Goal: Task Accomplishment & Management: Complete application form

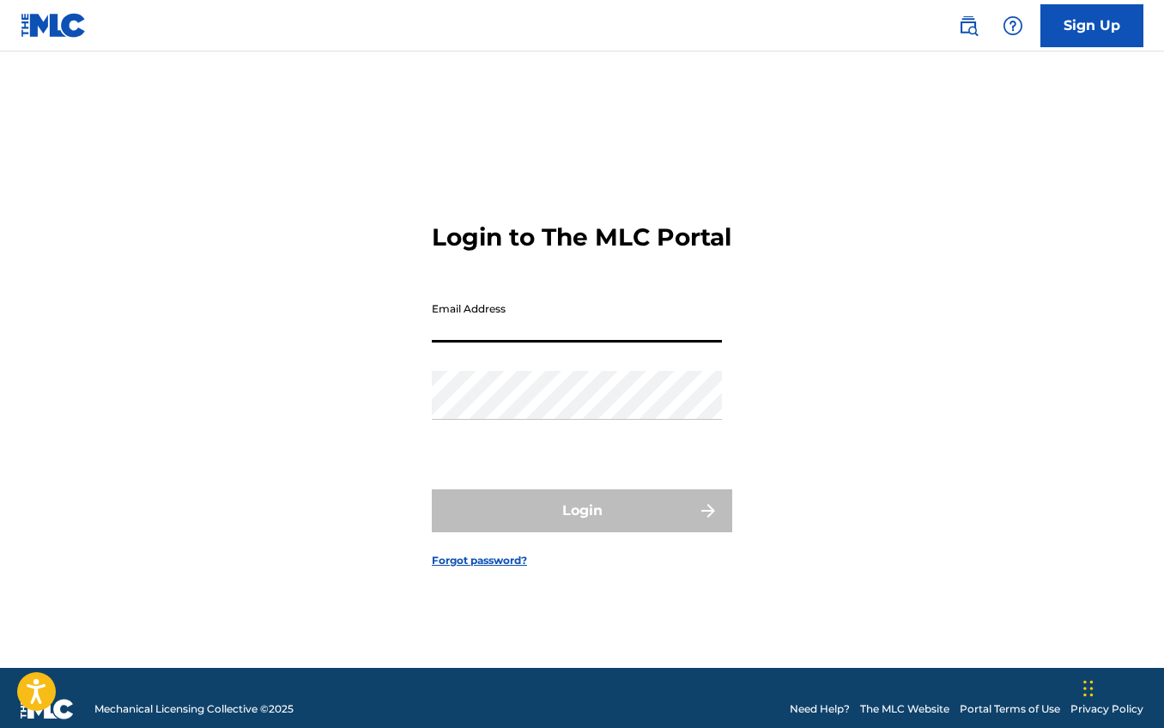
click at [484, 337] on input "Email Address" at bounding box center [577, 318] width 290 height 49
type input "[PERSON_NAME][EMAIL_ADDRESS][PERSON_NAME][DOMAIN_NAME]"
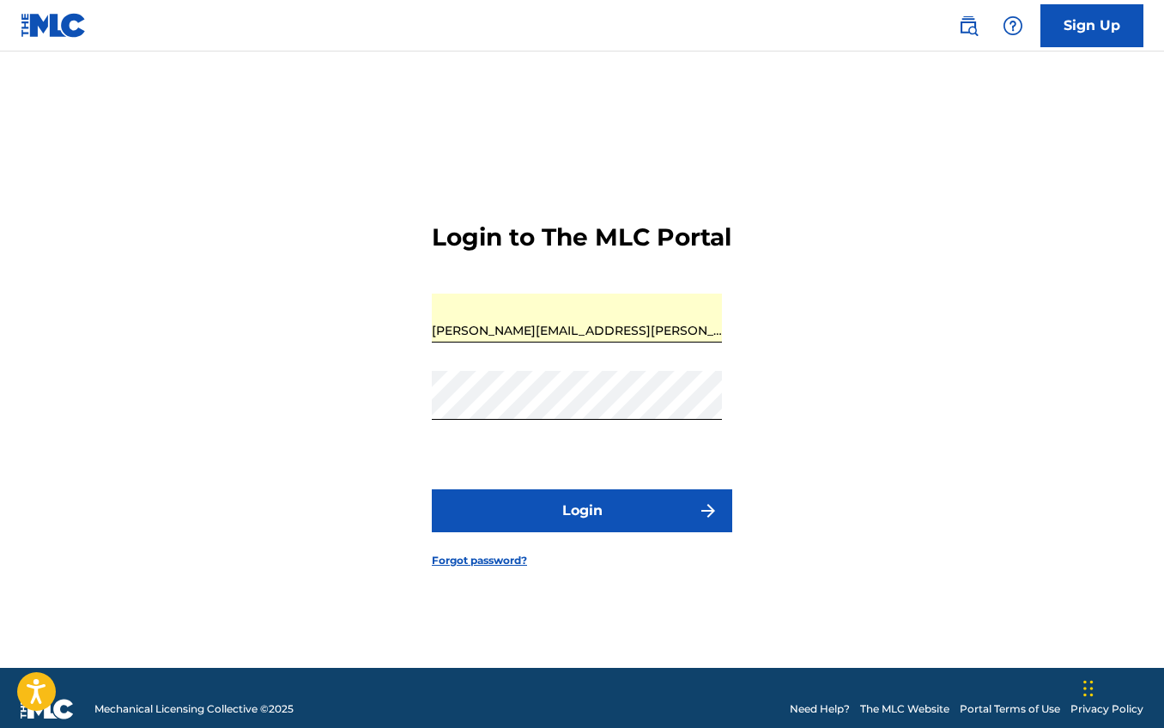
click at [564, 525] on button "Login" at bounding box center [582, 510] width 300 height 43
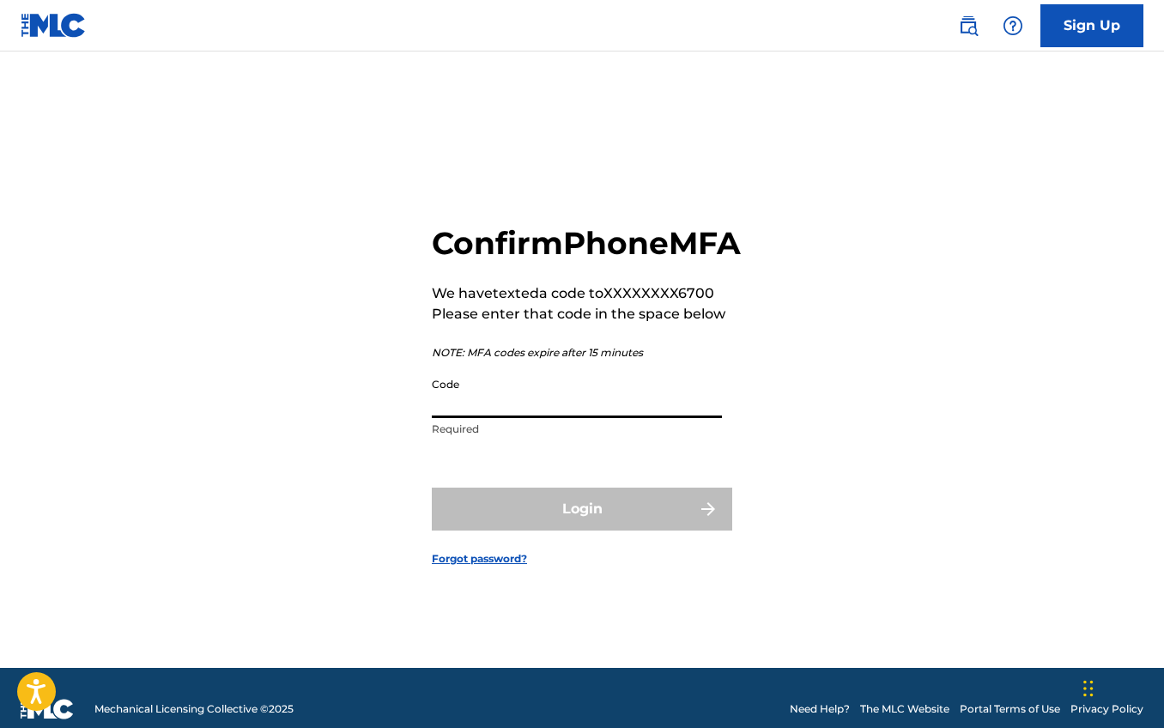
click at [476, 418] on input "Code" at bounding box center [577, 393] width 290 height 49
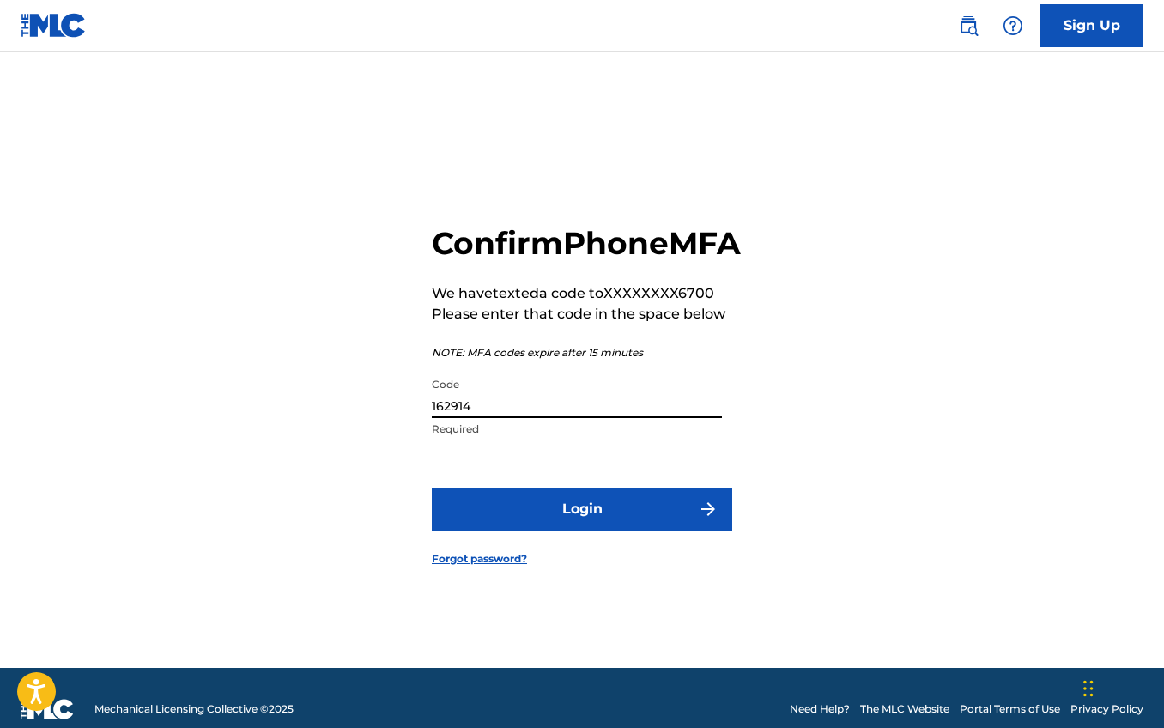
type input "162914"
click at [432, 488] on button "Login" at bounding box center [582, 509] width 300 height 43
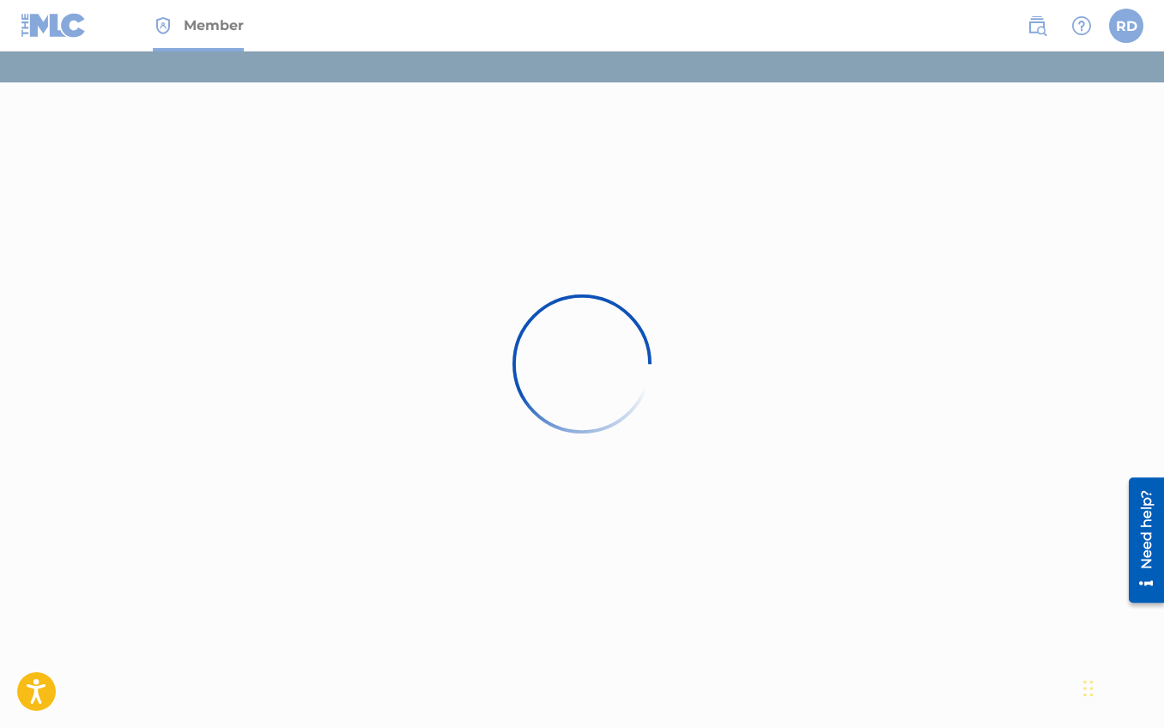
click at [612, 574] on div at bounding box center [582, 364] width 1164 height 728
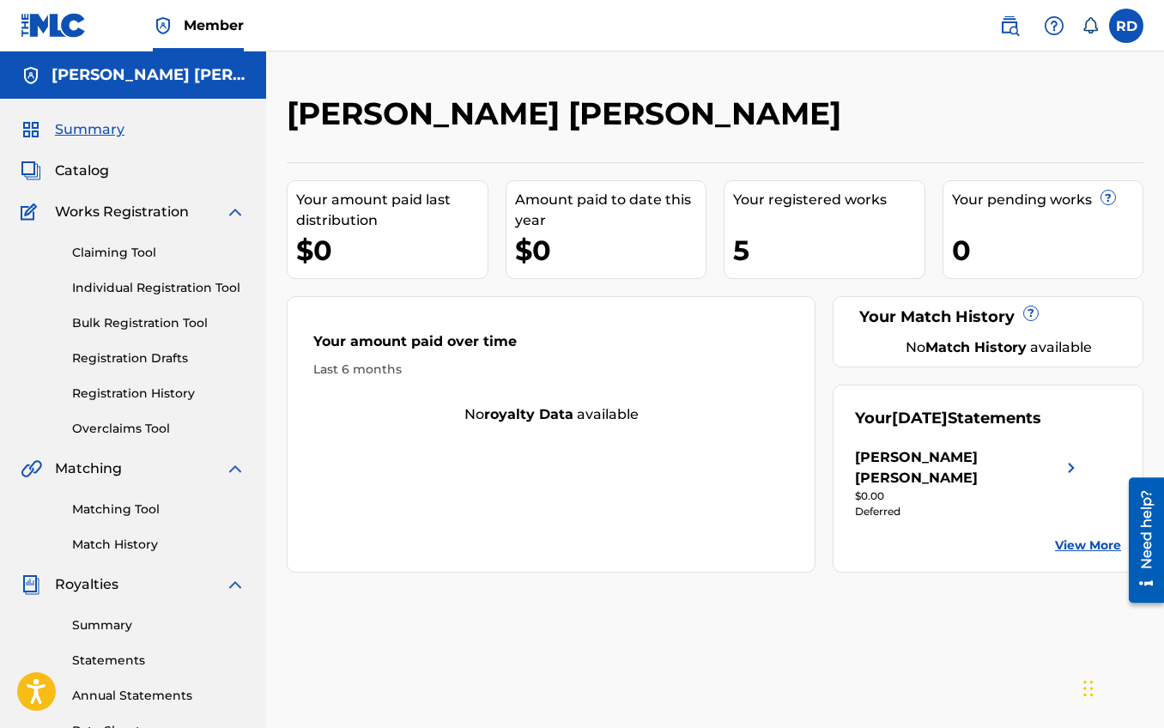
click at [82, 174] on span "Catalog" at bounding box center [82, 171] width 54 height 21
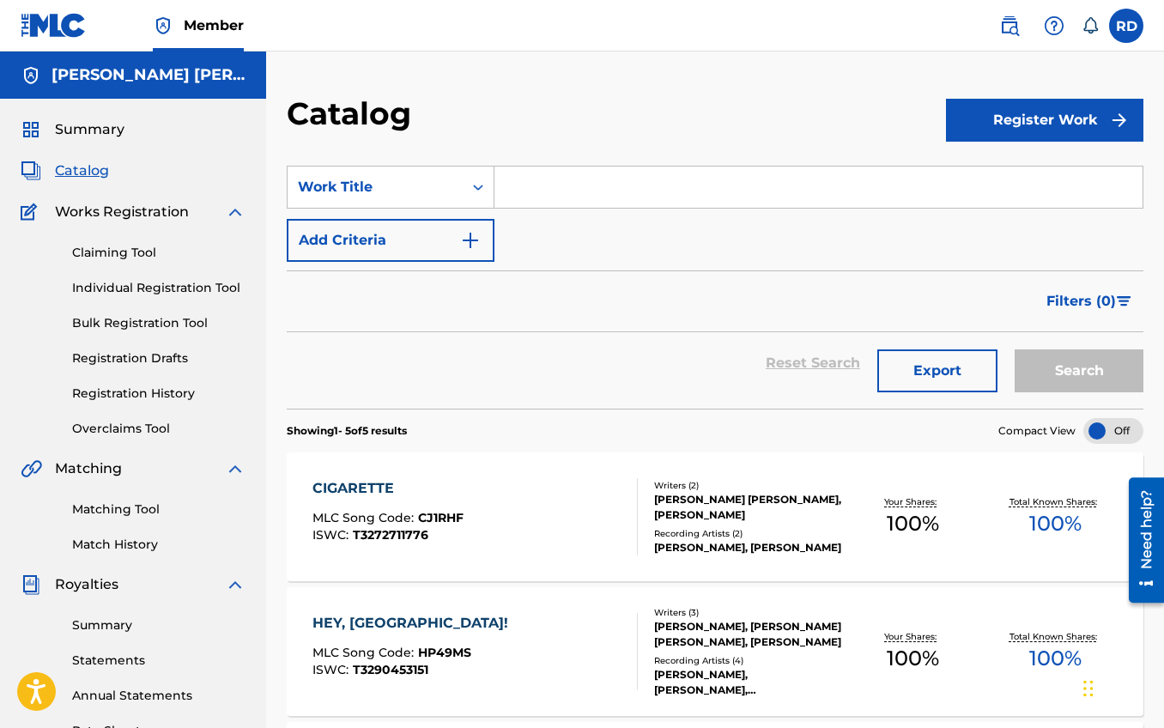
click at [996, 126] on button "Register Work" at bounding box center [1044, 120] width 197 height 43
click at [993, 182] on link "Individual" at bounding box center [1044, 175] width 197 height 41
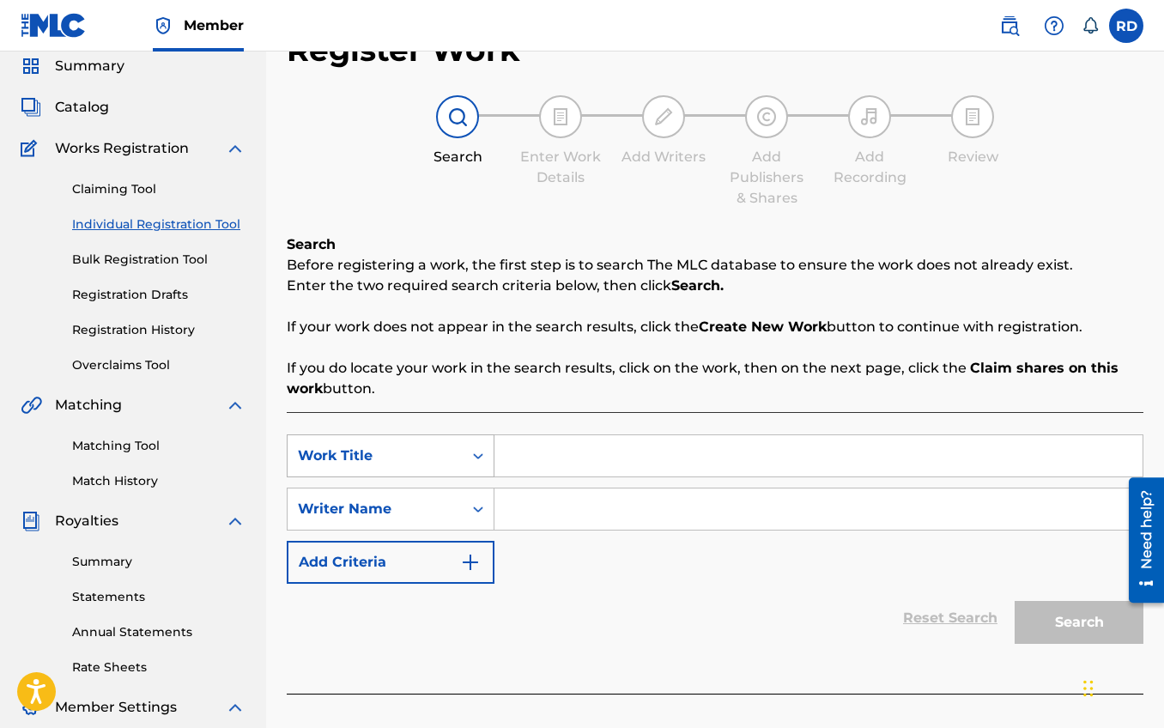
click at [472, 477] on div "Work Title" at bounding box center [391, 455] width 208 height 43
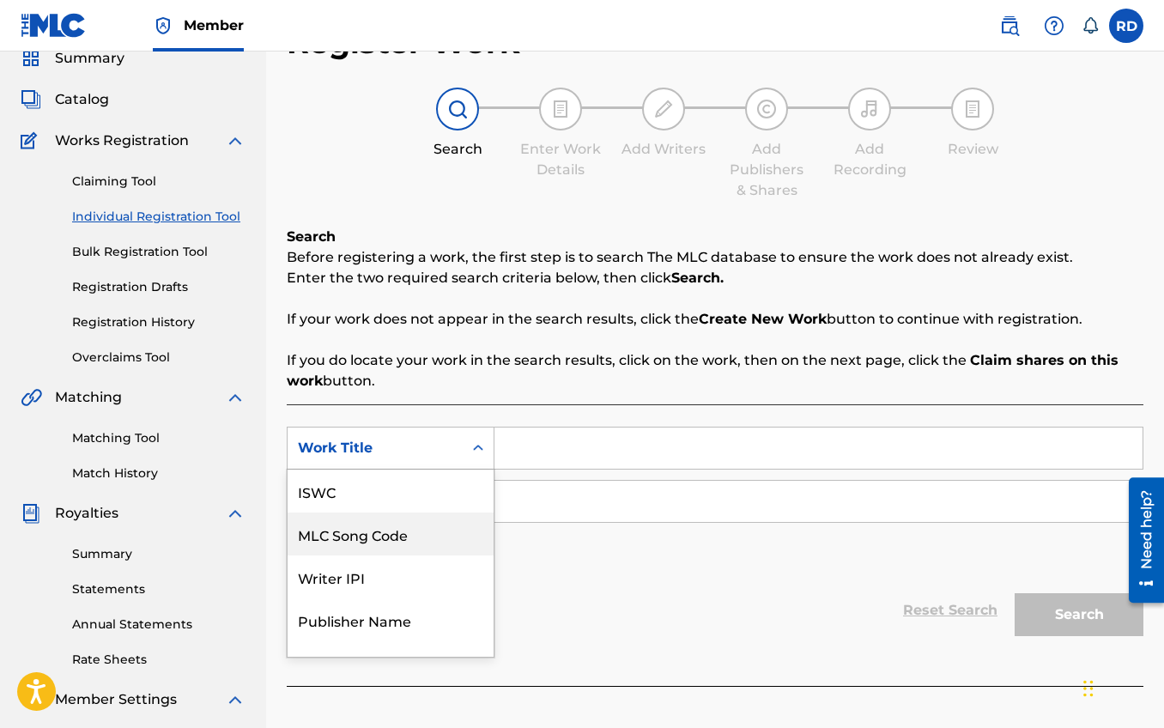
scroll to position [43, 0]
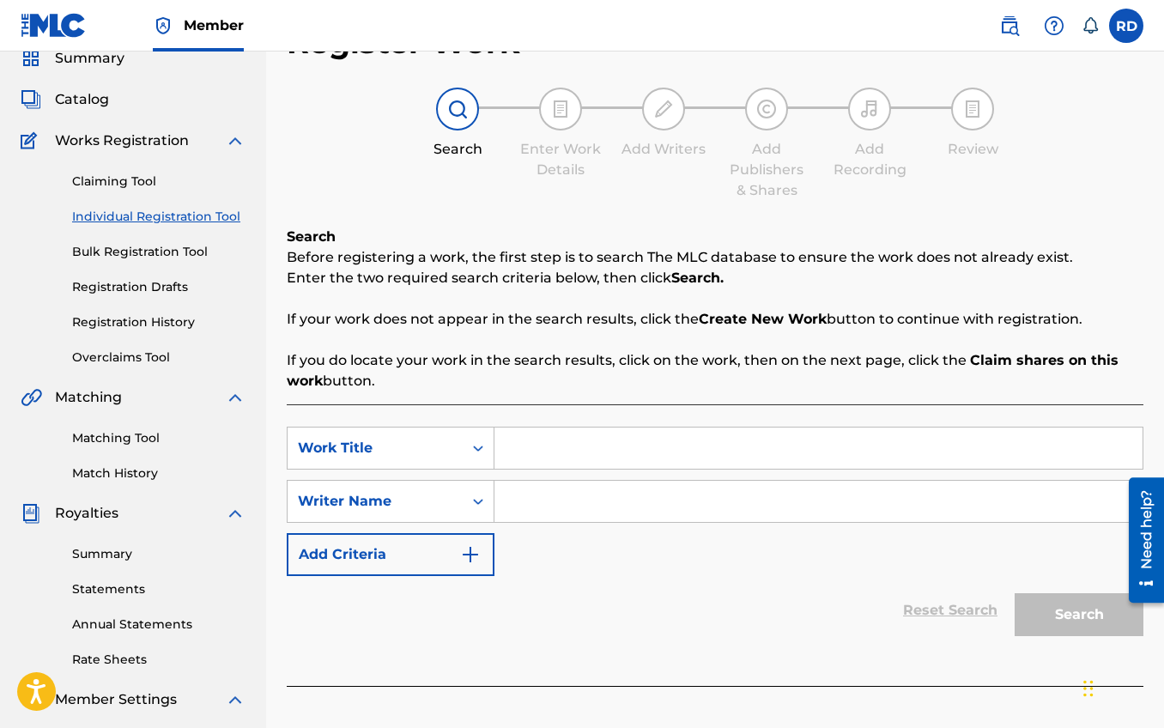
click at [534, 539] on div "SearchWithCriteria49efdb35-5f66-430e-84b1-19f21797551a Work Title SearchWithCri…" at bounding box center [715, 501] width 857 height 149
drag, startPoint x: 515, startPoint y: 452, endPoint x: 529, endPoint y: 452, distance: 13.8
click at [514, 452] on input "Search Form" at bounding box center [819, 448] width 648 height 41
click at [455, 451] on div "Work Title" at bounding box center [375, 448] width 175 height 33
click at [730, 593] on div "Reset Search Search" at bounding box center [715, 610] width 857 height 69
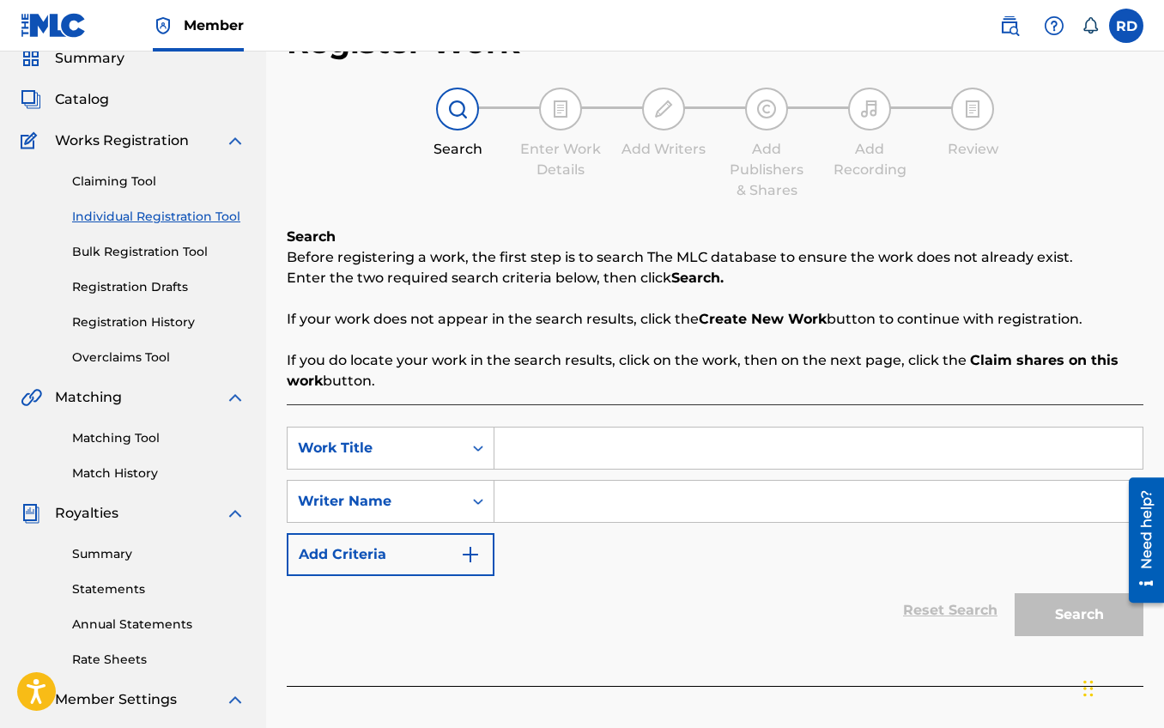
click at [559, 450] on input "Search Form" at bounding box center [819, 448] width 648 height 41
type input "Trouble"
drag, startPoint x: 524, startPoint y: 500, endPoint x: 532, endPoint y: 513, distance: 16.2
click at [524, 500] on input "Search Form" at bounding box center [819, 501] width 648 height 41
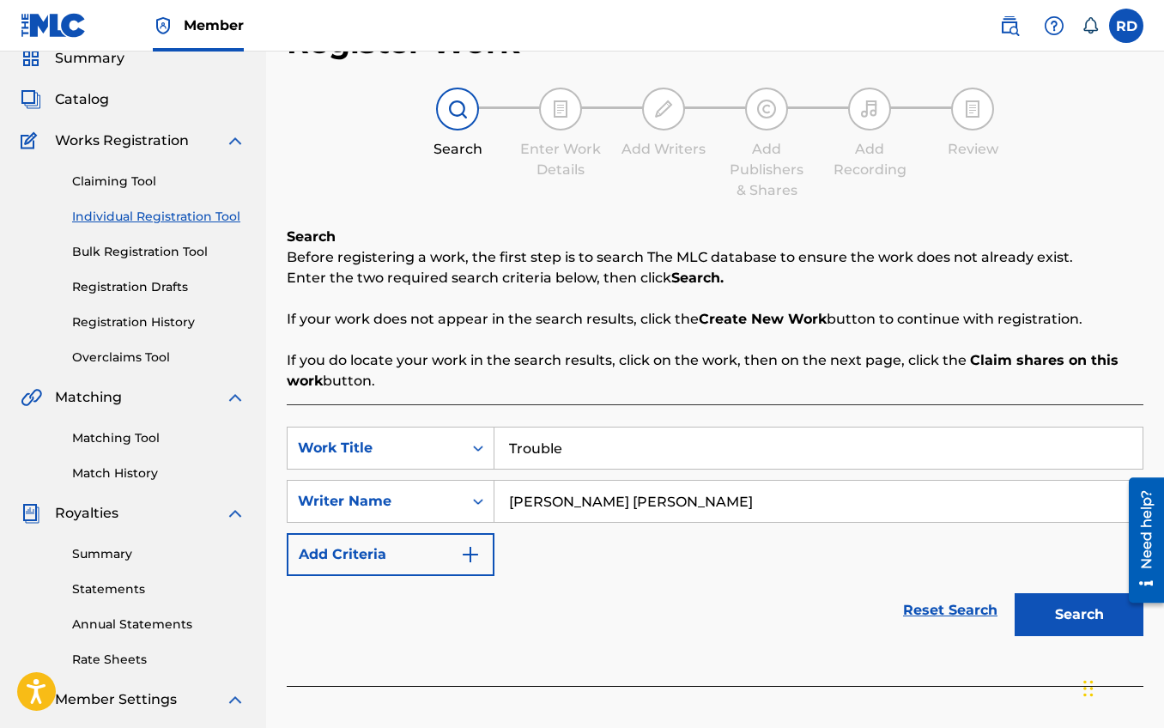
type input "[PERSON_NAME] [PERSON_NAME]"
click at [457, 553] on button "Add Criteria" at bounding box center [391, 554] width 208 height 43
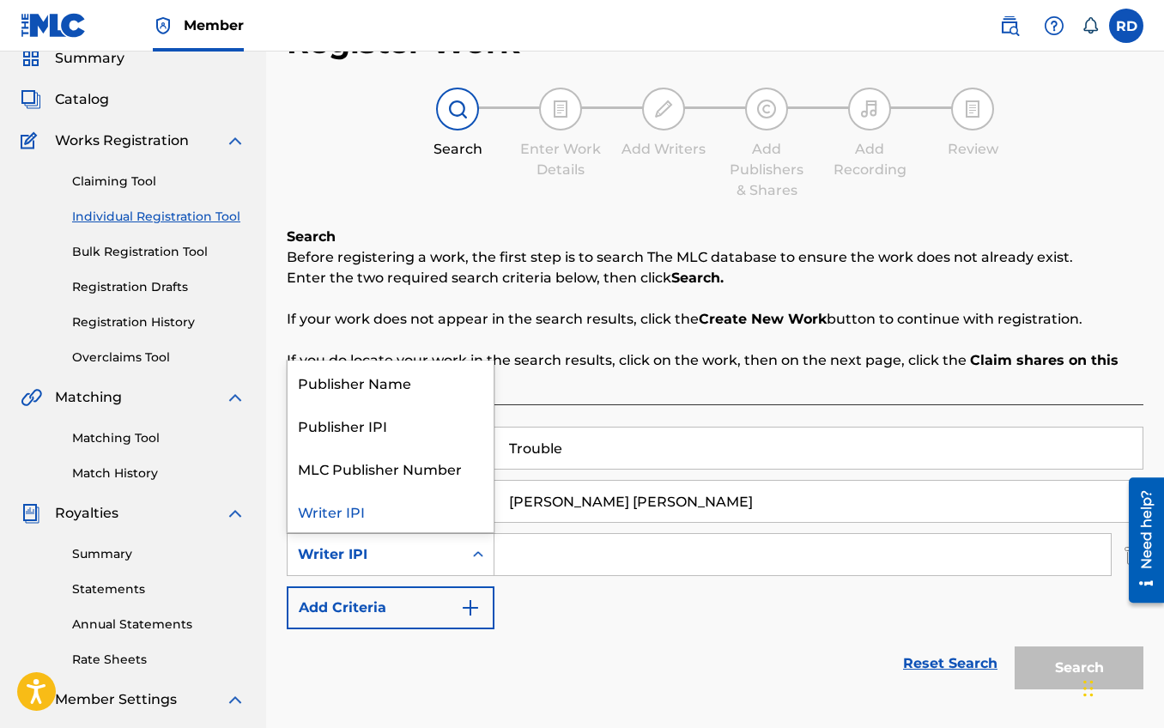
click at [464, 557] on div "Search Form" at bounding box center [478, 554] width 31 height 31
click at [538, 549] on input "Search Form" at bounding box center [803, 554] width 616 height 41
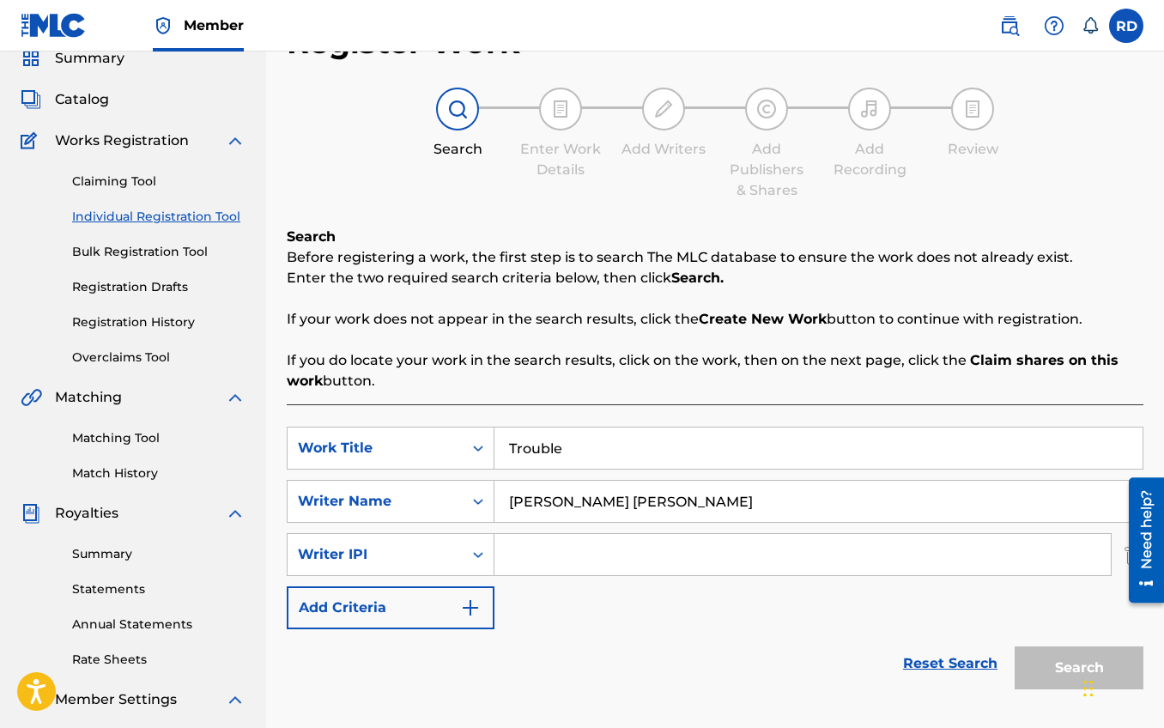
click at [542, 551] on input "Search Form" at bounding box center [803, 554] width 616 height 41
paste input "#1221201827"
type input "#1221201827"
click at [435, 616] on button "Add Criteria" at bounding box center [391, 607] width 208 height 43
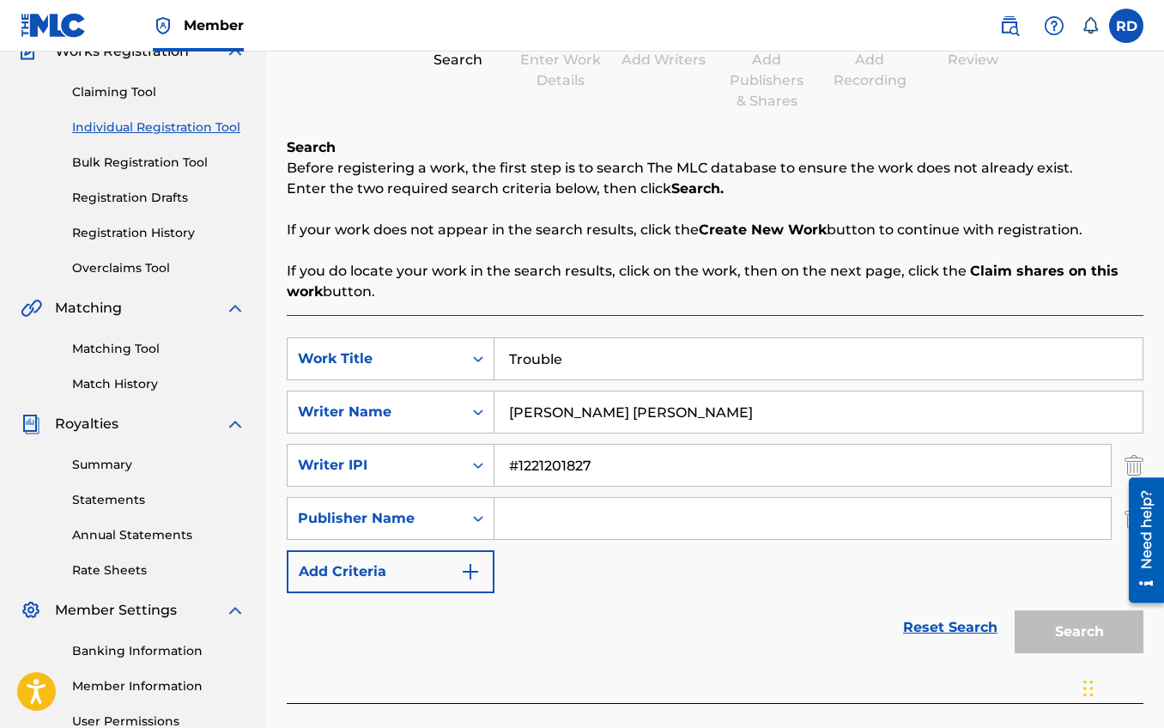
scroll to position [185, 0]
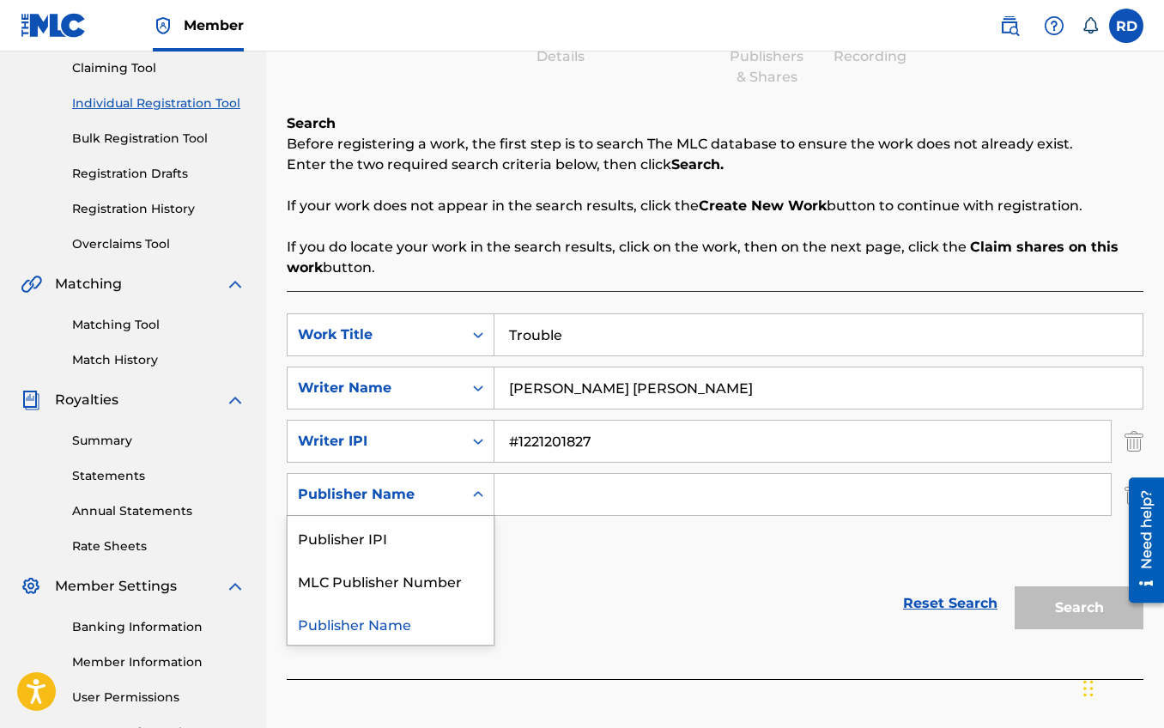
click at [470, 500] on icon "Search Form" at bounding box center [478, 494] width 17 height 17
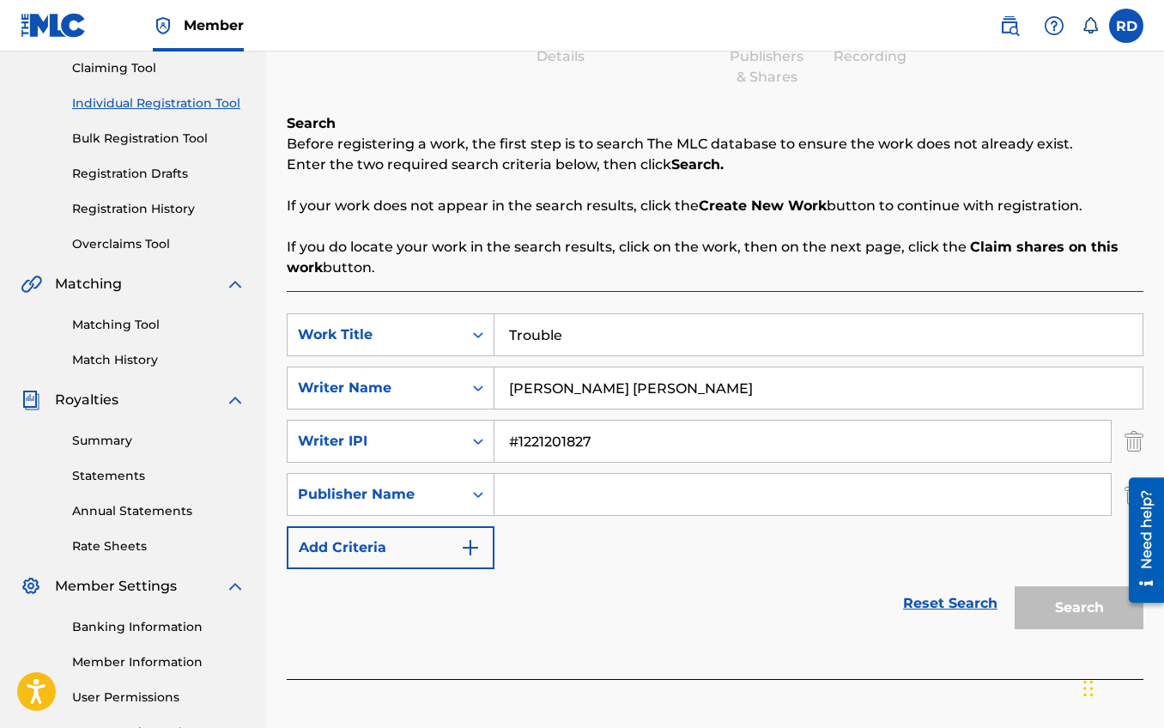
click at [470, 500] on icon "Search Form" at bounding box center [478, 494] width 17 height 17
click at [532, 492] on input "Search Form" at bounding box center [803, 494] width 616 height 41
paste input "1260459068"
type input "1260459068"
drag, startPoint x: 519, startPoint y: 442, endPoint x: 529, endPoint y: 446, distance: 10.0
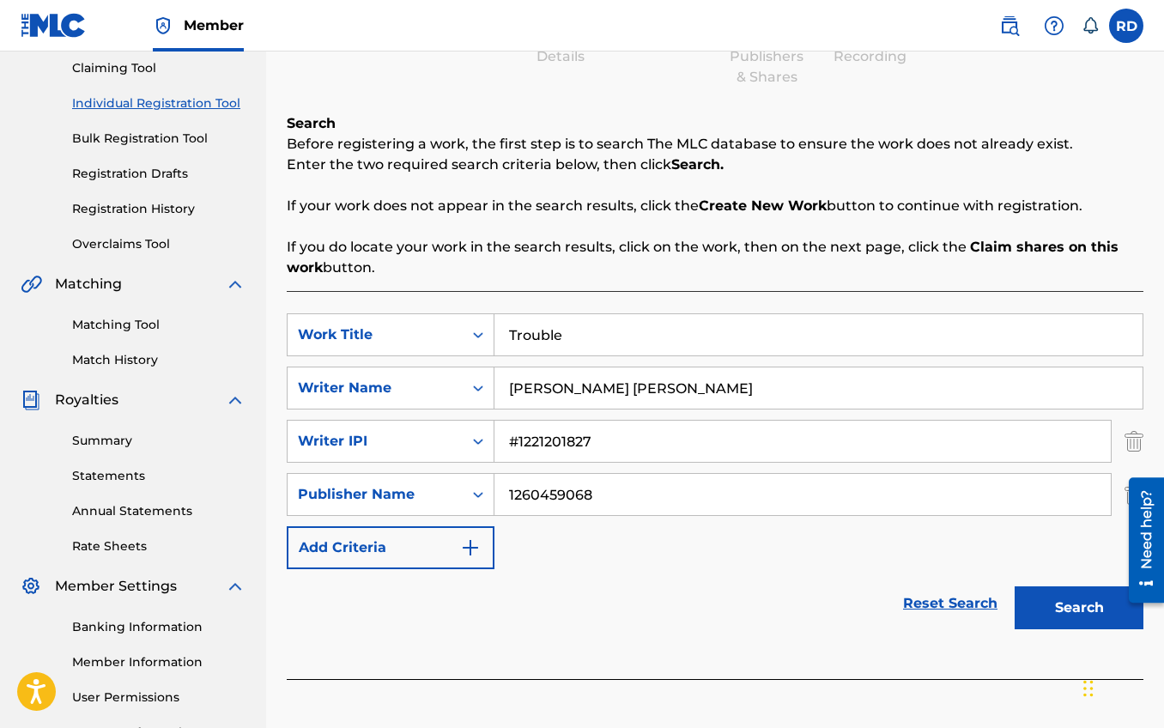
click at [519, 442] on input "#1221201827" at bounding box center [803, 441] width 616 height 41
type input "1221201827"
click at [445, 546] on button "Add Criteria" at bounding box center [391, 547] width 208 height 43
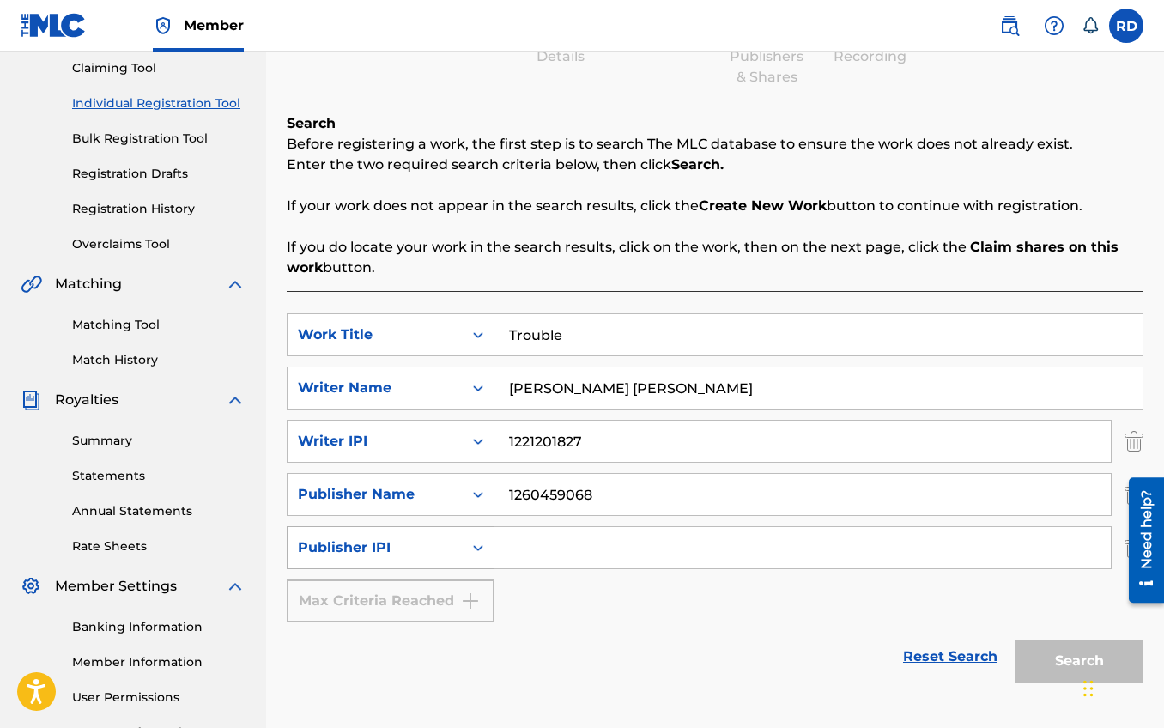
click at [444, 549] on div "Publisher IPI" at bounding box center [375, 547] width 155 height 21
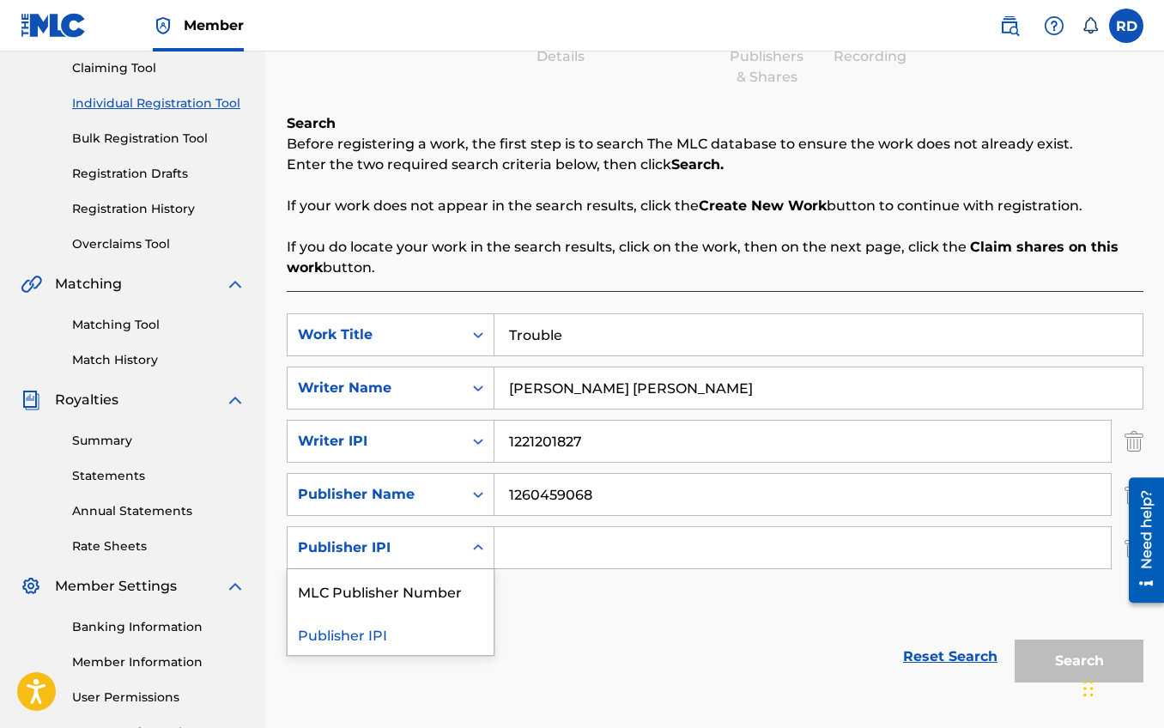
drag, startPoint x: 447, startPoint y: 632, endPoint x: 464, endPoint y: 630, distance: 16.4
click at [447, 632] on div "Publisher IPI" at bounding box center [391, 633] width 206 height 43
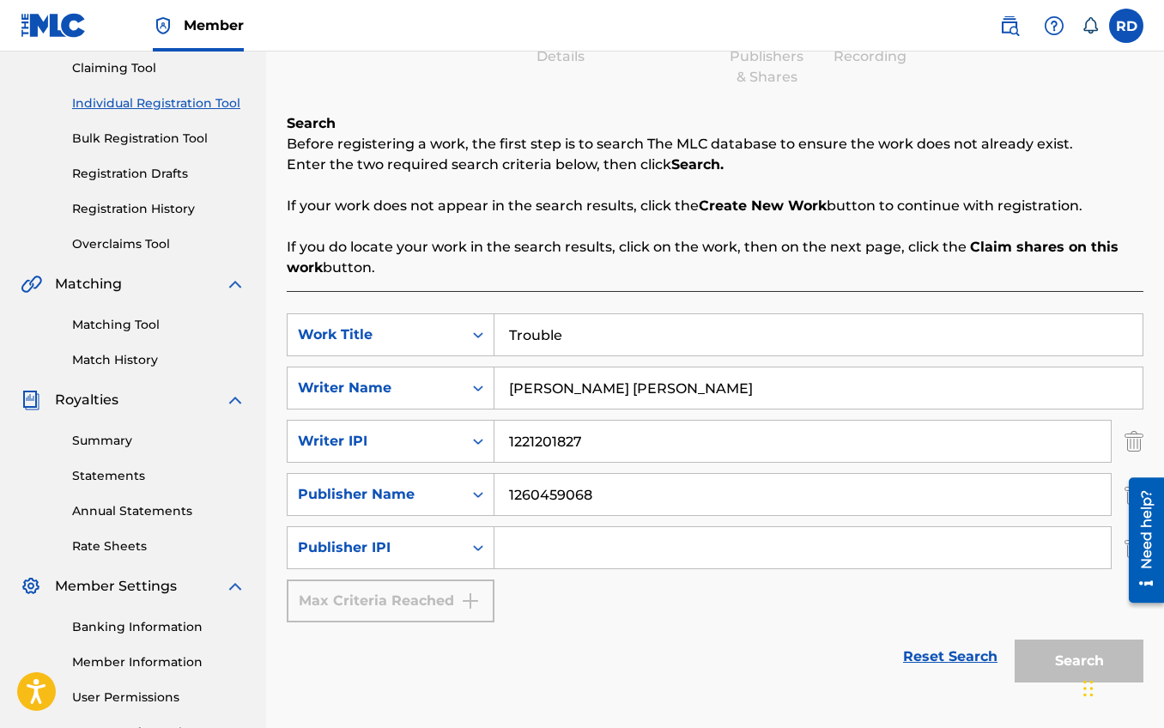
drag, startPoint x: 595, startPoint y: 495, endPoint x: 499, endPoint y: 496, distance: 96.2
click at [499, 496] on input "1260459068" at bounding box center [803, 494] width 616 height 41
click at [513, 542] on input "Search Form" at bounding box center [803, 547] width 616 height 41
paste input "1260459068"
type input "1260459068"
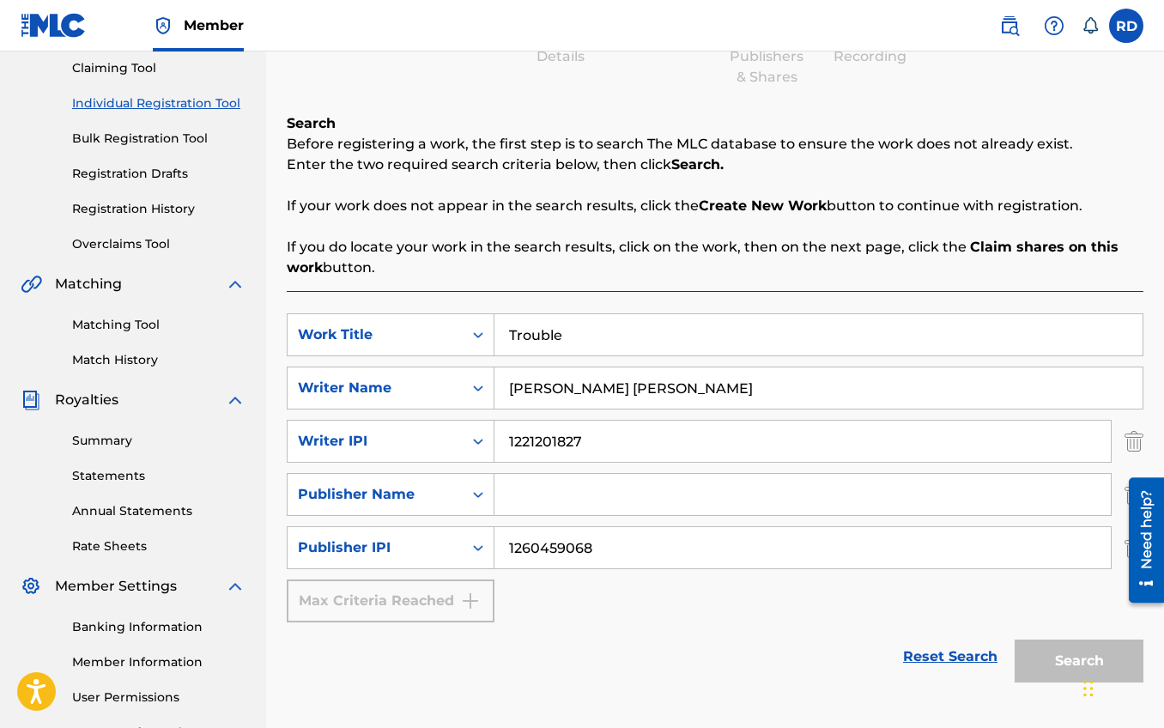
click at [531, 501] on input "Search Form" at bounding box center [803, 494] width 616 height 41
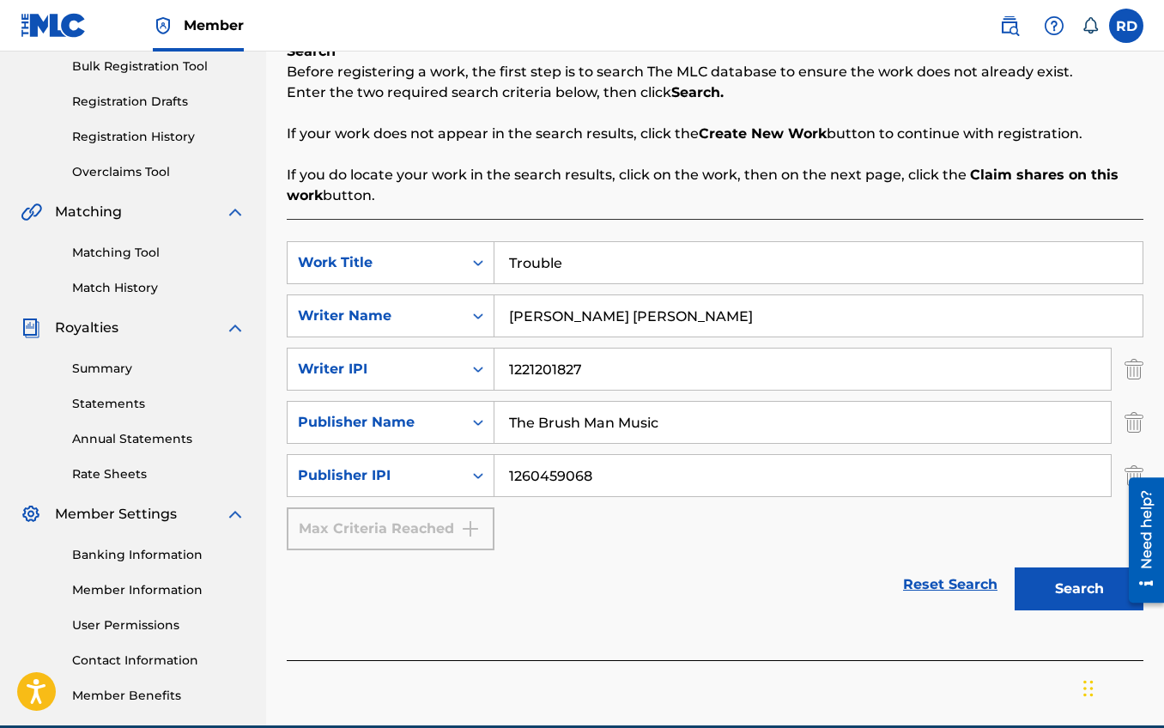
scroll to position [263, 0]
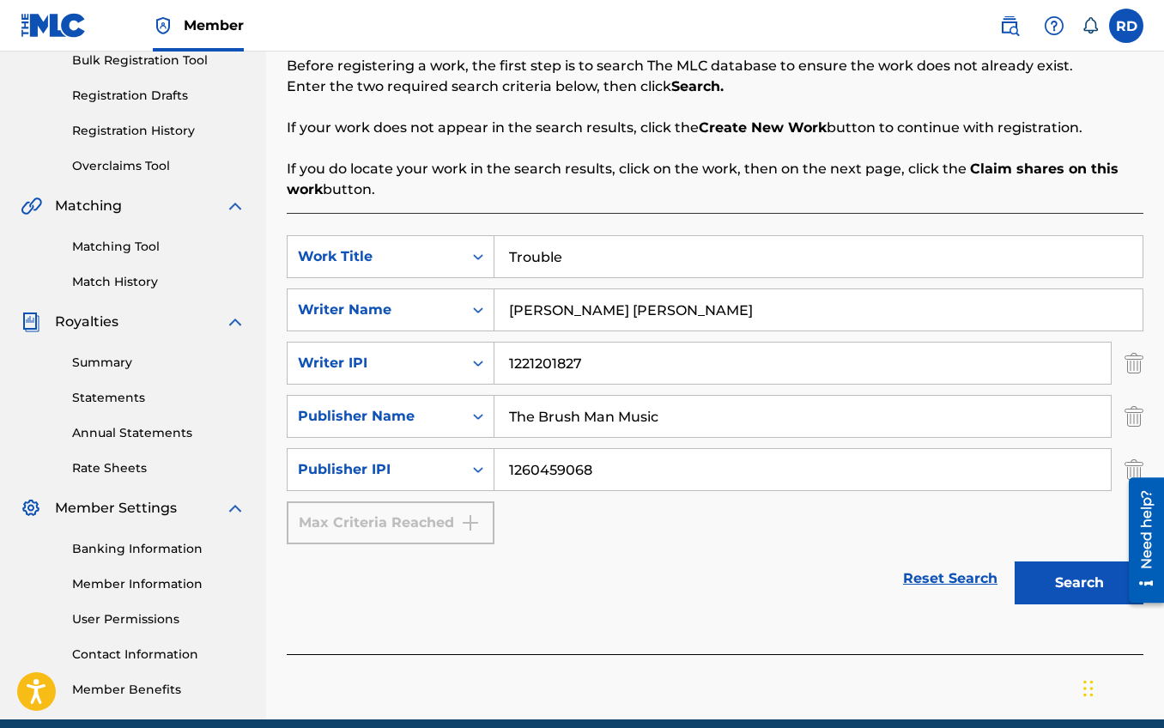
type input "The Brush Man Music"
click at [1068, 573] on button "Search" at bounding box center [1079, 582] width 129 height 43
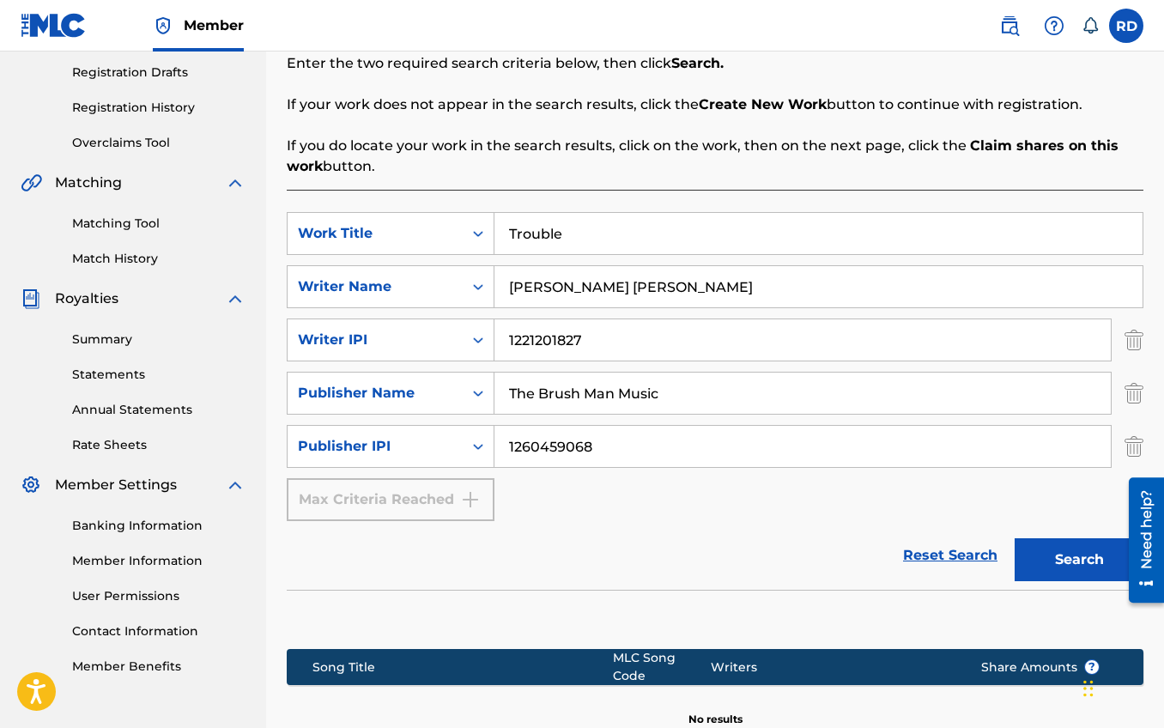
scroll to position [0, 0]
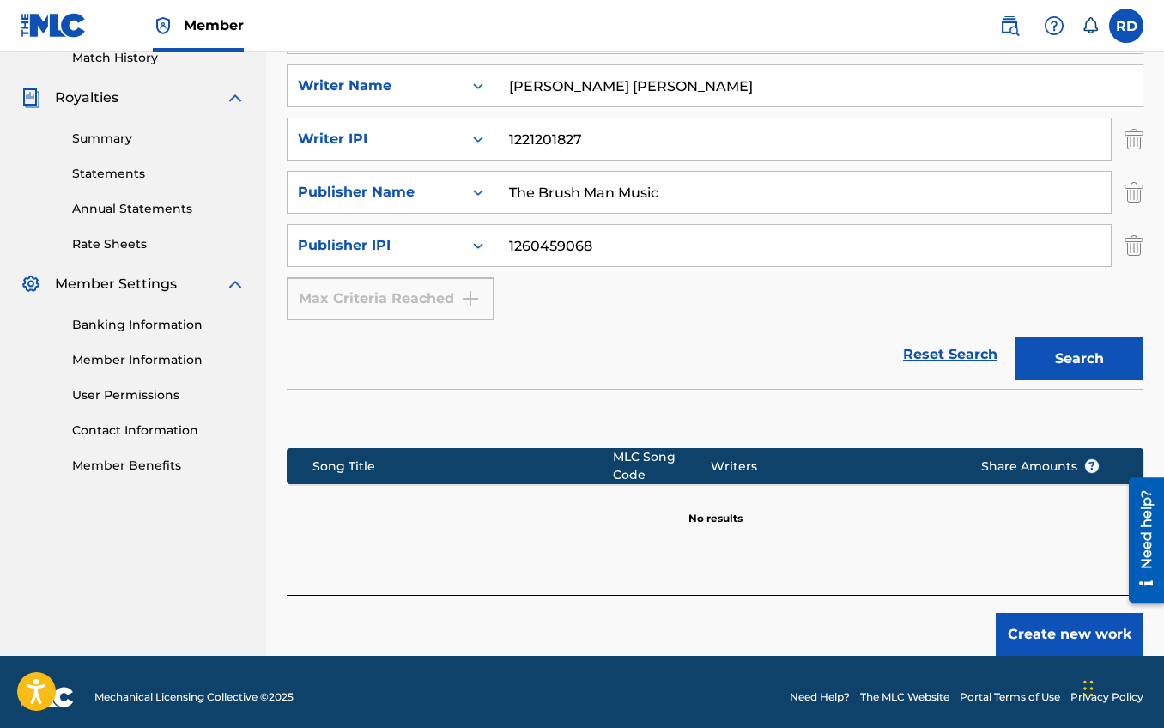
click at [1069, 616] on button "Create new work" at bounding box center [1070, 634] width 148 height 43
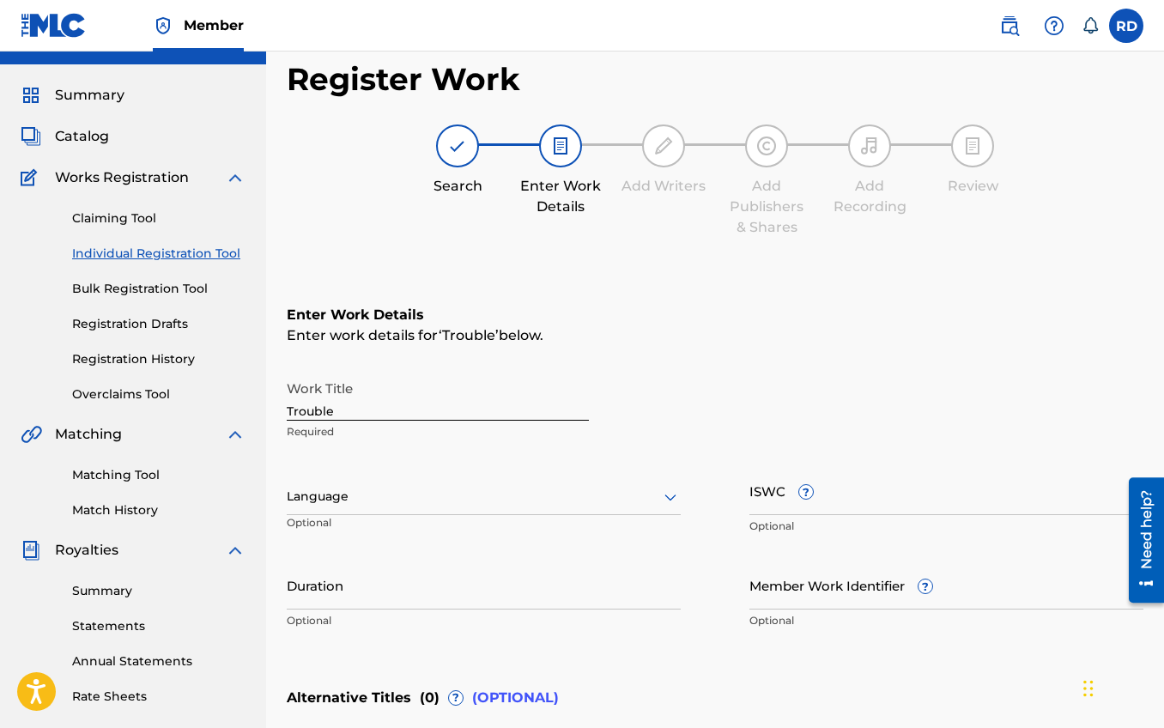
scroll to position [26, 0]
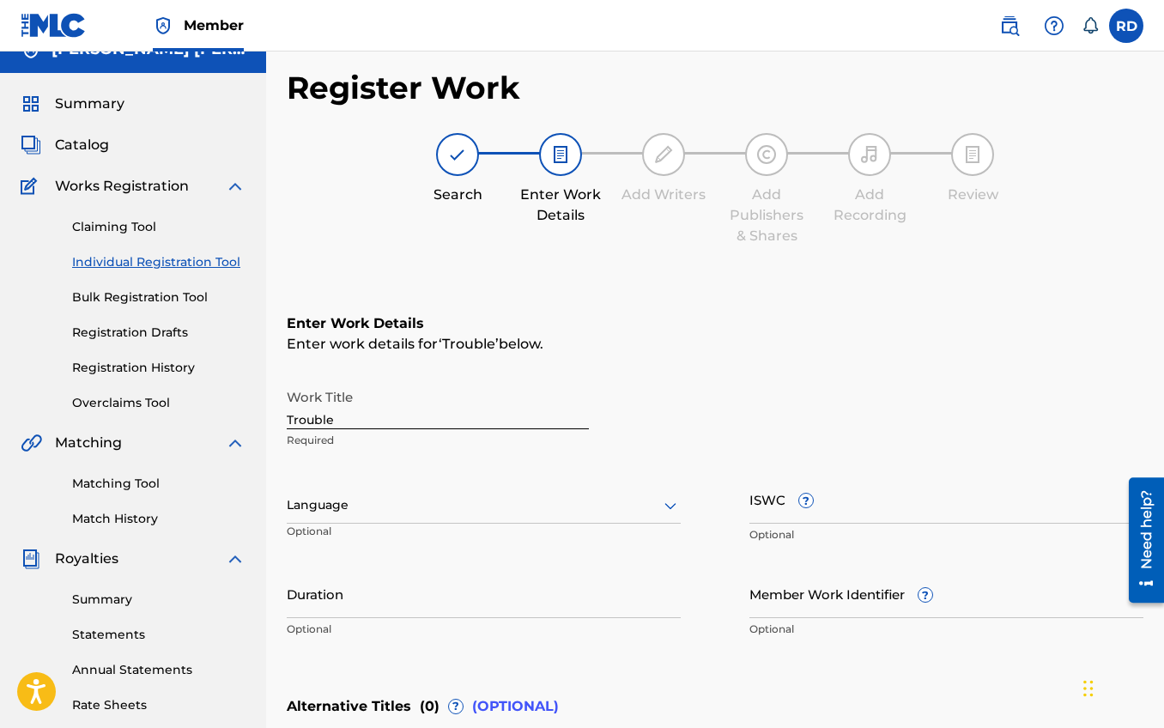
click at [439, 509] on div "Language" at bounding box center [484, 506] width 394 height 36
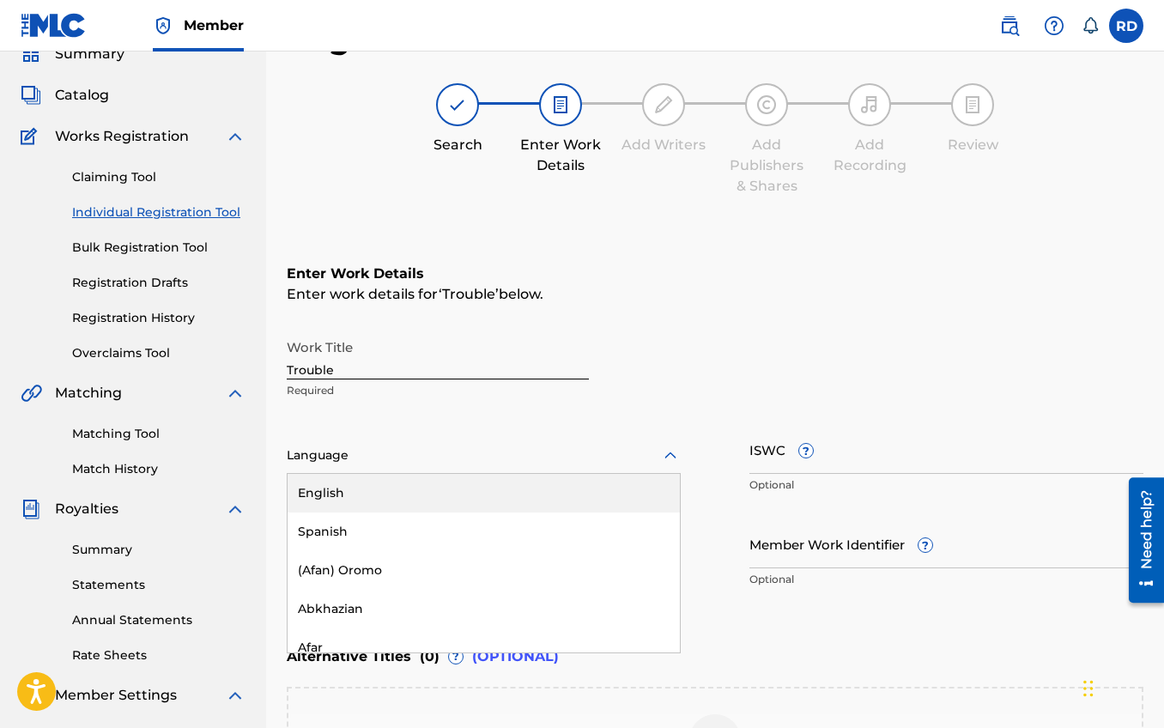
scroll to position [80, 0]
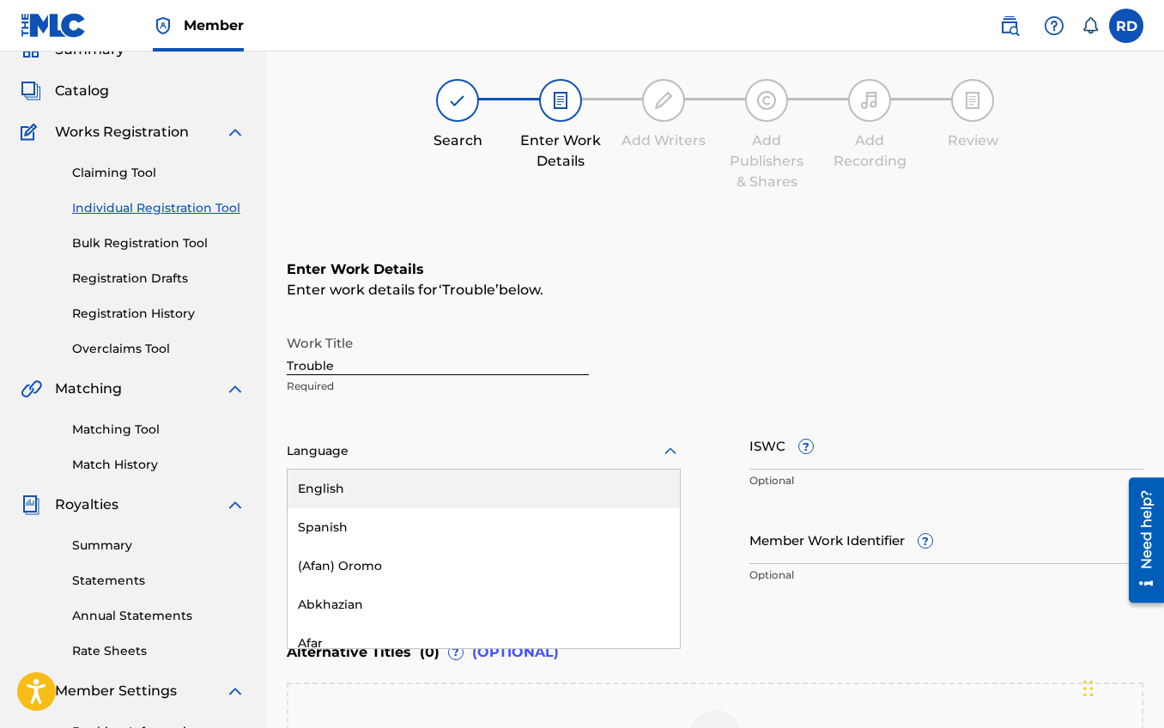
click at [367, 483] on div "English" at bounding box center [484, 489] width 392 height 39
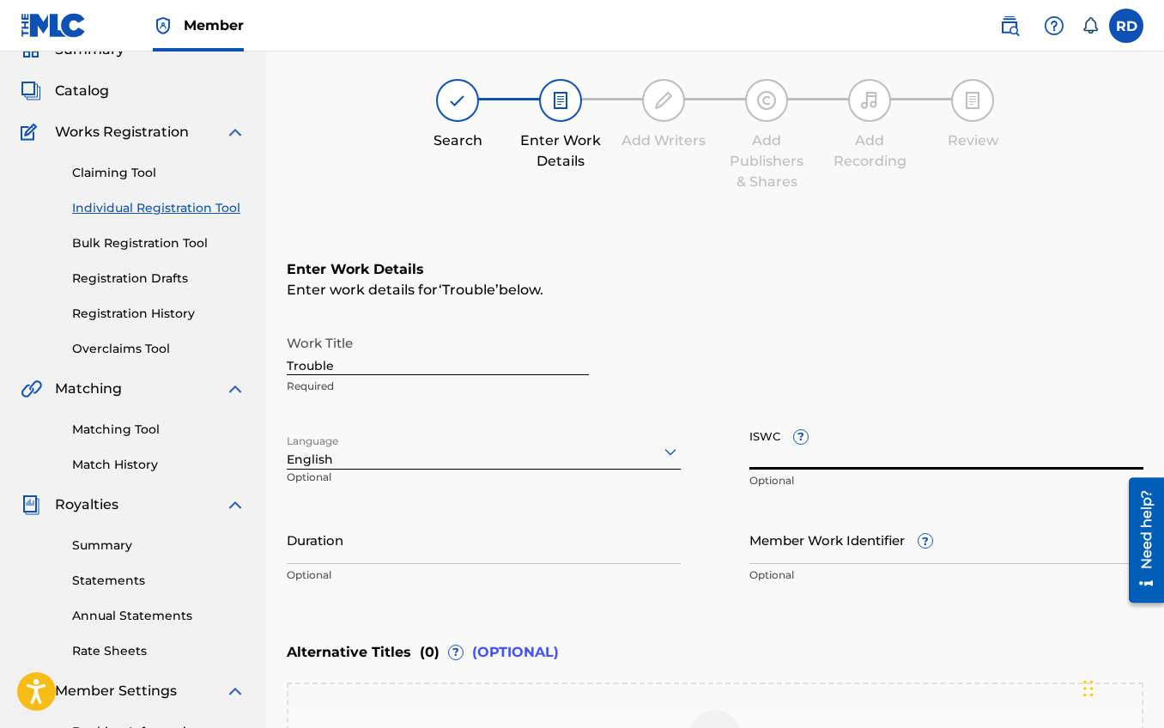
click at [776, 452] on input "ISWC ?" at bounding box center [947, 445] width 394 height 49
click at [425, 555] on input "Duration" at bounding box center [484, 539] width 394 height 49
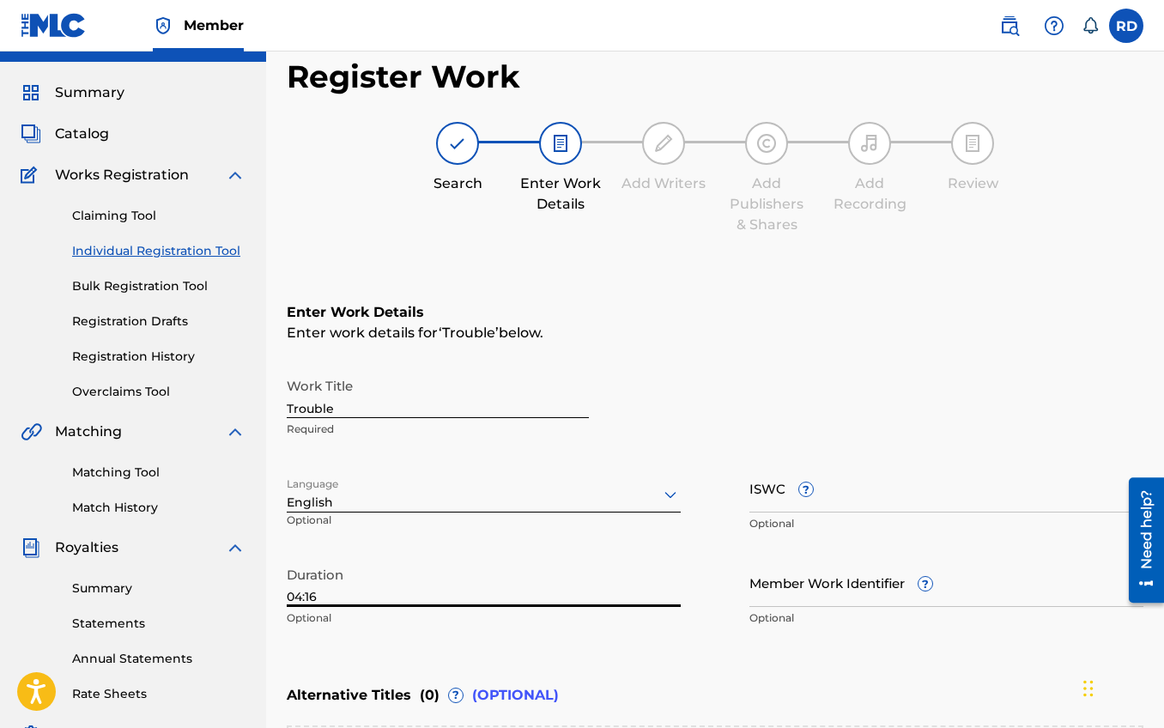
scroll to position [0, 0]
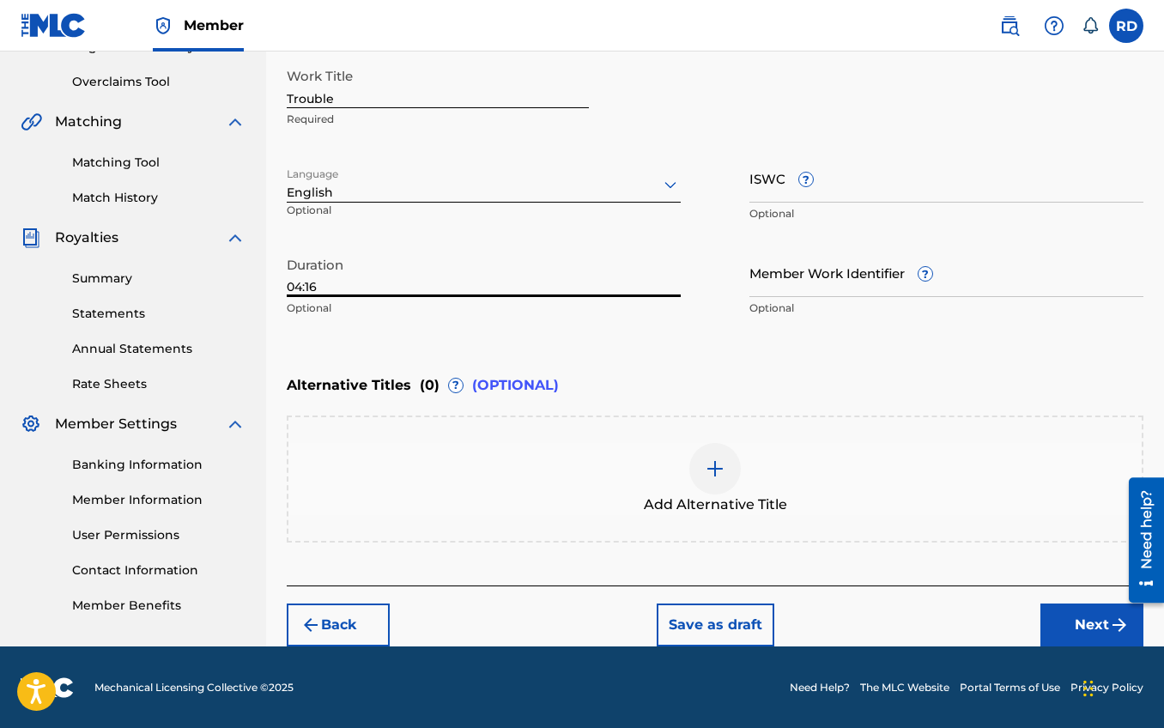
type input "04:16"
click at [1071, 622] on button "Next" at bounding box center [1092, 625] width 103 height 43
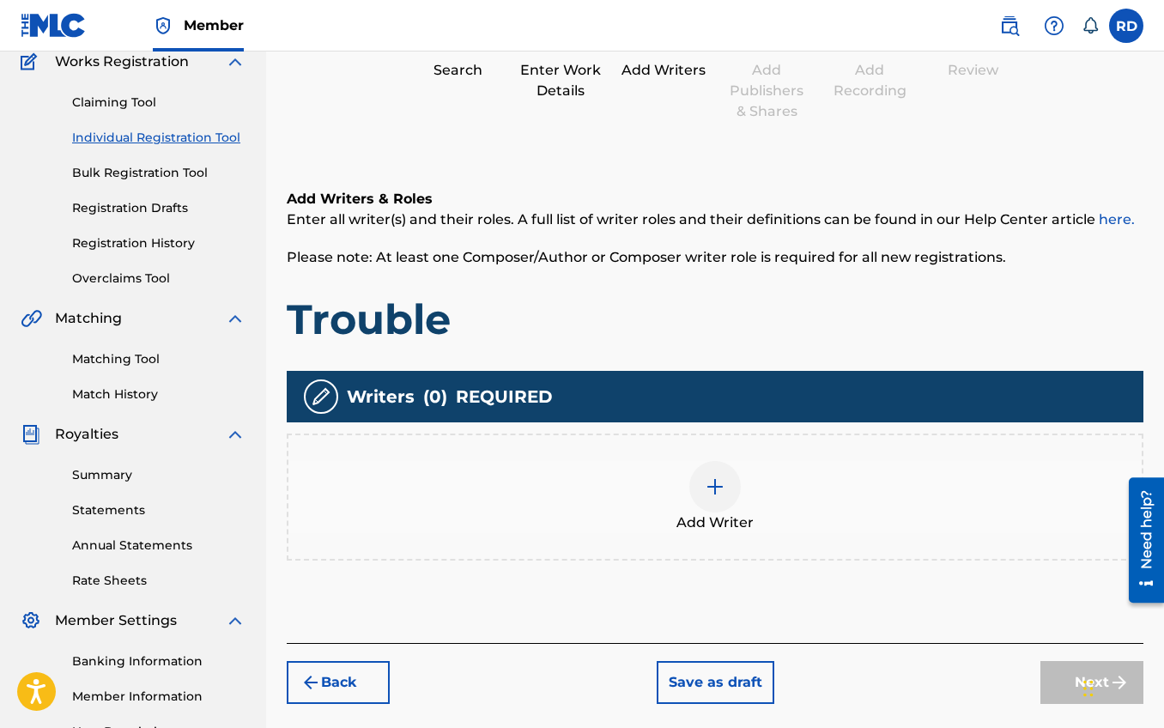
scroll to position [170, 0]
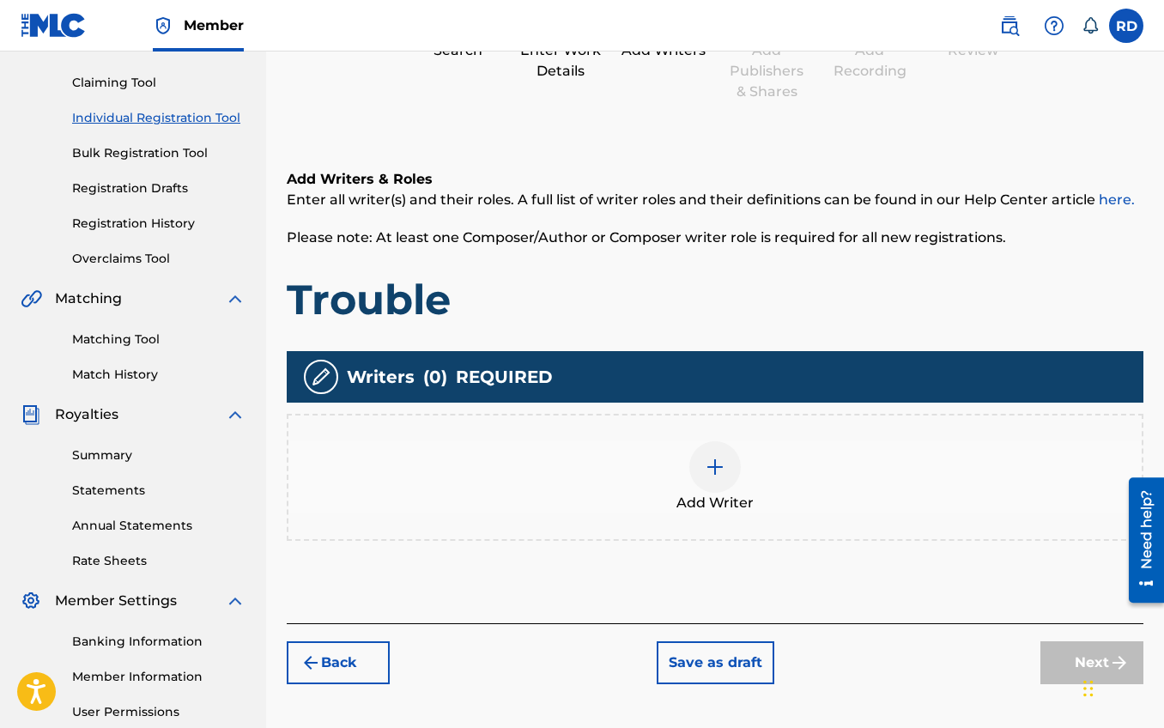
click at [716, 468] on img at bounding box center [715, 467] width 21 height 21
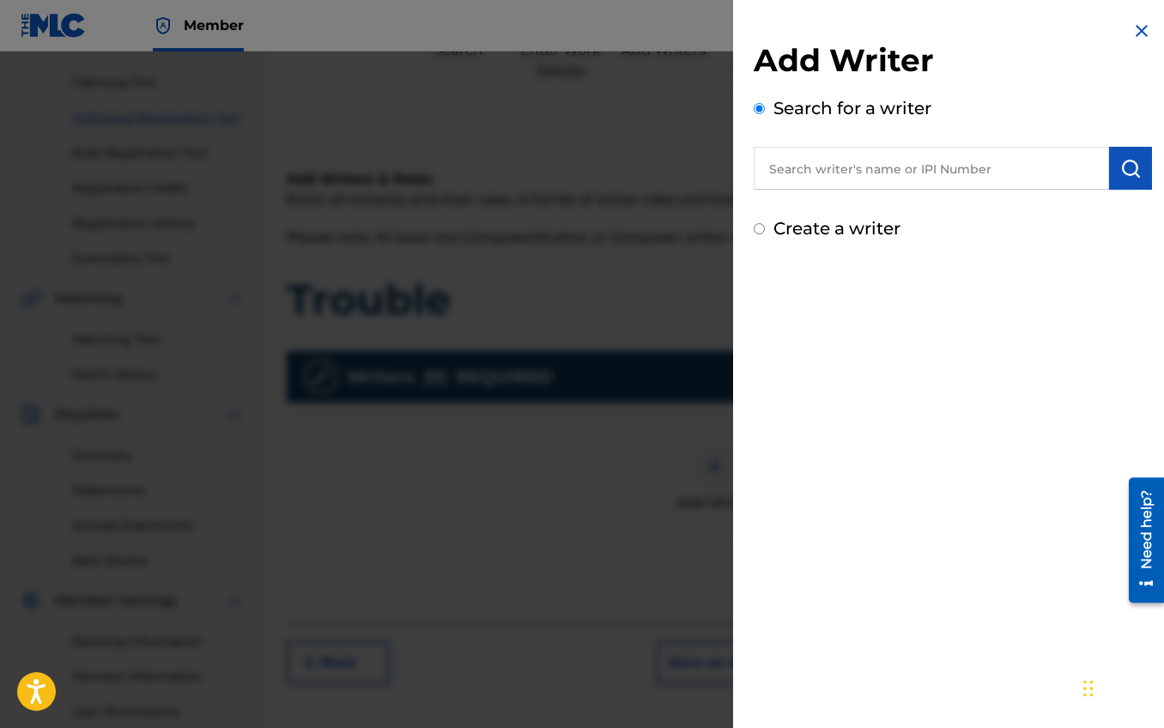
drag, startPoint x: 859, startPoint y: 165, endPoint x: 869, endPoint y: 170, distance: 11.5
click at [858, 165] on input "text" at bounding box center [931, 168] width 355 height 43
type input "[PERSON_NAME] [PERSON_NAME]"
click at [1120, 170] on img "submit" at bounding box center [1130, 168] width 21 height 21
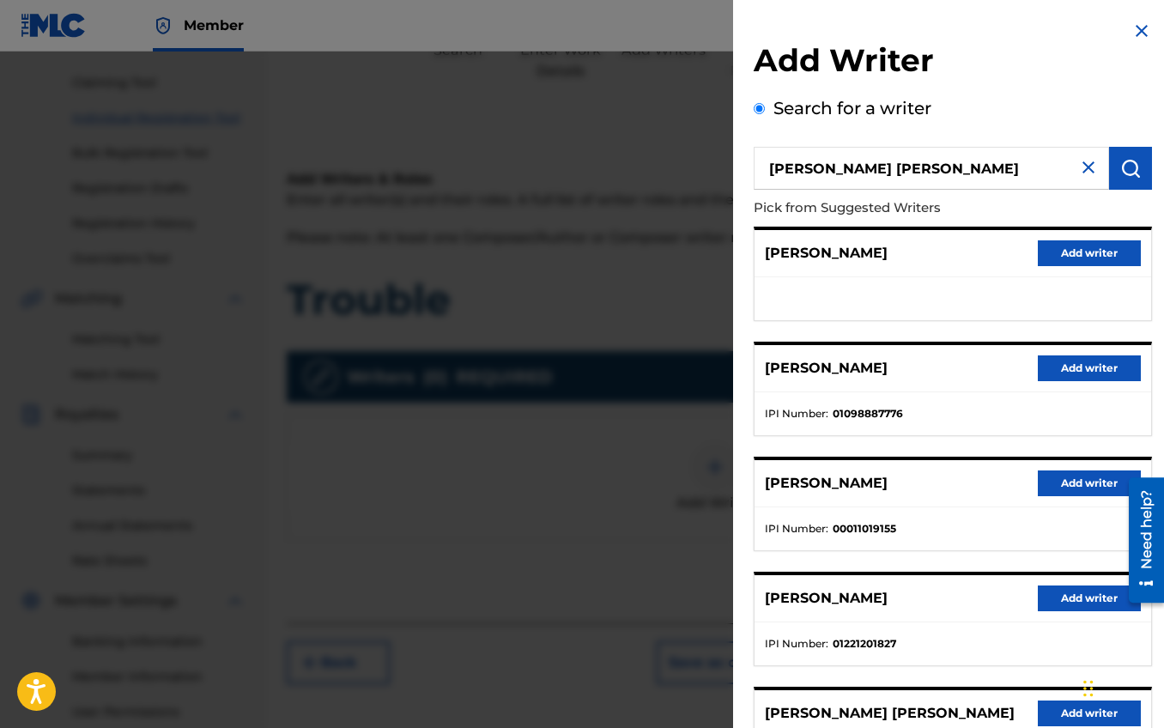
drag, startPoint x: 927, startPoint y: 167, endPoint x: 737, endPoint y: 171, distance: 189.8
click at [737, 171] on div "Add Writer Search for a writer Robert Fuller Debes Pick from Suggested Writers …" at bounding box center [953, 444] width 440 height 889
paste input "1221201827"
click at [1123, 165] on img "submit" at bounding box center [1130, 168] width 21 height 21
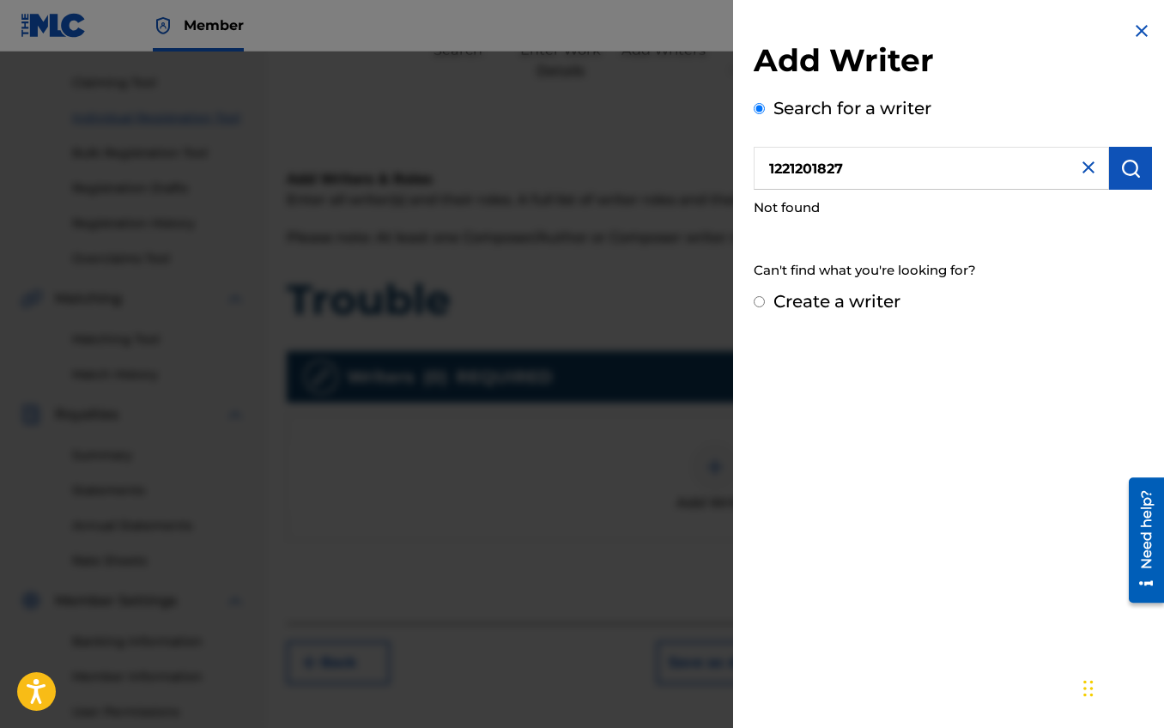
drag, startPoint x: 861, startPoint y: 166, endPoint x: 713, endPoint y: 169, distance: 148.6
click at [713, 169] on div "Add Writer Search for a writer 1221201827 Not found Can't find what you're look…" at bounding box center [582, 390] width 1164 height 677
type input "[PERSON_NAME] [PERSON_NAME]"
click at [1138, 174] on button "submit" at bounding box center [1130, 168] width 43 height 43
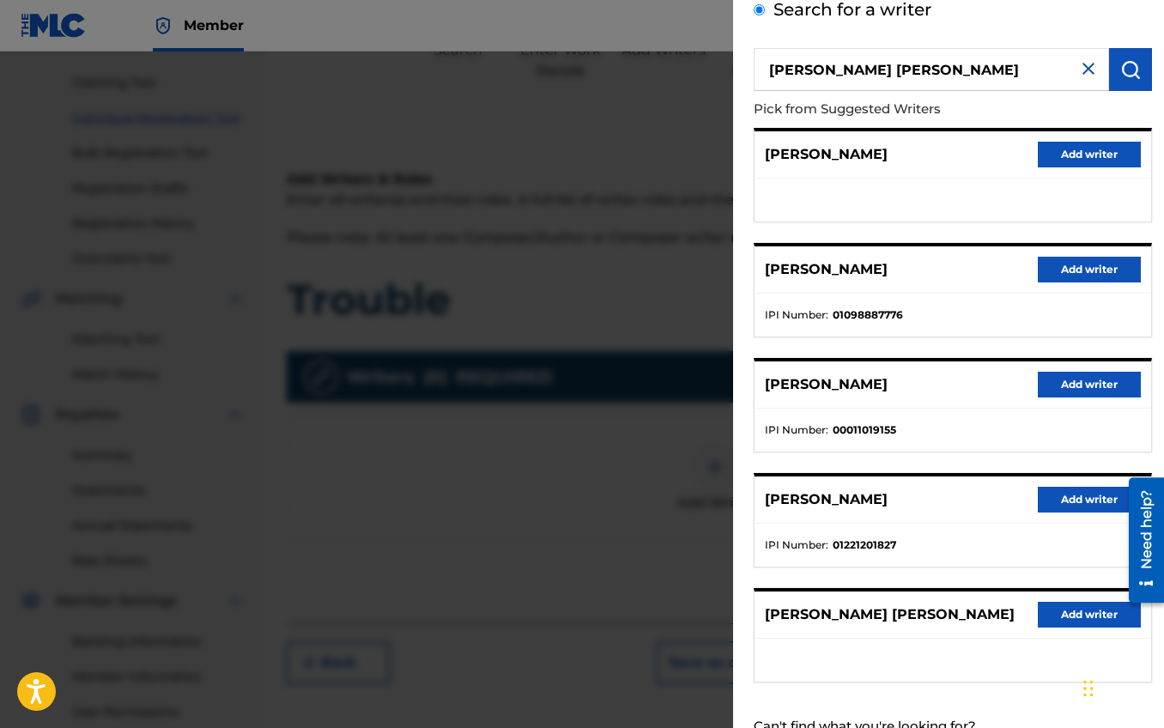
scroll to position [97, 0]
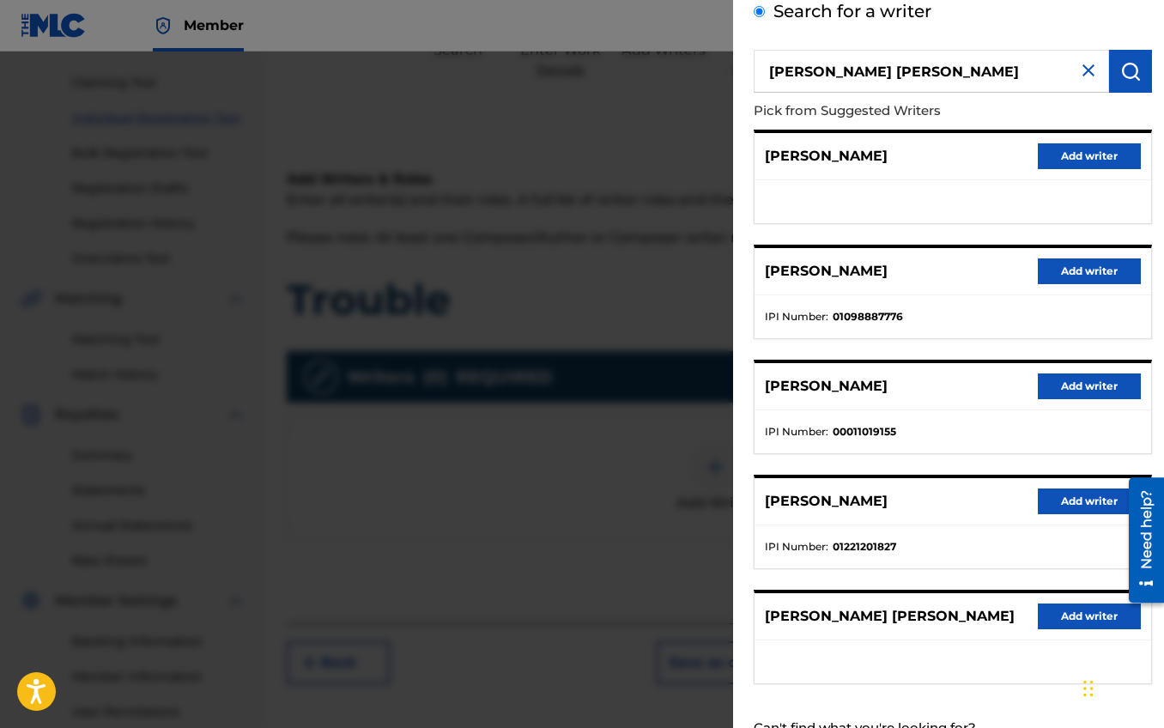
click at [1056, 502] on button "Add writer" at bounding box center [1089, 502] width 103 height 26
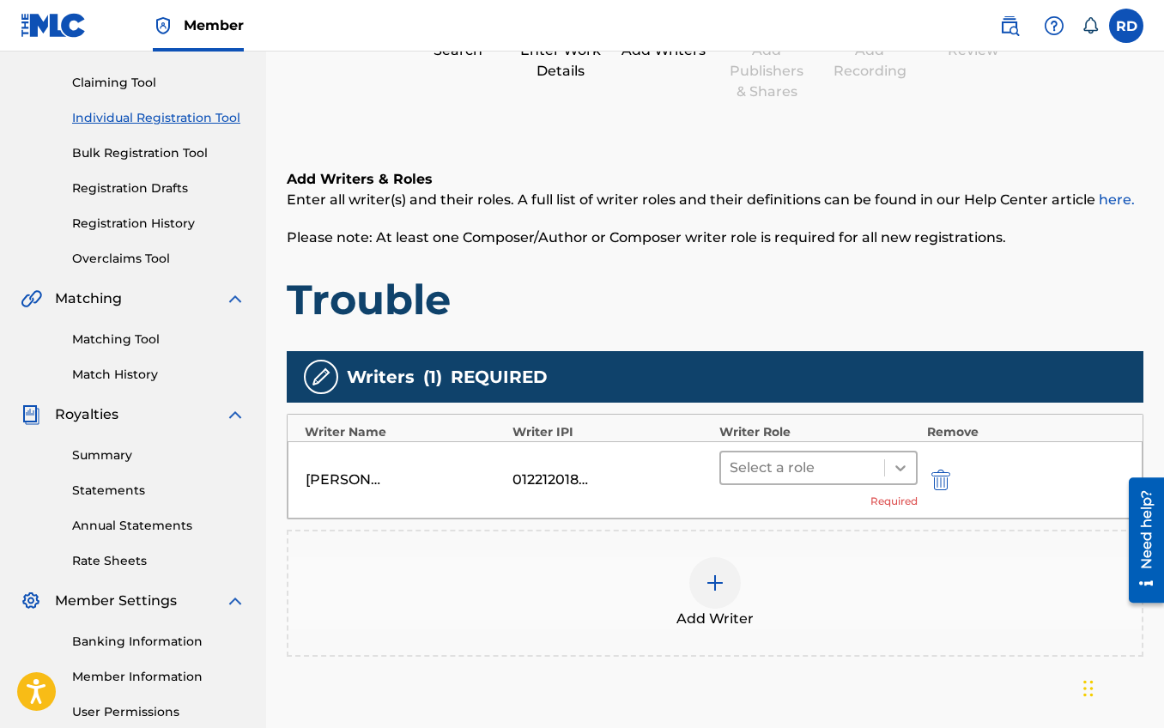
click at [898, 463] on icon at bounding box center [900, 467] width 17 height 17
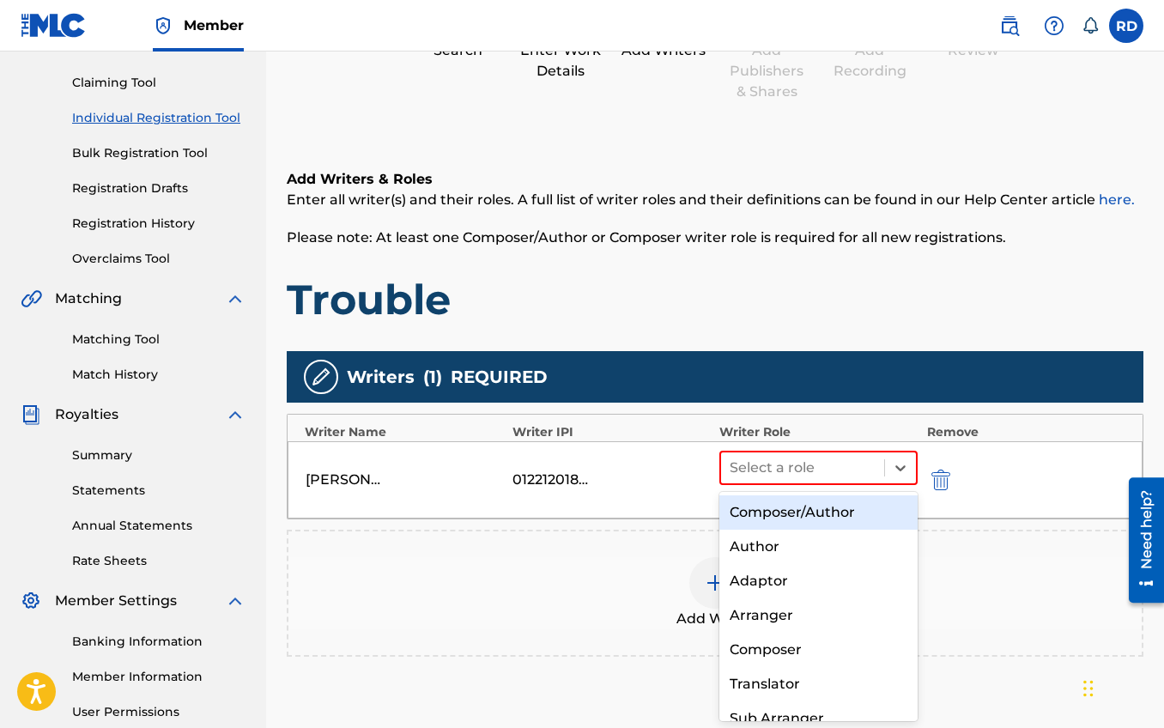
click at [817, 519] on div "Composer/Author" at bounding box center [818, 512] width 198 height 34
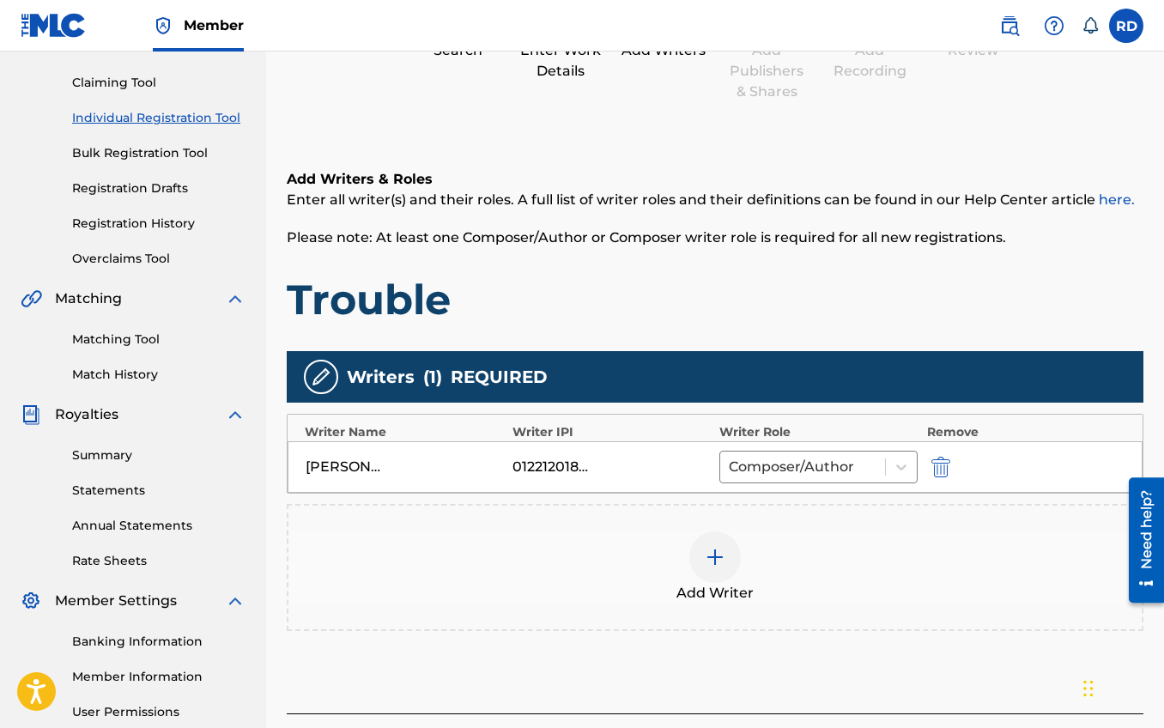
click at [722, 562] on img at bounding box center [715, 557] width 21 height 21
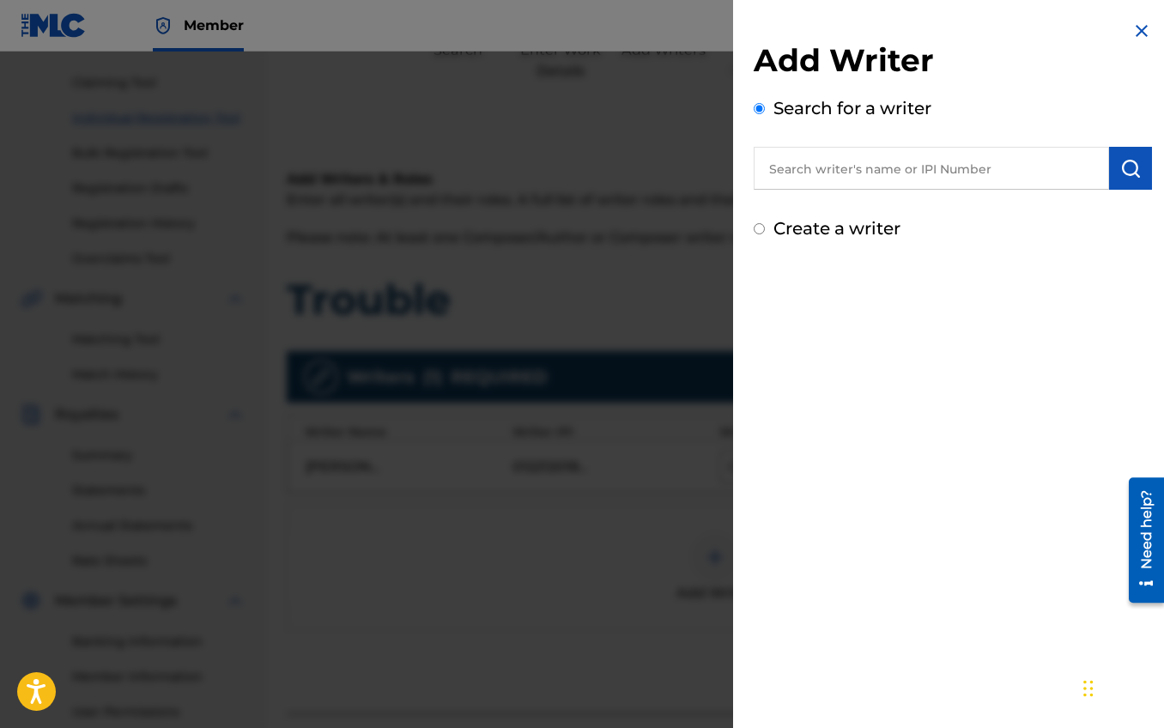
click at [913, 171] on input "text" at bounding box center [931, 168] width 355 height 43
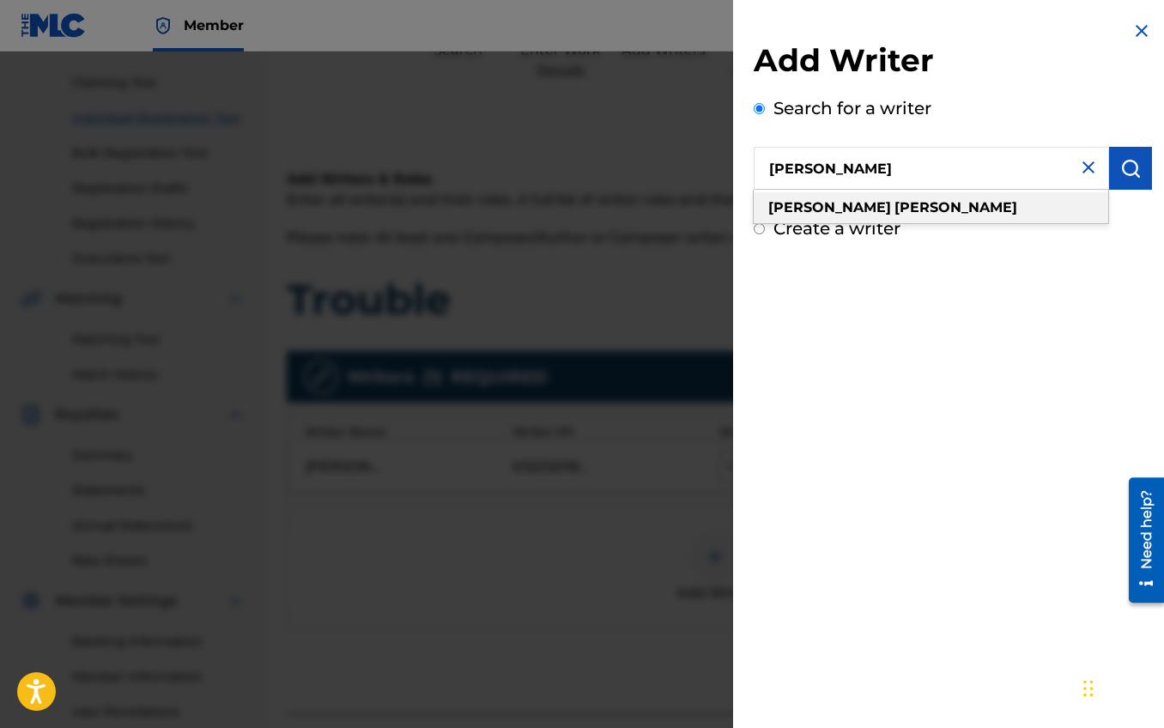
click at [855, 207] on div "olin wallace" at bounding box center [931, 207] width 355 height 31
type input "olin wallace"
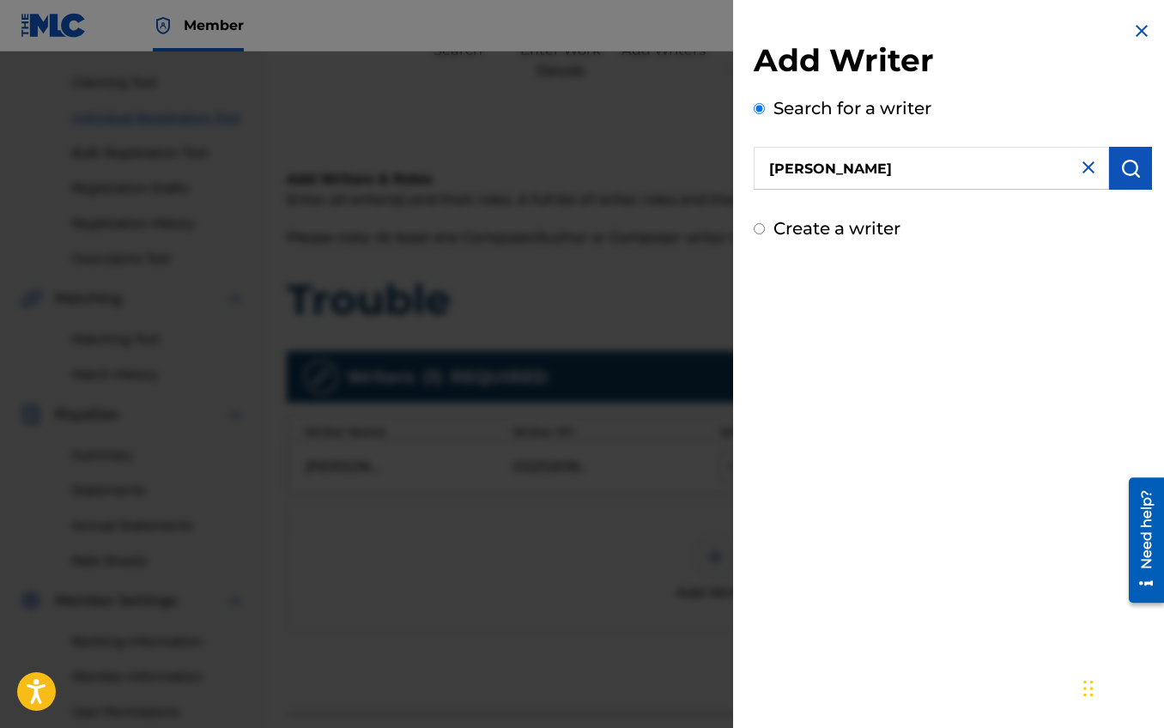
click at [1120, 168] on img "submit" at bounding box center [1130, 168] width 21 height 21
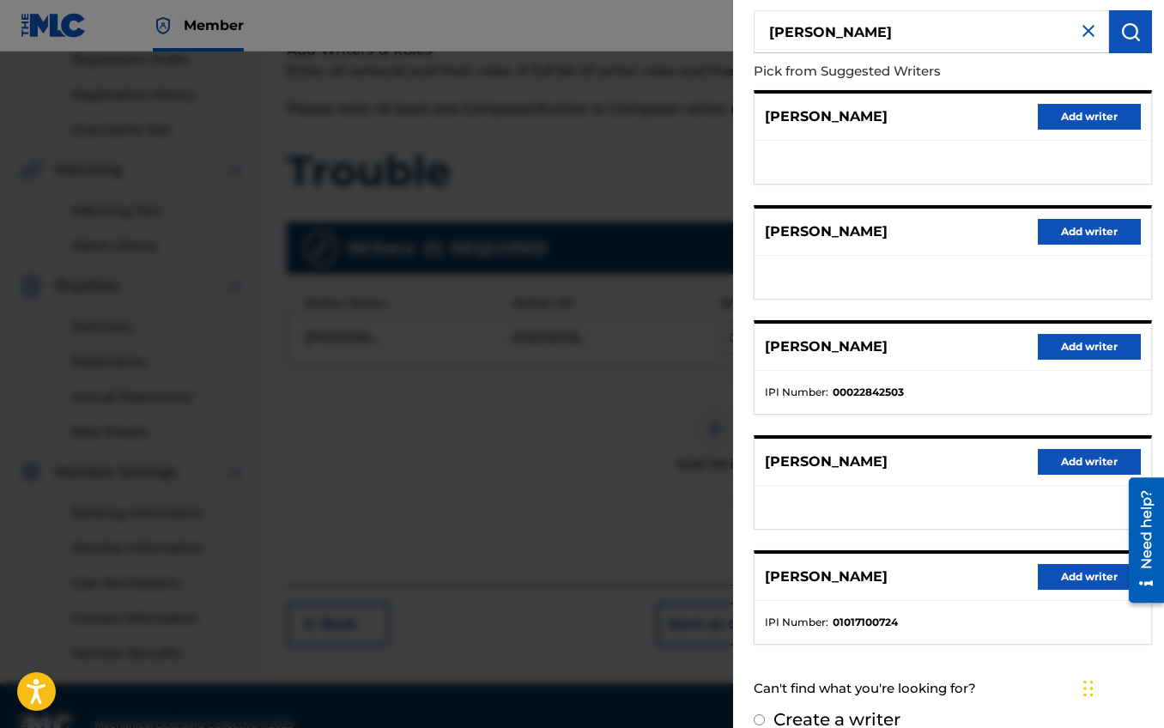
scroll to position [161, 0]
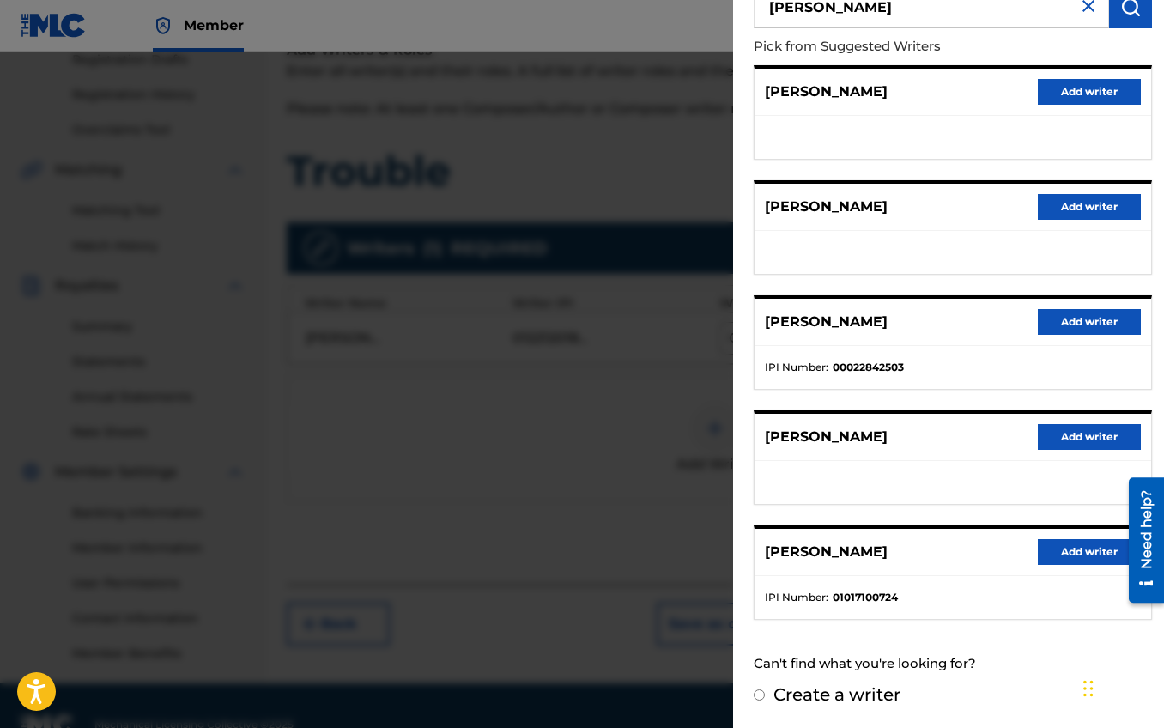
click at [1087, 550] on button "Add writer" at bounding box center [1089, 552] width 103 height 26
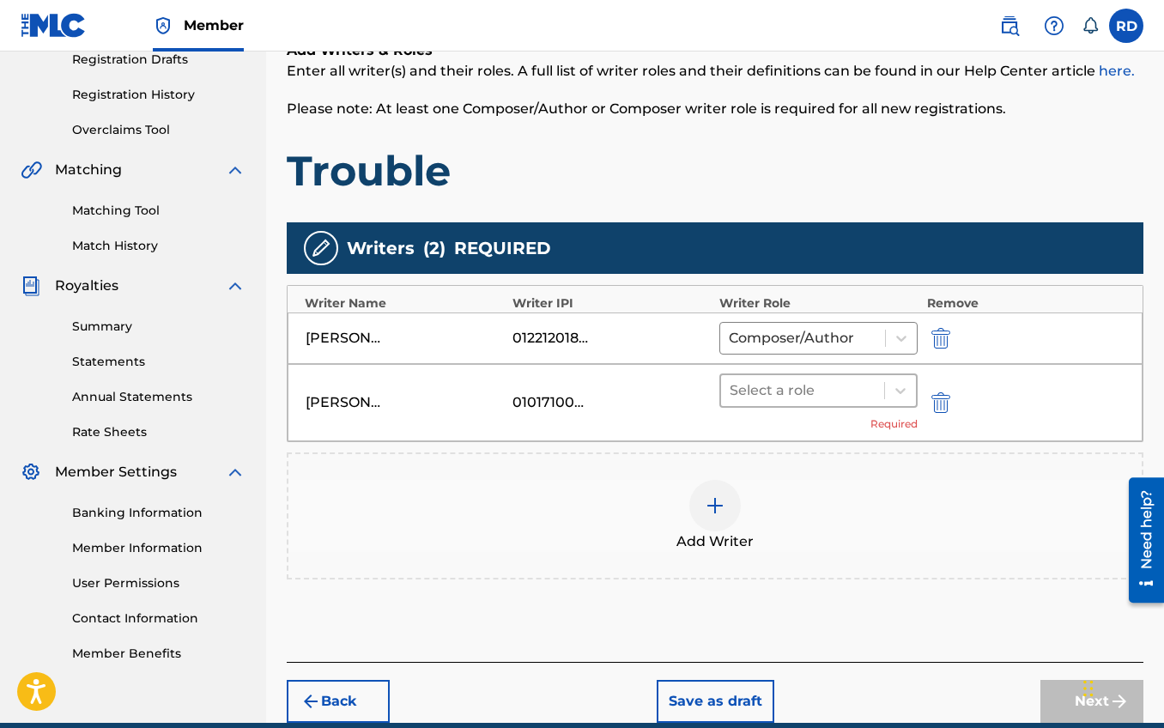
click at [872, 385] on div at bounding box center [803, 391] width 146 height 24
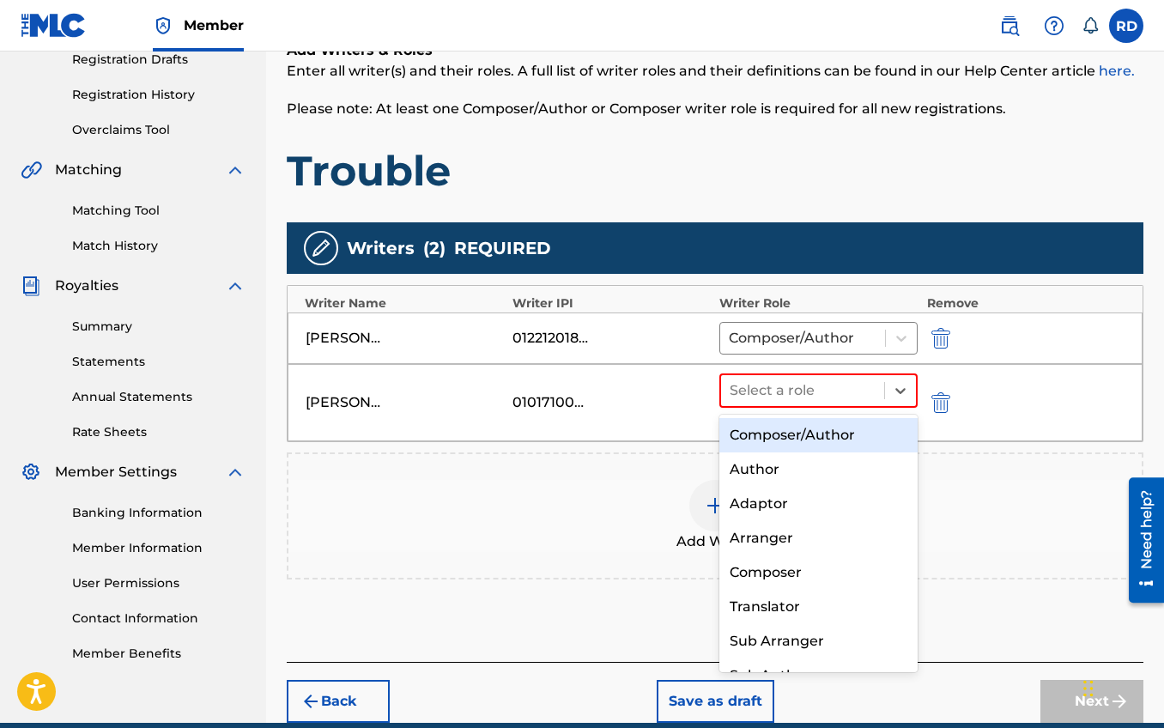
click at [830, 438] on div "Composer/Author" at bounding box center [818, 435] width 198 height 34
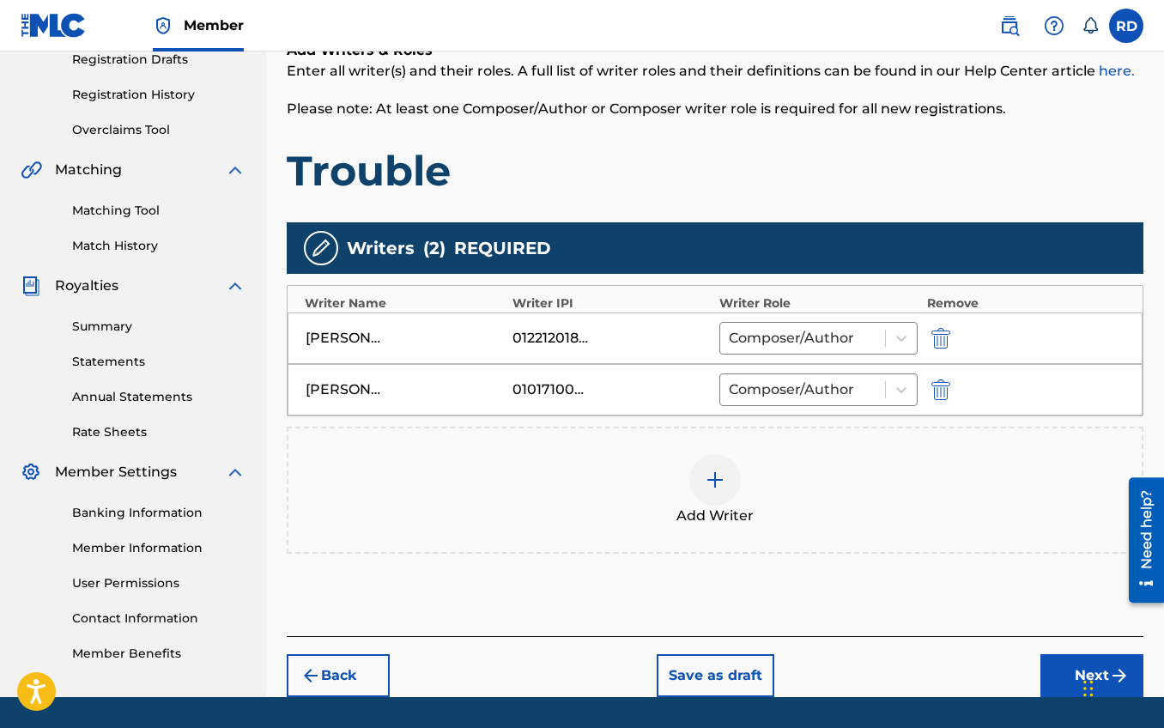
click at [723, 465] on div at bounding box center [715, 480] width 52 height 52
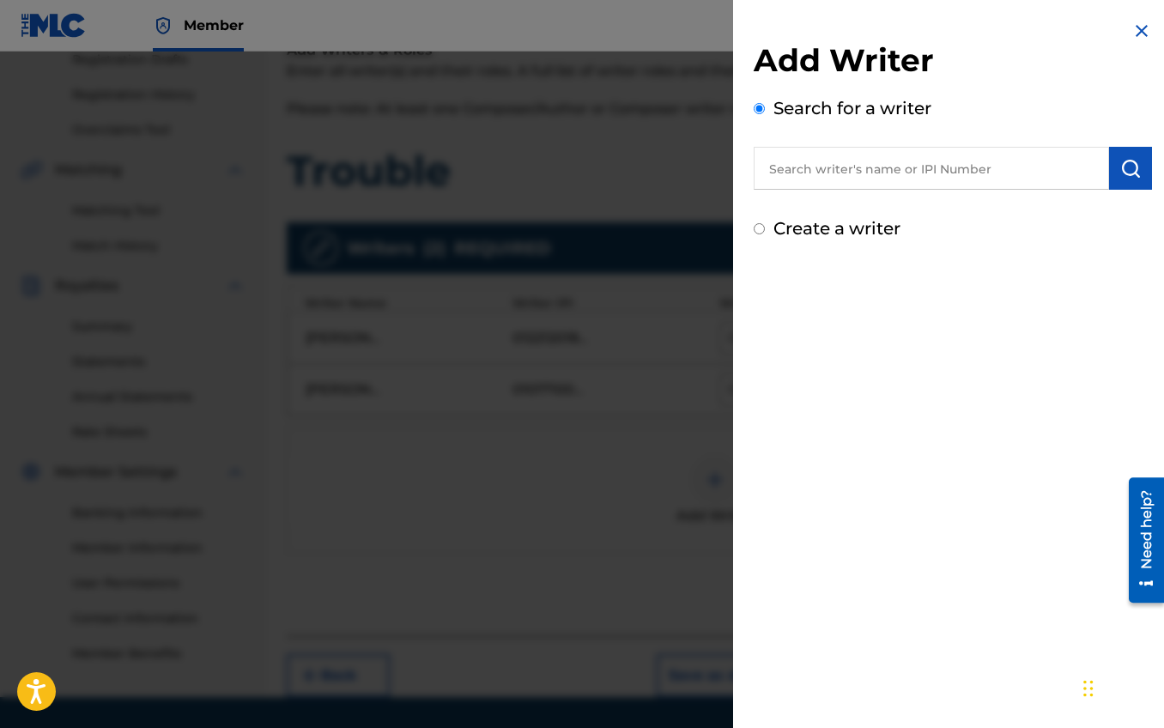
click at [901, 170] on input "text" at bounding box center [931, 168] width 355 height 43
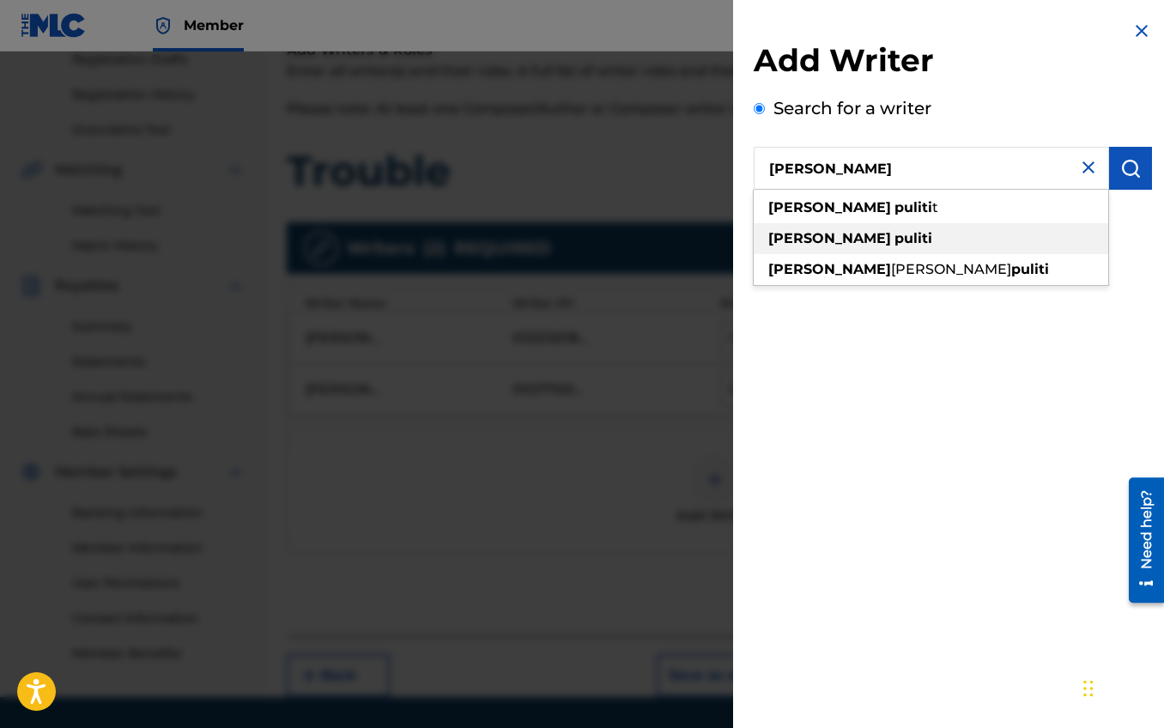
click at [856, 234] on div "jake puliti" at bounding box center [931, 238] width 355 height 31
type input "jake puliti"
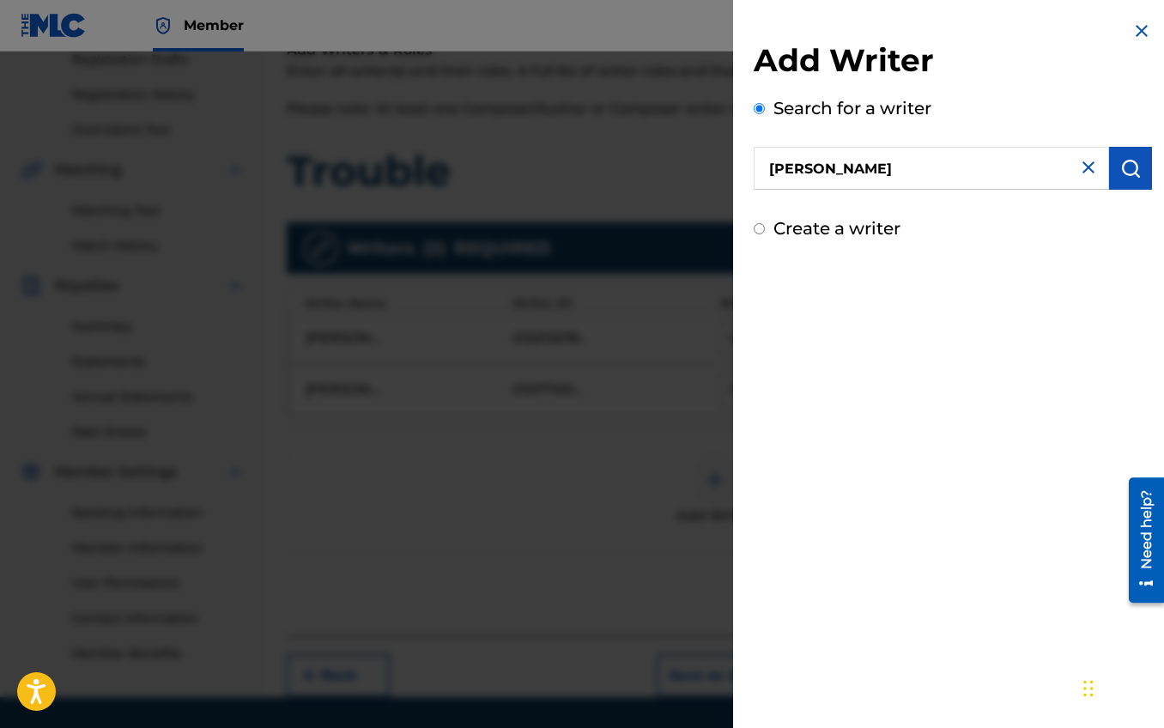
click at [1130, 176] on img "submit" at bounding box center [1130, 168] width 21 height 21
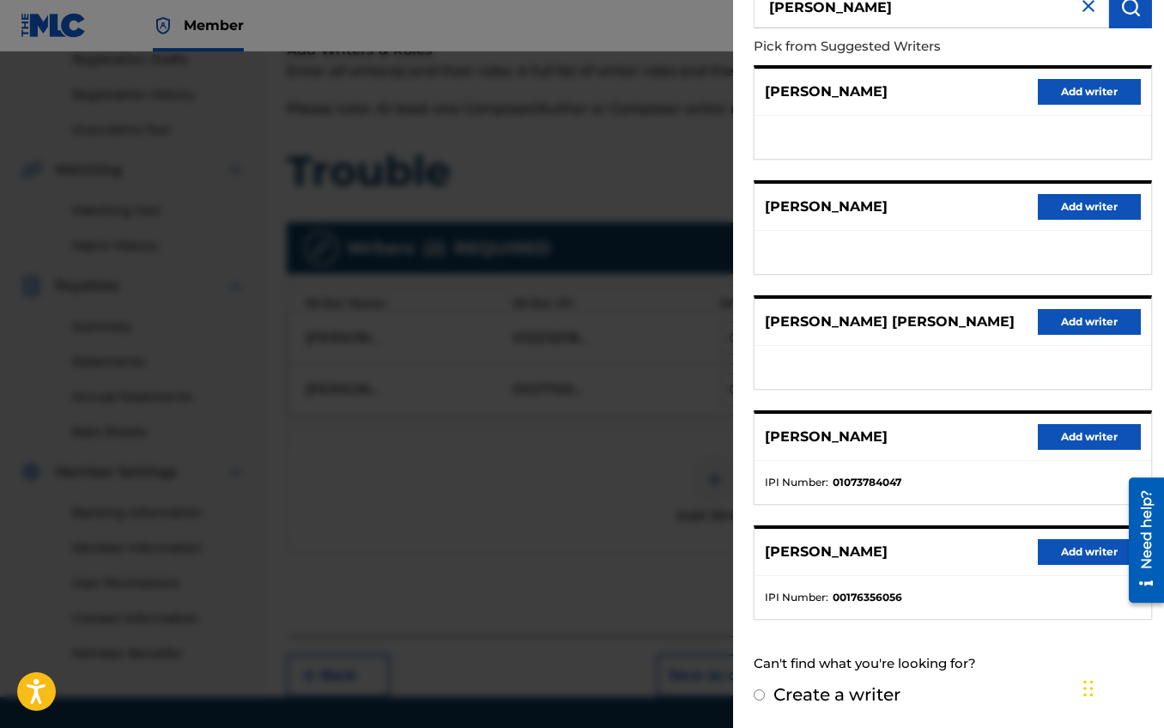
click at [1085, 325] on button "Add writer" at bounding box center [1089, 322] width 103 height 26
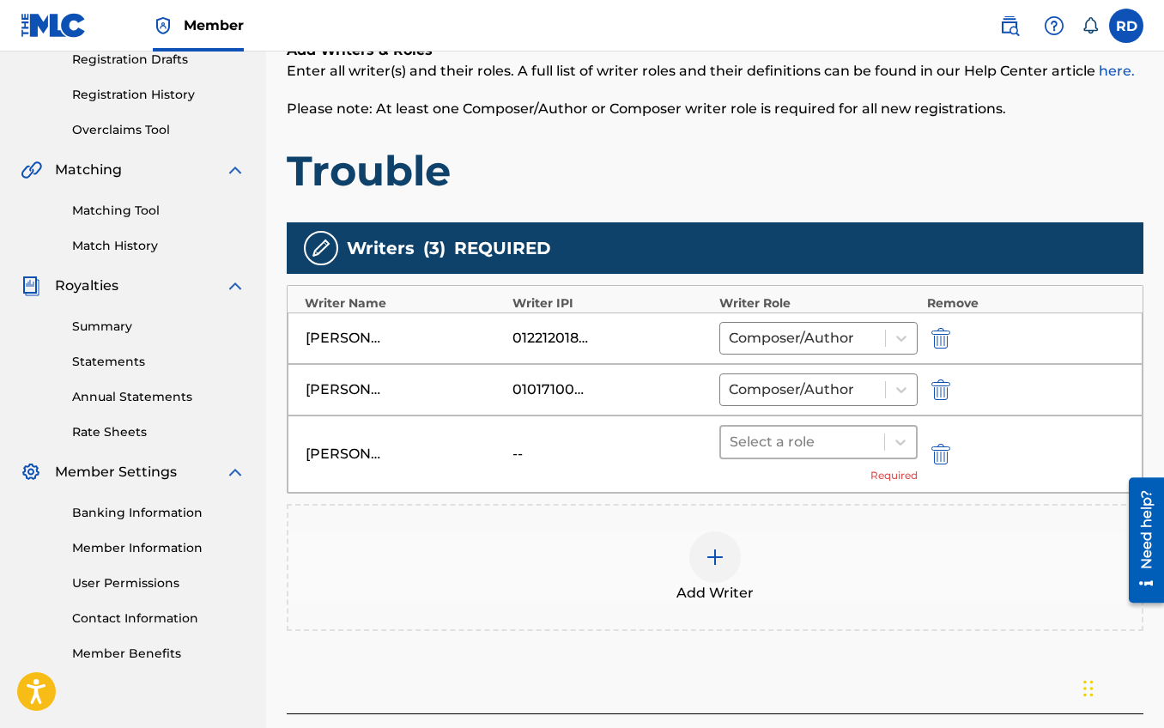
click at [787, 439] on div at bounding box center [803, 442] width 146 height 24
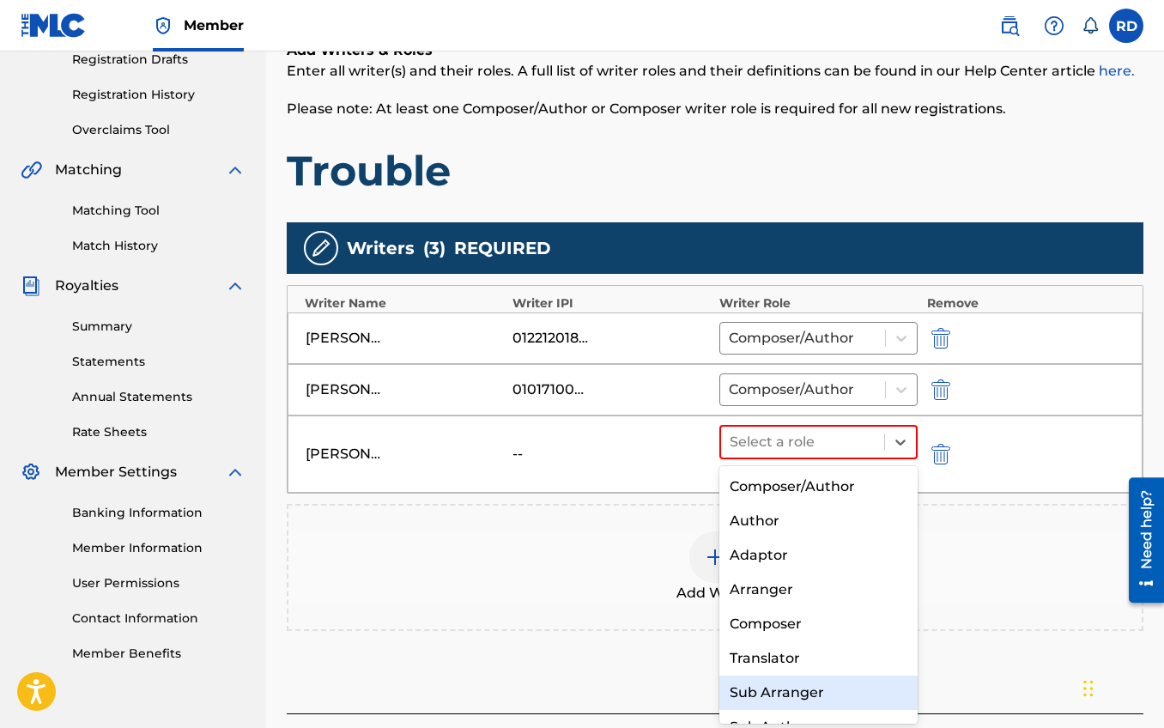
scroll to position [24, 0]
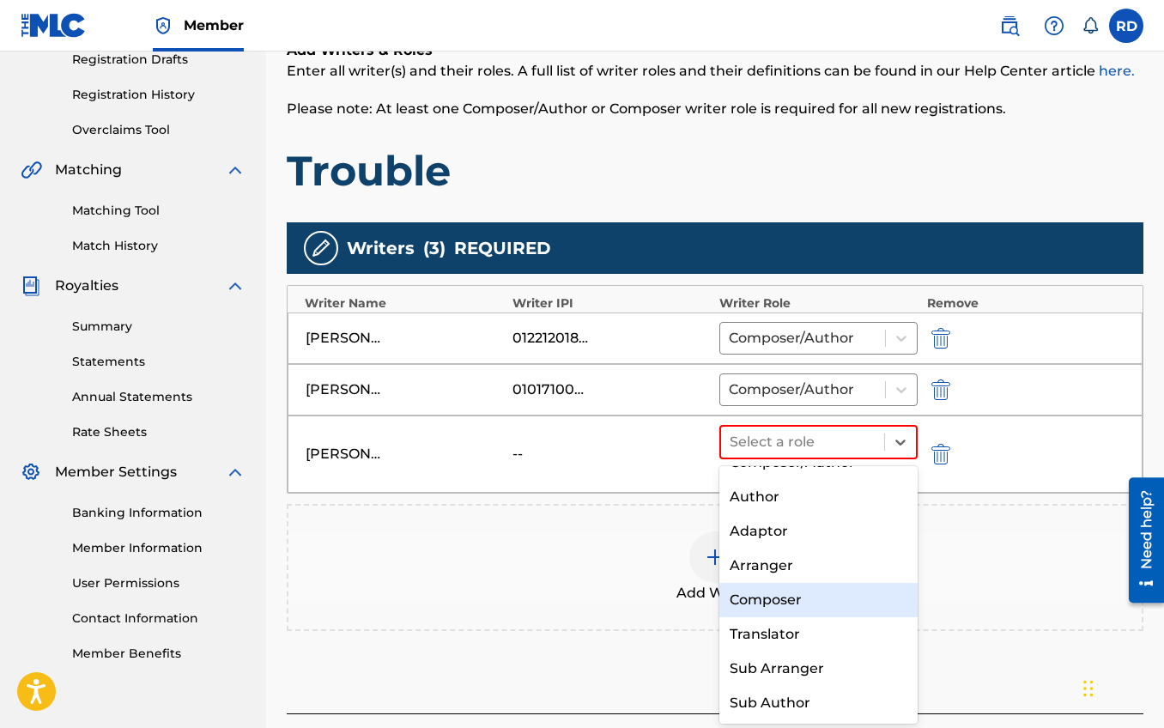
click at [804, 607] on div "Composer" at bounding box center [818, 600] width 198 height 34
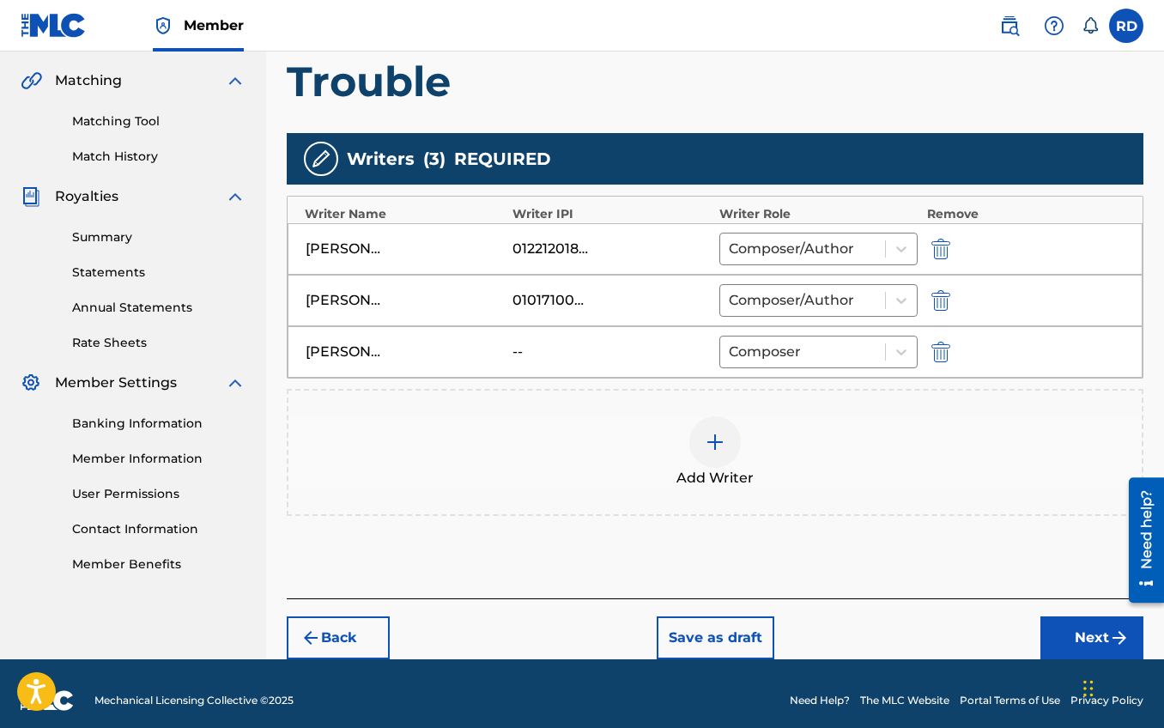
scroll to position [402, 0]
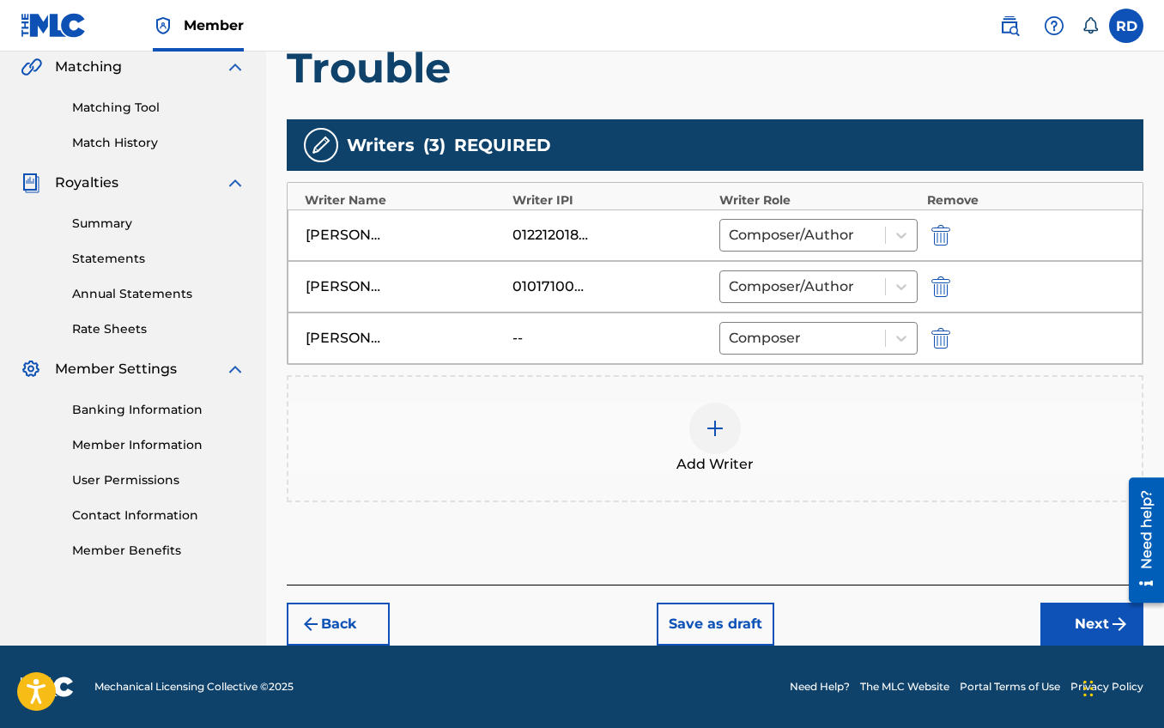
click at [1074, 616] on button "Next" at bounding box center [1092, 624] width 103 height 43
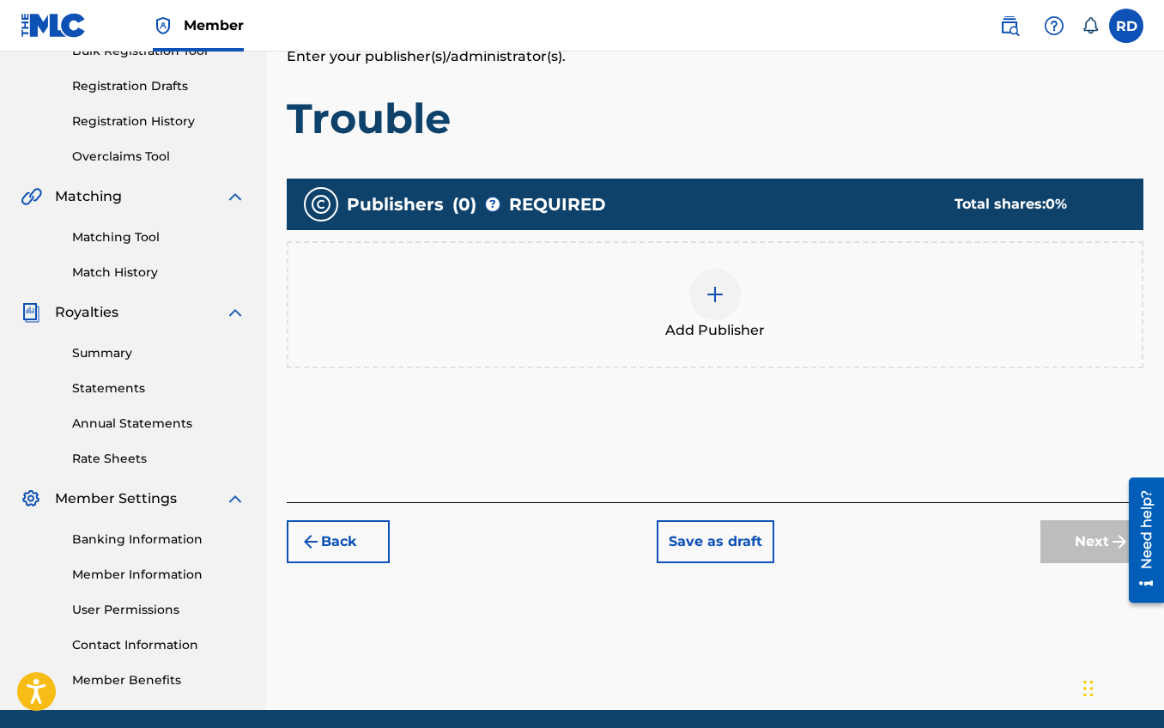
scroll to position [77, 0]
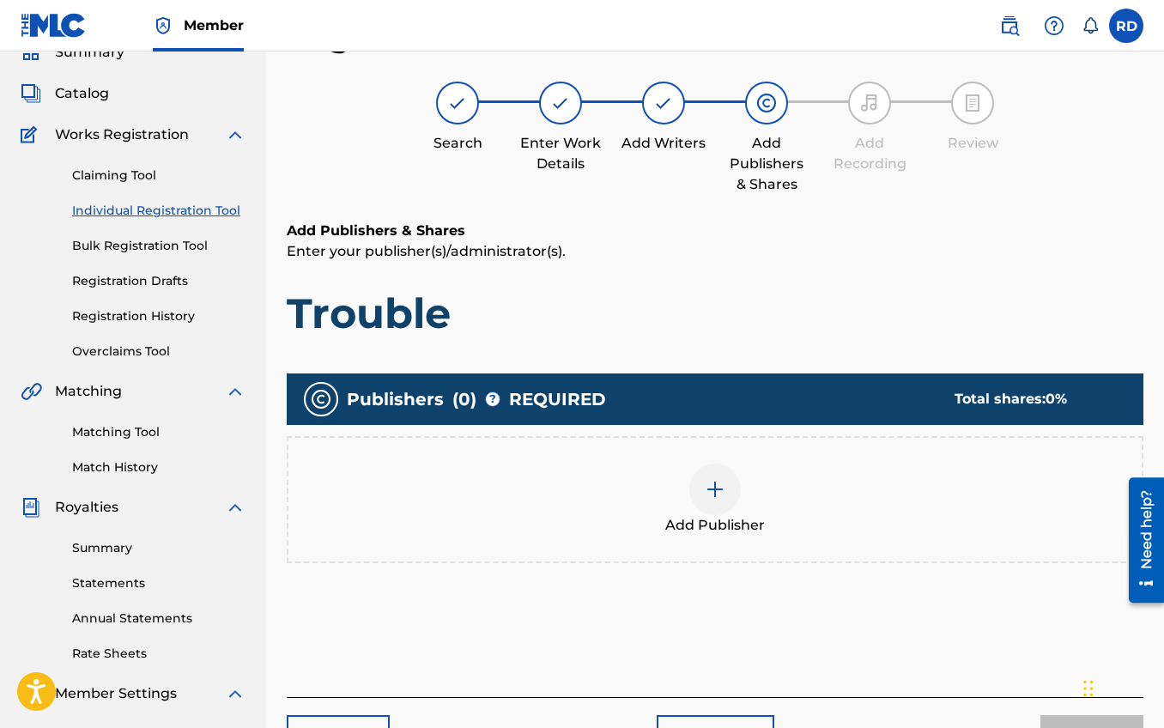
click at [702, 489] on div at bounding box center [715, 490] width 52 height 52
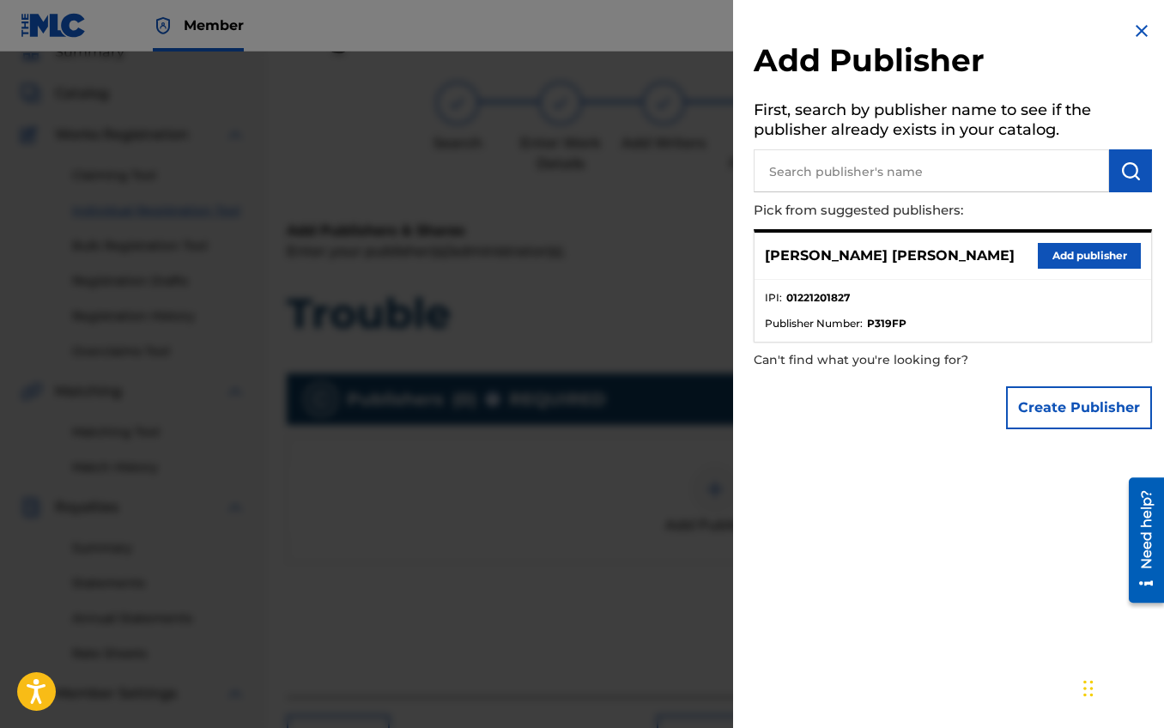
click at [1076, 252] on button "Add publisher" at bounding box center [1089, 256] width 103 height 26
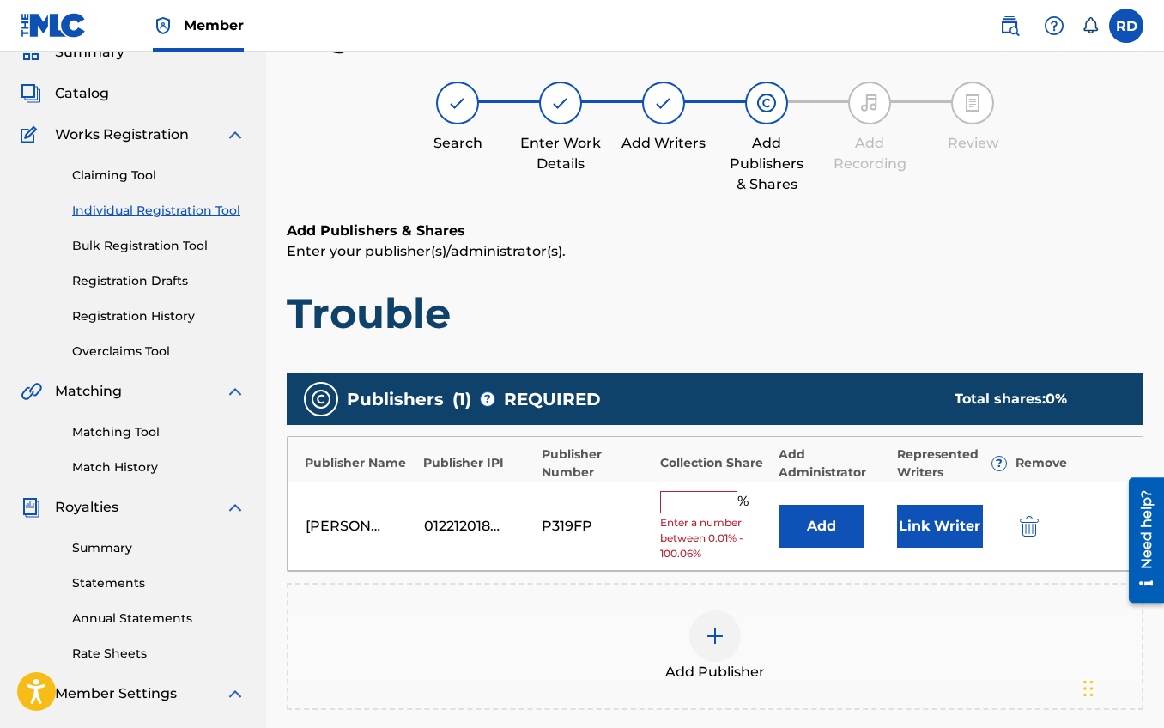
click at [686, 507] on input "text" at bounding box center [698, 502] width 77 height 22
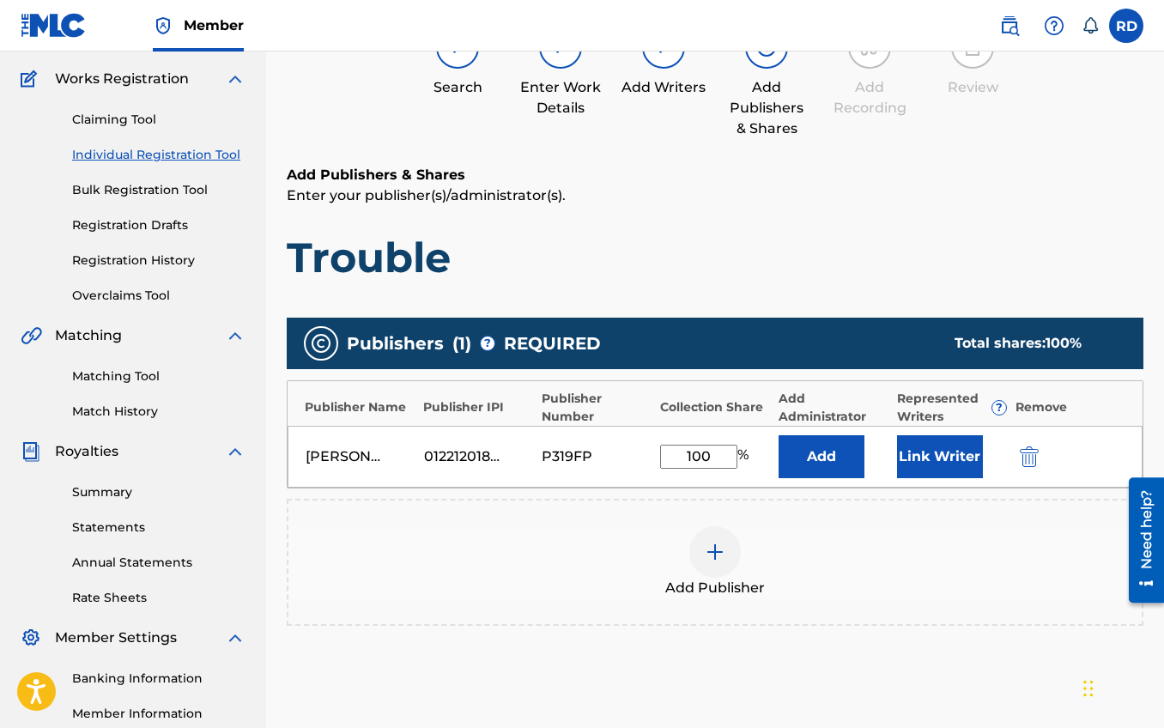
scroll to position [136, 0]
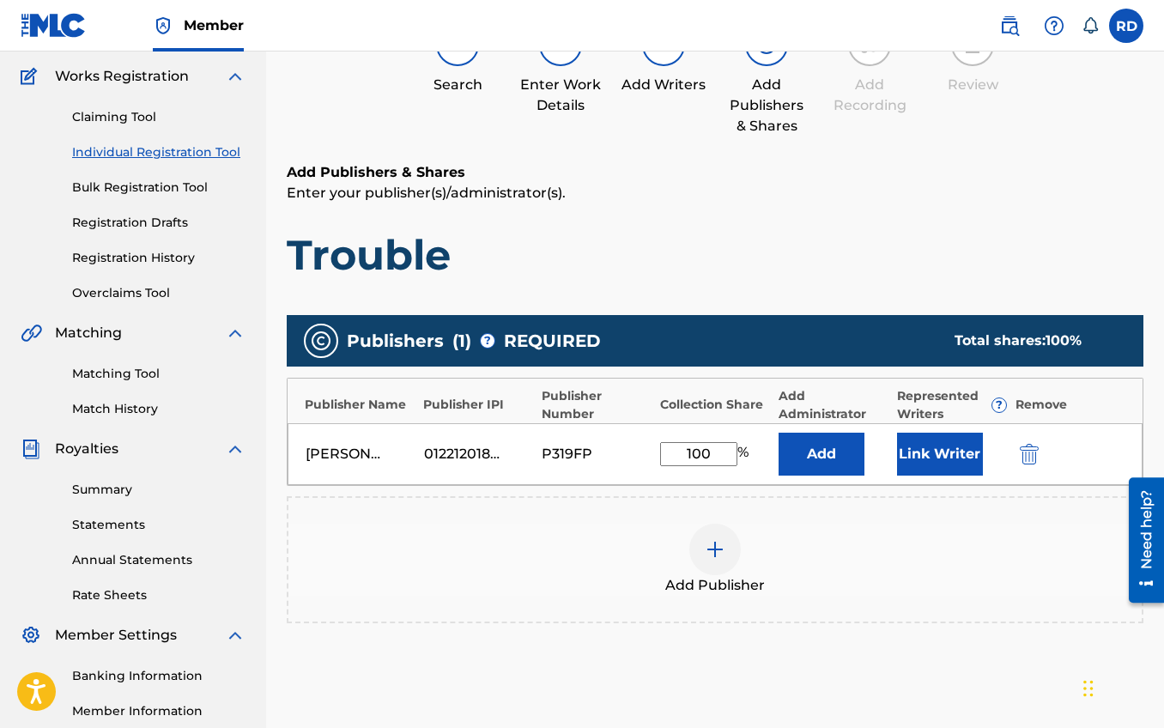
type input "100"
click at [937, 467] on button "Link Writer" at bounding box center [940, 454] width 86 height 43
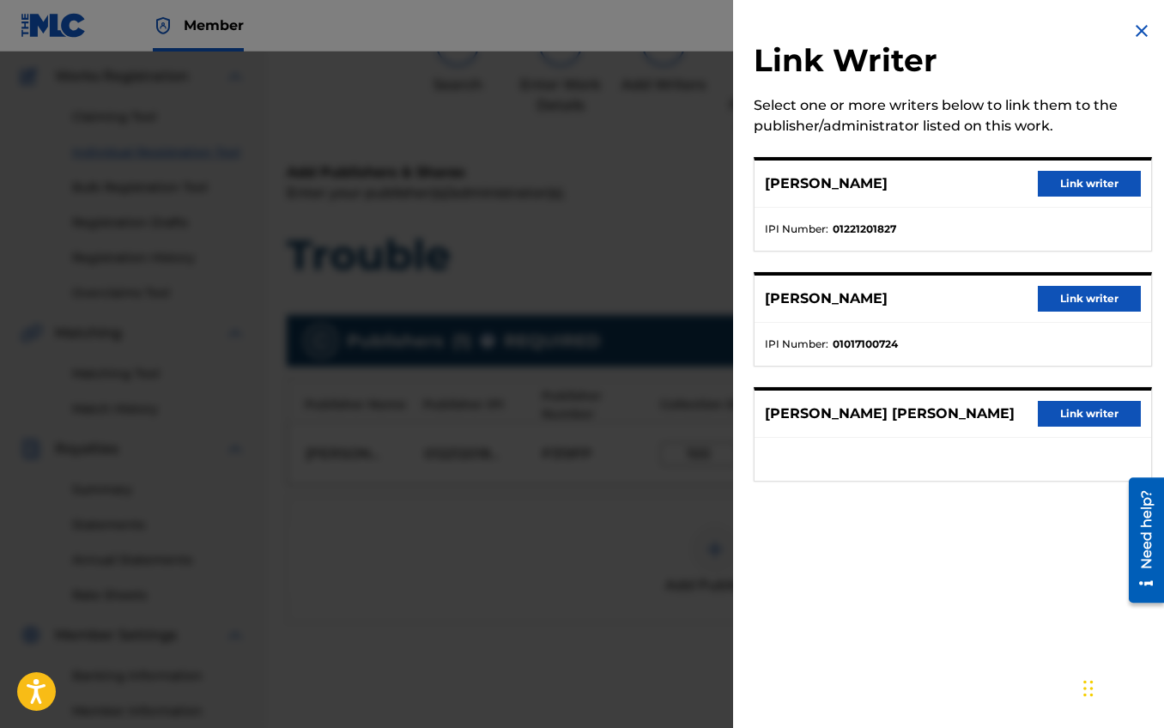
click at [1105, 181] on button "Link writer" at bounding box center [1089, 184] width 103 height 26
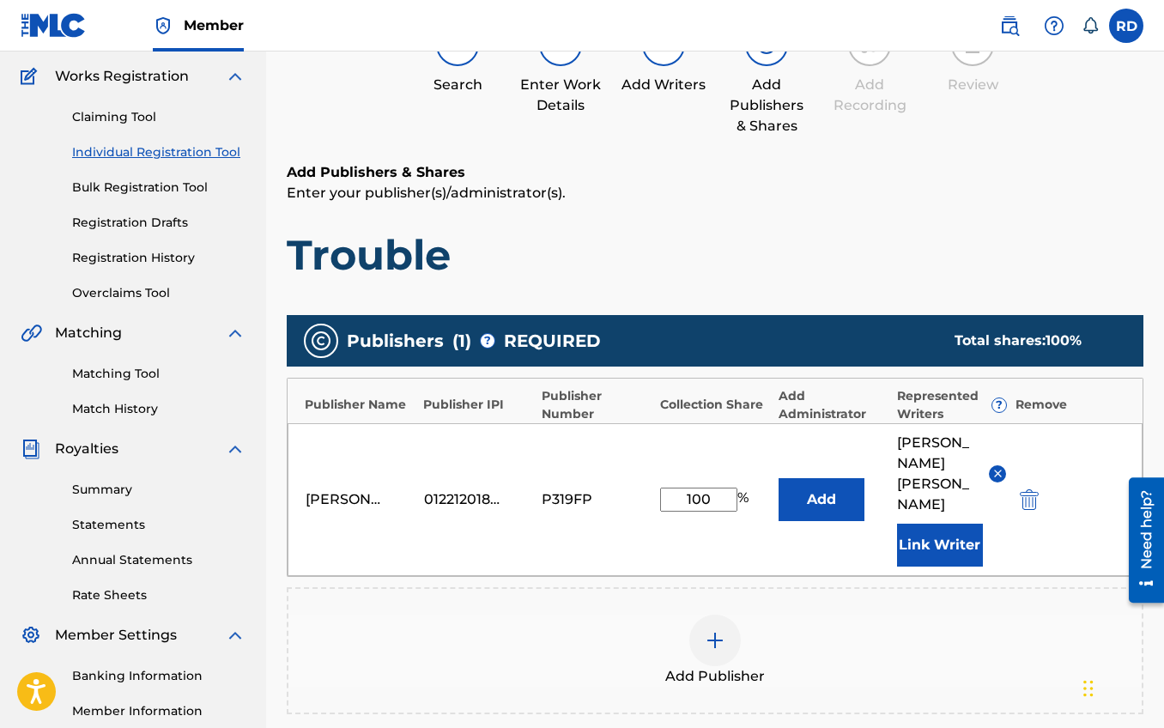
click at [1001, 467] on img at bounding box center [998, 473] width 13 height 13
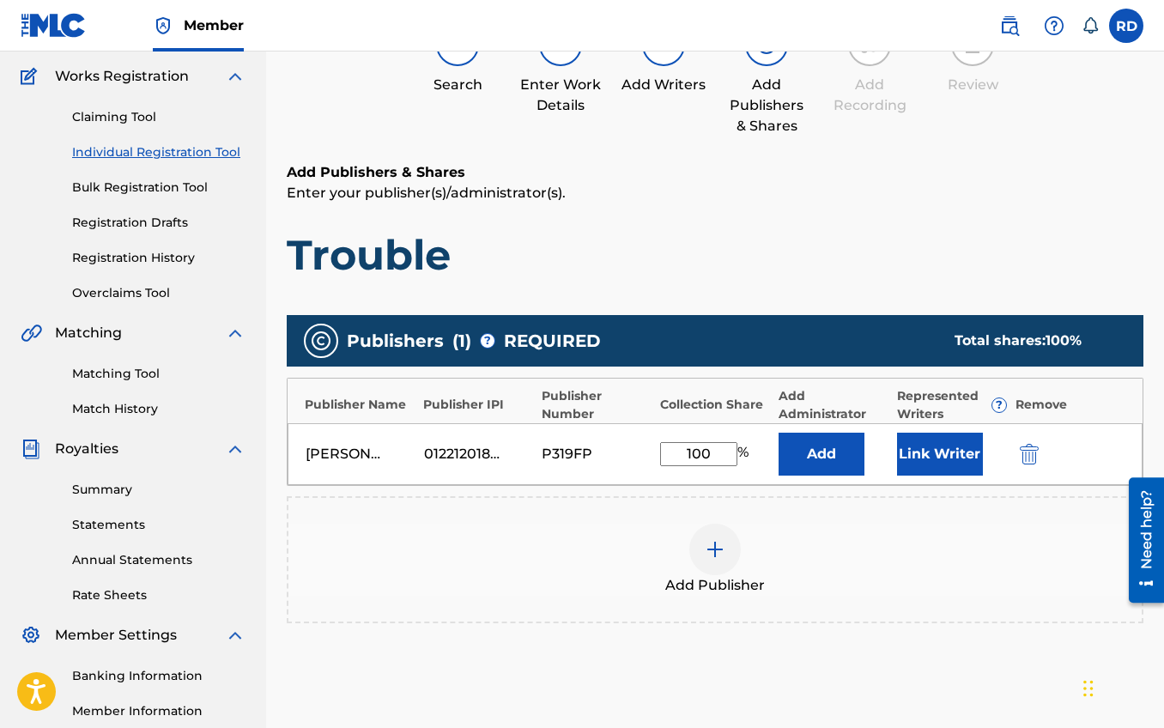
click at [1031, 458] on img "submit" at bounding box center [1029, 454] width 19 height 21
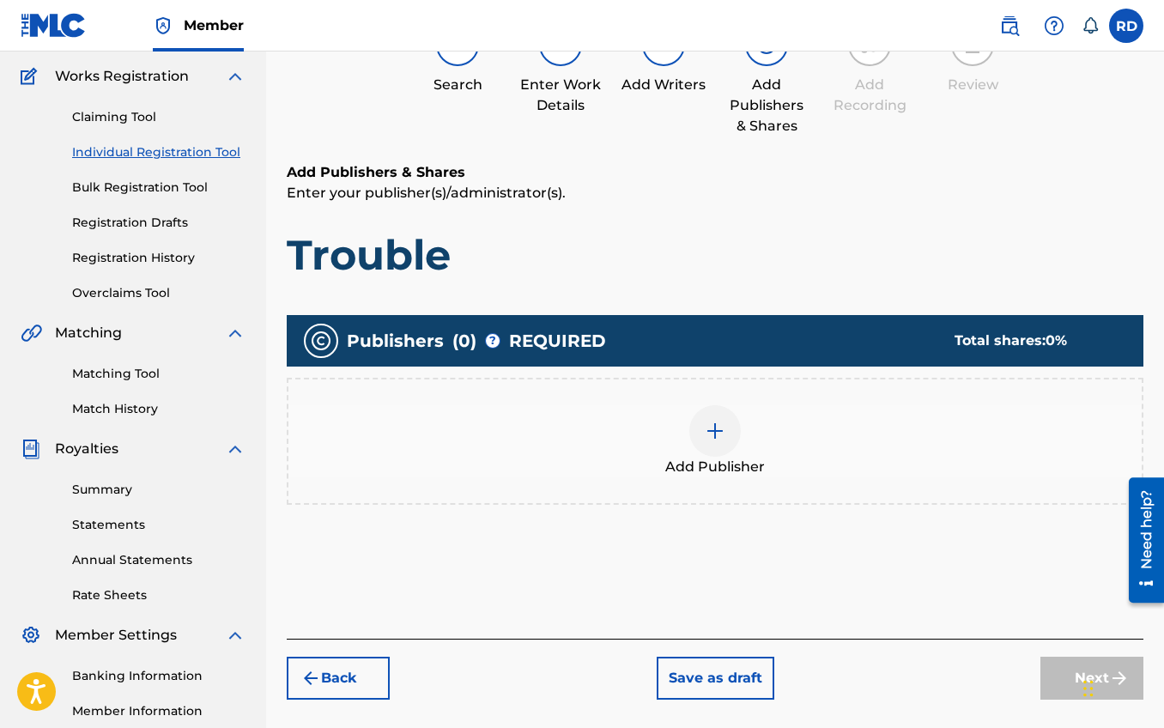
click at [691, 439] on div at bounding box center [715, 431] width 52 height 52
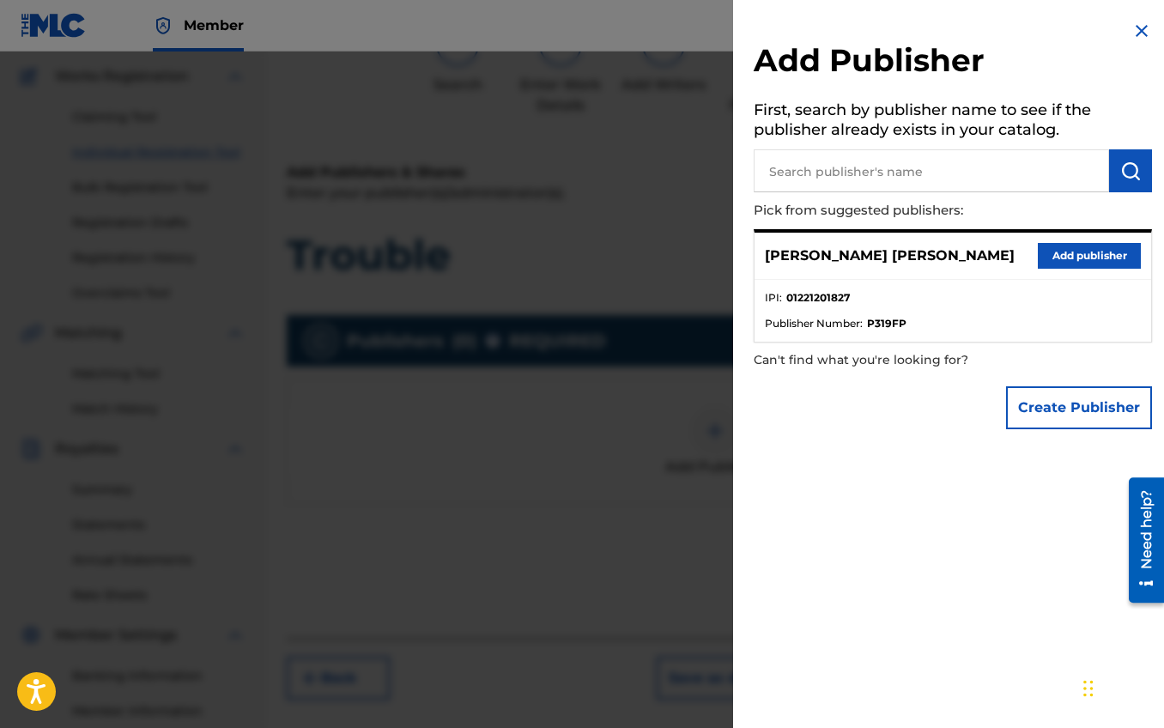
click at [877, 179] on input "text" at bounding box center [931, 170] width 355 height 43
type input "The Brush Man Music"
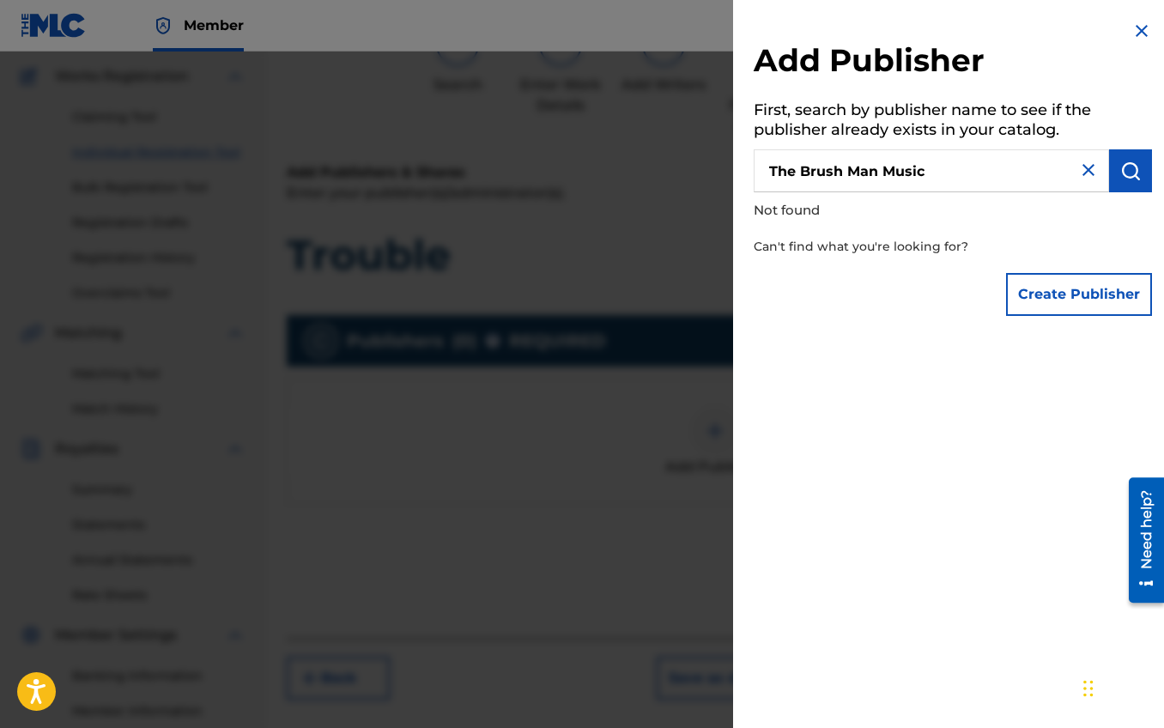
click at [1083, 171] on img at bounding box center [1088, 170] width 21 height 21
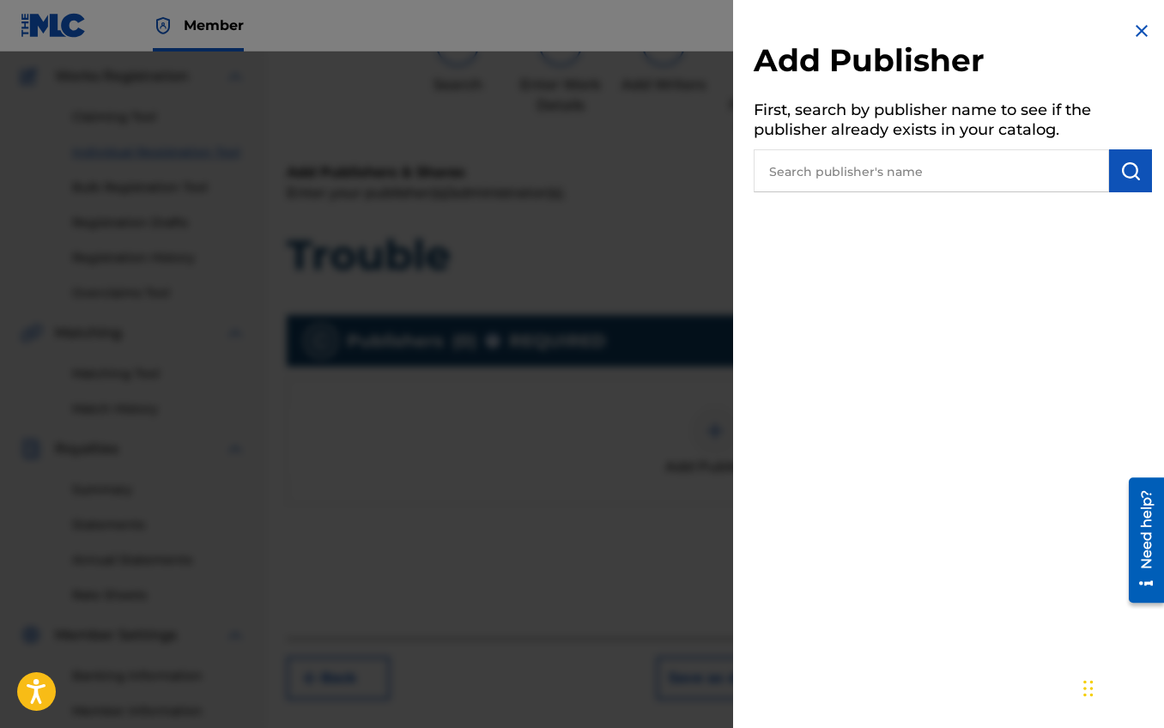
click at [865, 174] on input "text" at bounding box center [931, 170] width 355 height 43
drag, startPoint x: 1139, startPoint y: 38, endPoint x: 1132, endPoint y: 44, distance: 9.8
click at [1139, 38] on img at bounding box center [1142, 31] width 21 height 21
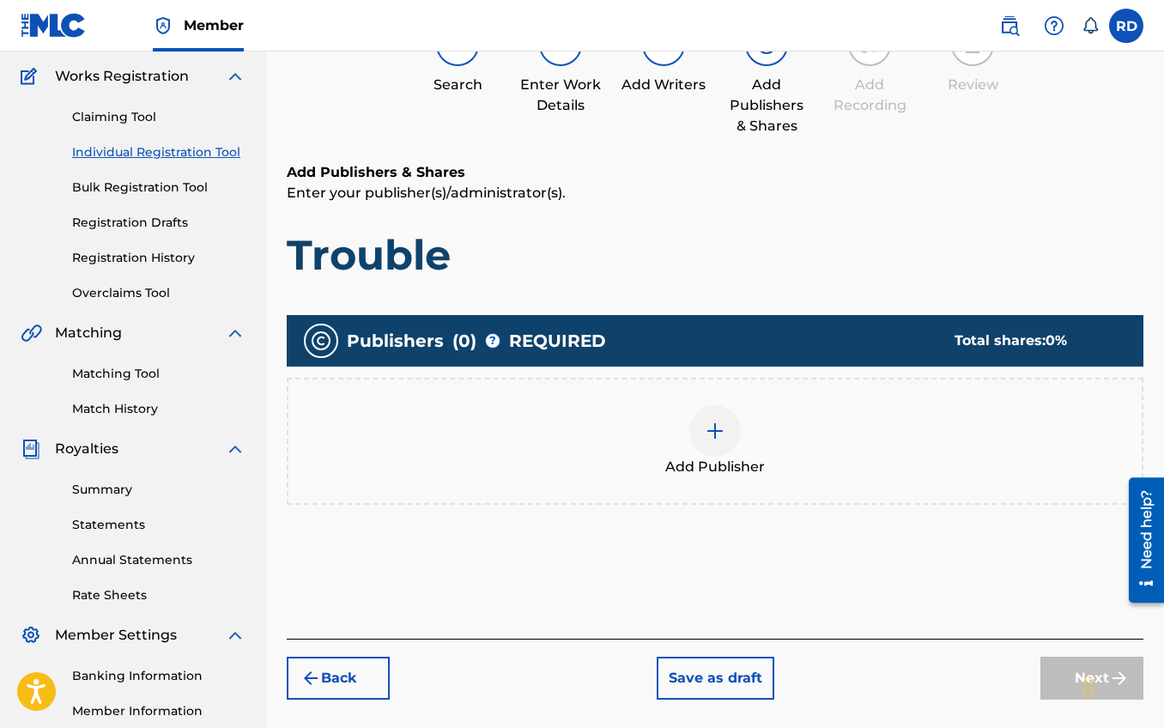
click at [707, 440] on img at bounding box center [715, 431] width 21 height 21
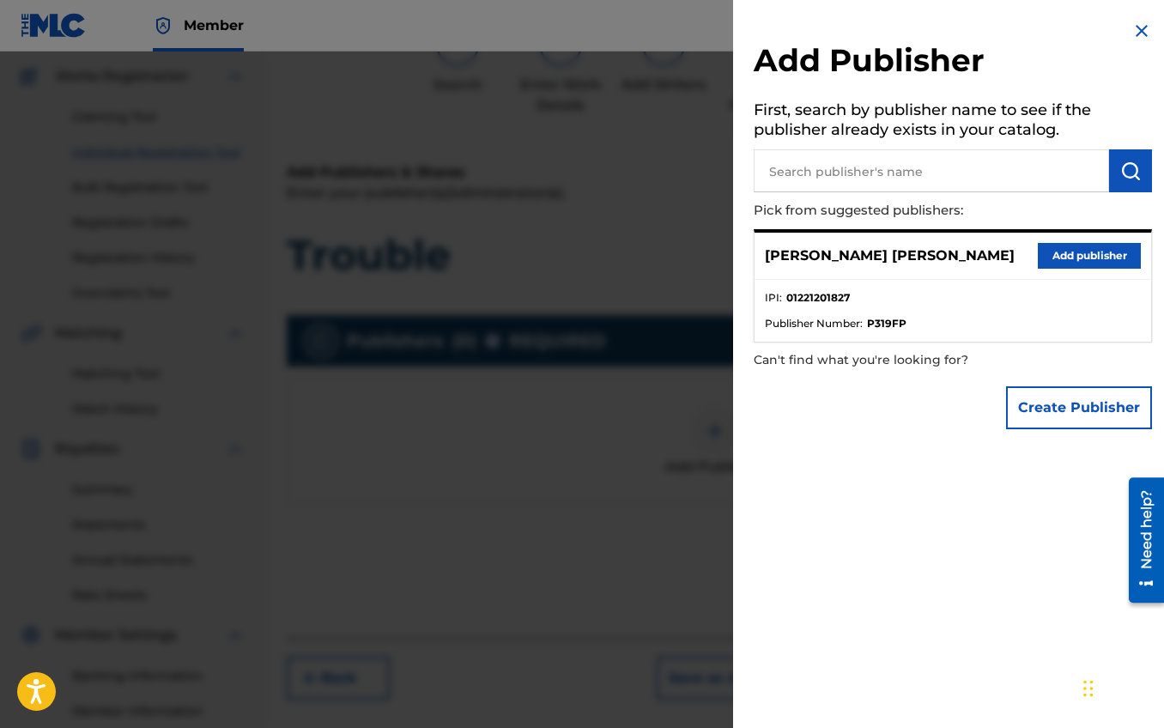
click at [1043, 258] on button "Add publisher" at bounding box center [1089, 256] width 103 height 26
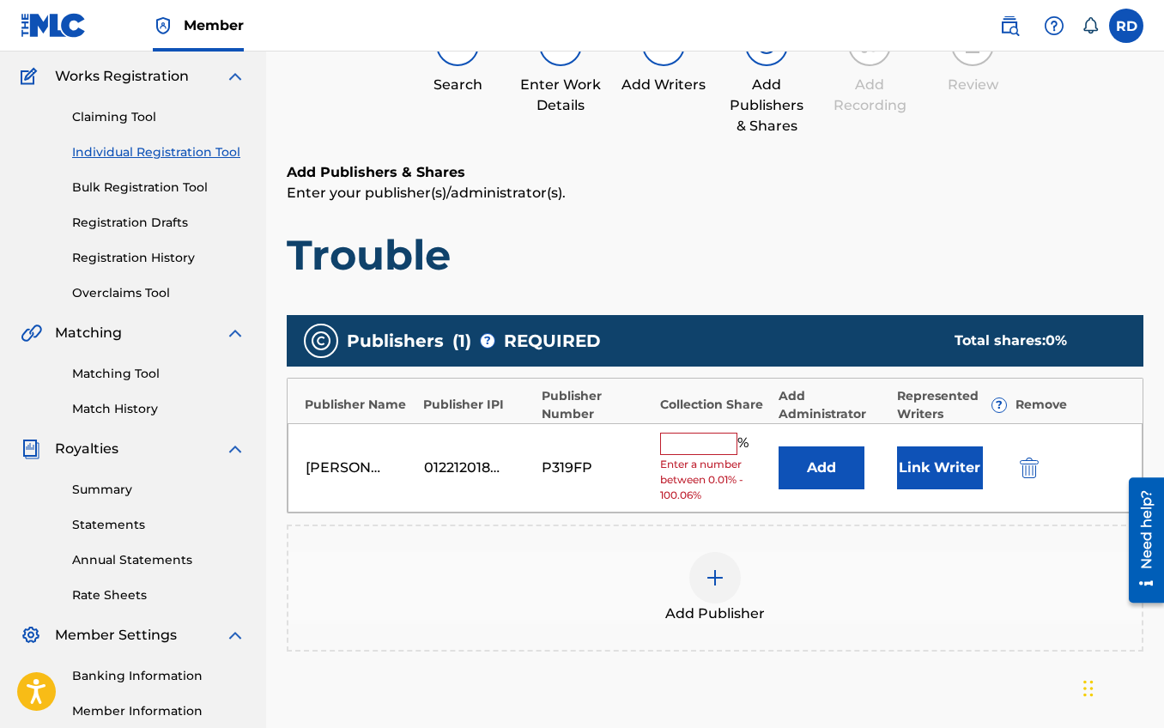
click at [700, 450] on input "text" at bounding box center [698, 444] width 77 height 22
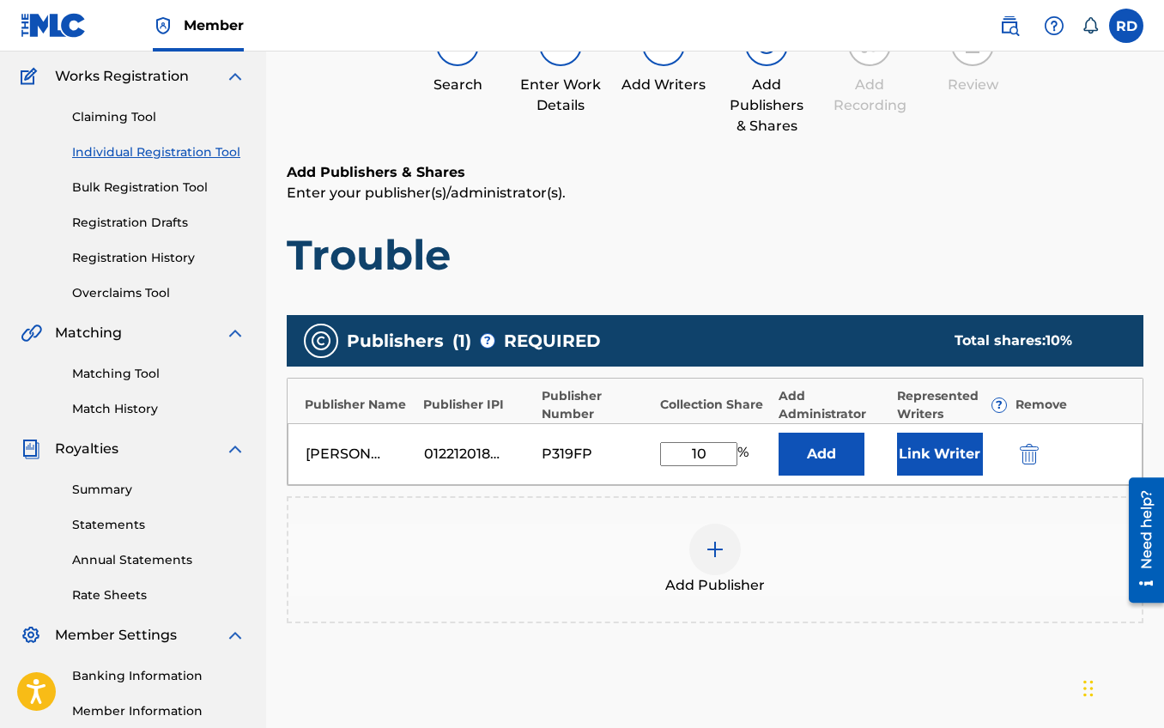
type input "1"
type input "50"
click at [779, 433] on button "Add" at bounding box center [822, 454] width 86 height 43
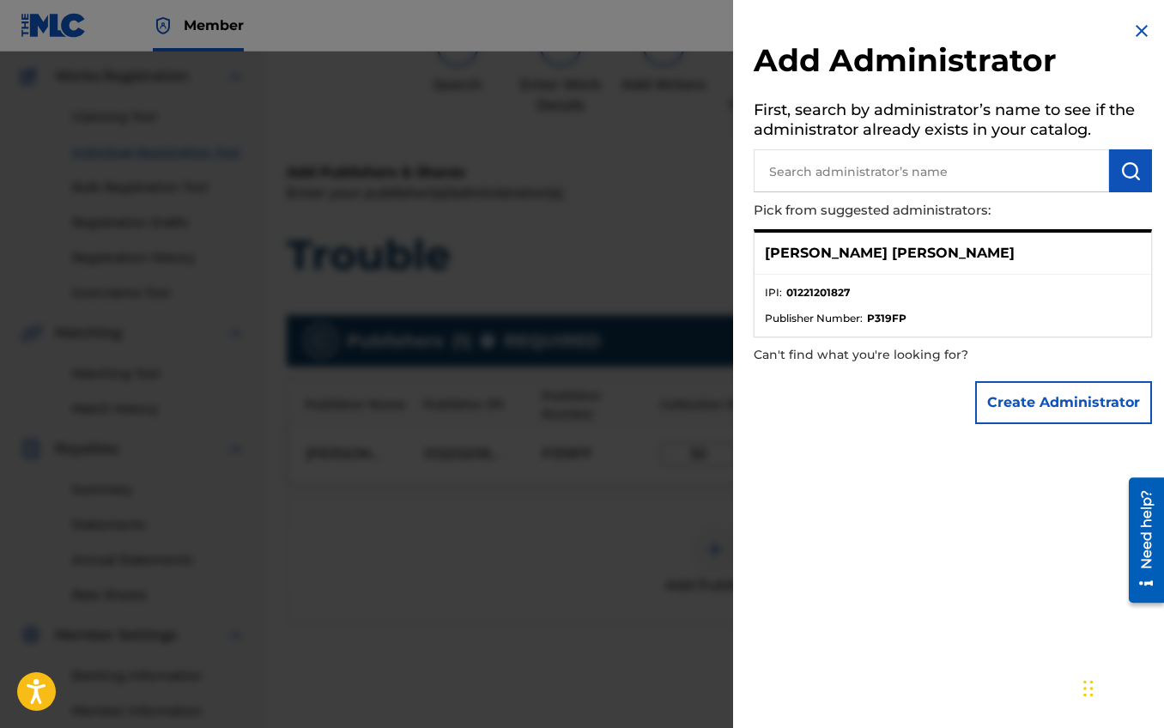
drag, startPoint x: 1130, startPoint y: 32, endPoint x: 1043, endPoint y: 118, distance: 122.0
click at [1132, 32] on img at bounding box center [1142, 31] width 21 height 21
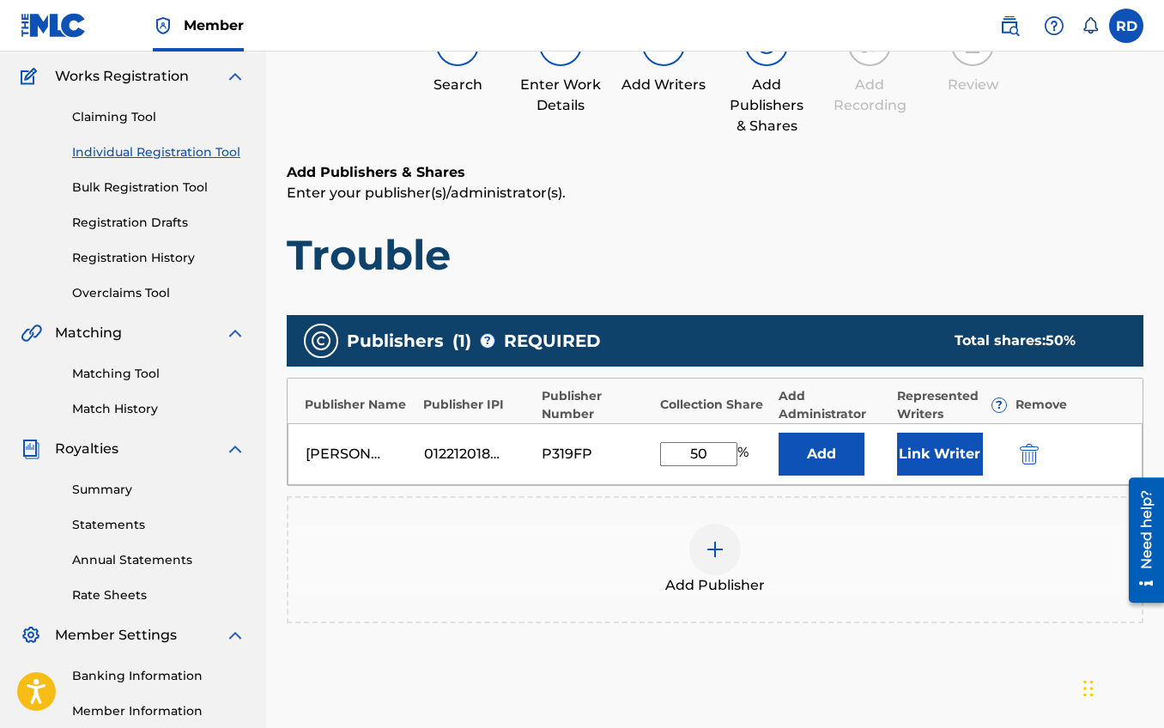
click at [917, 452] on button "Link Writer" at bounding box center [940, 454] width 86 height 43
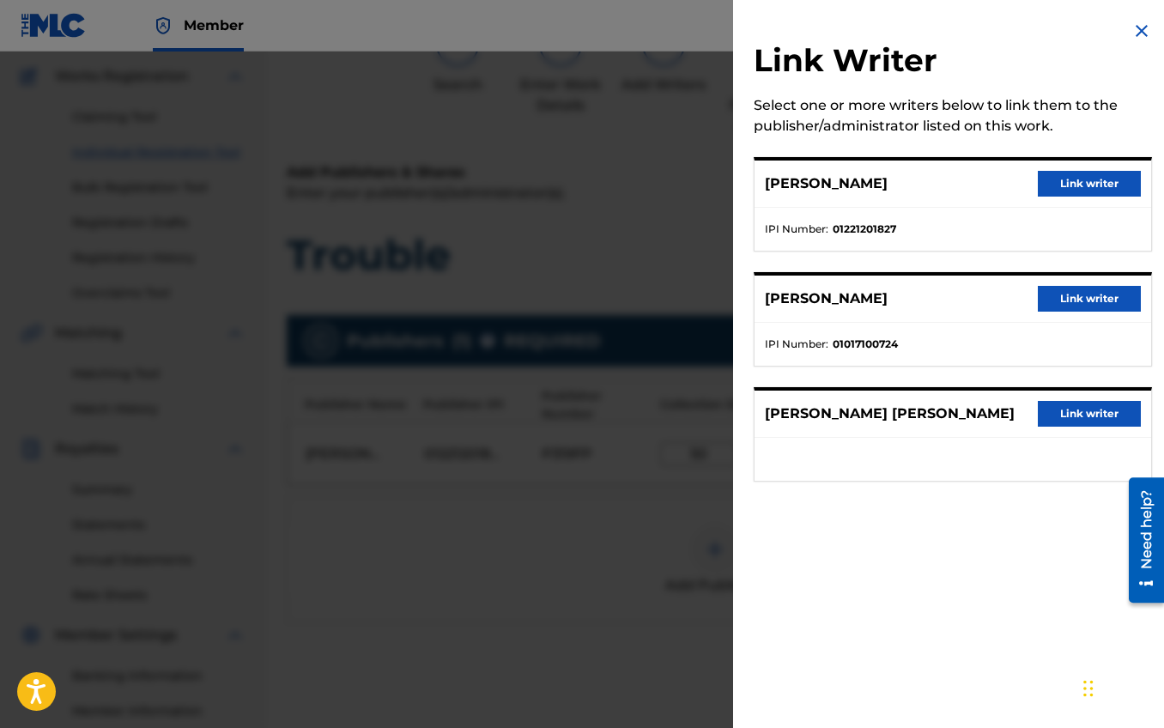
click at [1044, 183] on button "Link writer" at bounding box center [1089, 184] width 103 height 26
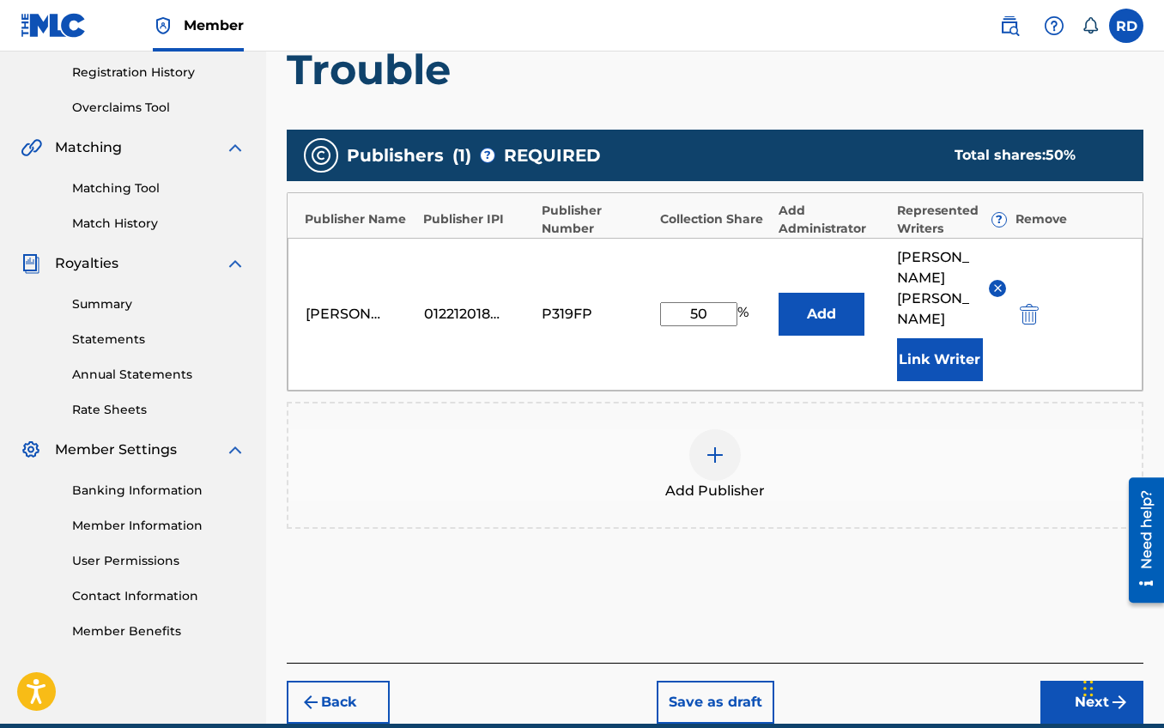
click at [1053, 681] on button "Next" at bounding box center [1092, 702] width 103 height 43
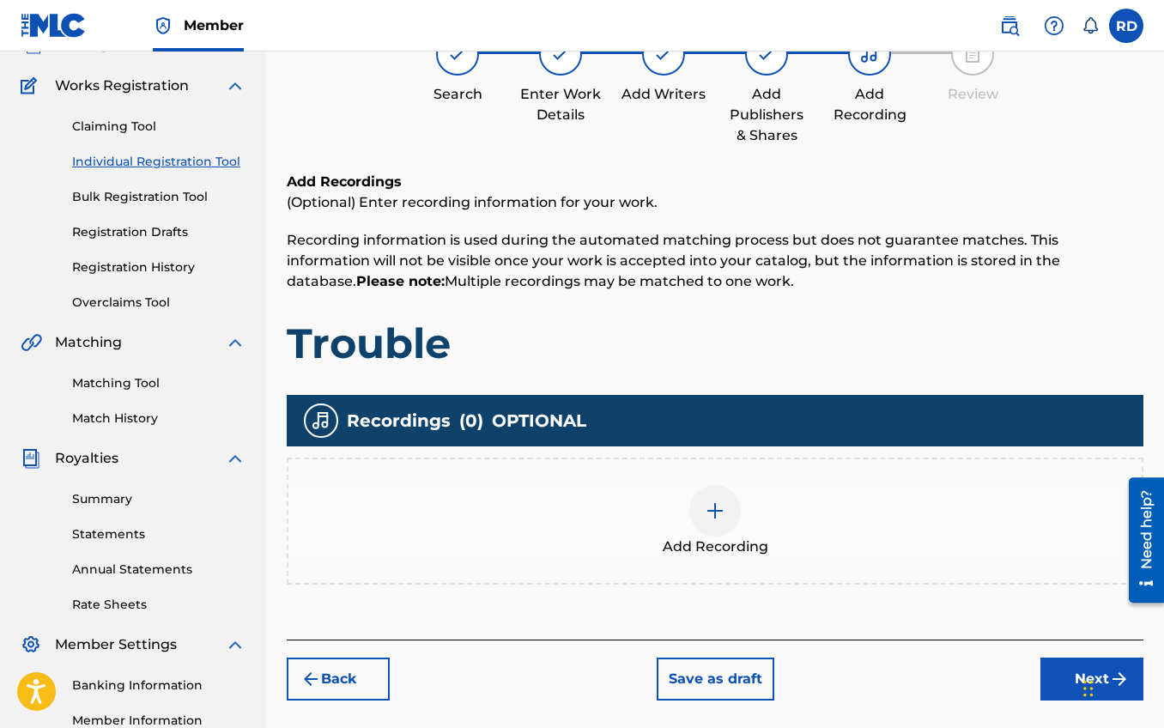
scroll to position [127, 0]
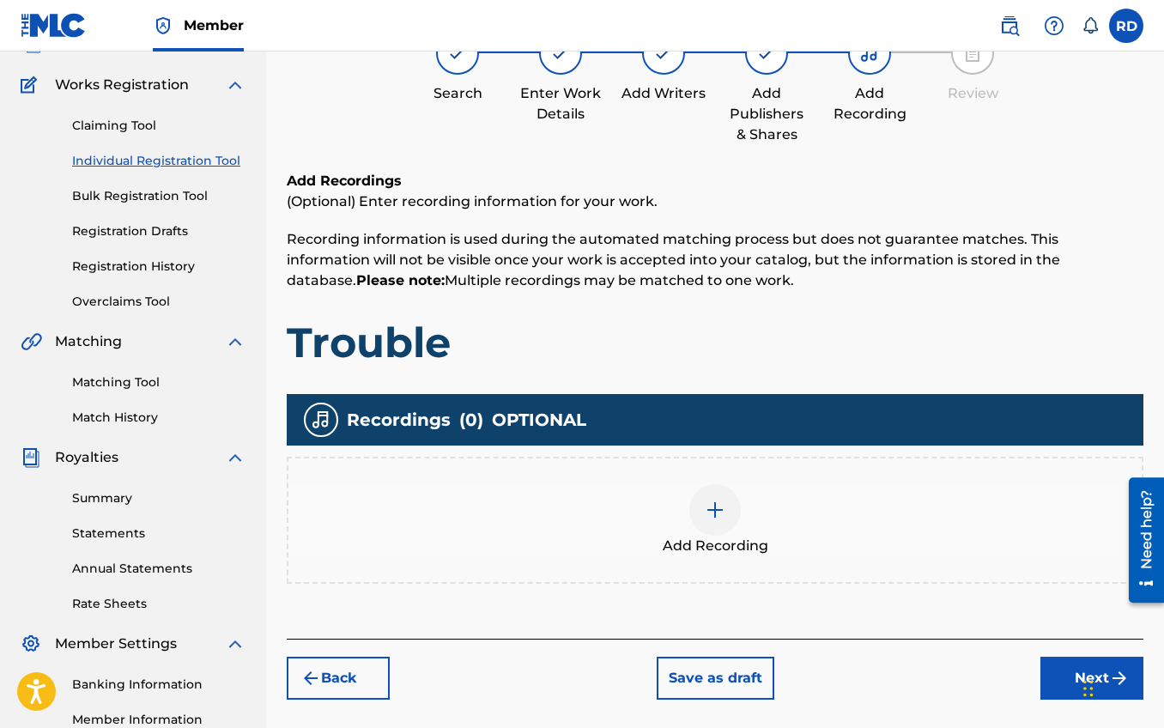
click at [708, 516] on img at bounding box center [715, 510] width 21 height 21
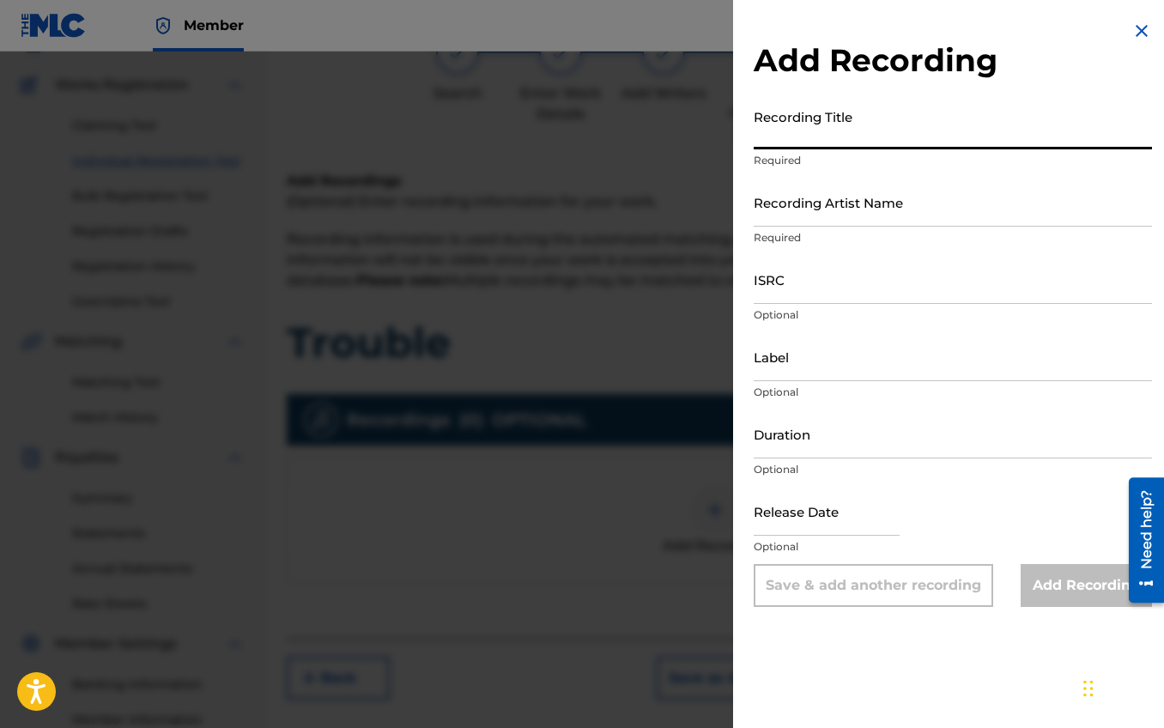
click at [840, 139] on input "Recording Title" at bounding box center [953, 124] width 398 height 49
type input "Trouble"
click at [859, 209] on input "Recording Artist Name" at bounding box center [953, 202] width 398 height 49
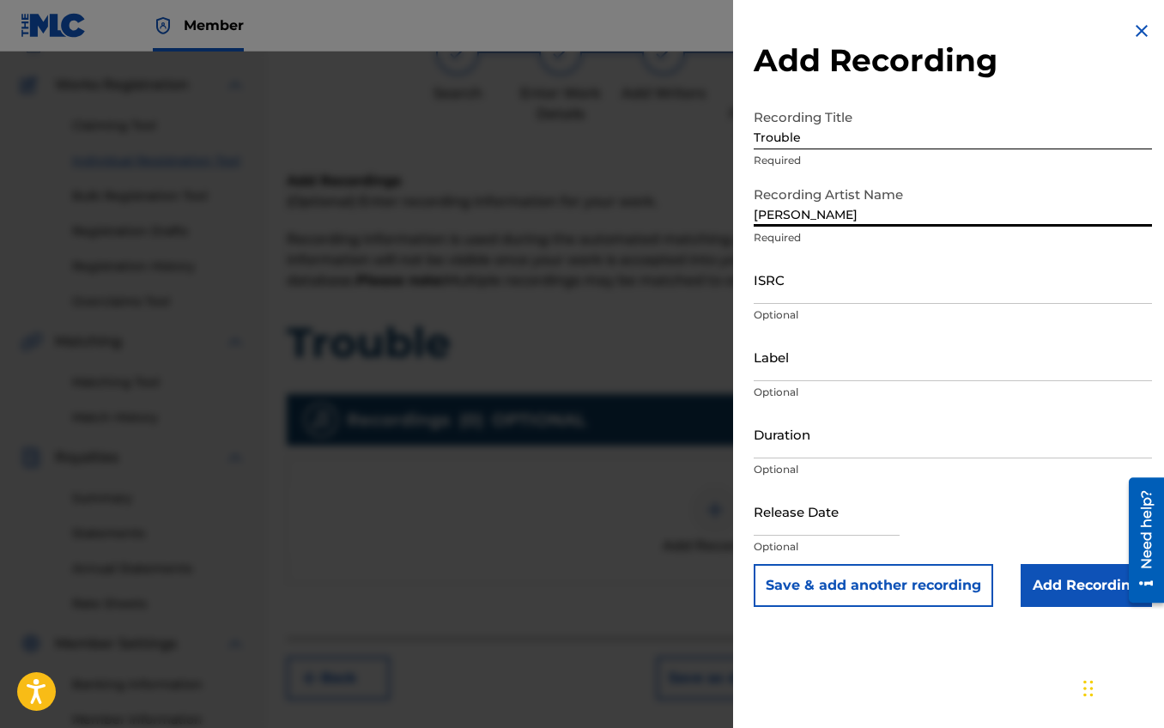
type input "FULLER"
click at [833, 294] on input "ISRC" at bounding box center [953, 279] width 398 height 49
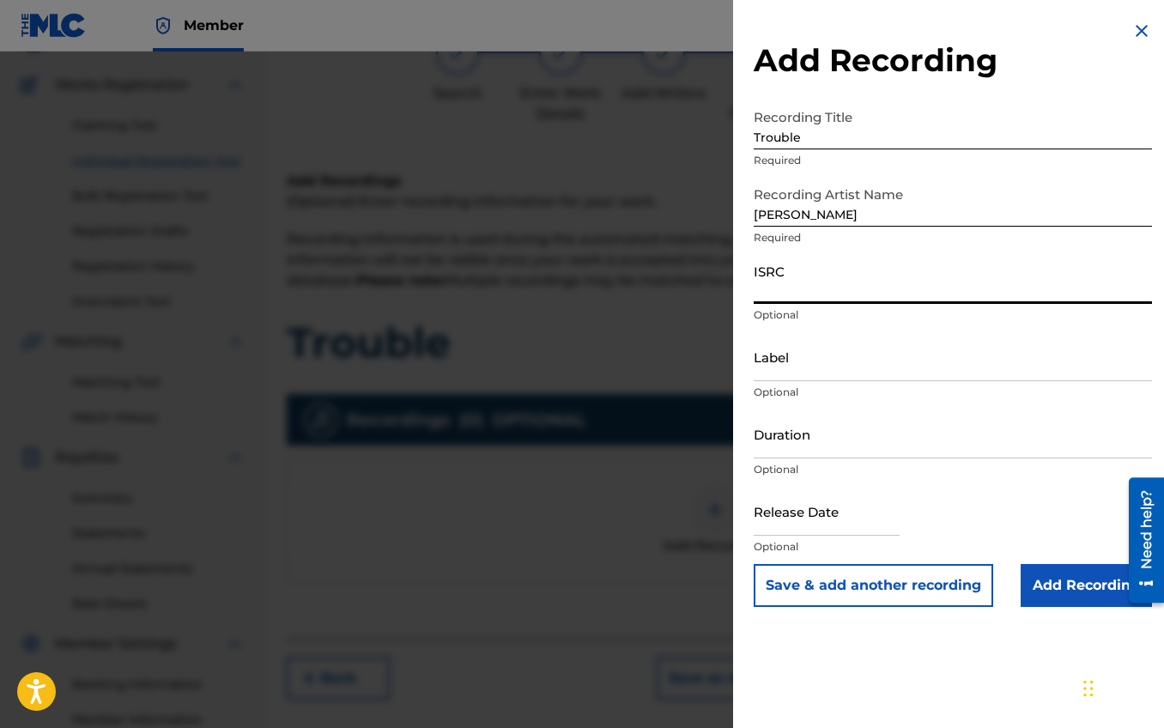
click at [835, 297] on input "ISRC" at bounding box center [953, 279] width 398 height 49
click at [814, 367] on input "Label" at bounding box center [953, 356] width 398 height 49
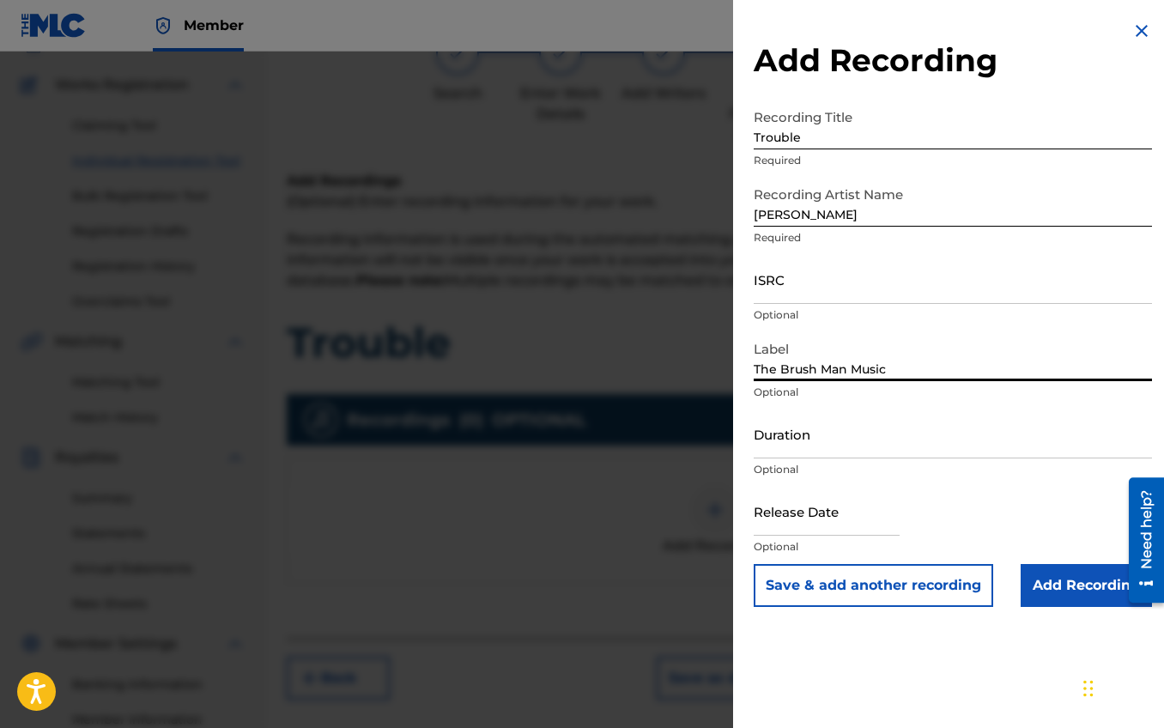
type input "The Brush Man Music"
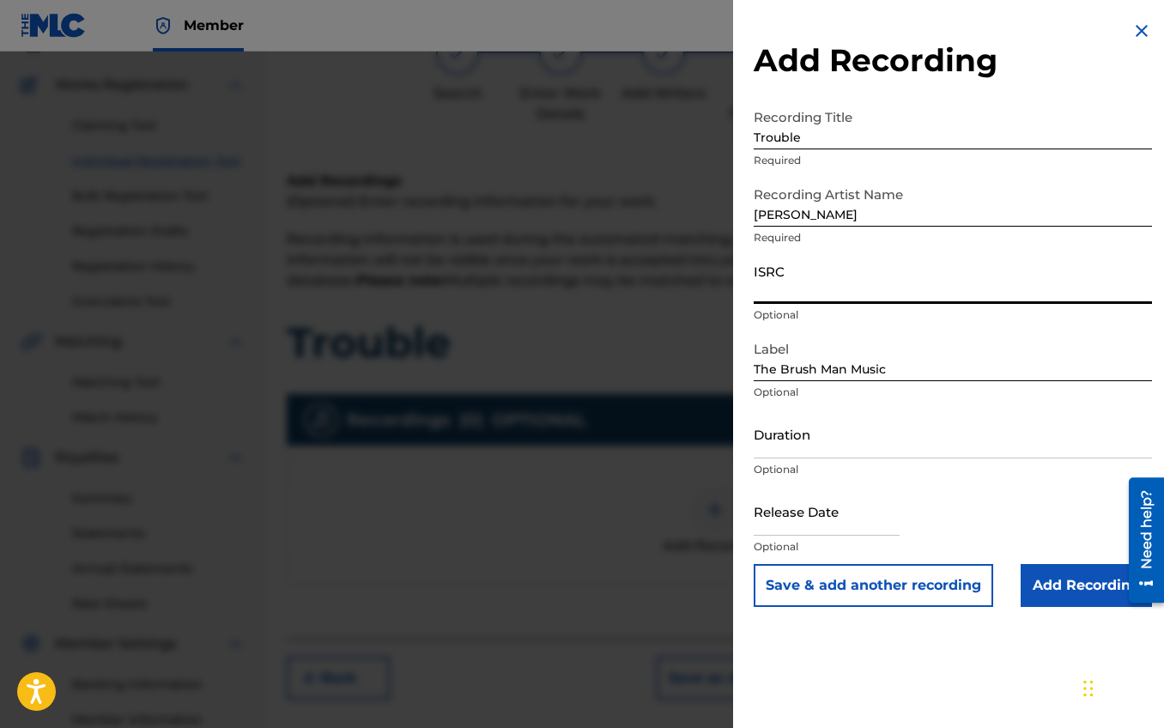
click at [815, 294] on input "ISRC" at bounding box center [953, 279] width 398 height 49
click at [819, 448] on input "Duration" at bounding box center [953, 434] width 398 height 49
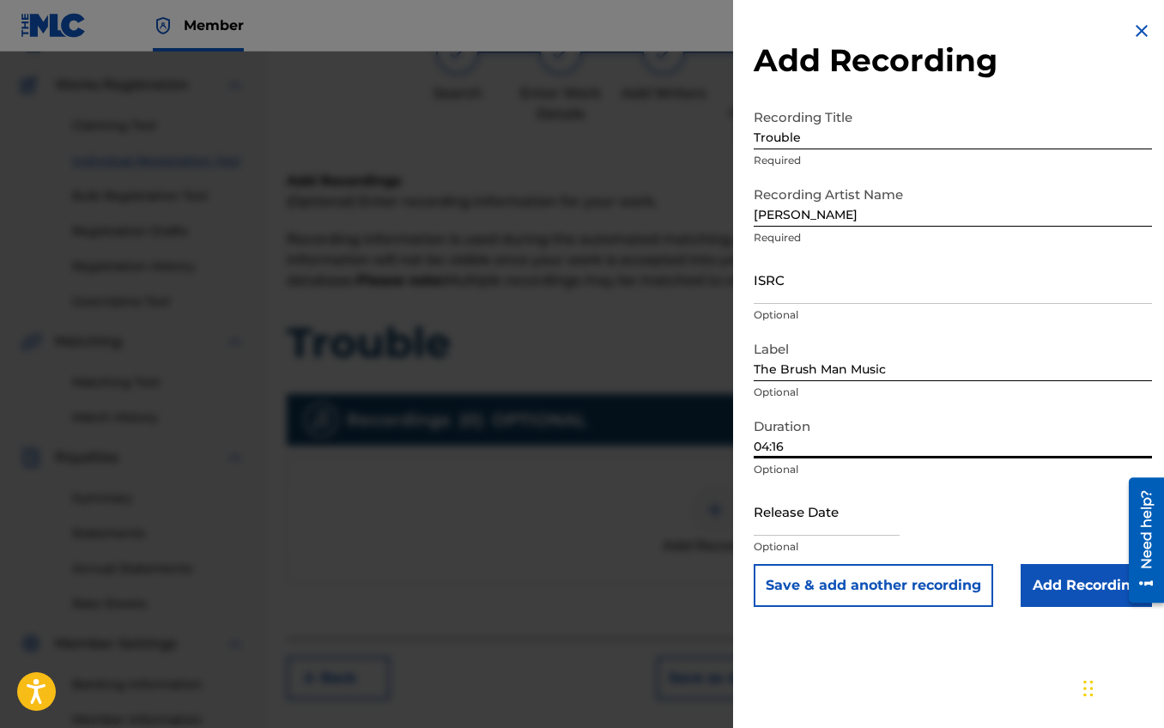
type input "04:16"
click at [829, 524] on input "text" at bounding box center [827, 511] width 146 height 49
select select "7"
select select "2025"
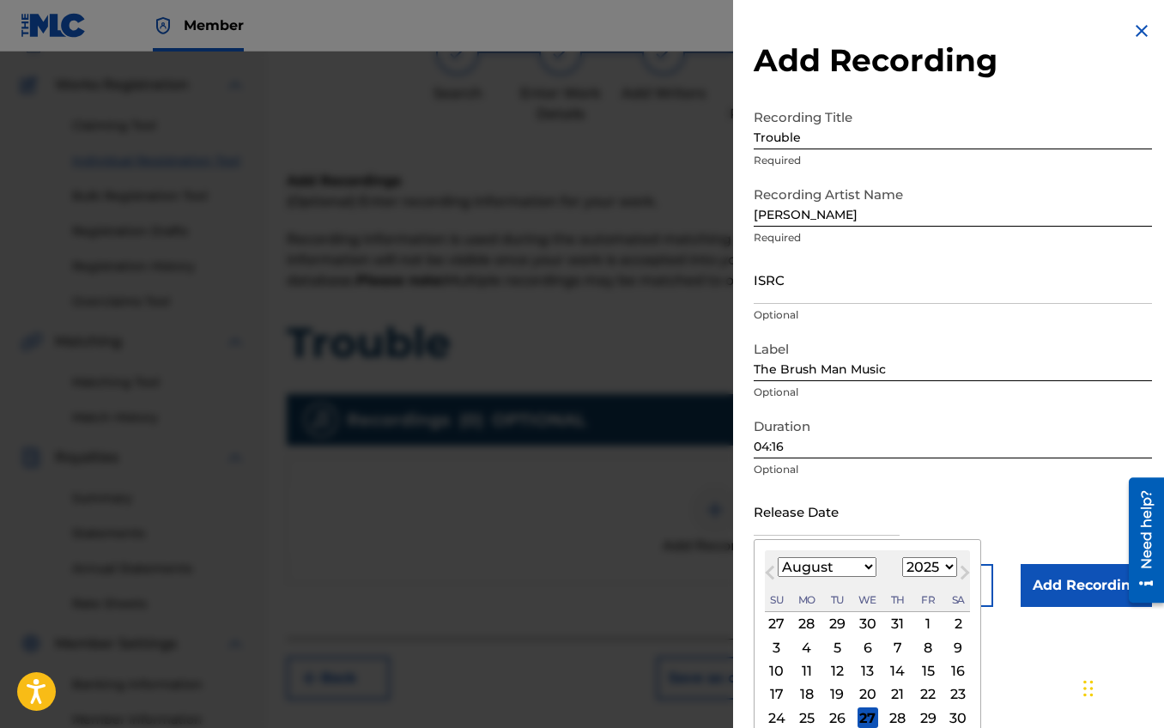
scroll to position [60, 0]
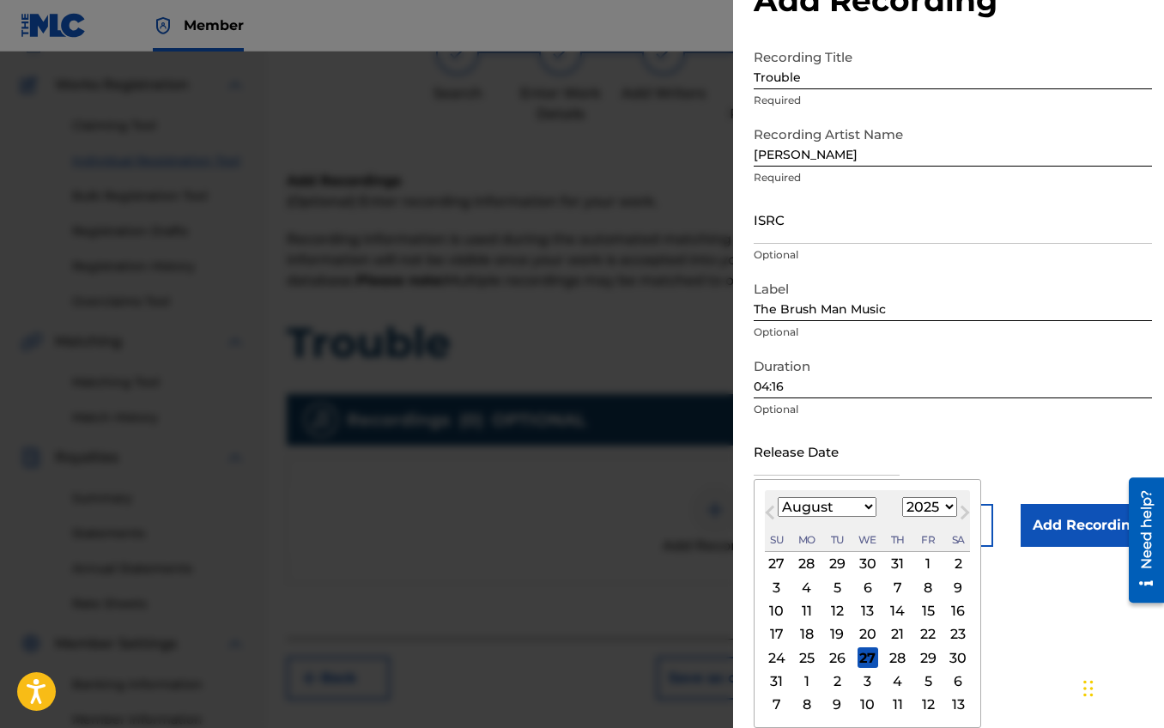
click at [861, 506] on select "January February March April May June July August September October November De…" at bounding box center [827, 507] width 99 height 20
select select "2"
click at [778, 497] on select "January February March April May June July August September October November De…" at bounding box center [827, 507] width 99 height 20
click at [957, 592] on div "8" at bounding box center [958, 587] width 21 height 21
type input "March 8 2025"
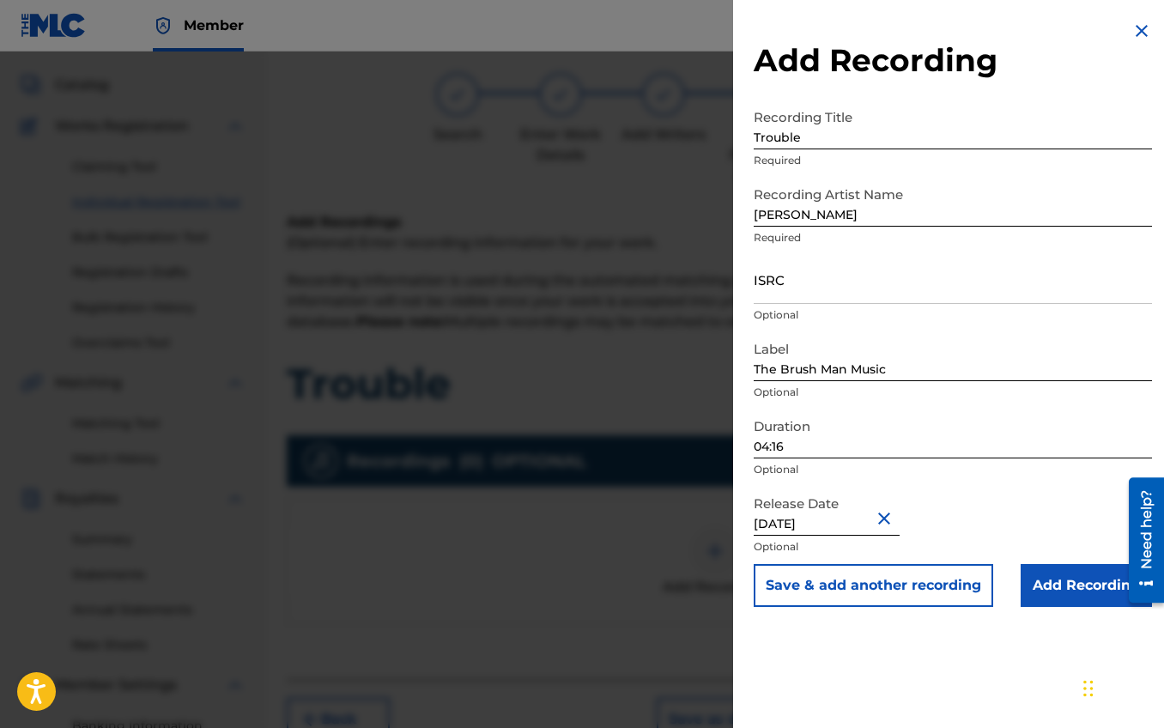
scroll to position [0, 0]
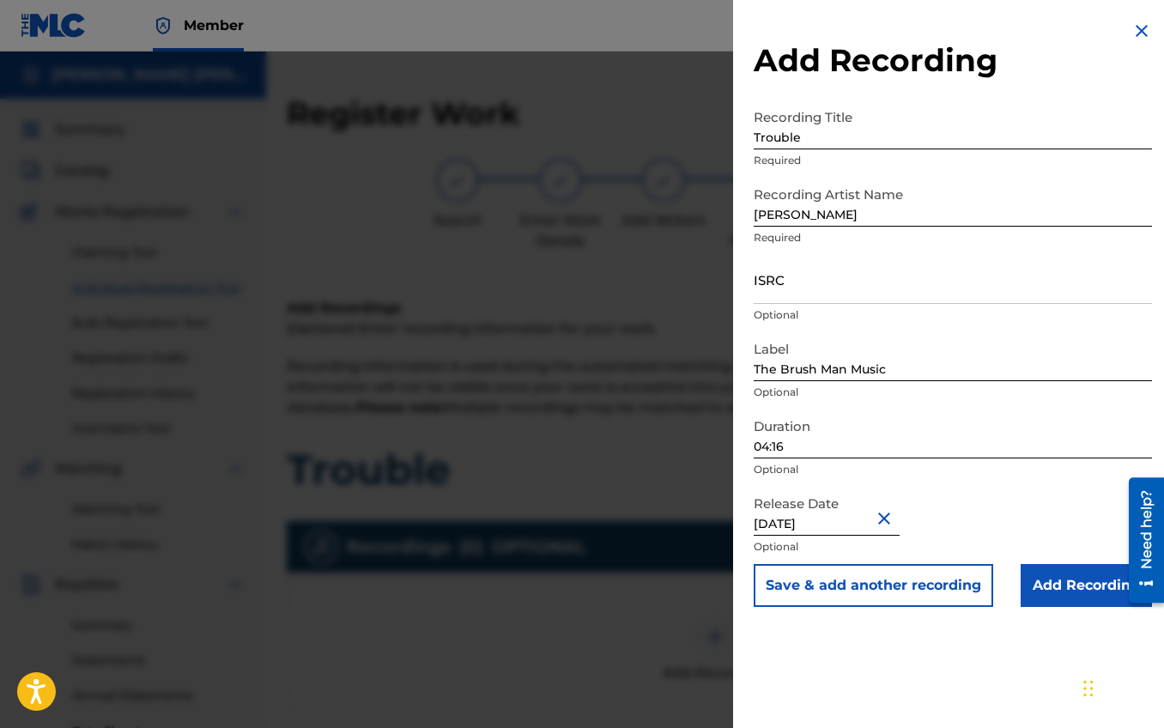
click at [1064, 581] on input "Add Recording" at bounding box center [1086, 585] width 131 height 43
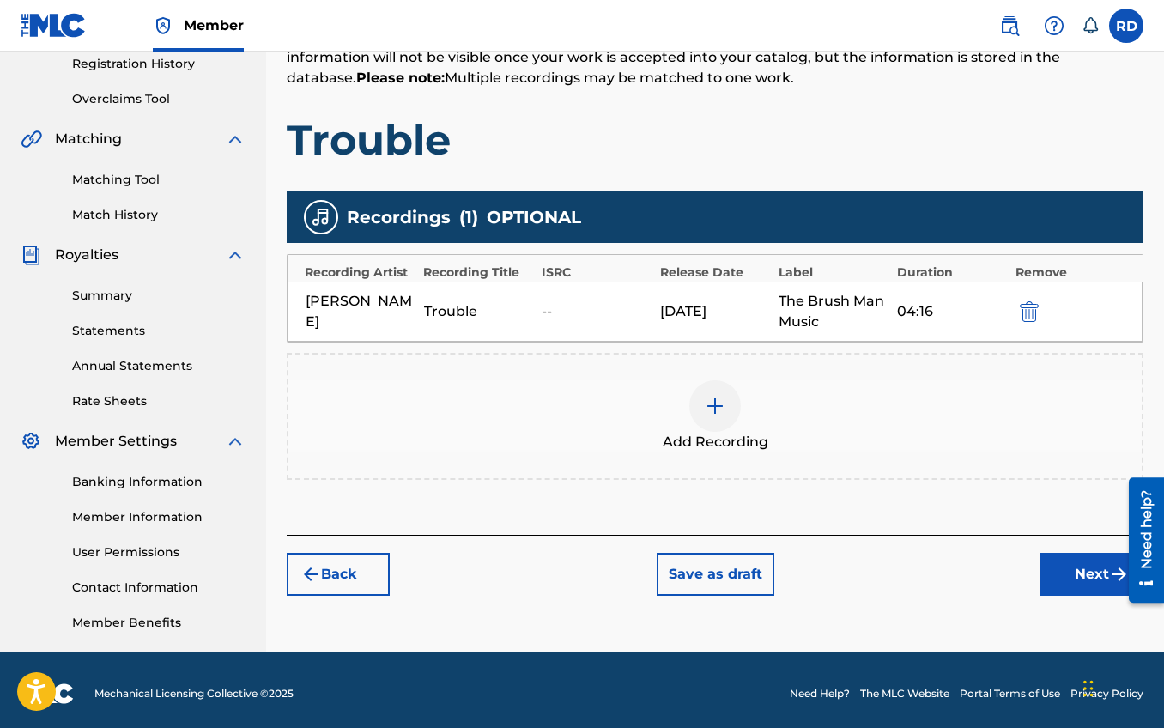
click at [1077, 571] on button "Next" at bounding box center [1092, 574] width 103 height 43
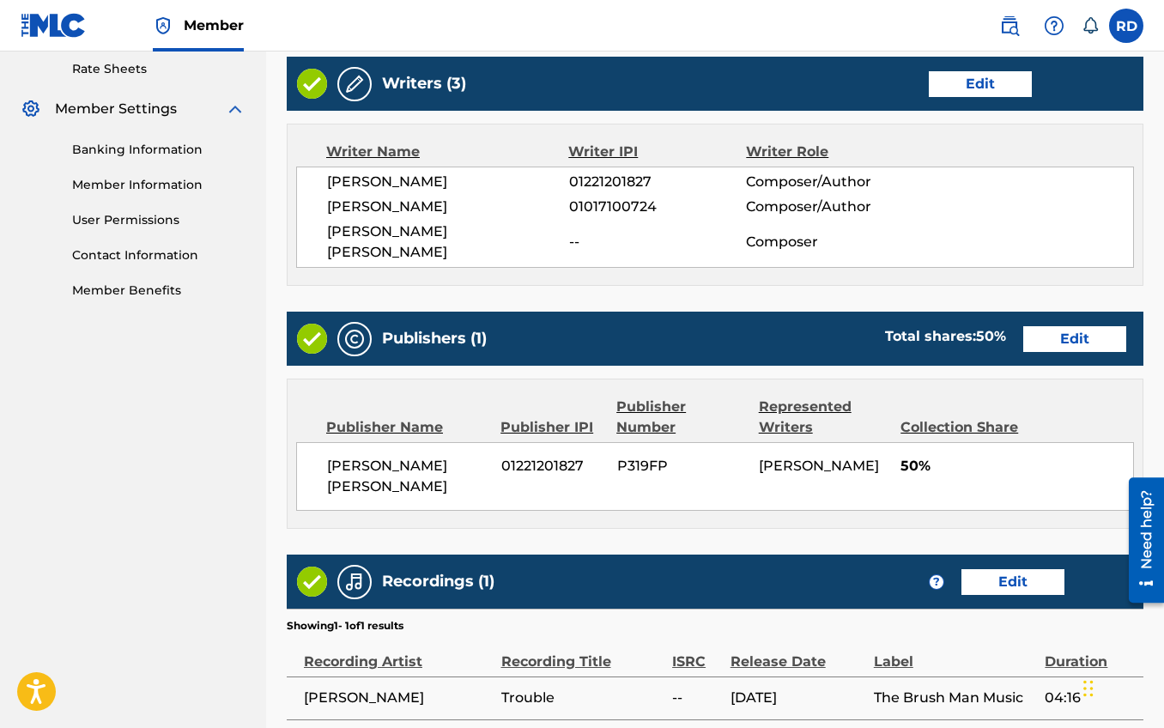
scroll to position [782, 0]
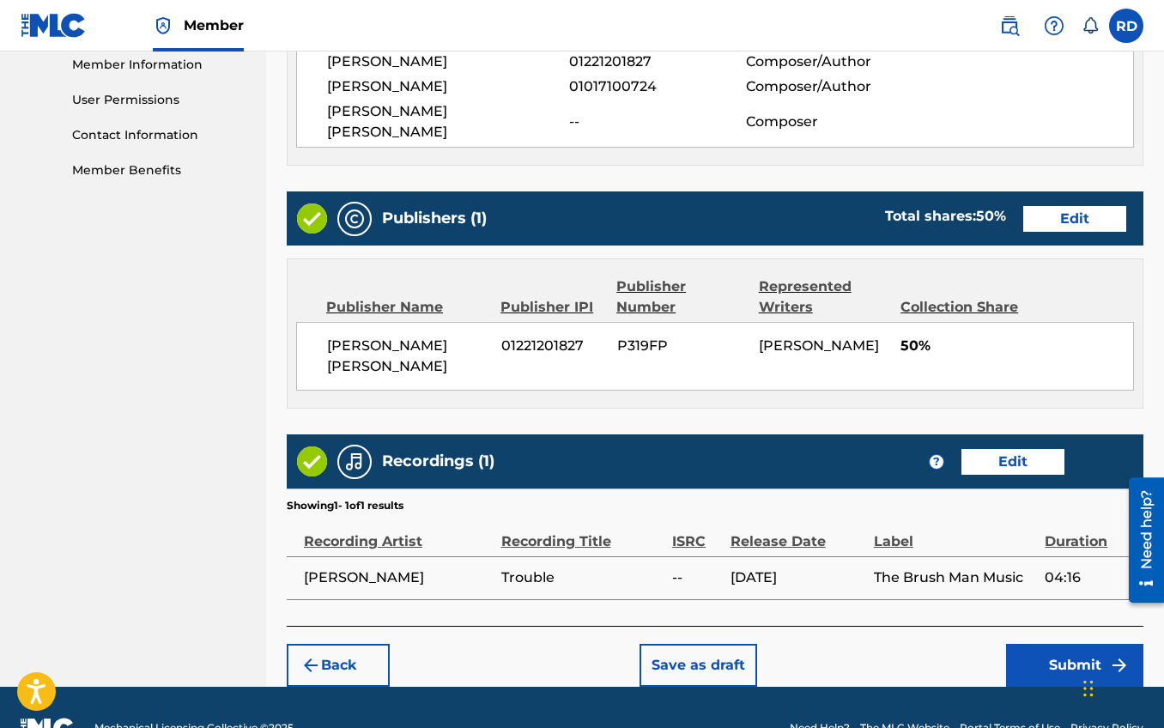
click at [1041, 644] on button "Submit" at bounding box center [1074, 665] width 137 height 43
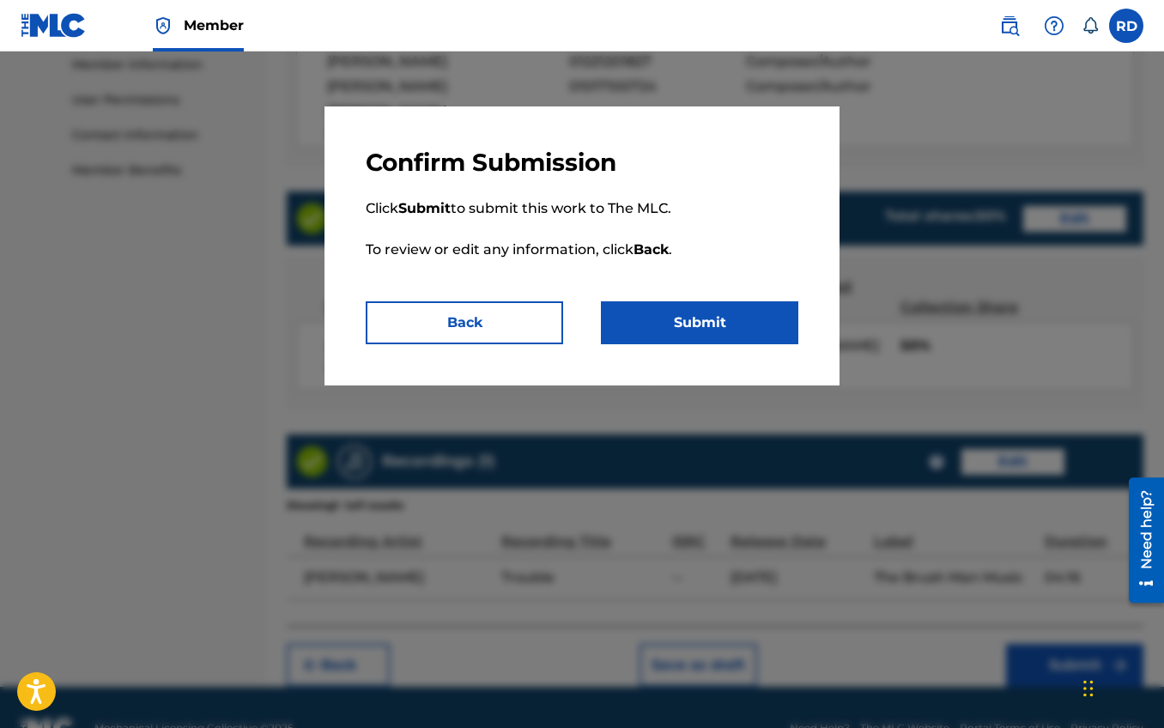
click at [659, 327] on button "Submit" at bounding box center [699, 322] width 197 height 43
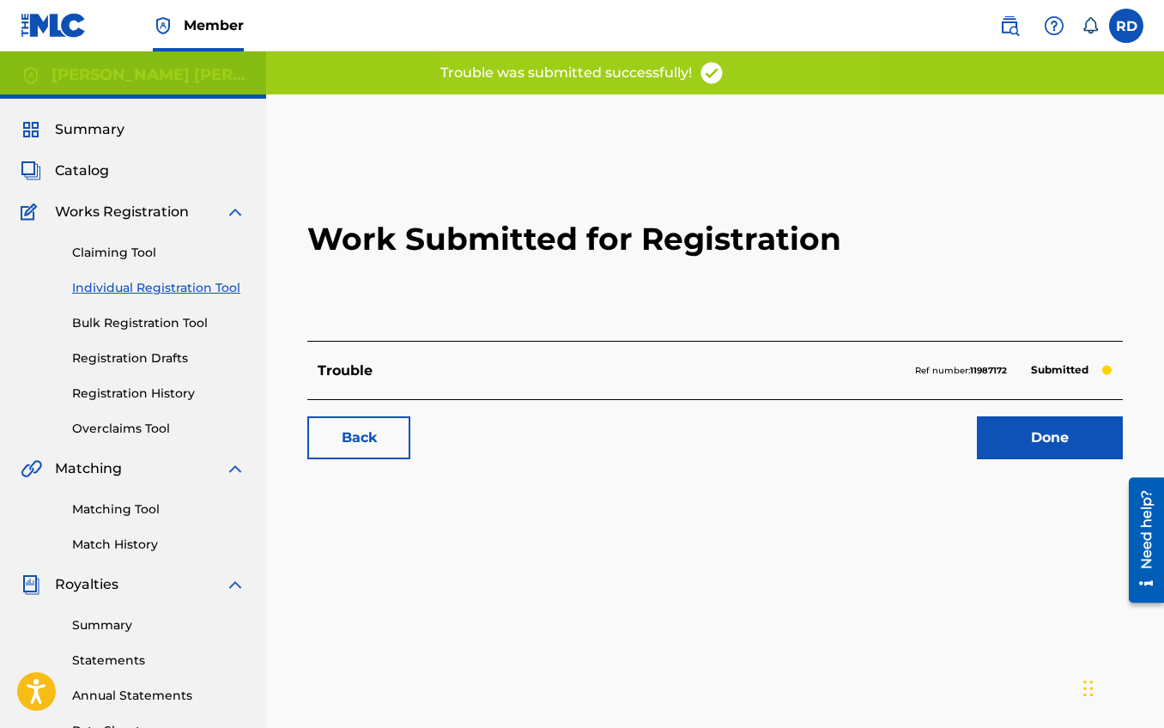
click at [1032, 440] on link "Done" at bounding box center [1050, 437] width 146 height 43
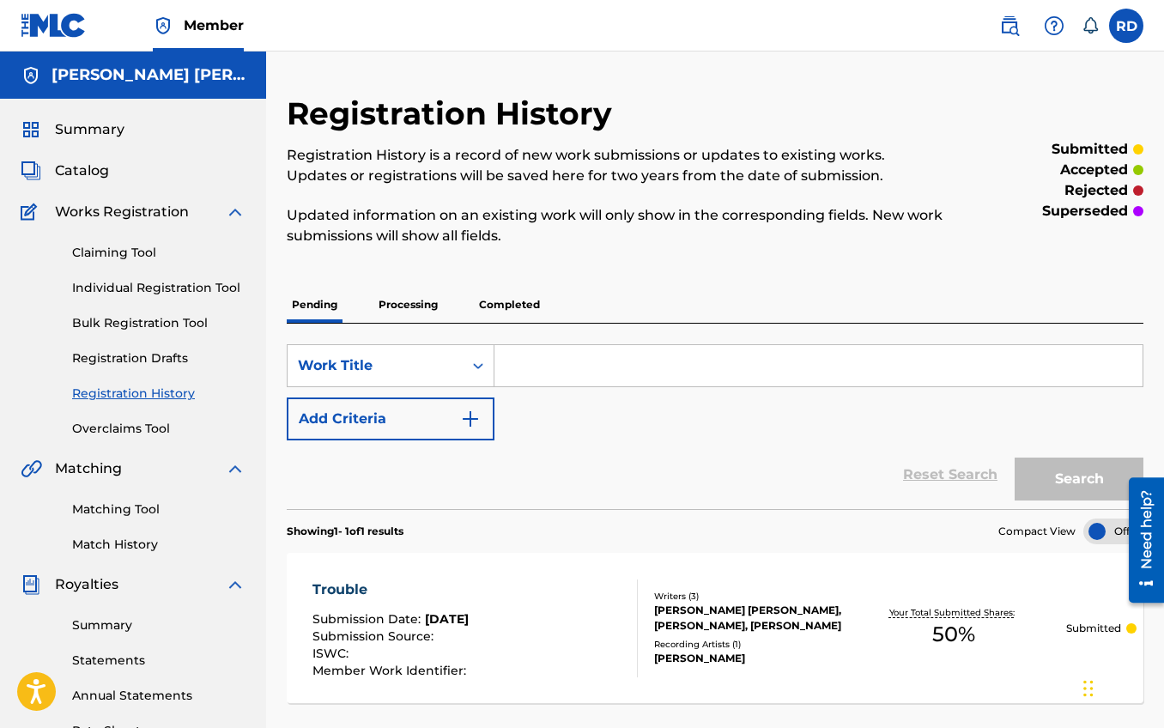
click at [531, 362] on input "Search Form" at bounding box center [819, 365] width 648 height 41
type input "The Dog"
click at [1069, 466] on button "Search" at bounding box center [1079, 479] width 129 height 43
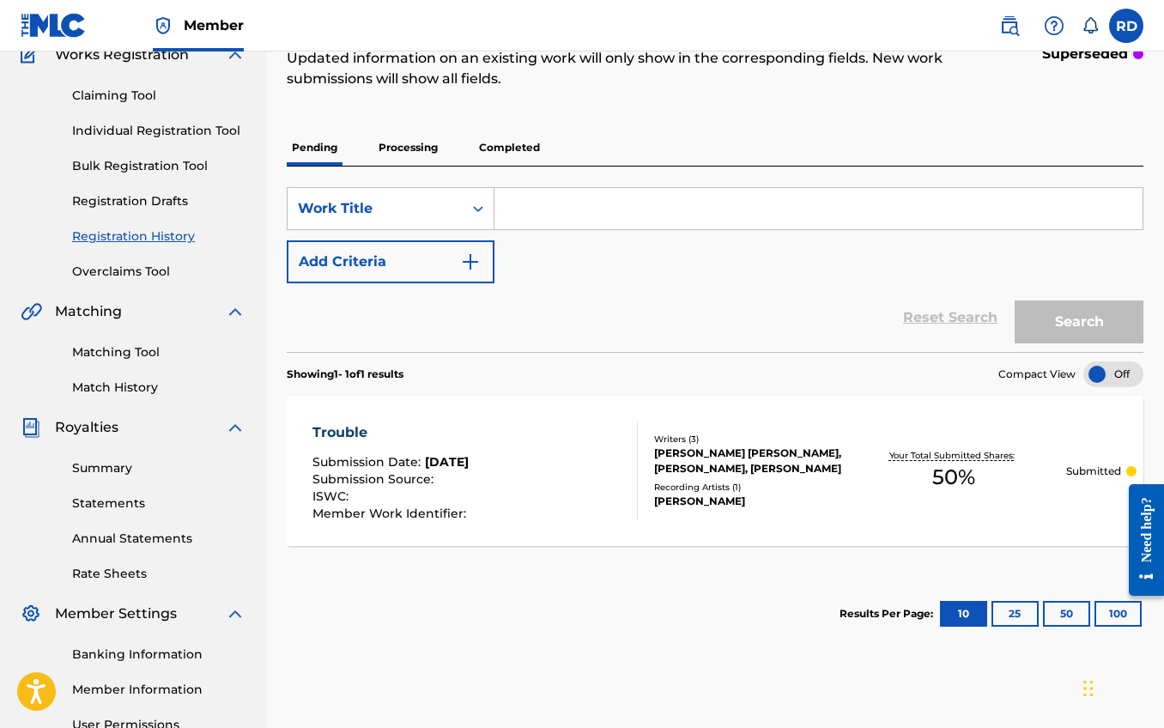
scroll to position [198, 0]
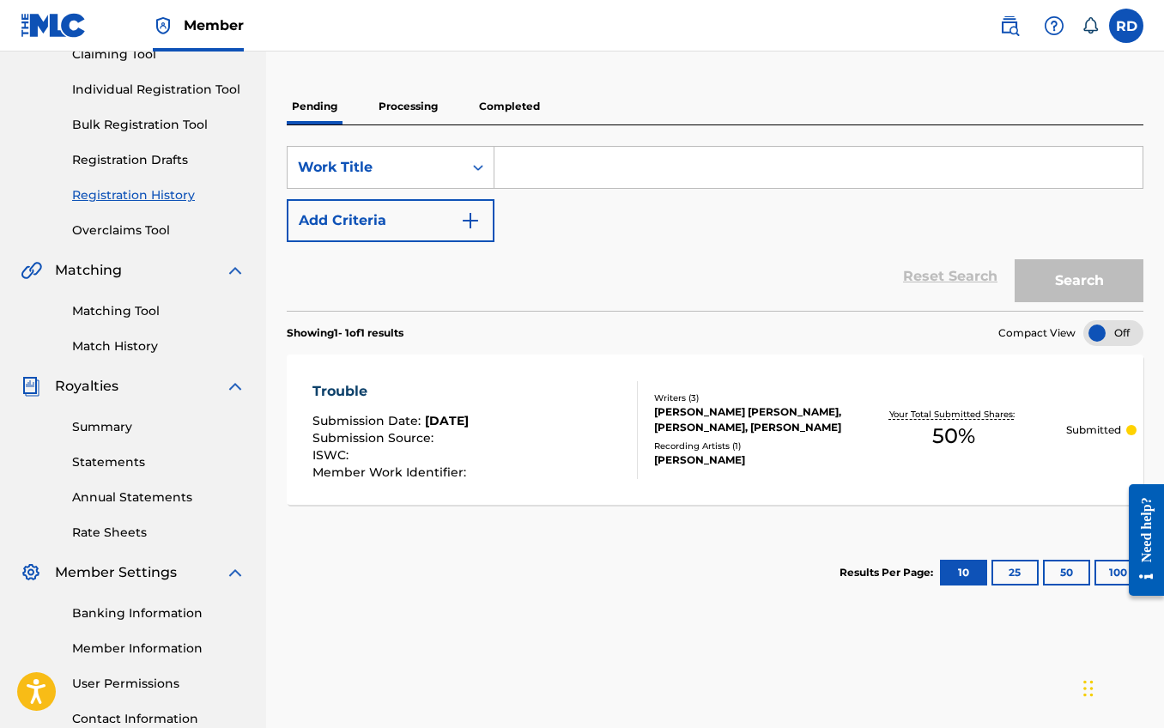
click at [586, 155] on input "Search Form" at bounding box center [819, 167] width 648 height 41
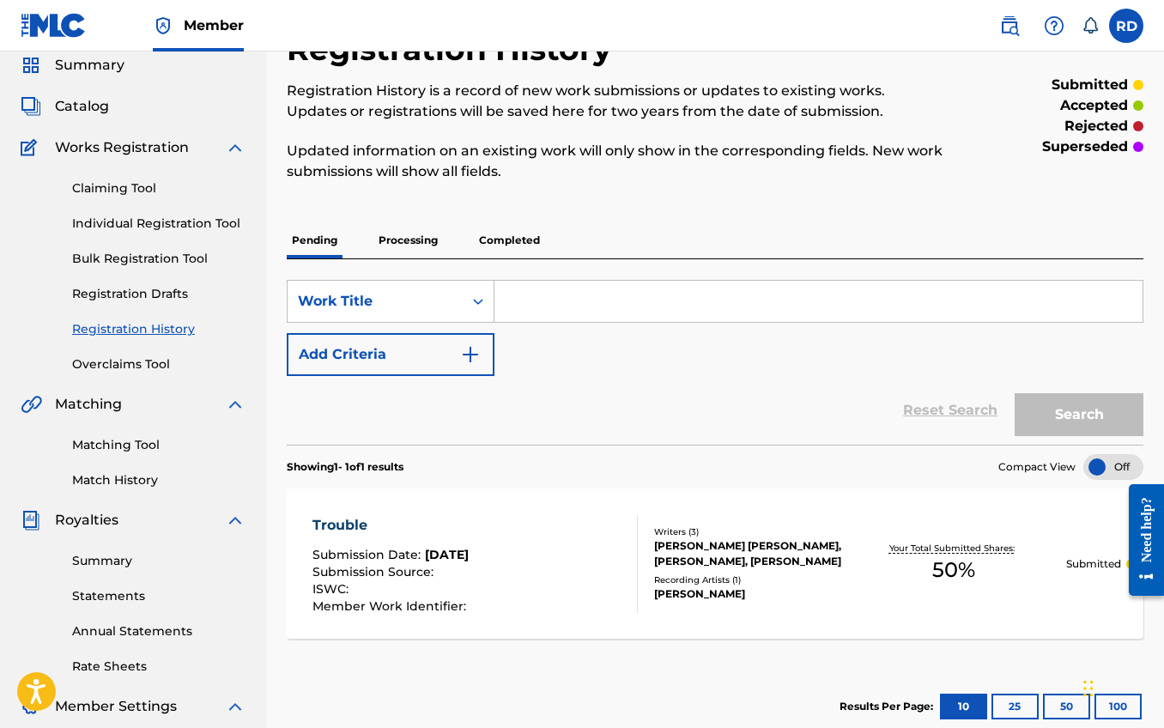
scroll to position [0, 0]
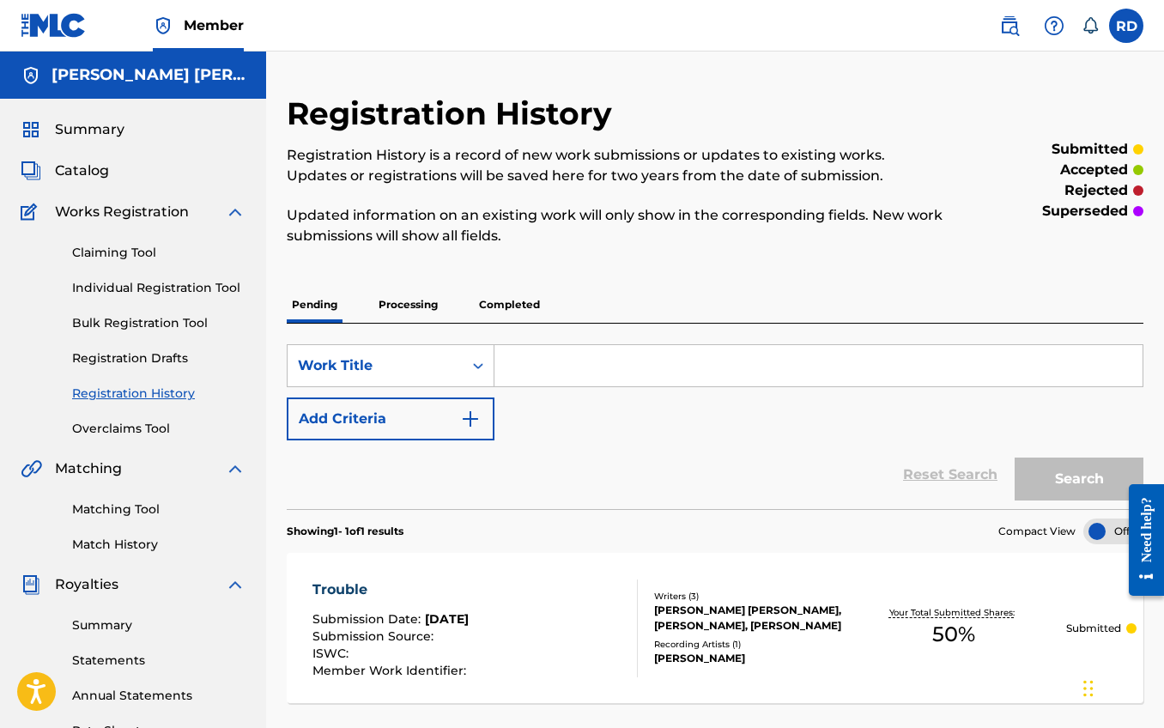
click at [73, 175] on span "Catalog" at bounding box center [82, 171] width 54 height 21
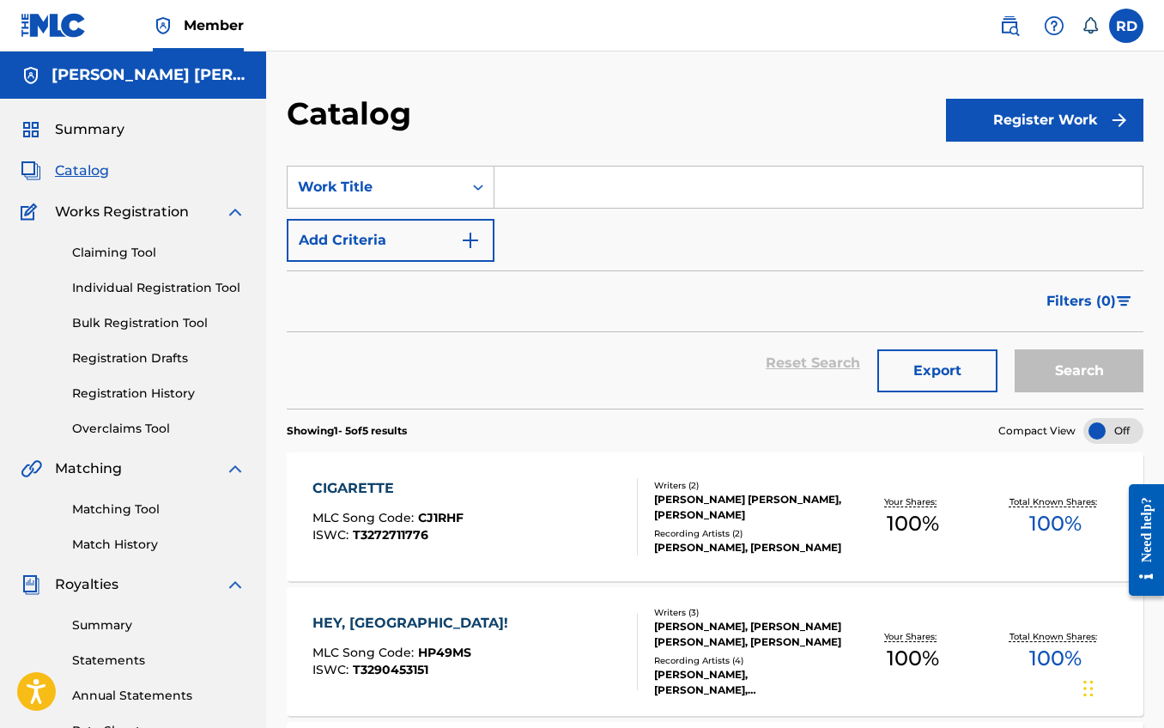
click at [610, 198] on input "Search Form" at bounding box center [819, 187] width 648 height 41
click at [1059, 105] on button "Register Work" at bounding box center [1044, 120] width 197 height 43
click at [1008, 185] on link "Individual" at bounding box center [1044, 175] width 197 height 41
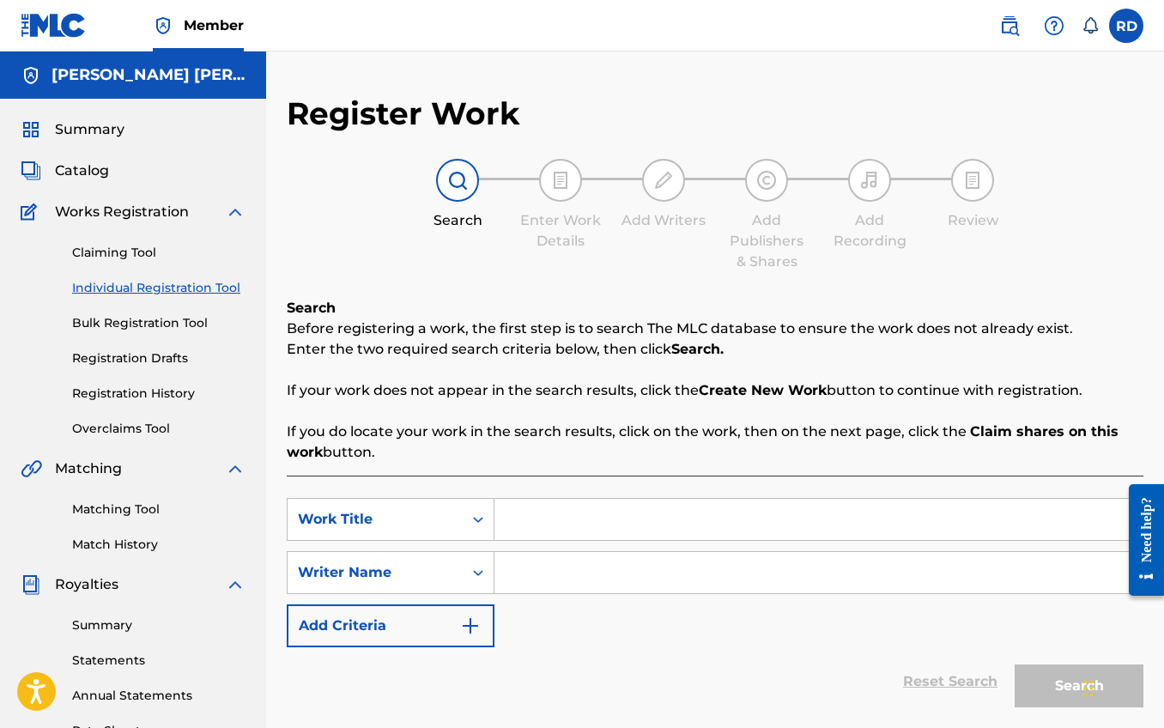
click at [542, 523] on input "Search Form" at bounding box center [819, 519] width 648 height 41
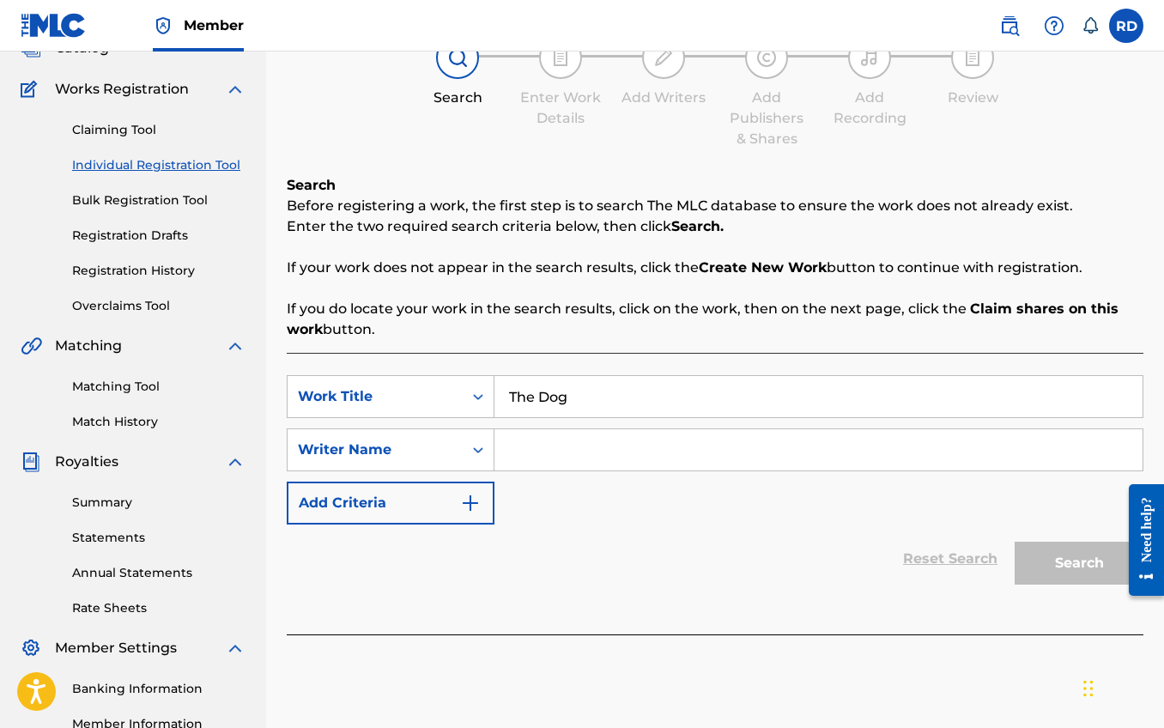
scroll to position [165, 0]
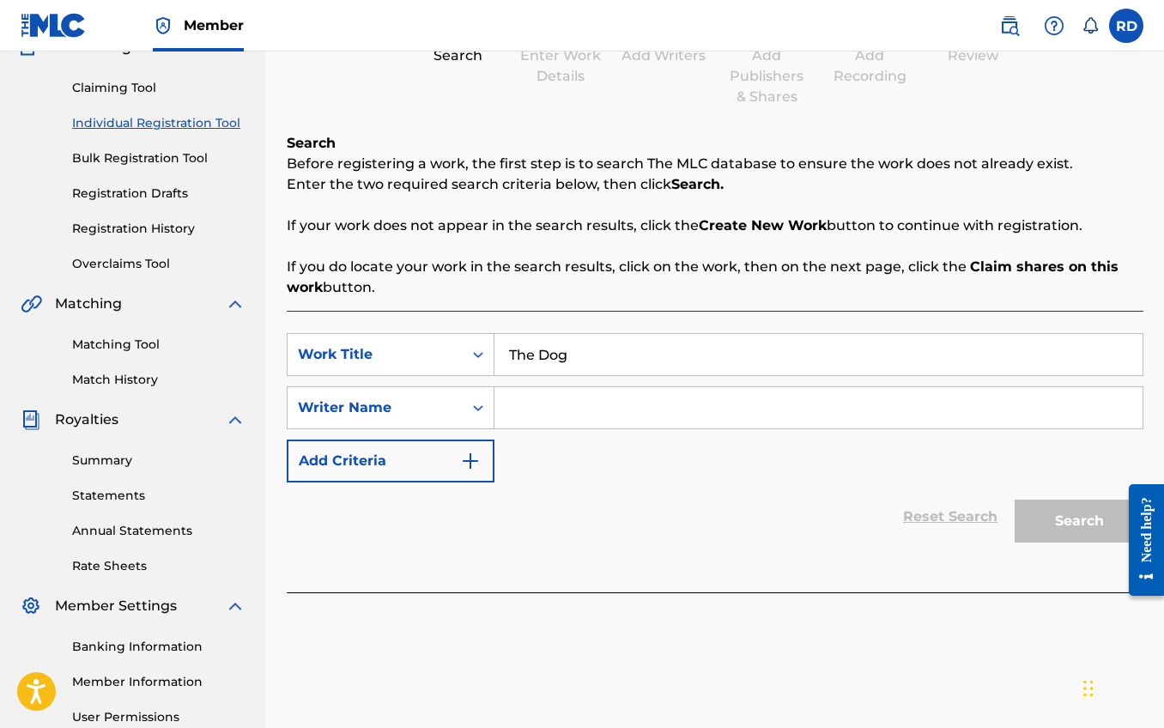
type input "The Dog"
click at [534, 418] on input "Search Form" at bounding box center [819, 407] width 648 height 41
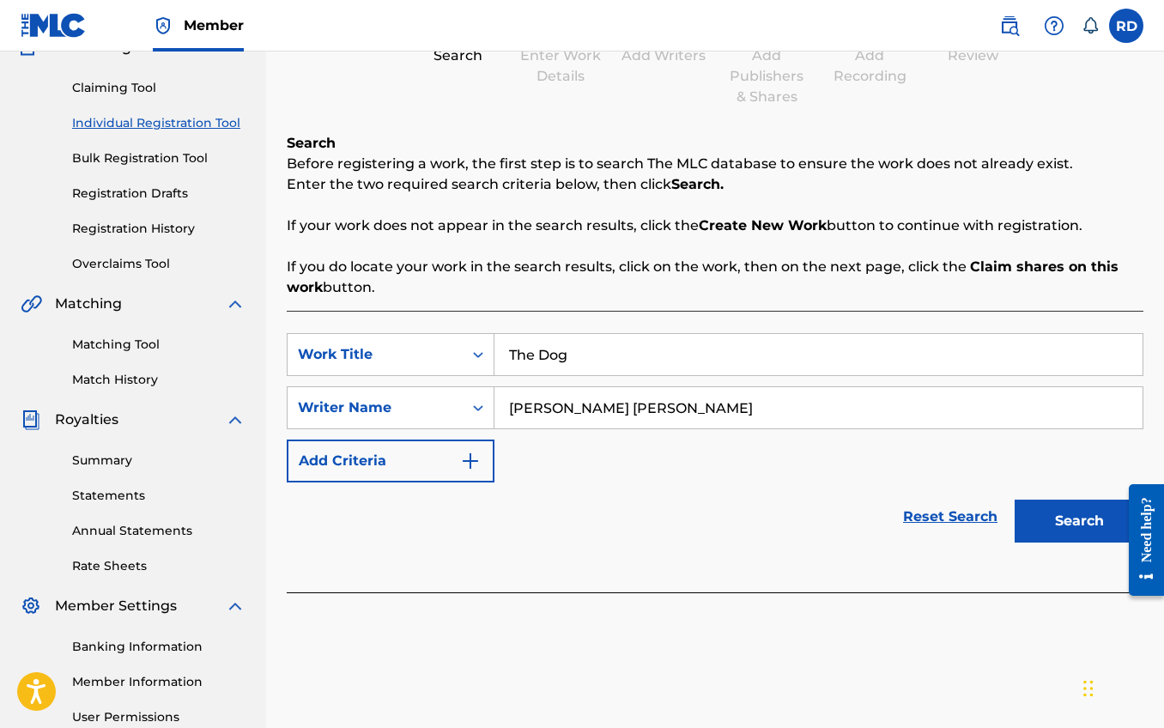
type input "[PERSON_NAME] [PERSON_NAME]"
click at [1080, 512] on button "Search" at bounding box center [1079, 521] width 129 height 43
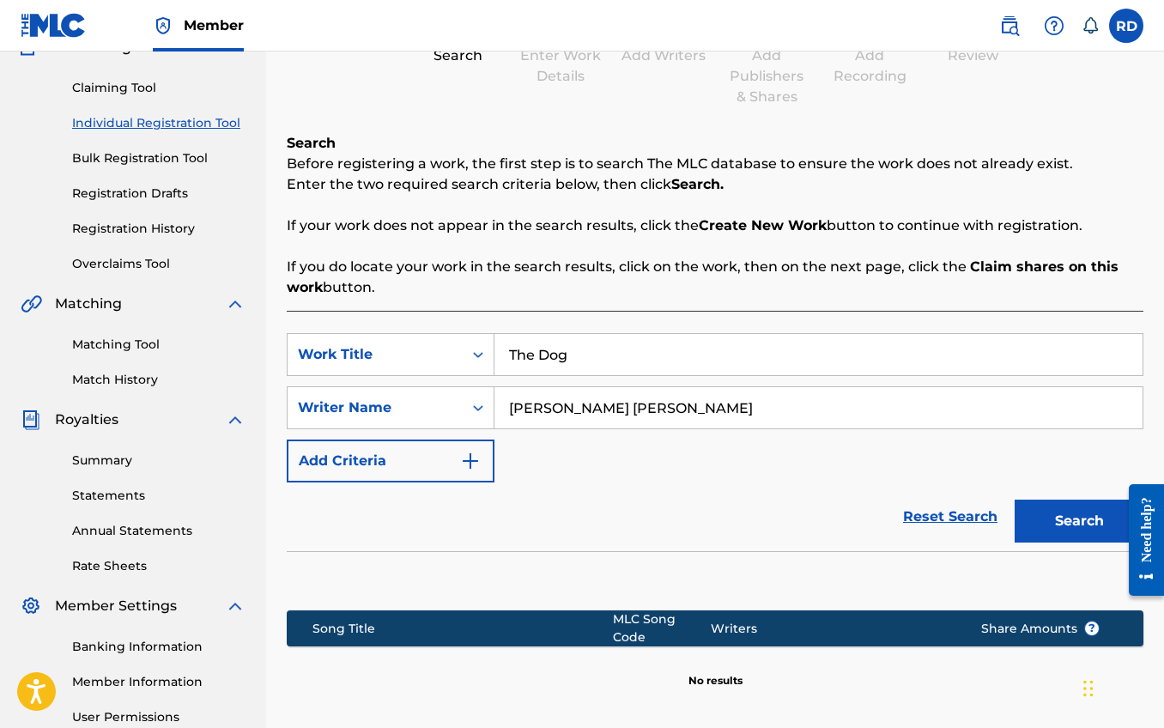
scroll to position [337, 0]
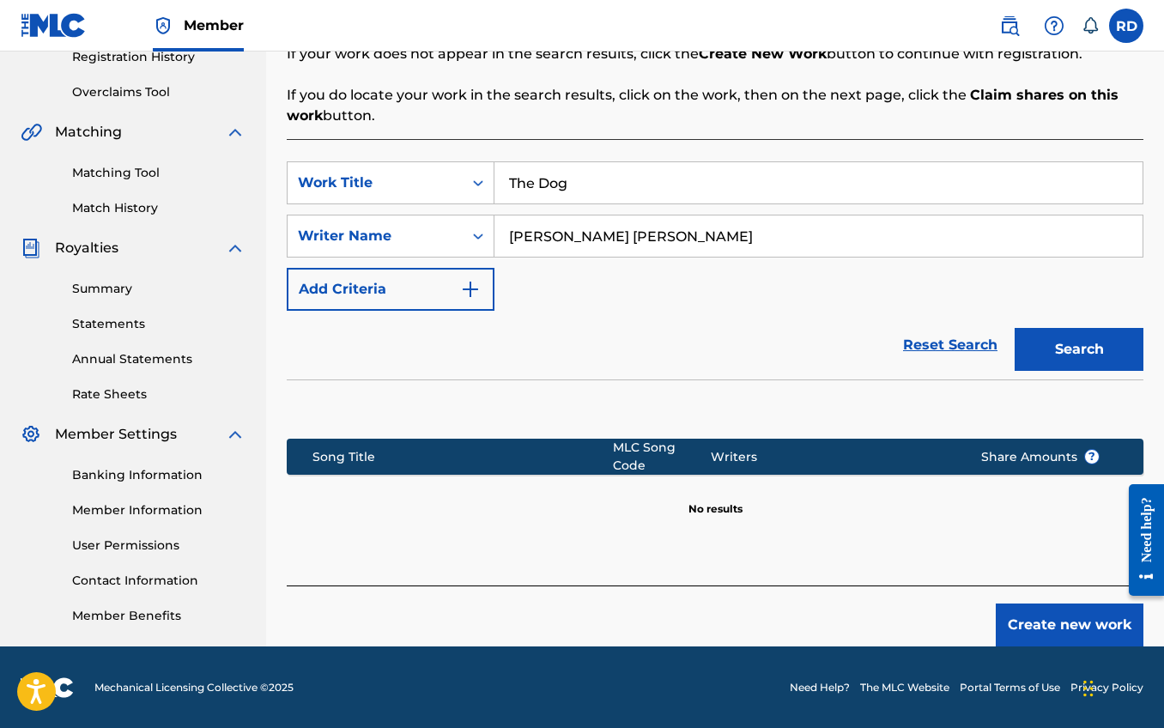
click at [1047, 616] on button "Create new work" at bounding box center [1070, 625] width 148 height 43
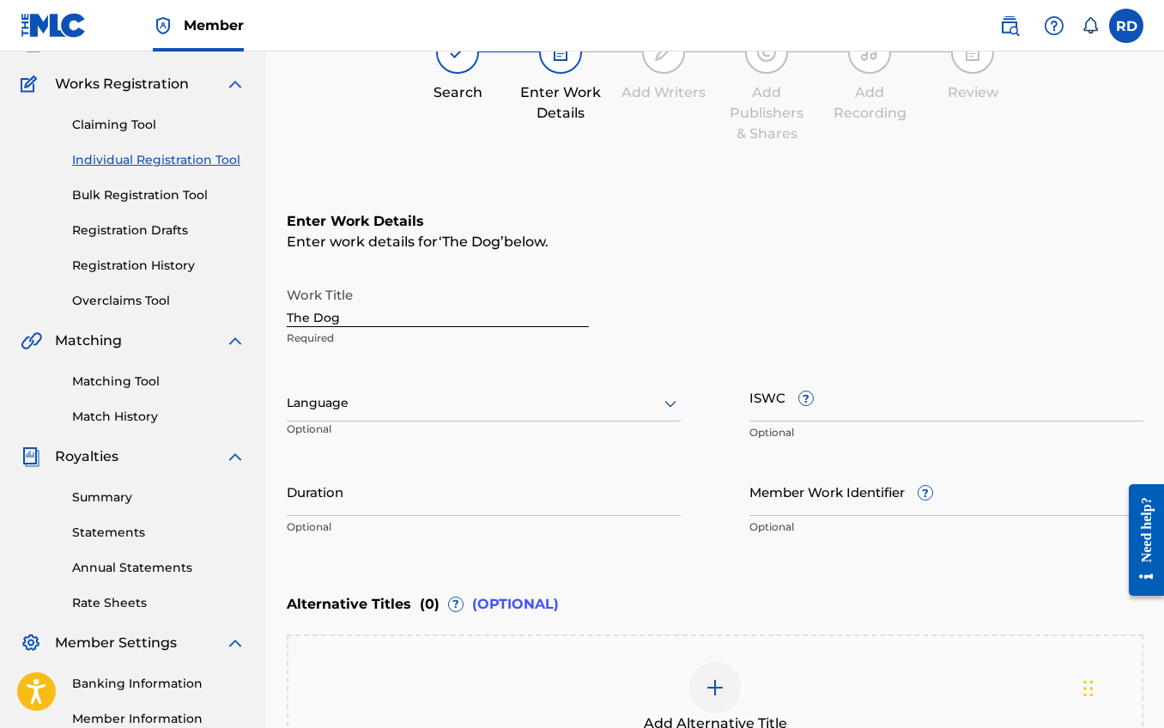
scroll to position [103, 0]
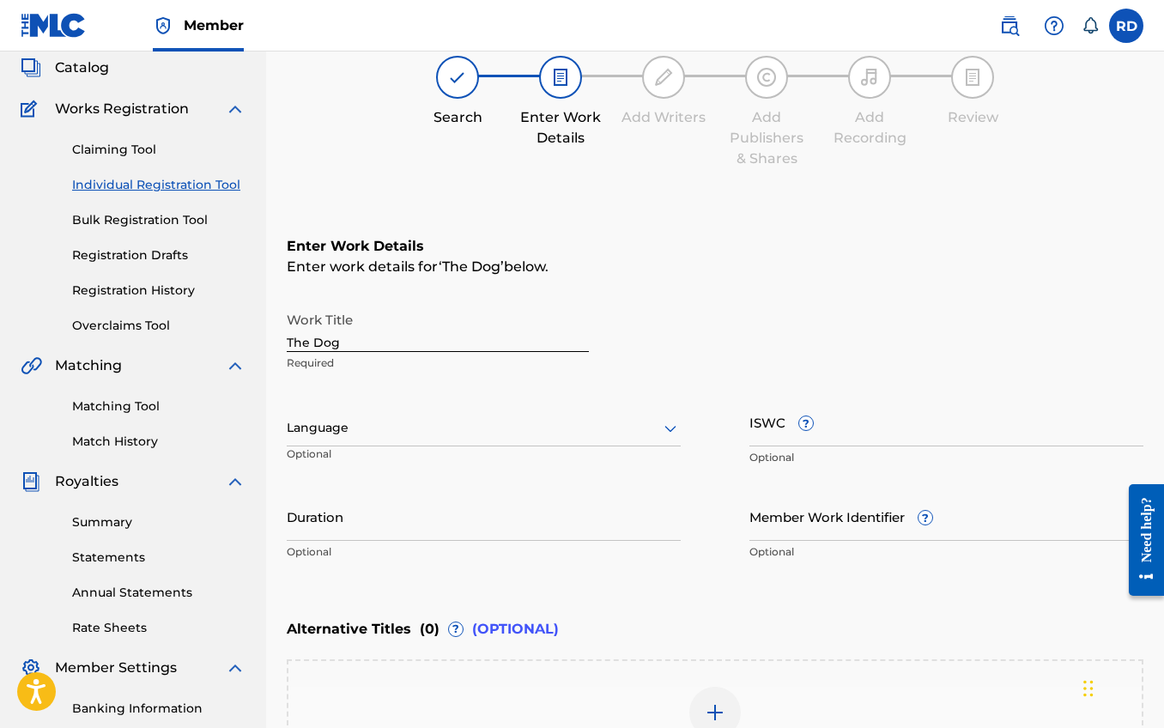
click at [387, 434] on div at bounding box center [484, 427] width 394 height 21
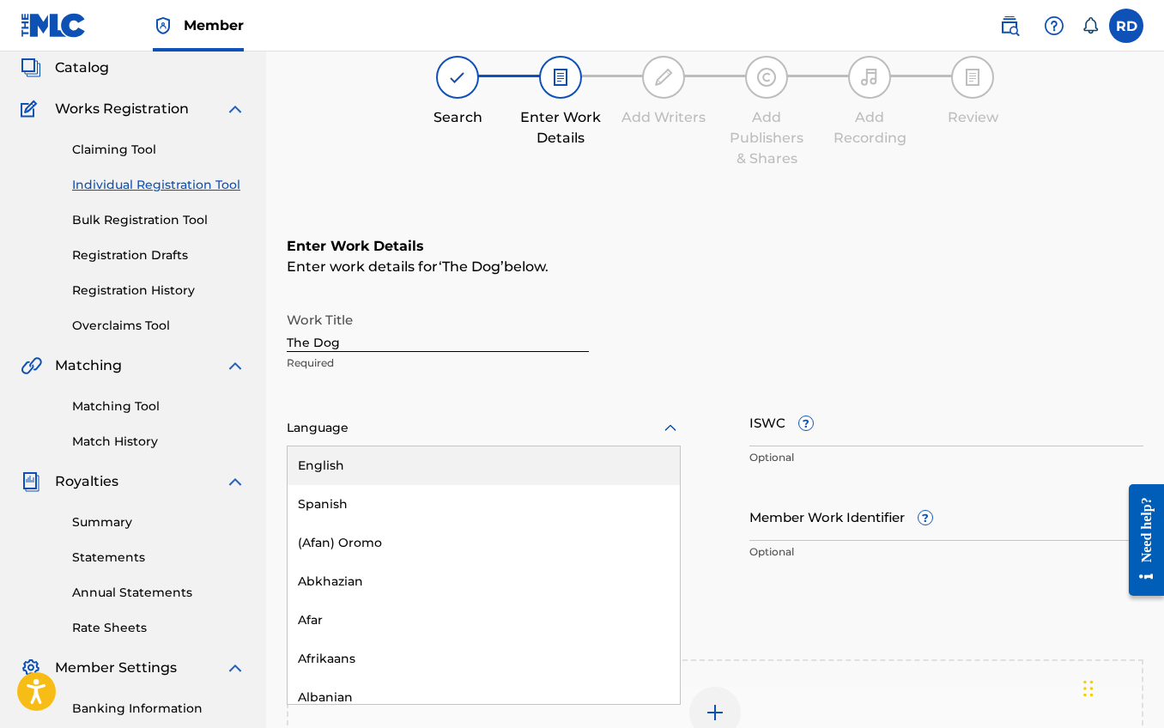
click at [380, 472] on div "English" at bounding box center [484, 465] width 392 height 39
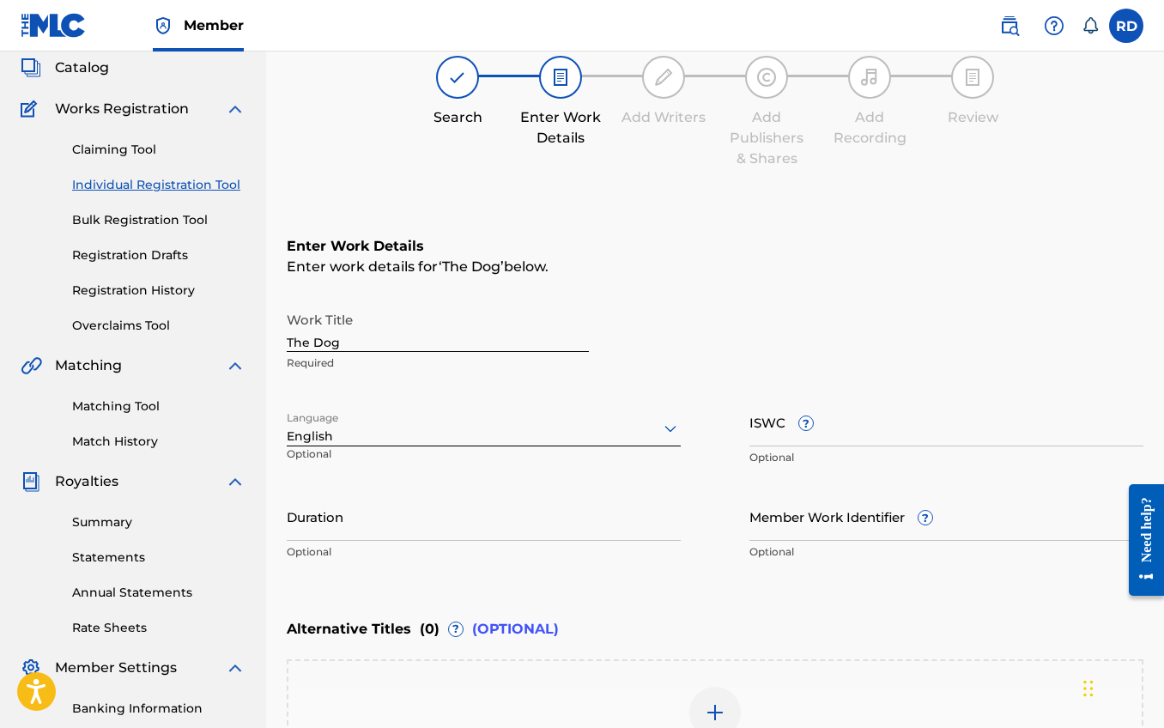
drag, startPoint x: 484, startPoint y: 533, endPoint x: 501, endPoint y: 530, distance: 16.7
click at [484, 533] on input "Duration" at bounding box center [484, 516] width 394 height 49
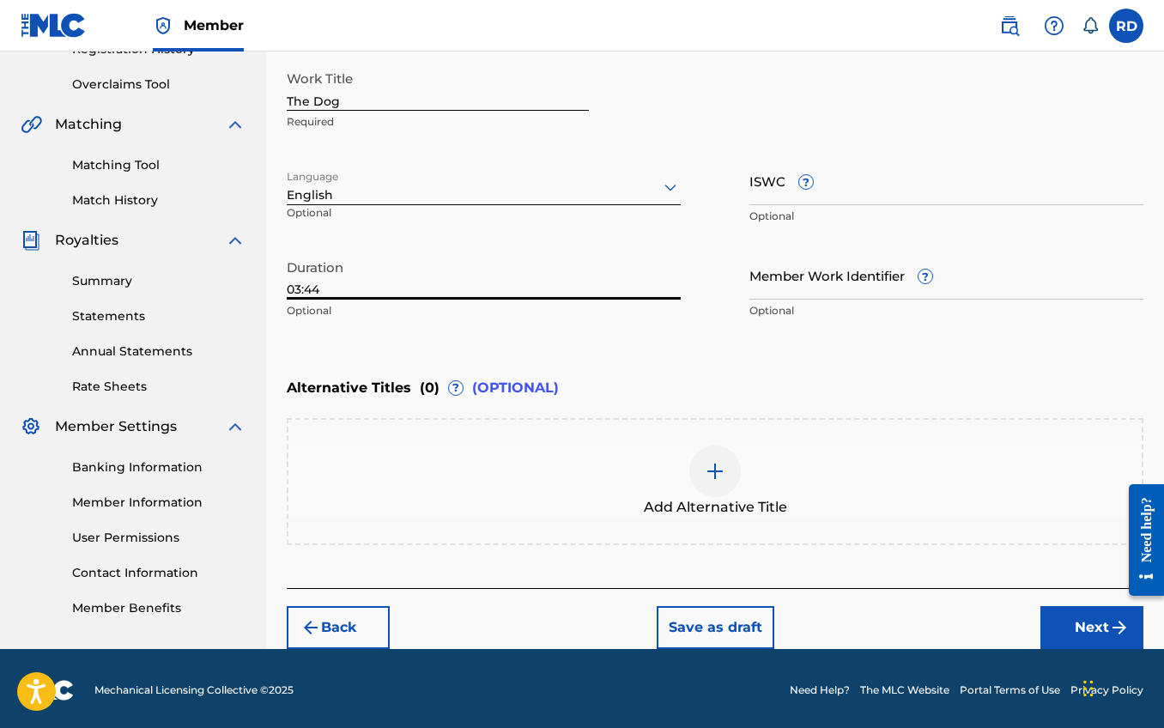
scroll to position [348, 0]
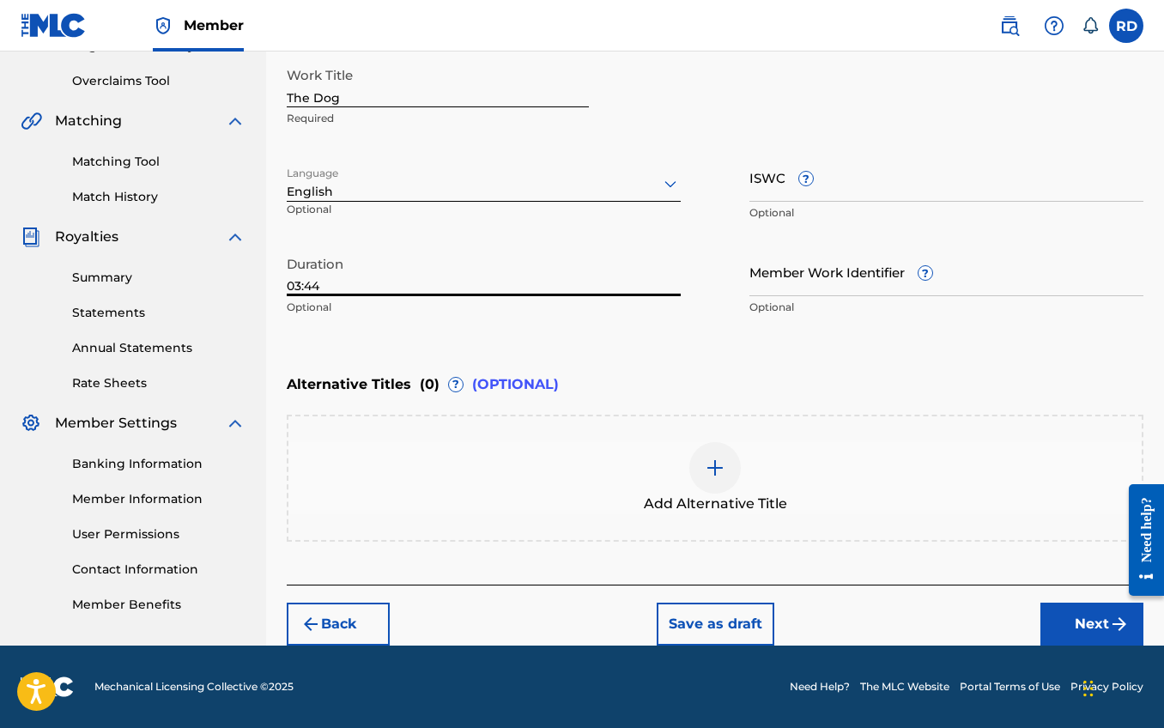
type input "03:44"
click at [1066, 612] on button "Next" at bounding box center [1092, 624] width 103 height 43
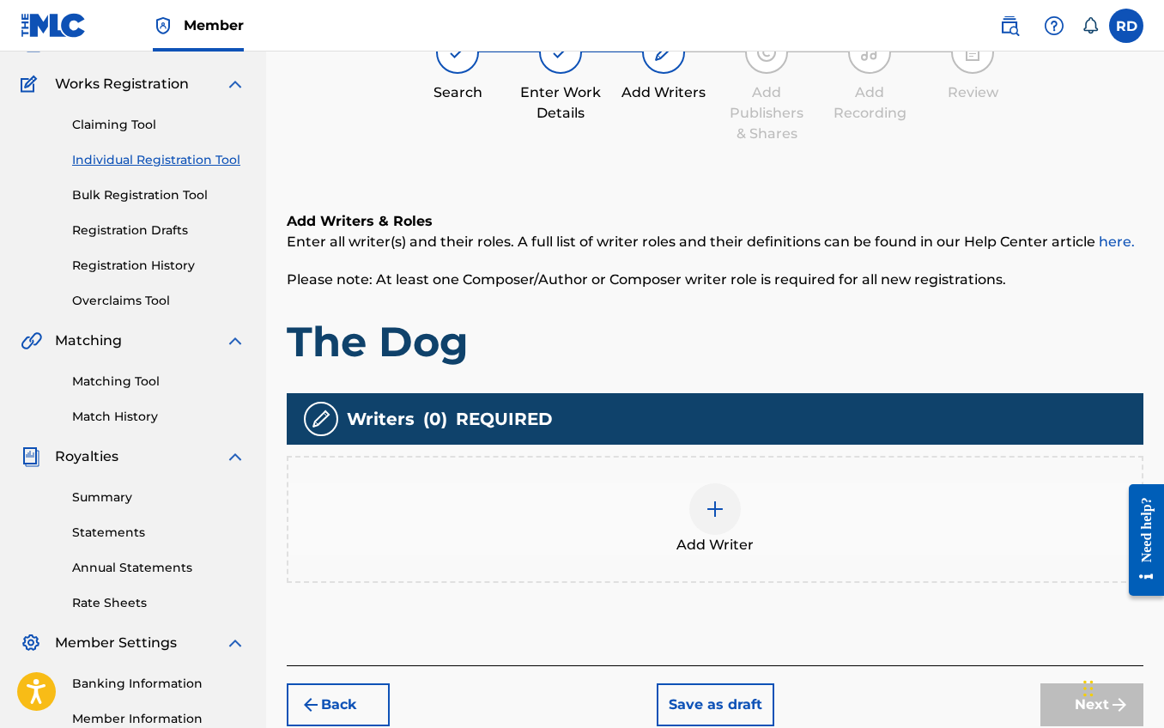
scroll to position [77, 0]
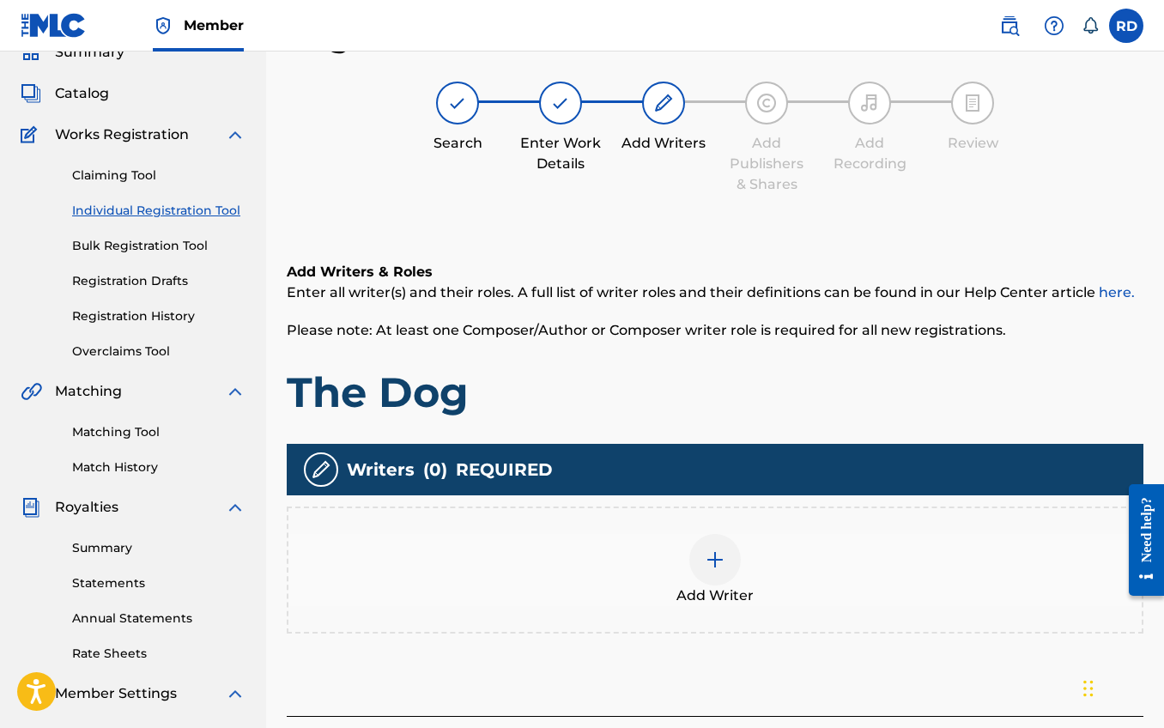
click at [709, 552] on img at bounding box center [715, 559] width 21 height 21
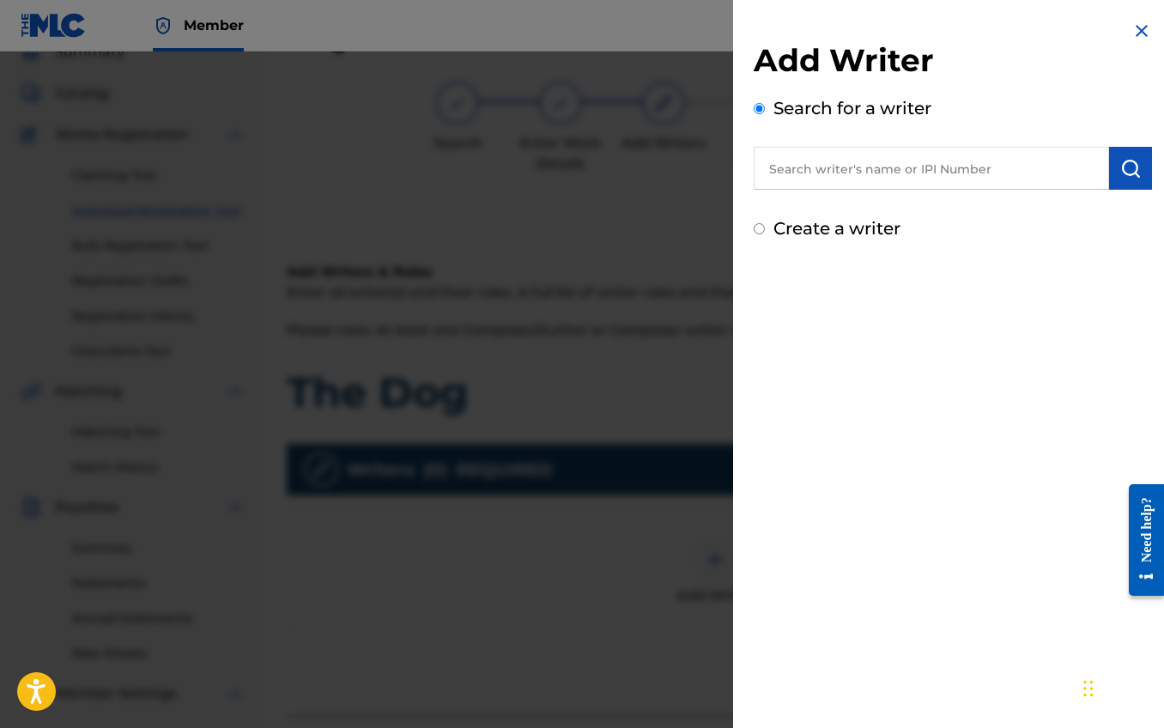
click at [884, 174] on input "text" at bounding box center [931, 168] width 355 height 43
type input "T"
type input "[PERSON_NAME] [PERSON_NAME]"
click at [1115, 155] on button "submit" at bounding box center [1130, 168] width 43 height 43
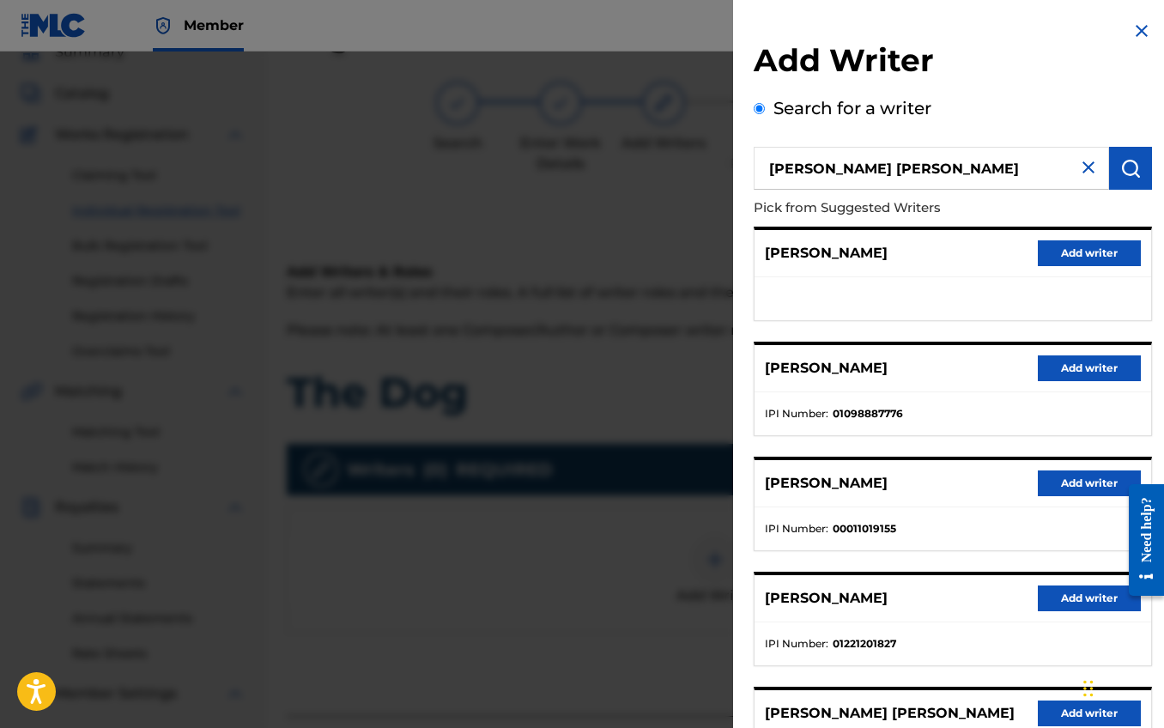
click at [1059, 590] on button "Add writer" at bounding box center [1089, 599] width 103 height 26
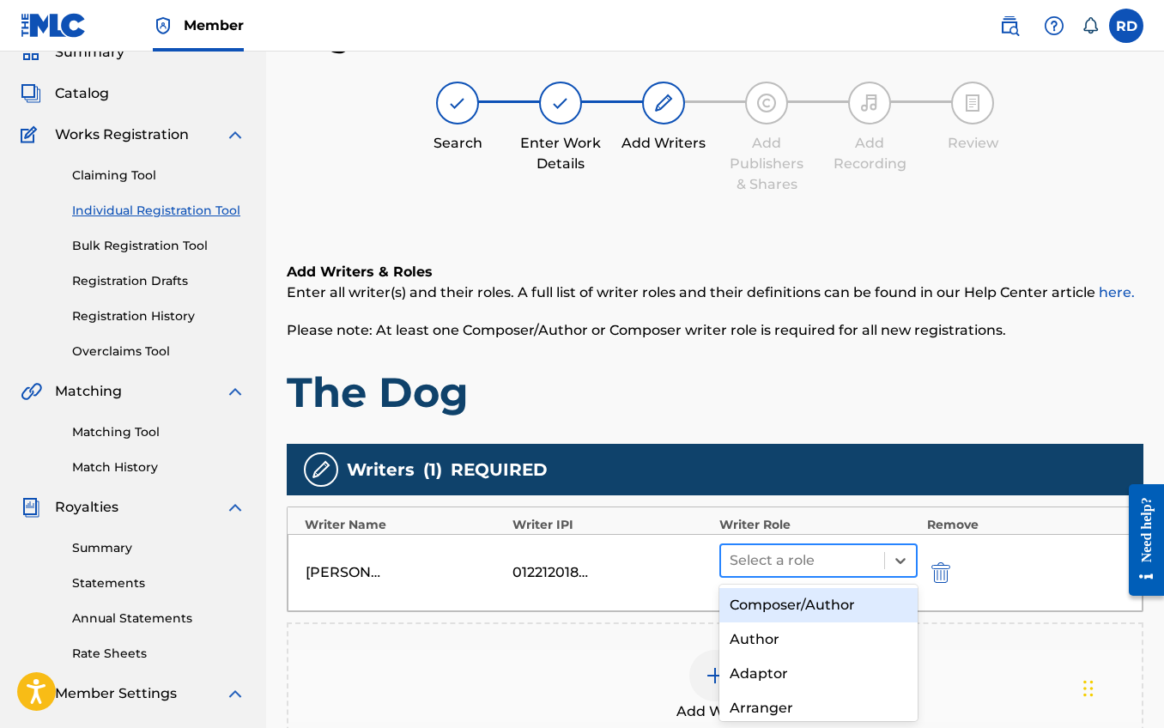
click at [802, 558] on div at bounding box center [803, 561] width 146 height 24
click at [796, 610] on div "Composer/Author" at bounding box center [818, 605] width 198 height 34
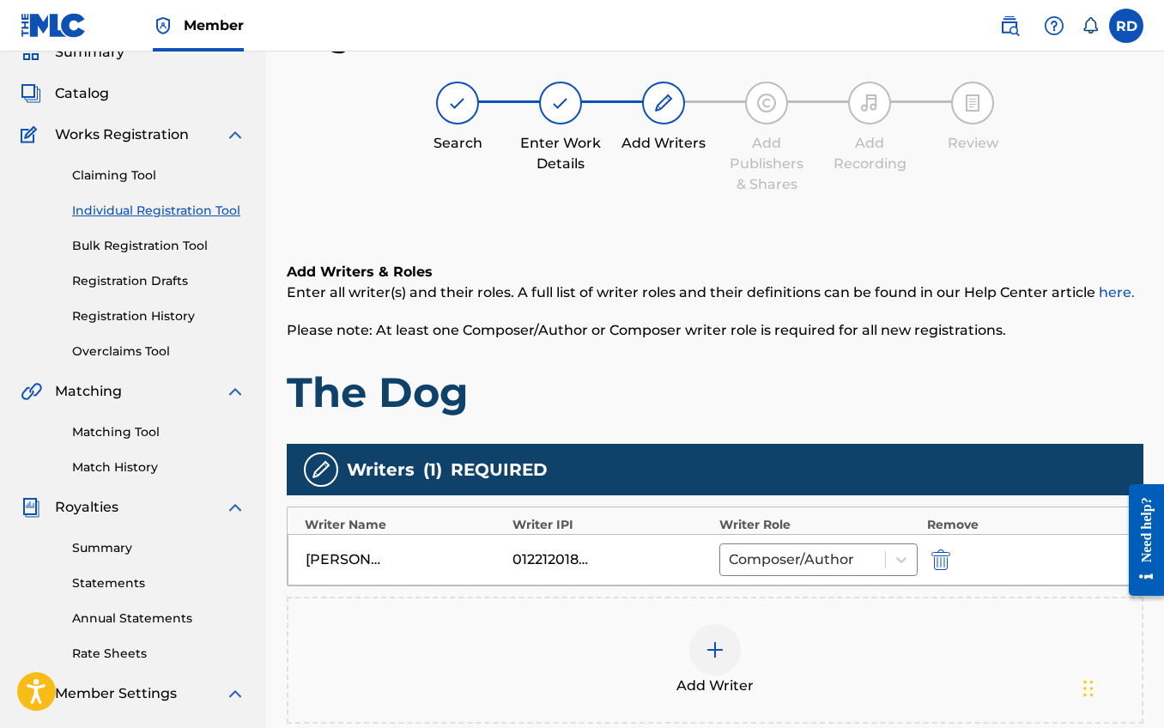
click at [731, 637] on div at bounding box center [715, 650] width 52 height 52
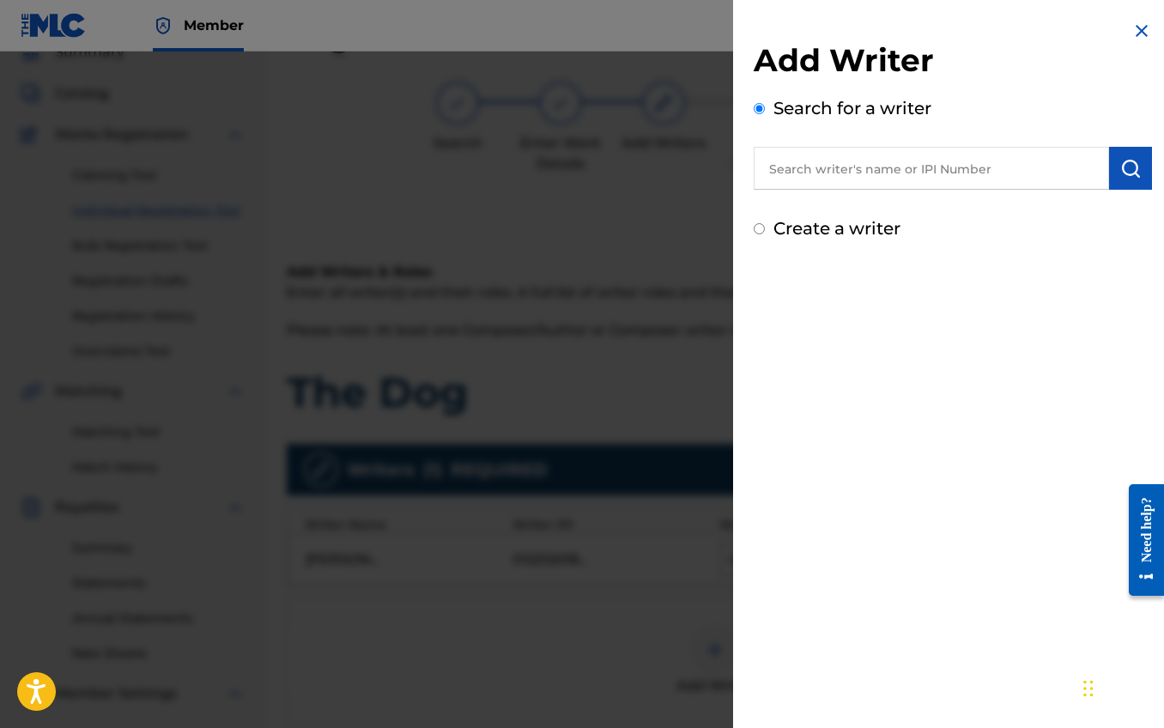
click at [912, 180] on input "text" at bounding box center [931, 168] width 355 height 43
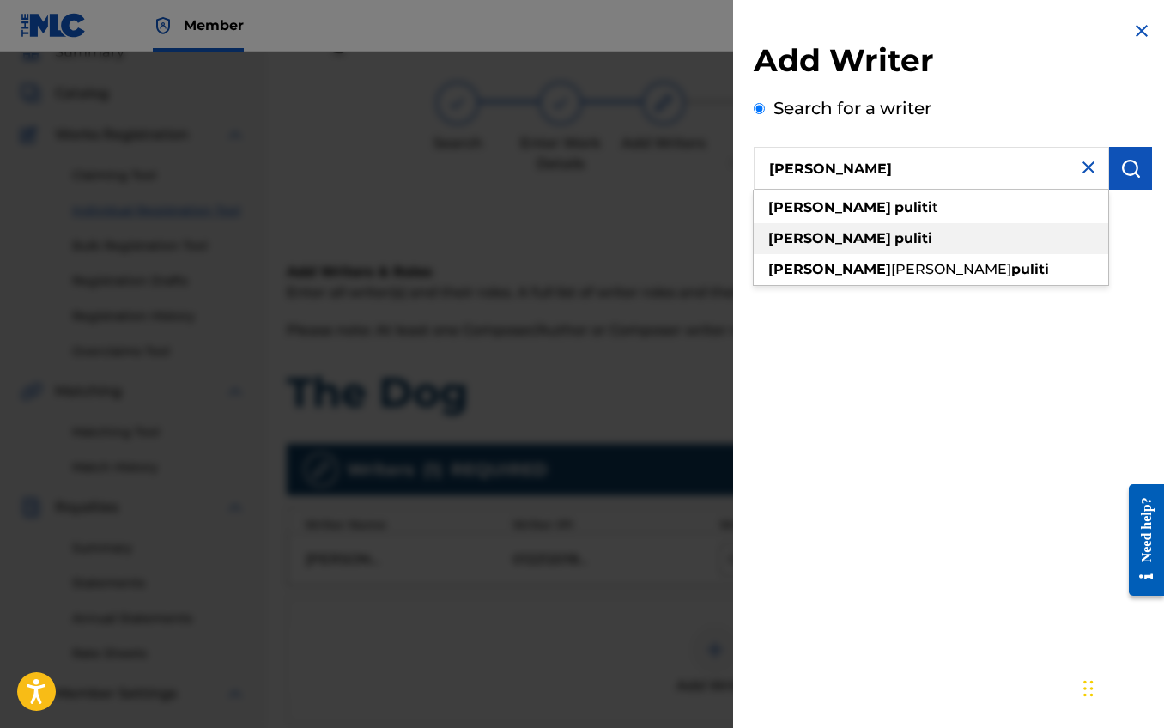
click at [866, 234] on div "jake puliti" at bounding box center [931, 238] width 355 height 31
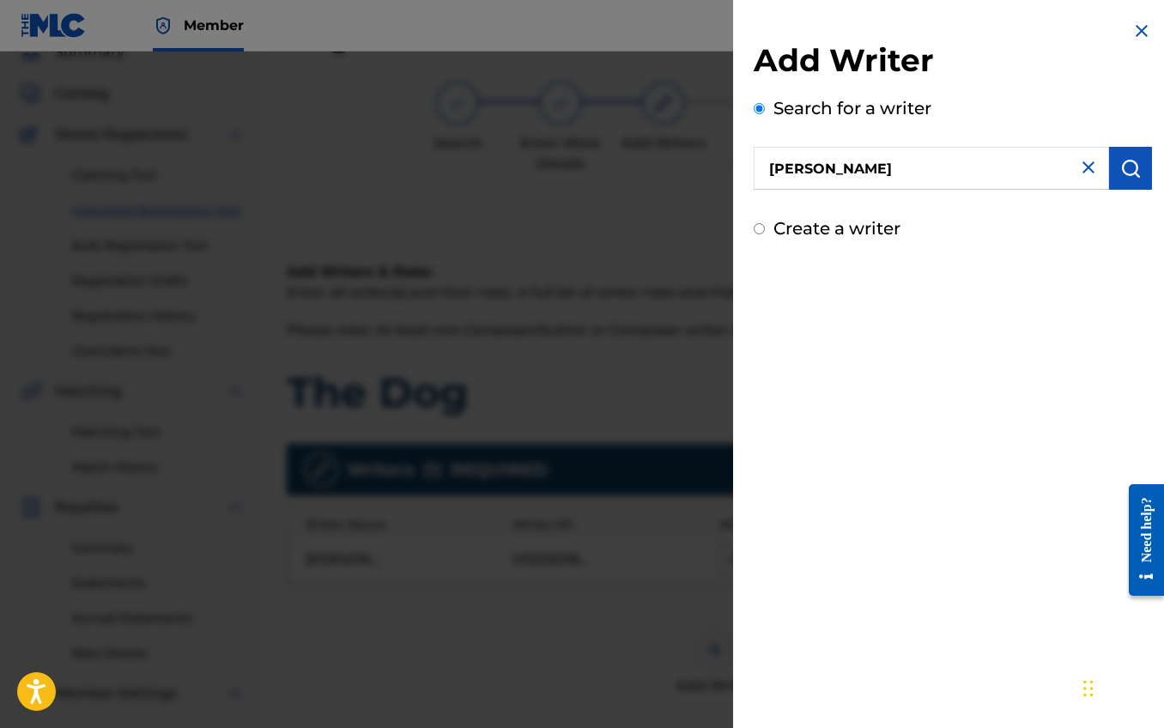
click at [1120, 164] on img "submit" at bounding box center [1130, 168] width 21 height 21
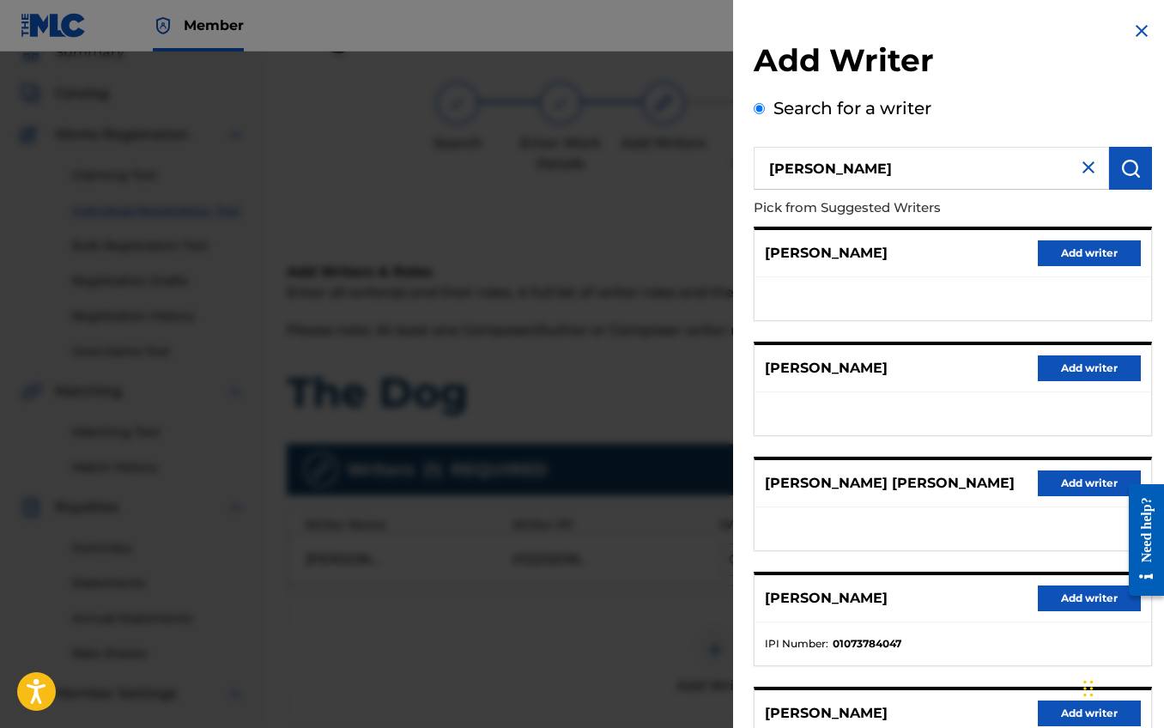
click at [807, 167] on input "jake puliti" at bounding box center [931, 168] width 355 height 43
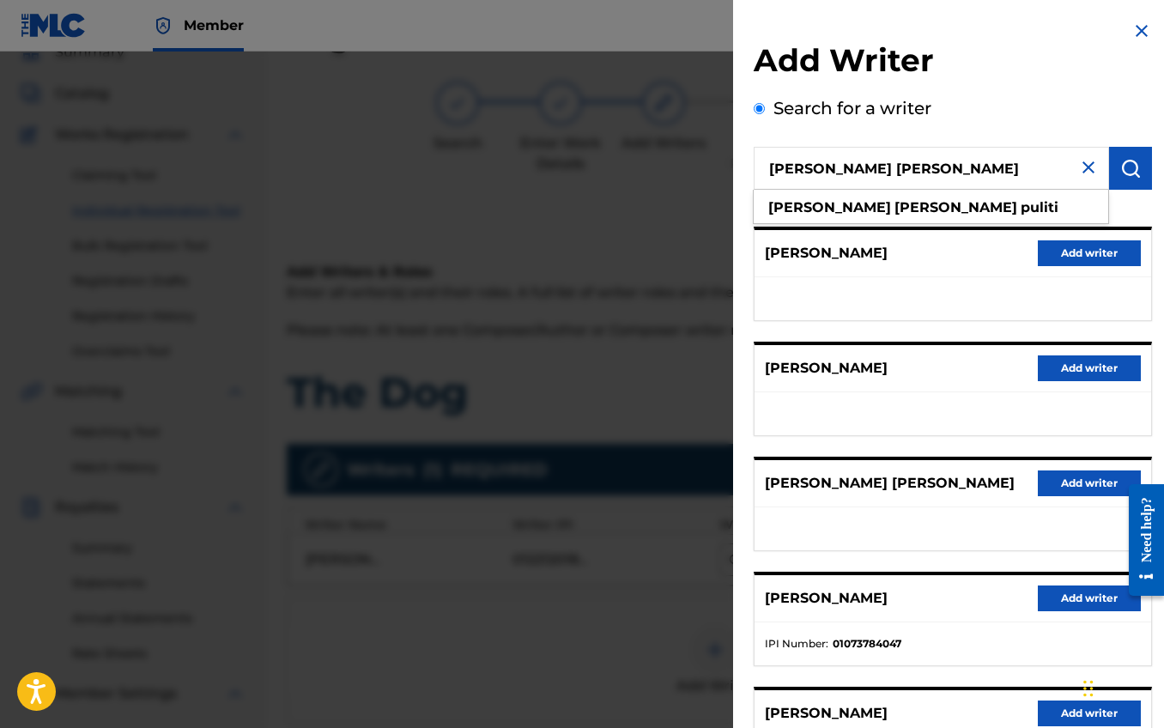
type input "jake Matthew puliti"
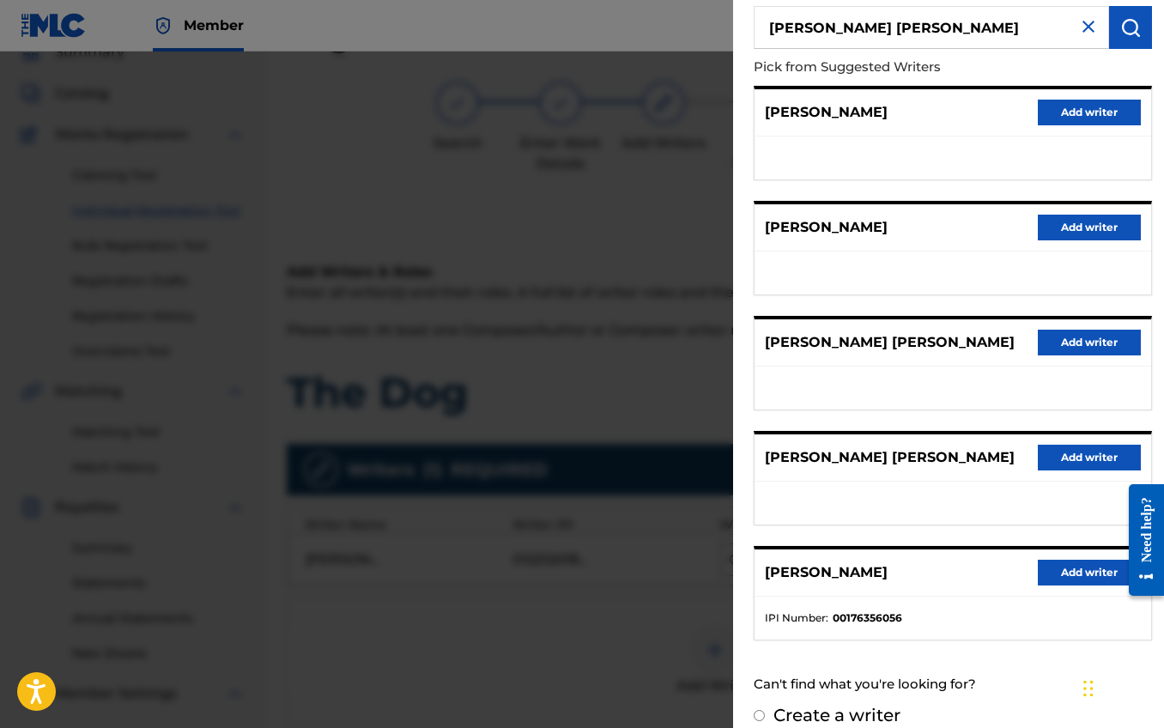
scroll to position [161, 0]
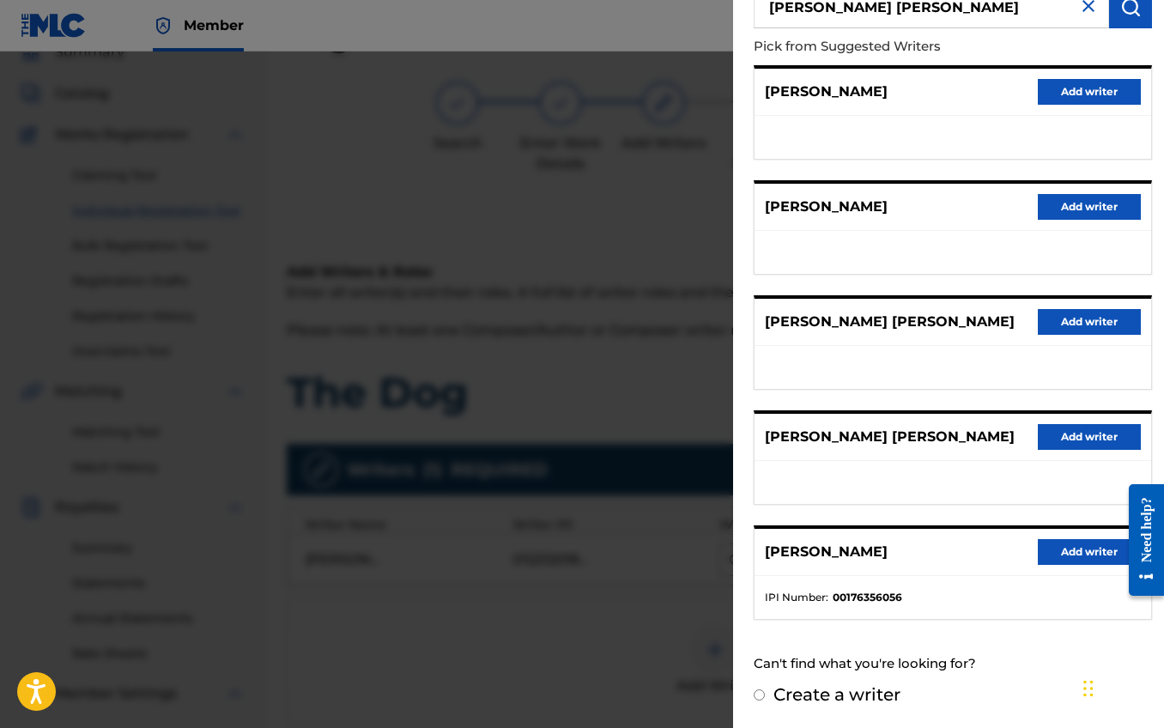
click at [1064, 316] on button "Add writer" at bounding box center [1089, 322] width 103 height 26
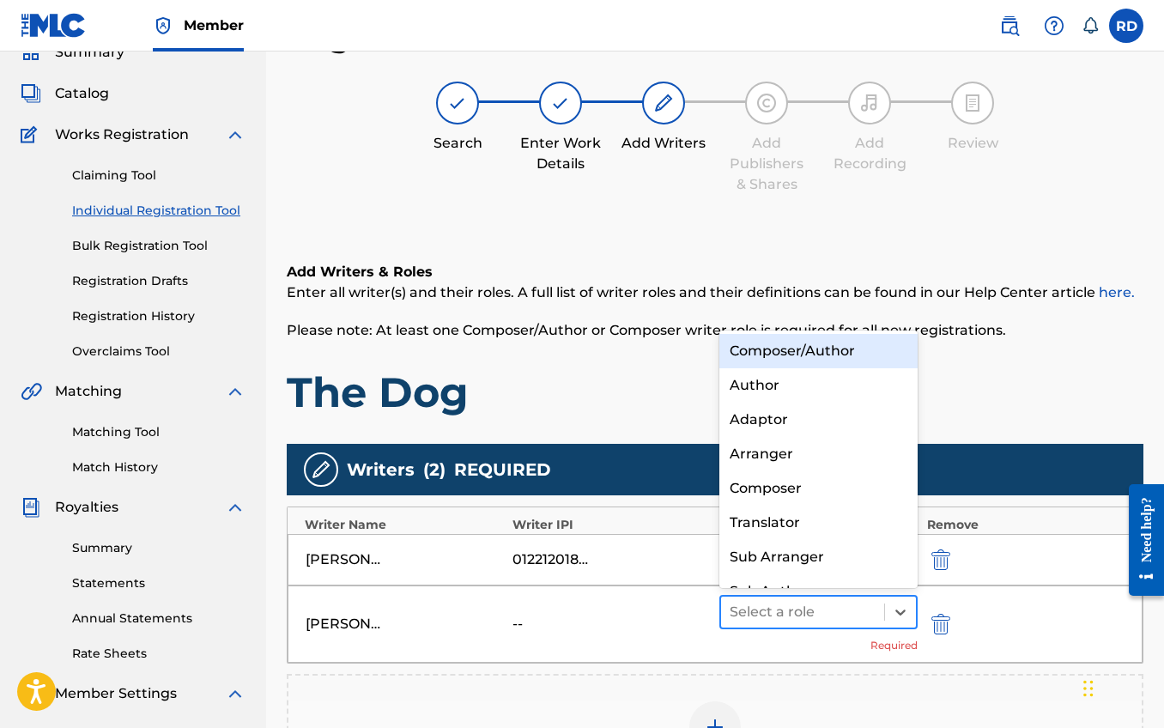
click at [848, 619] on div at bounding box center [803, 612] width 146 height 24
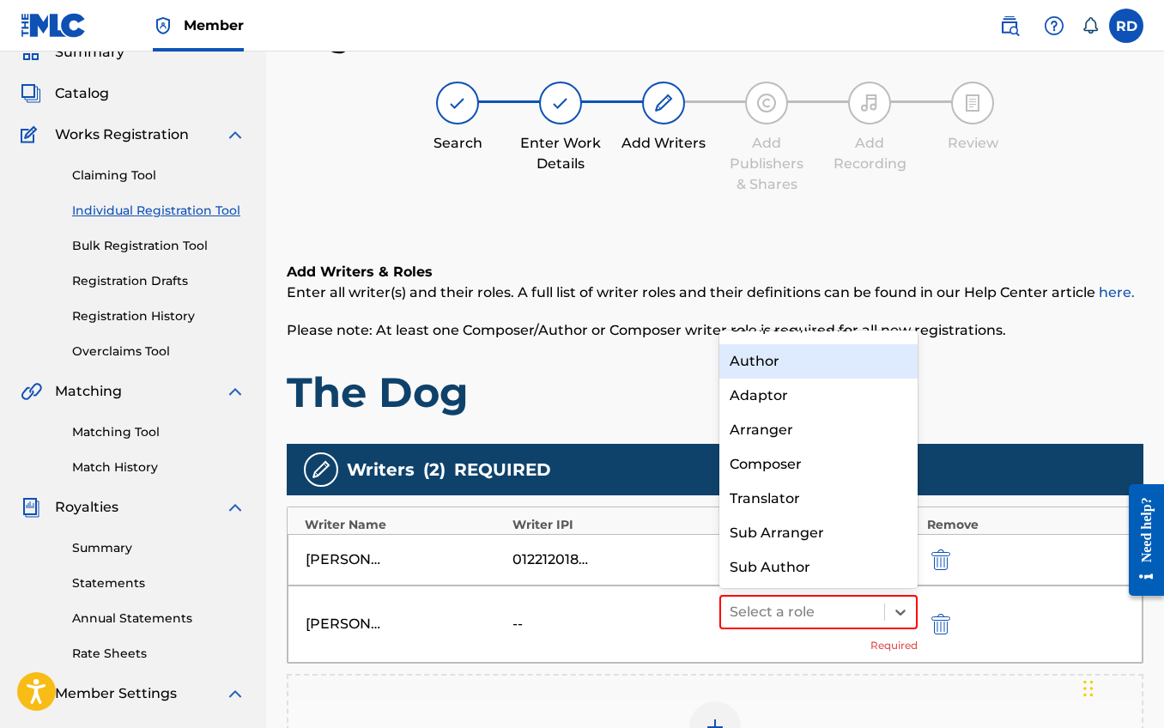
scroll to position [0, 0]
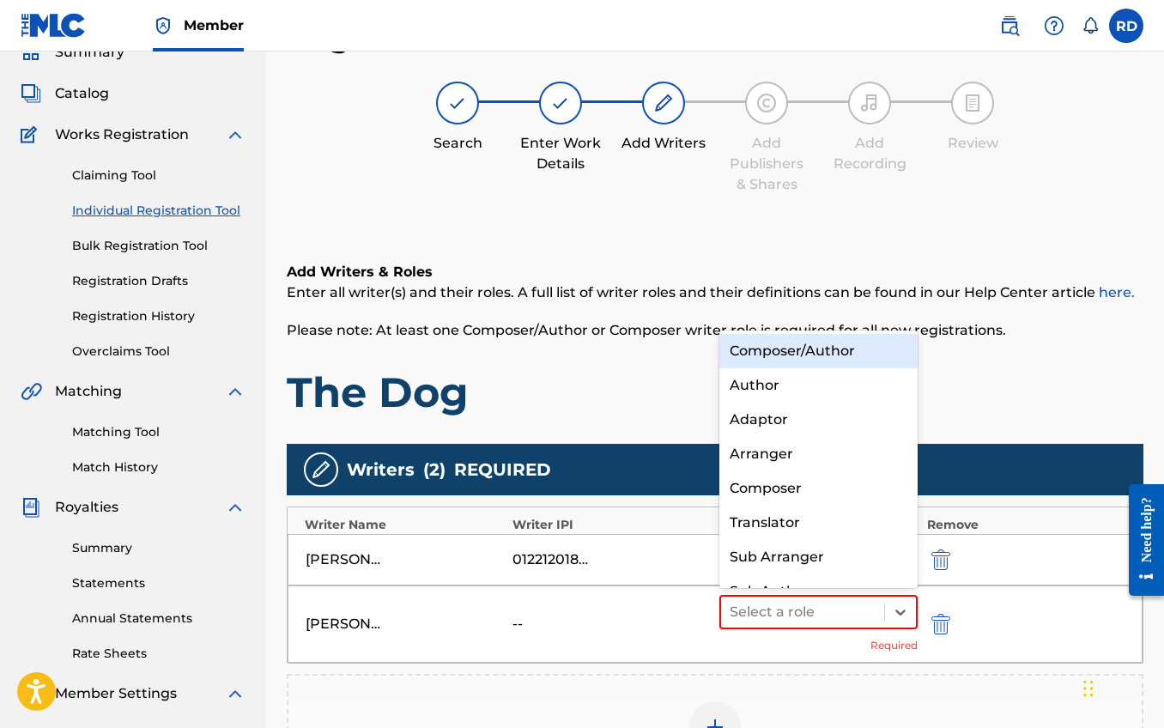
click at [801, 356] on div "Composer/Author" at bounding box center [818, 351] width 198 height 34
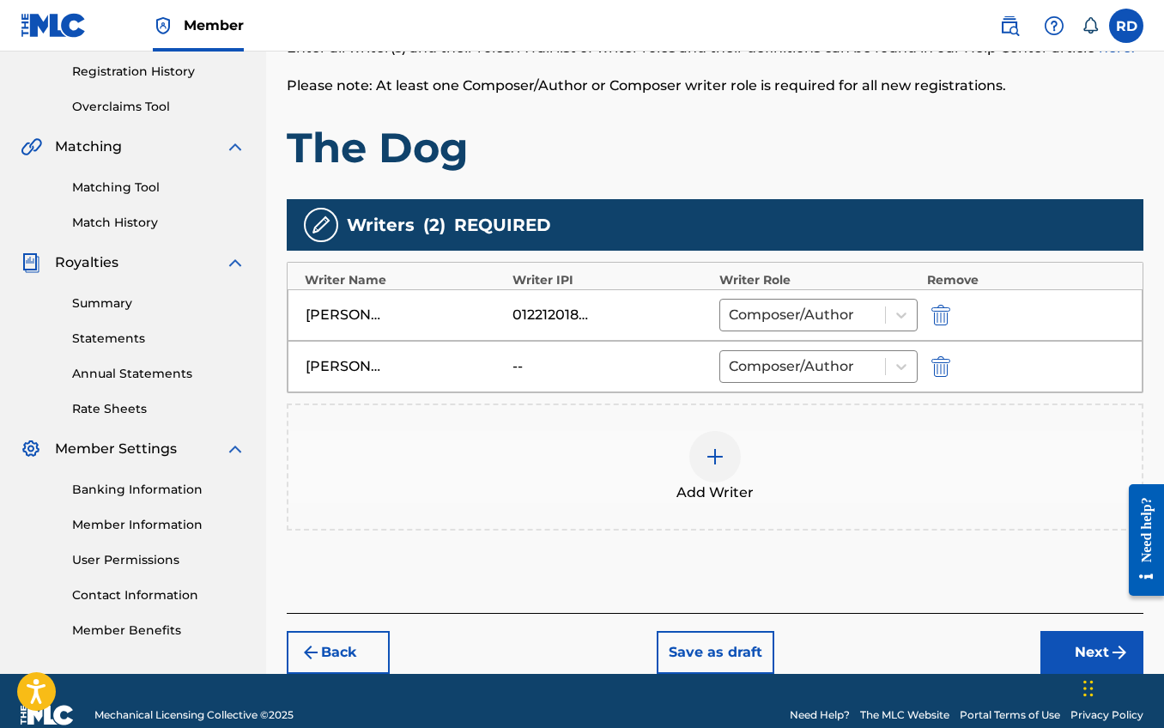
scroll to position [350, 0]
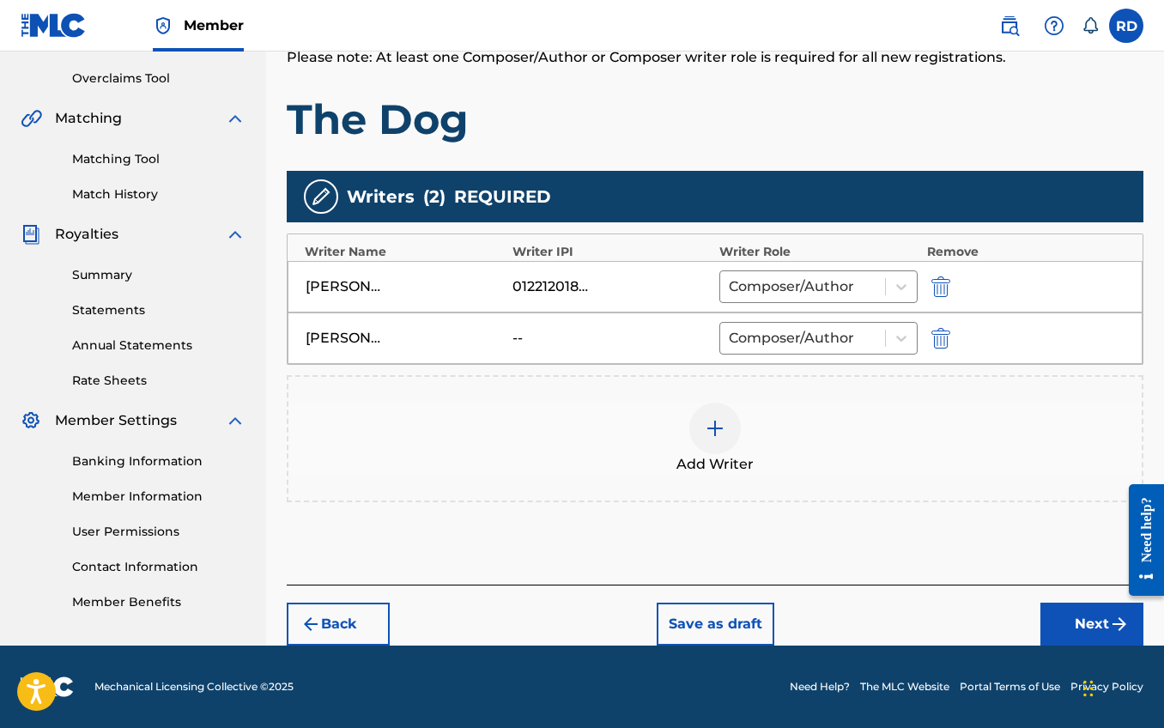
click at [1071, 620] on button "Next" at bounding box center [1092, 624] width 103 height 43
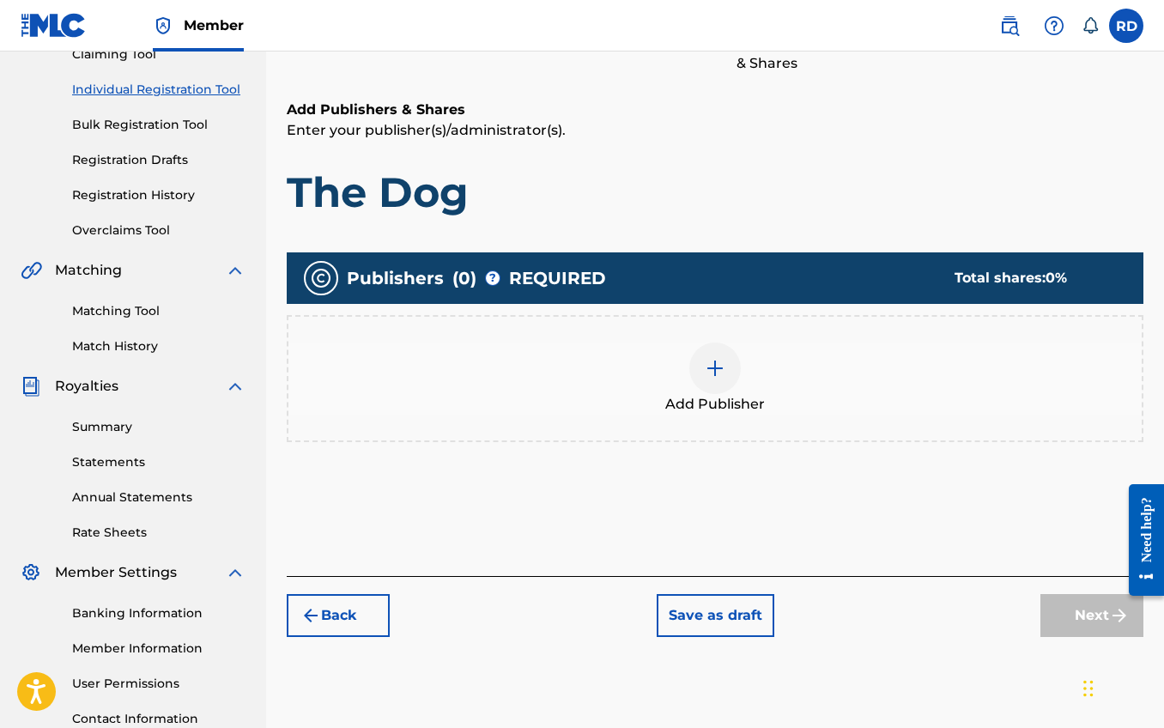
scroll to position [77, 0]
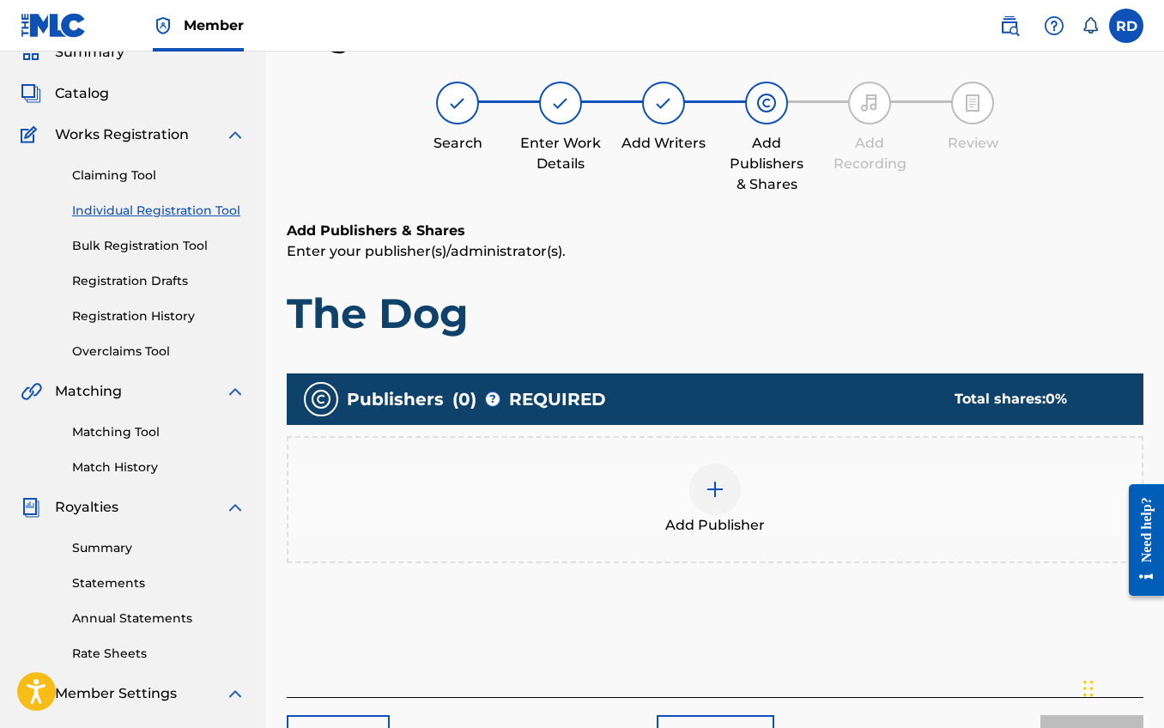
click at [719, 488] on img at bounding box center [715, 489] width 21 height 21
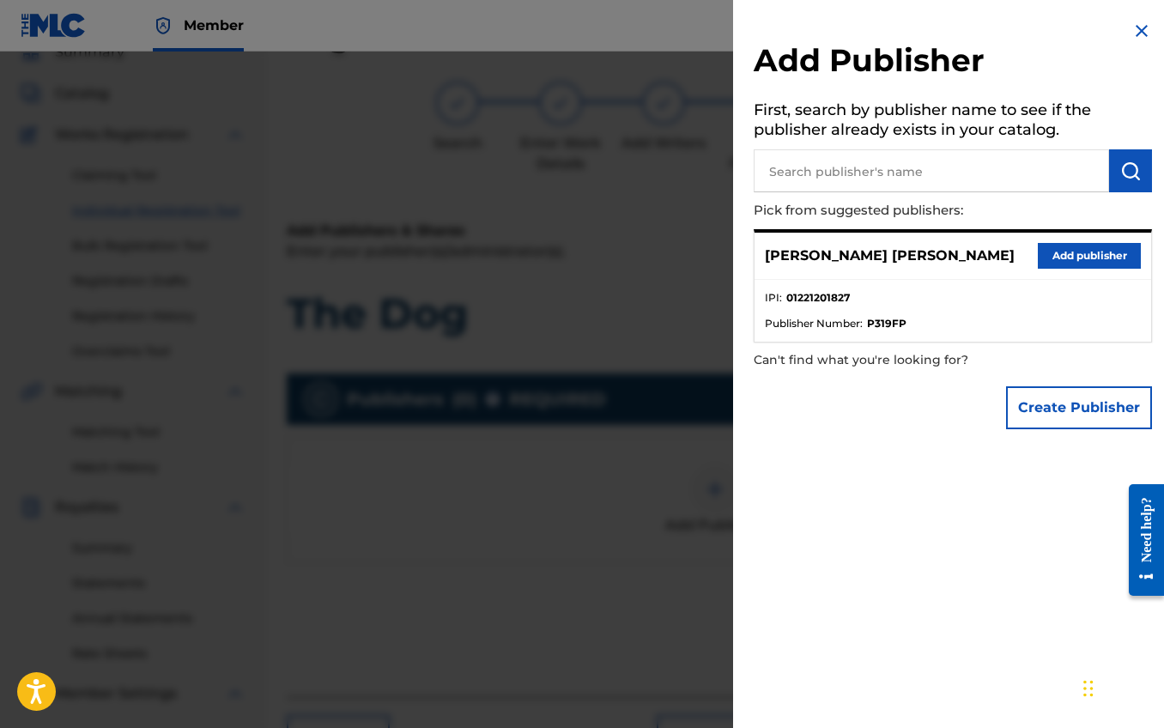
click at [1058, 256] on button "Add publisher" at bounding box center [1089, 256] width 103 height 26
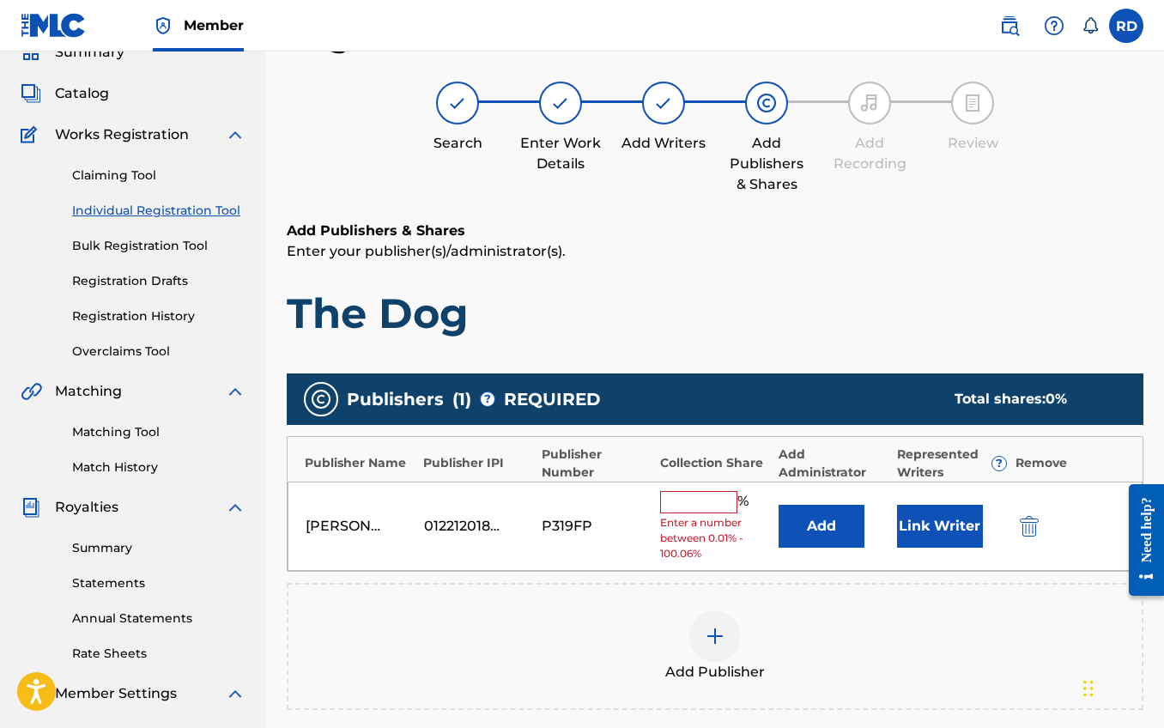
click at [717, 507] on input "text" at bounding box center [698, 502] width 77 height 22
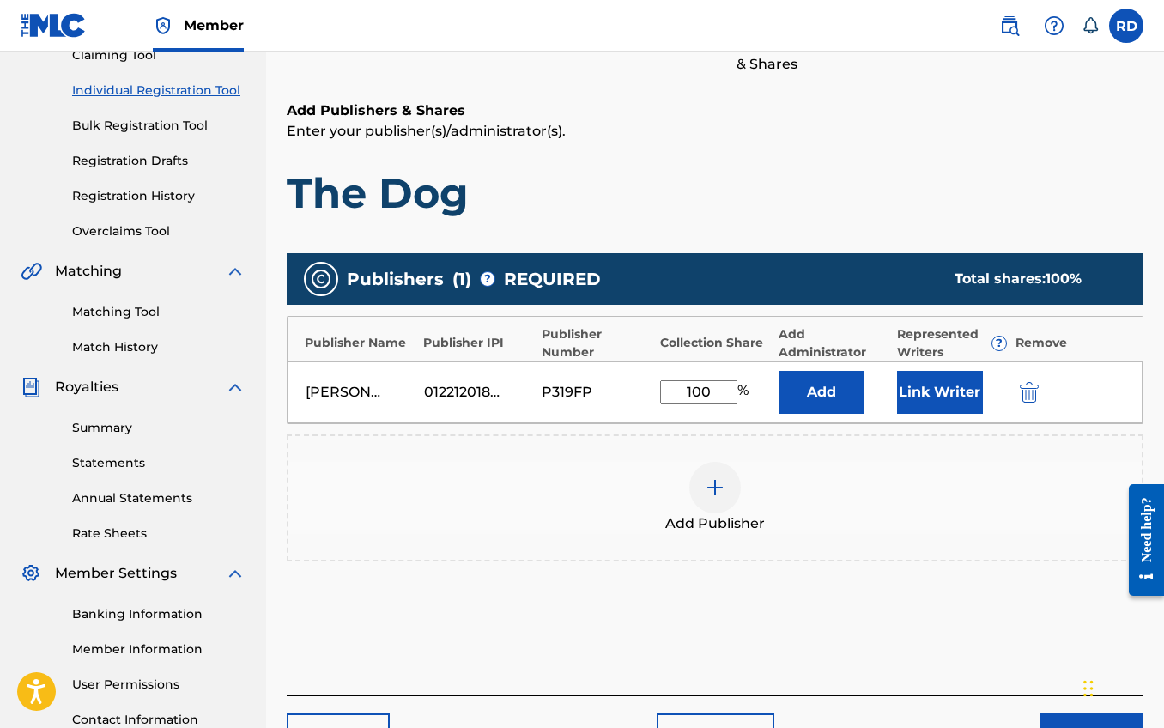
scroll to position [337, 0]
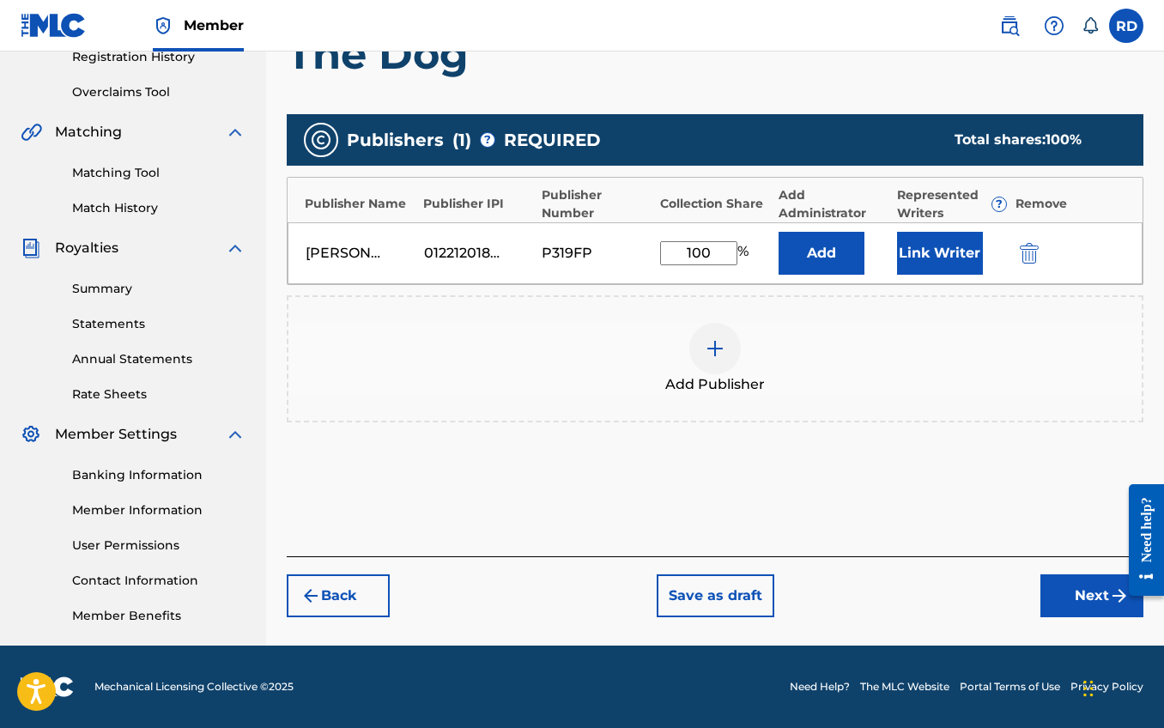
type input "100"
click at [1065, 591] on button "Next" at bounding box center [1092, 595] width 103 height 43
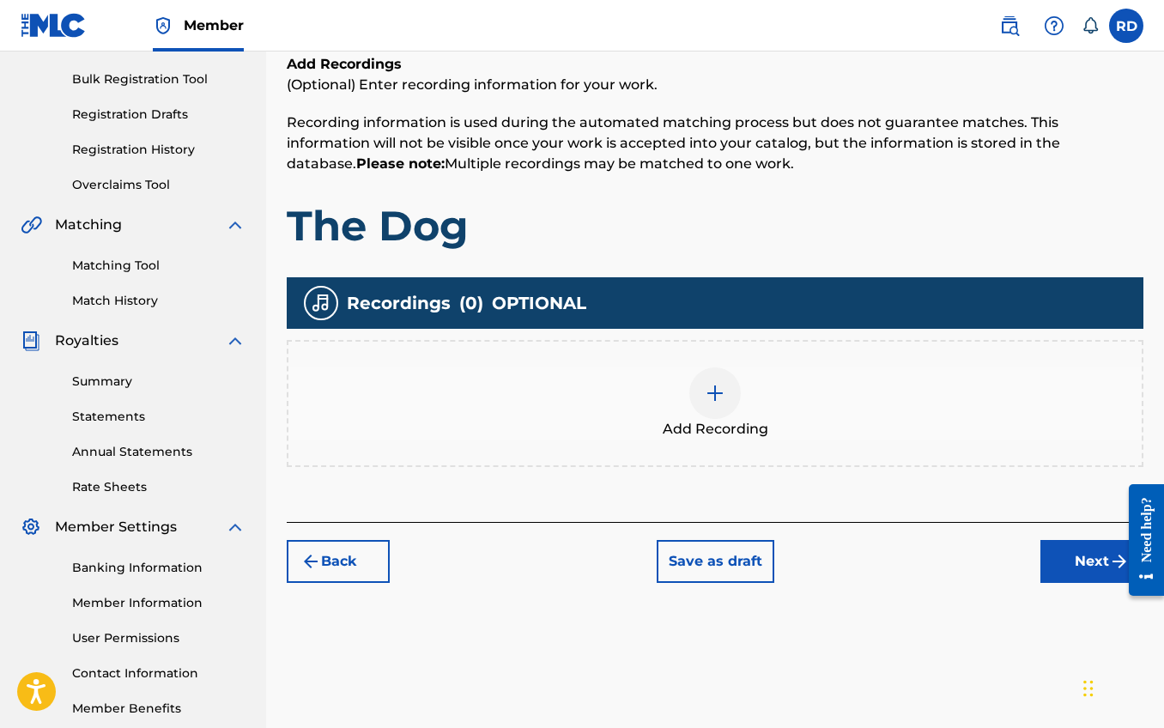
scroll to position [242, 0]
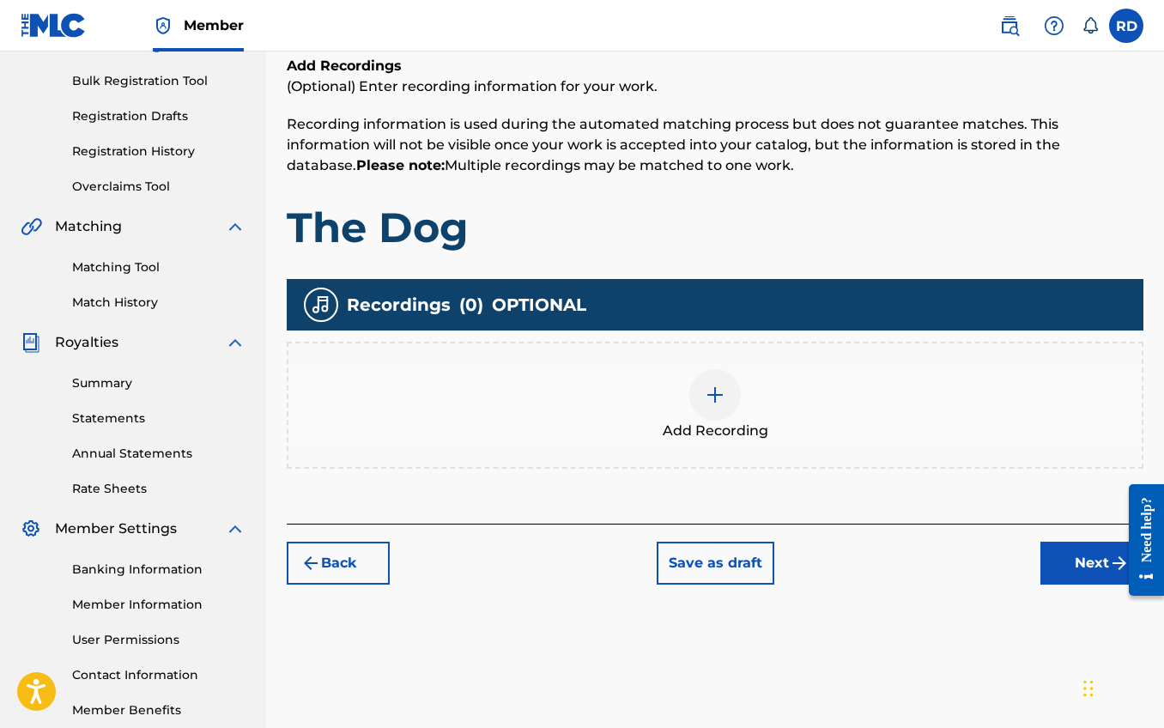
click at [717, 399] on img at bounding box center [715, 395] width 21 height 21
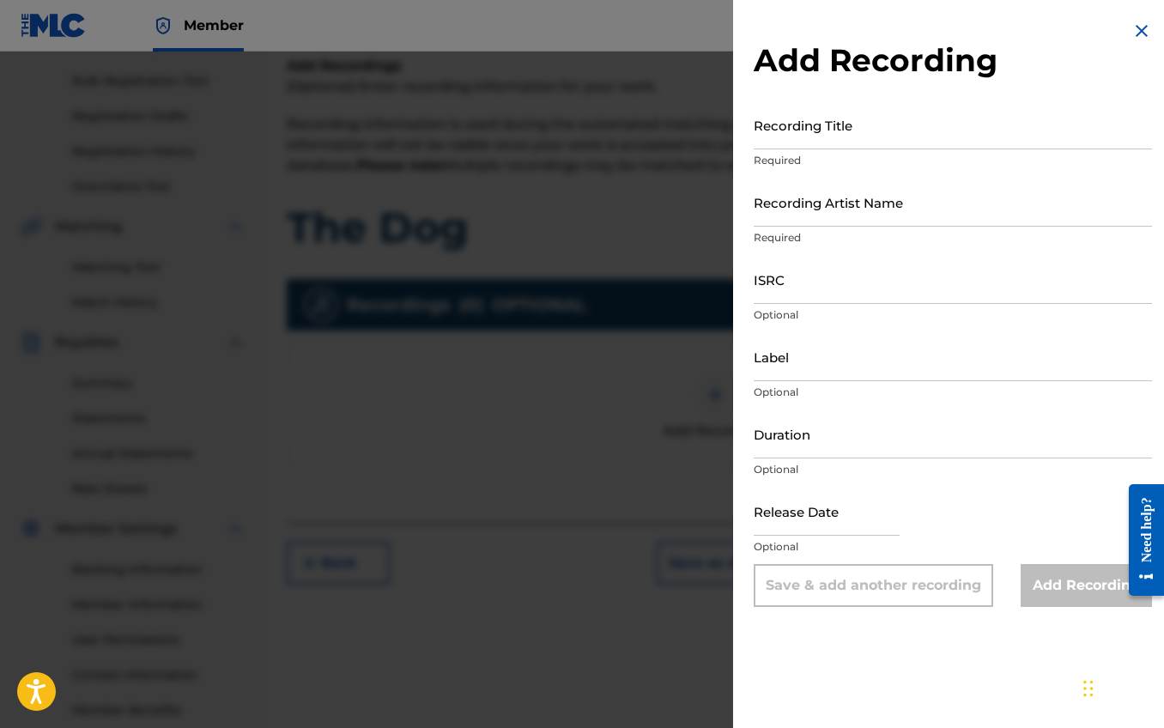
click at [822, 143] on input "Recording Title" at bounding box center [953, 124] width 398 height 49
type input "The Dog"
click at [857, 222] on input "Recording Artist Name" at bounding box center [953, 202] width 398 height 49
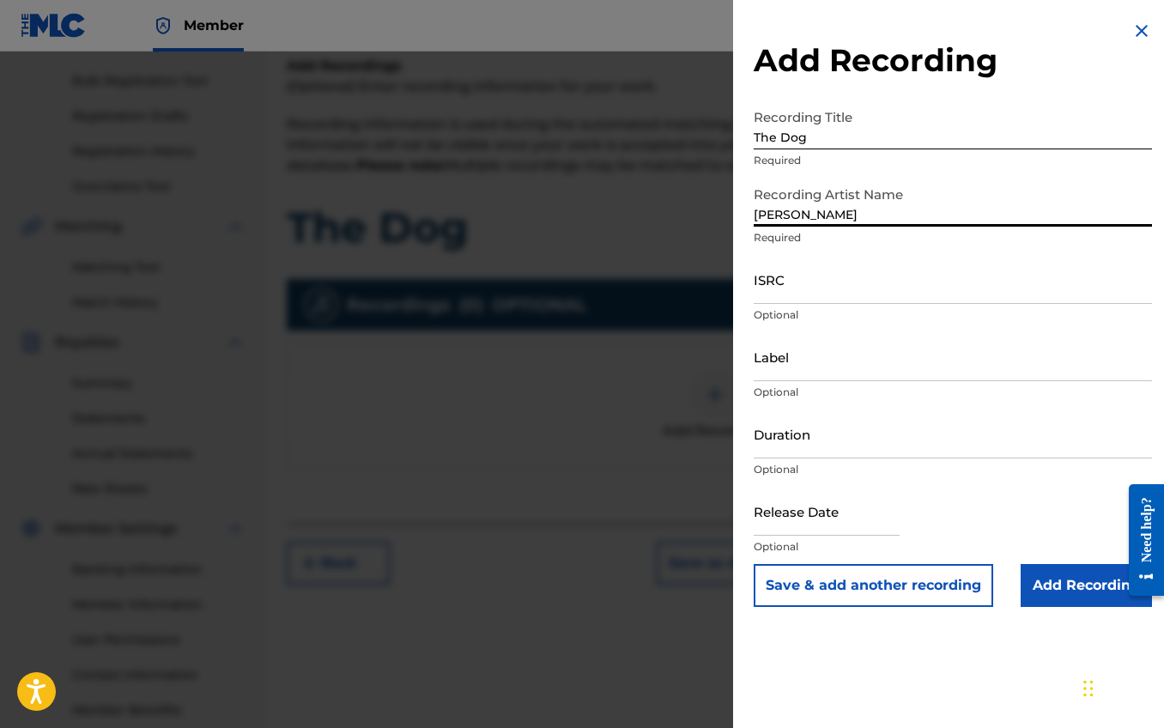
type input "FULLER"
click at [888, 294] on input "ISRC" at bounding box center [953, 279] width 398 height 49
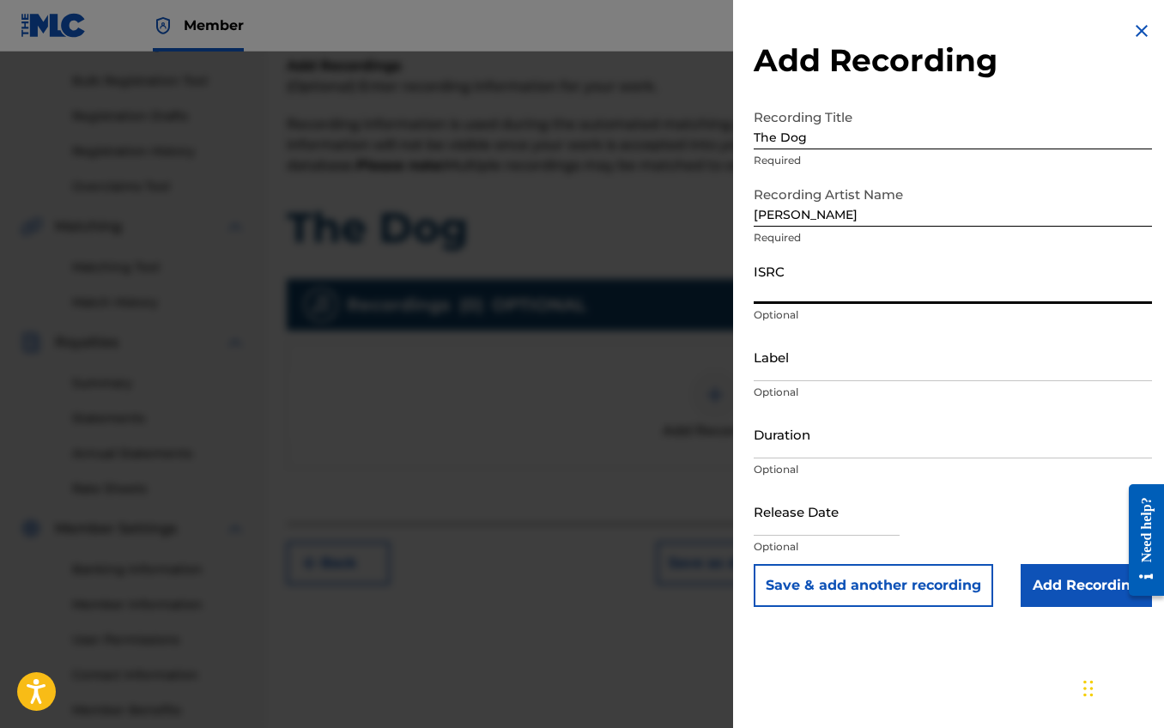
scroll to position [243, 0]
type input "GXBNP2509856"
click at [843, 372] on input "Label" at bounding box center [953, 356] width 398 height 49
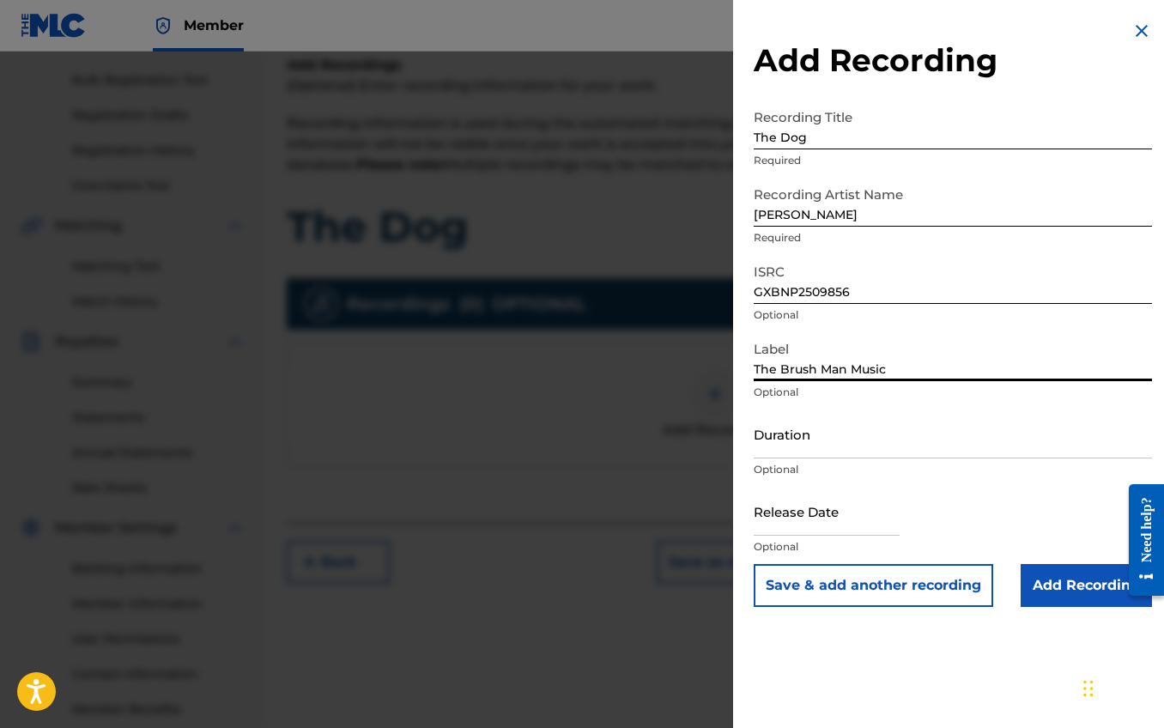
type input "The Brush Man Music"
click at [829, 446] on input "Duration" at bounding box center [953, 434] width 398 height 49
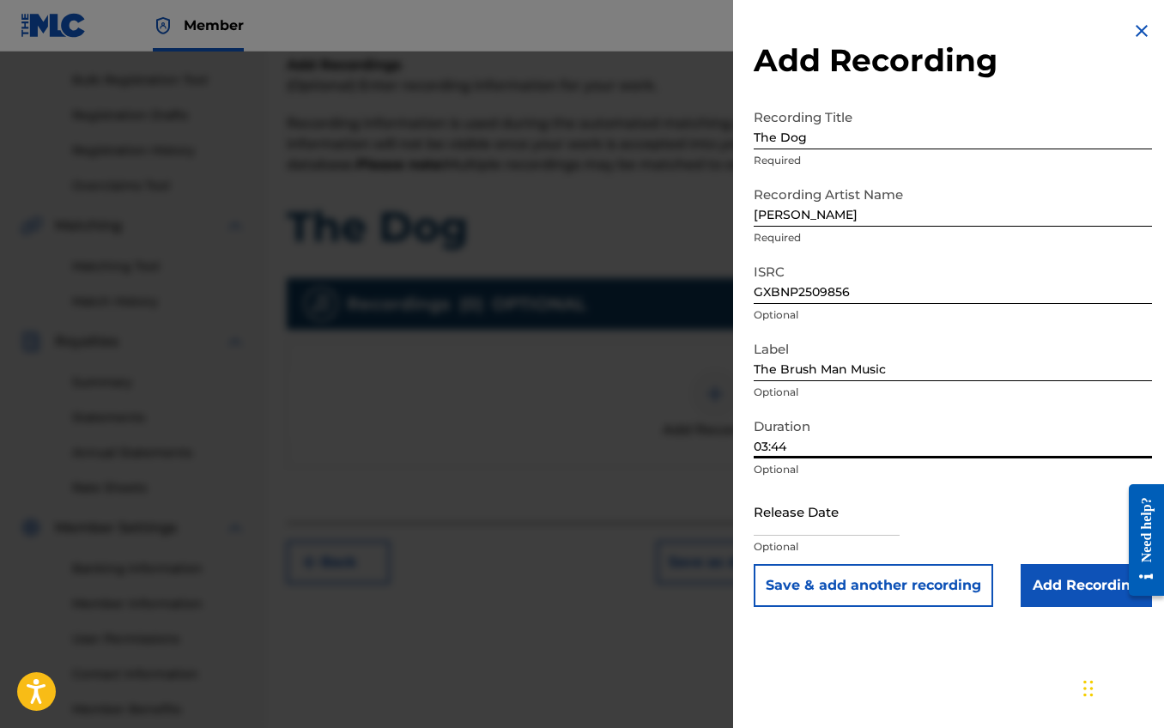
type input "03:44"
click at [837, 524] on input "text" at bounding box center [827, 511] width 146 height 49
select select "7"
select select "2025"
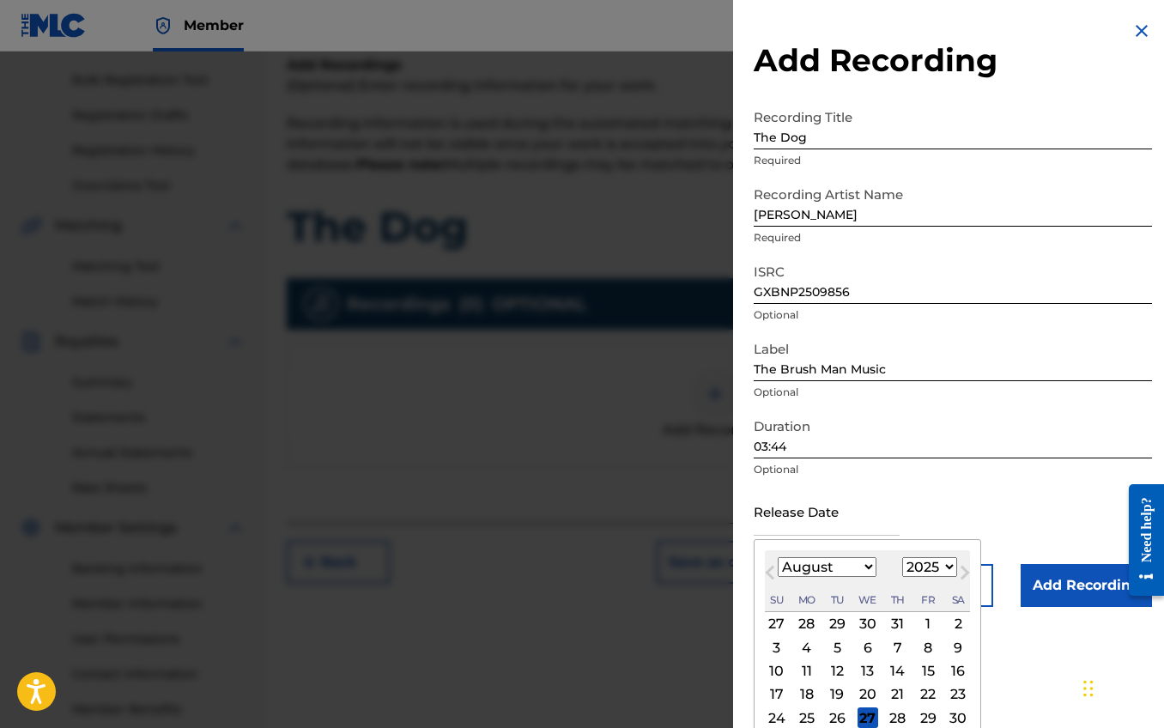
click at [859, 568] on select "January February March April May June July August September October November De…" at bounding box center [827, 567] width 99 height 20
select select "6"
click at [778, 557] on select "January February March April May June July August September October November De…" at bounding box center [827, 567] width 99 height 20
click at [927, 693] on div "25" at bounding box center [928, 694] width 21 height 21
type input "July 25 2025"
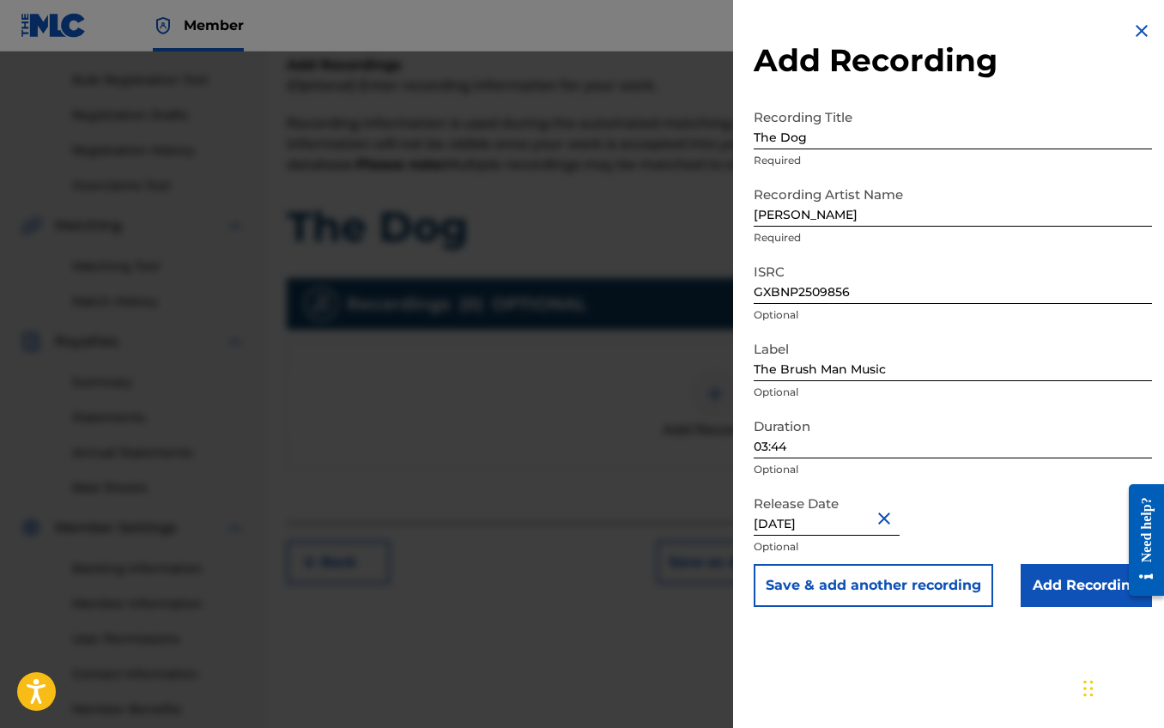
click at [1059, 578] on input "Add Recording" at bounding box center [1086, 585] width 131 height 43
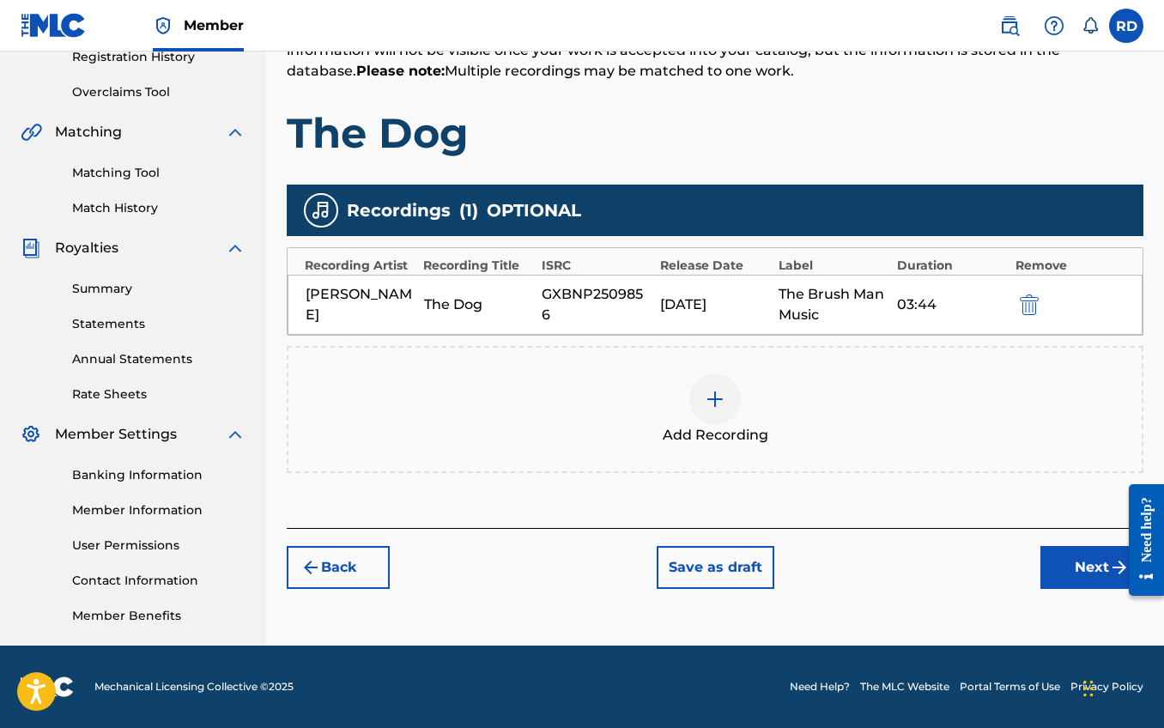
click at [1063, 572] on button "Next" at bounding box center [1092, 567] width 103 height 43
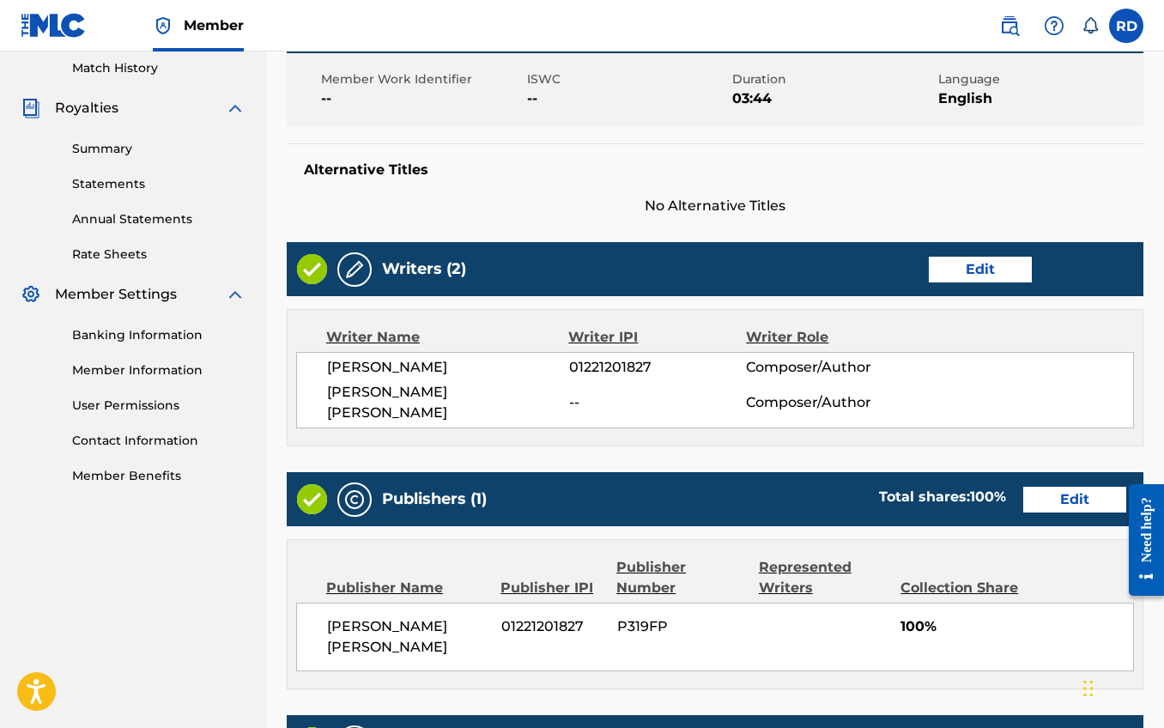
scroll to position [757, 0]
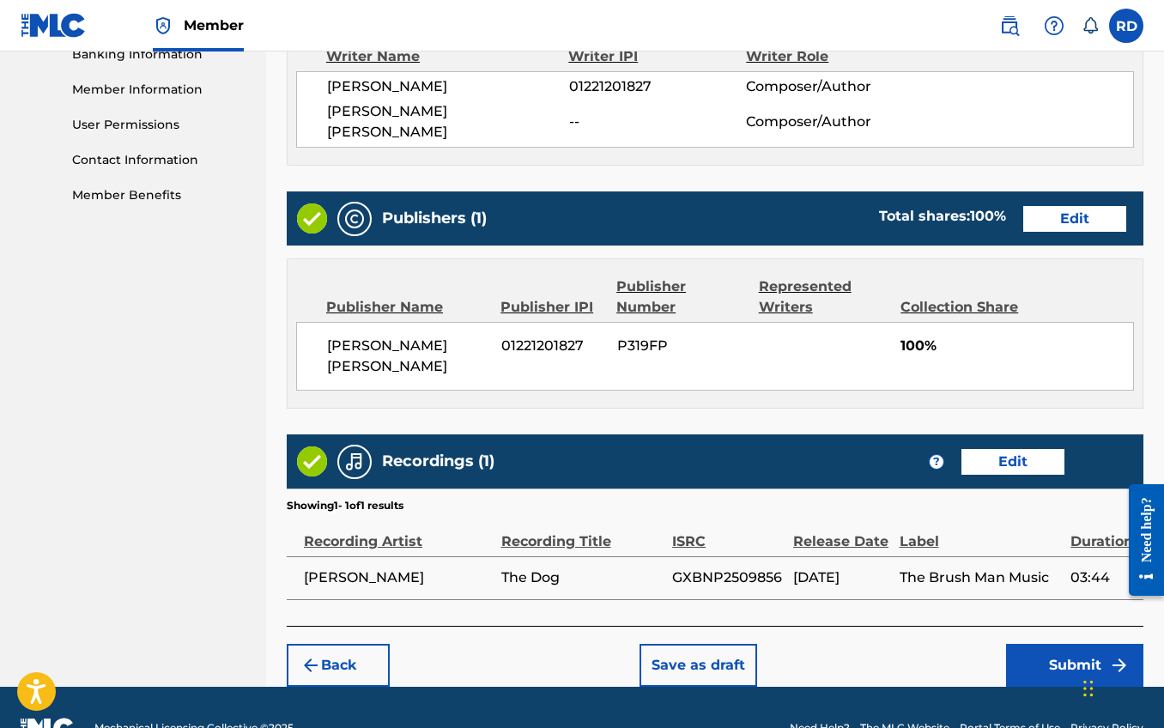
click at [1047, 644] on button "Submit" at bounding box center [1074, 665] width 137 height 43
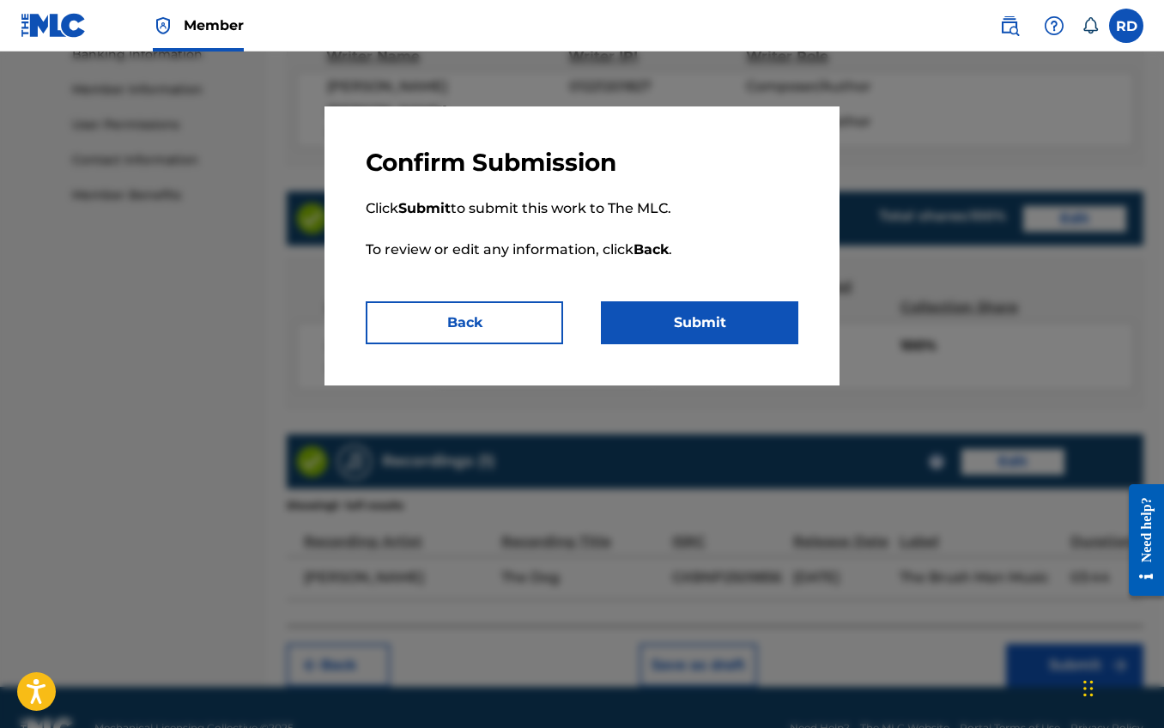
click at [649, 317] on button "Submit" at bounding box center [699, 322] width 197 height 43
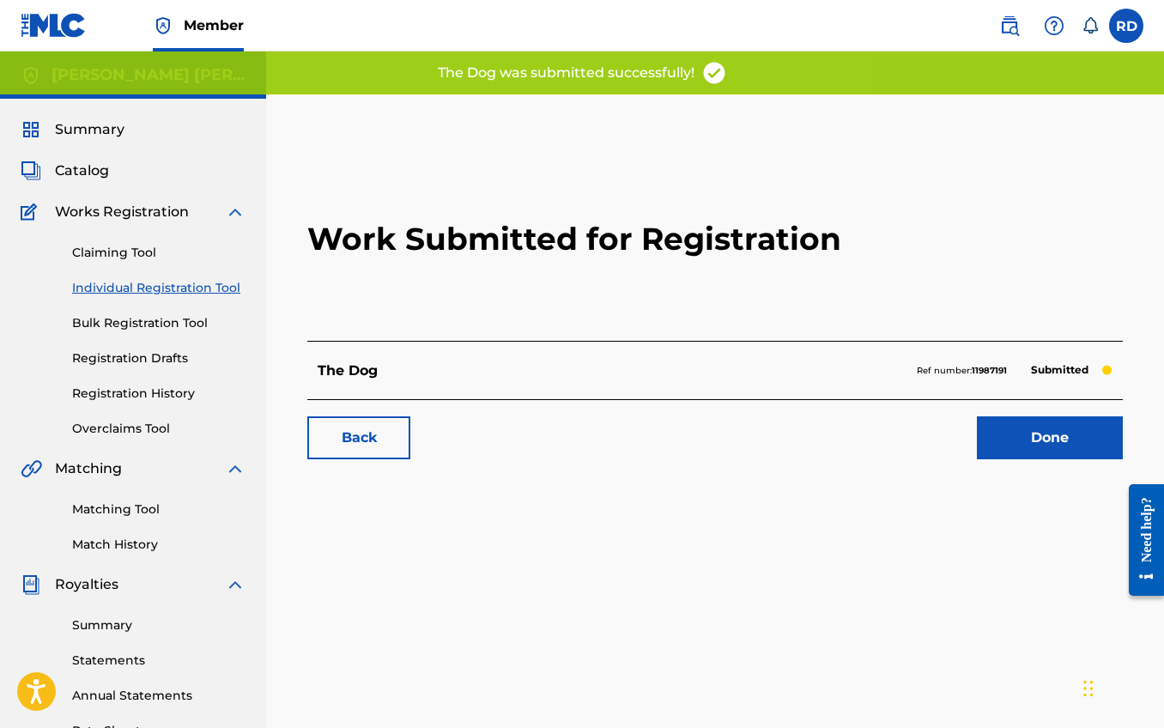
click at [1004, 435] on link "Done" at bounding box center [1050, 437] width 146 height 43
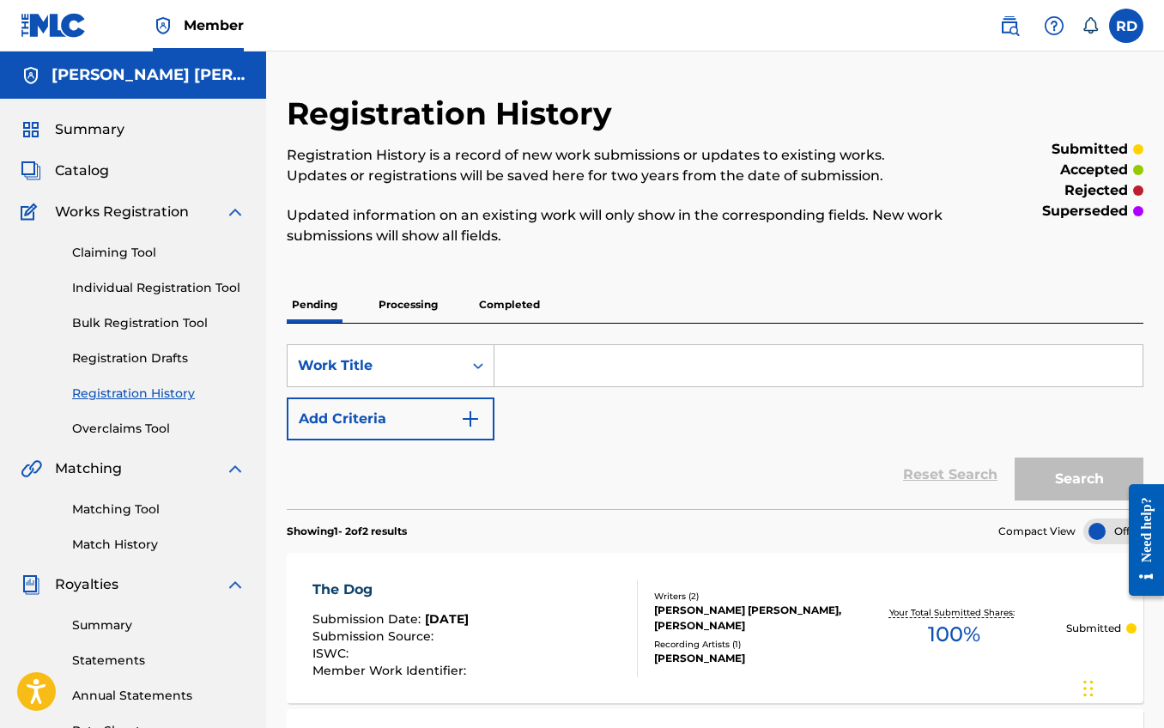
click at [77, 169] on span "Catalog" at bounding box center [82, 171] width 54 height 21
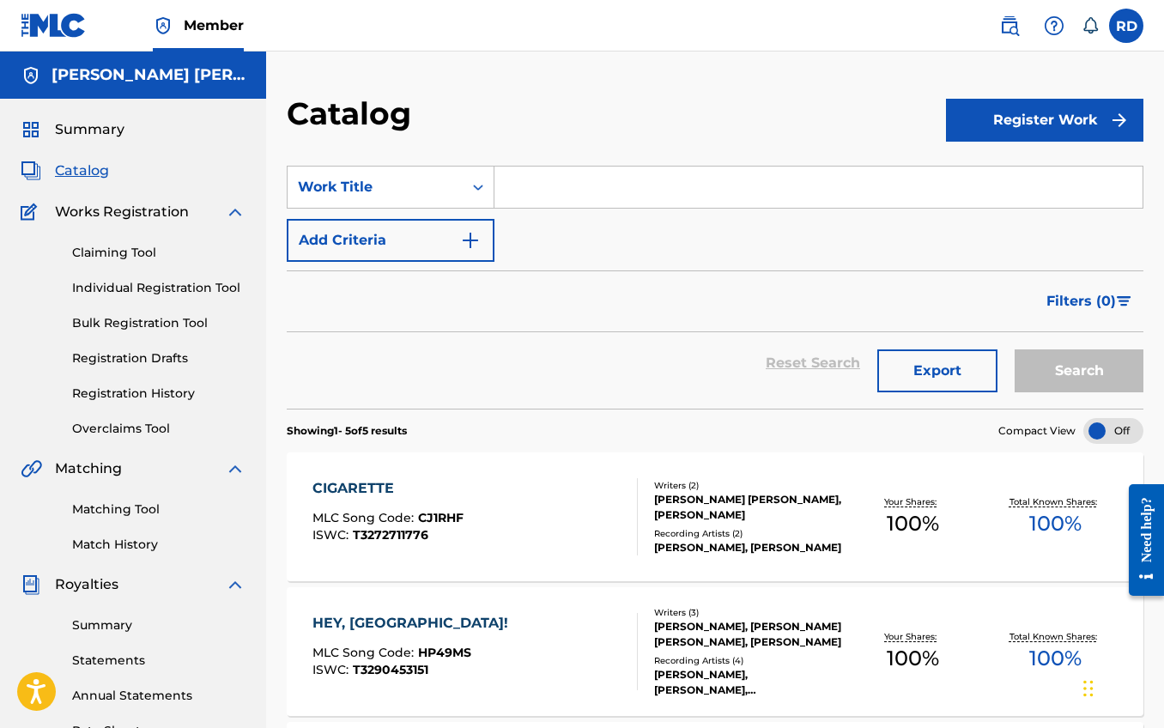
drag, startPoint x: 1021, startPoint y: 114, endPoint x: 1012, endPoint y: 116, distance: 8.8
click at [1021, 114] on button "Register Work" at bounding box center [1044, 120] width 197 height 43
click at [1014, 189] on link "Individual" at bounding box center [1044, 175] width 197 height 41
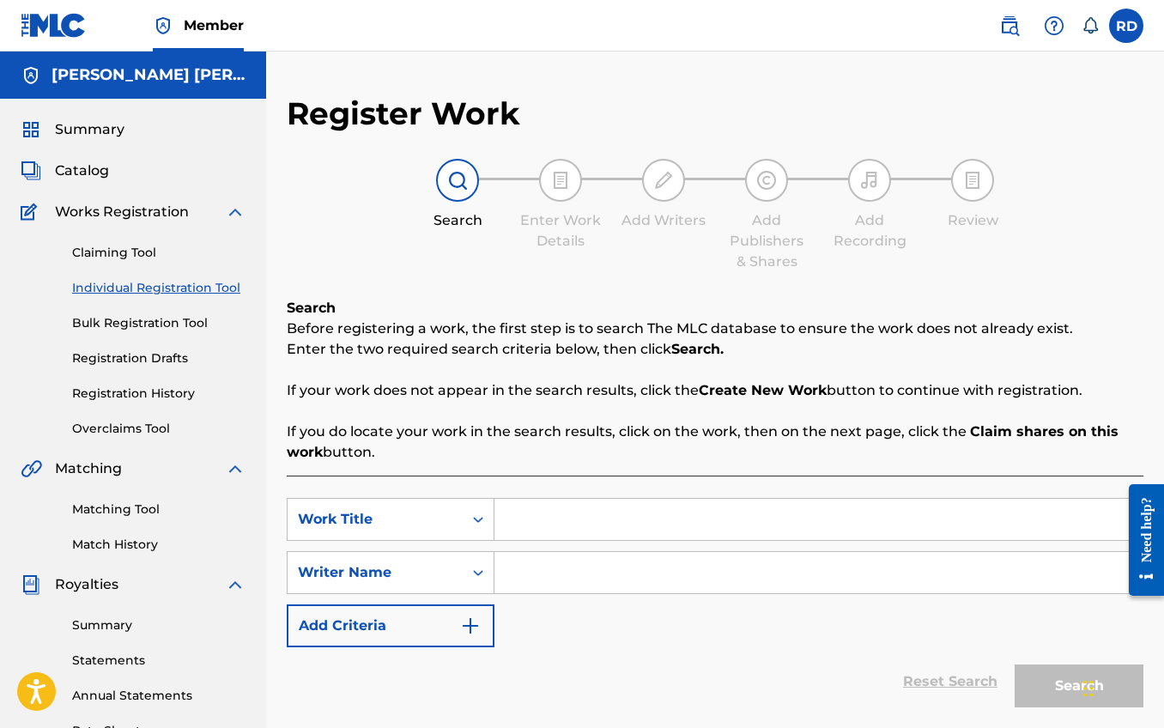
click at [551, 525] on input "Search Form" at bounding box center [819, 519] width 648 height 41
type input "Bad Decisions"
click at [634, 584] on input "Search Form" at bounding box center [819, 572] width 648 height 41
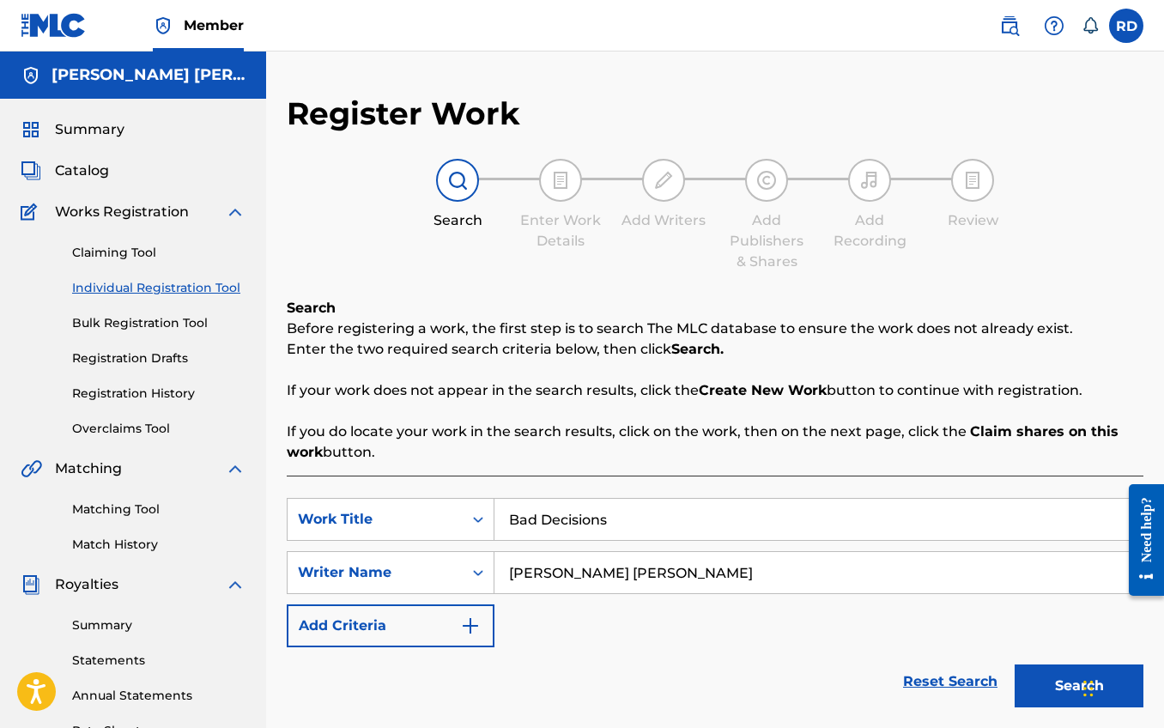
click at [575, 574] on input "Robert FUller Debes" at bounding box center [819, 572] width 648 height 41
type input "[PERSON_NAME] [PERSON_NAME]"
click at [1015, 665] on button "Search" at bounding box center [1079, 686] width 129 height 43
click at [1049, 683] on button "Search" at bounding box center [1079, 686] width 129 height 43
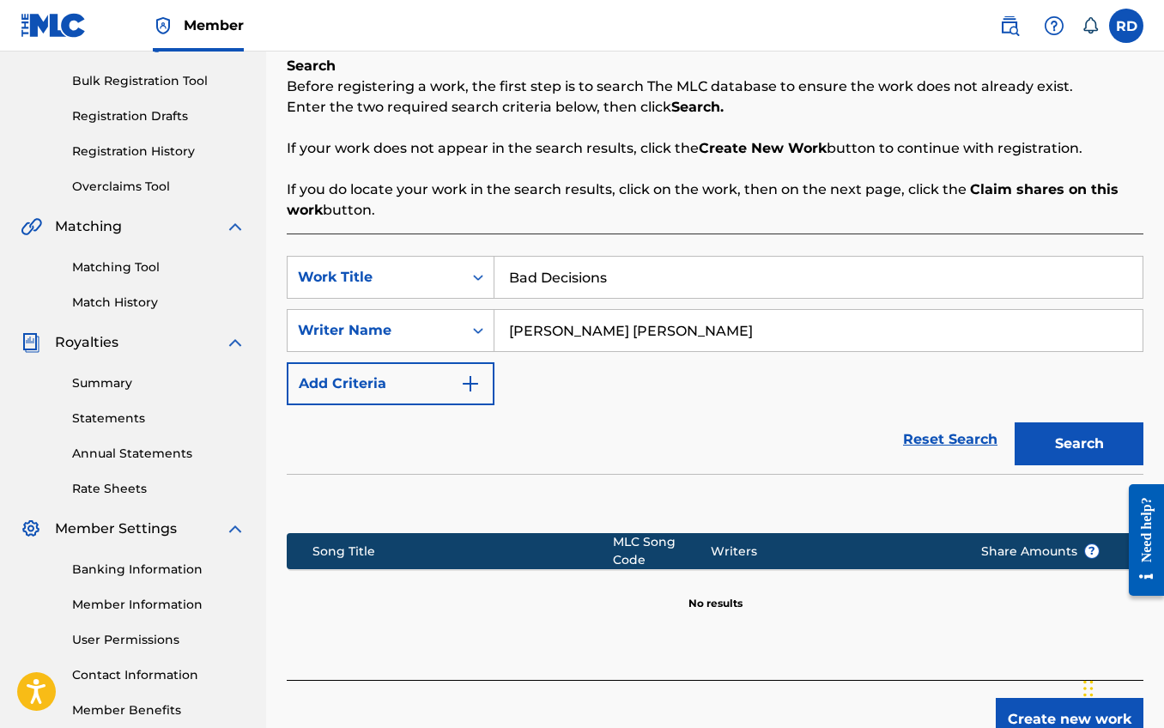
scroll to position [337, 0]
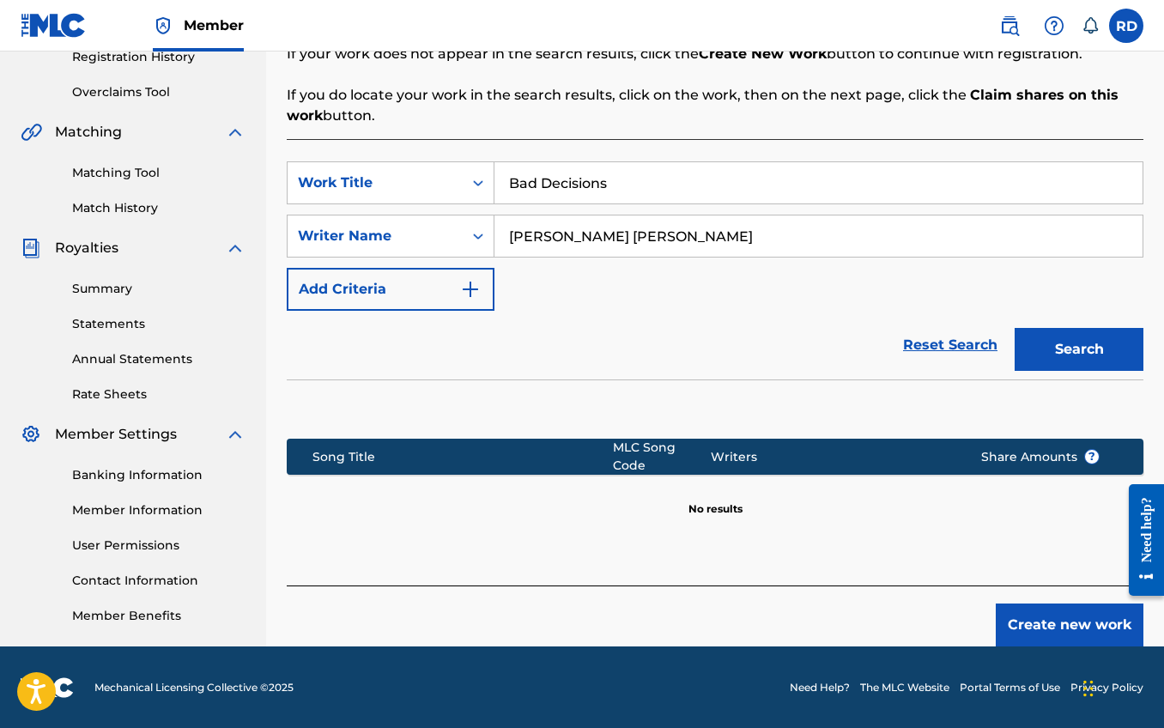
click at [1029, 604] on button "Create new work" at bounding box center [1070, 625] width 148 height 43
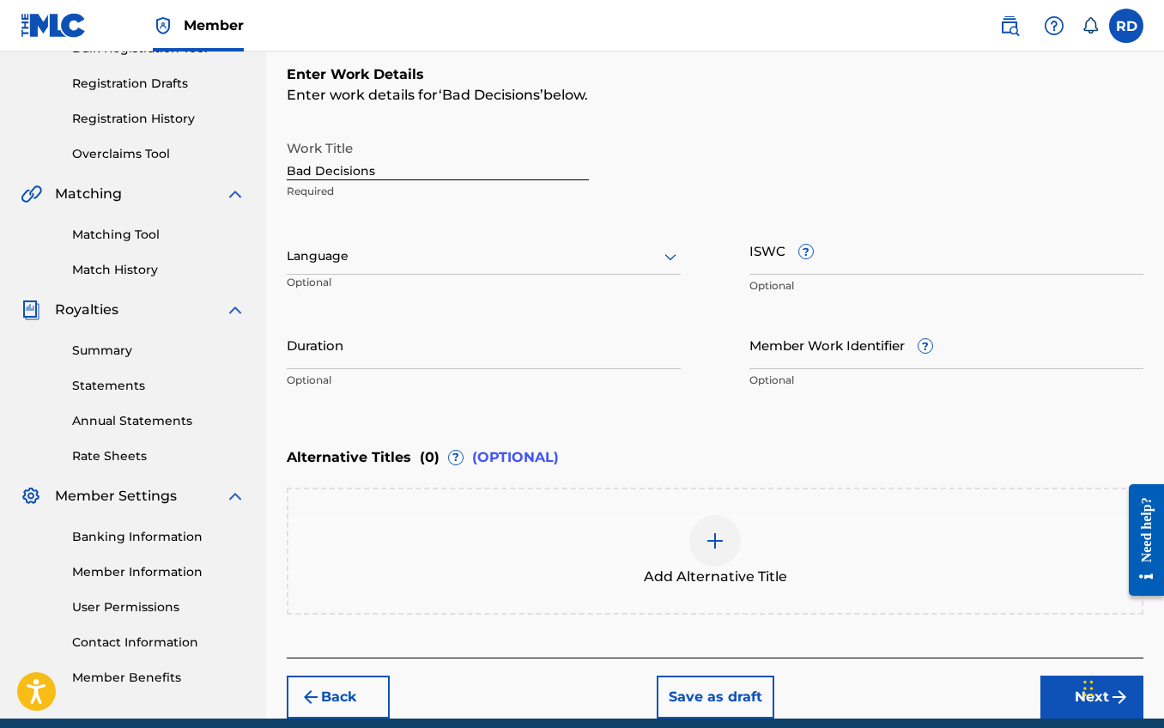
scroll to position [255, 0]
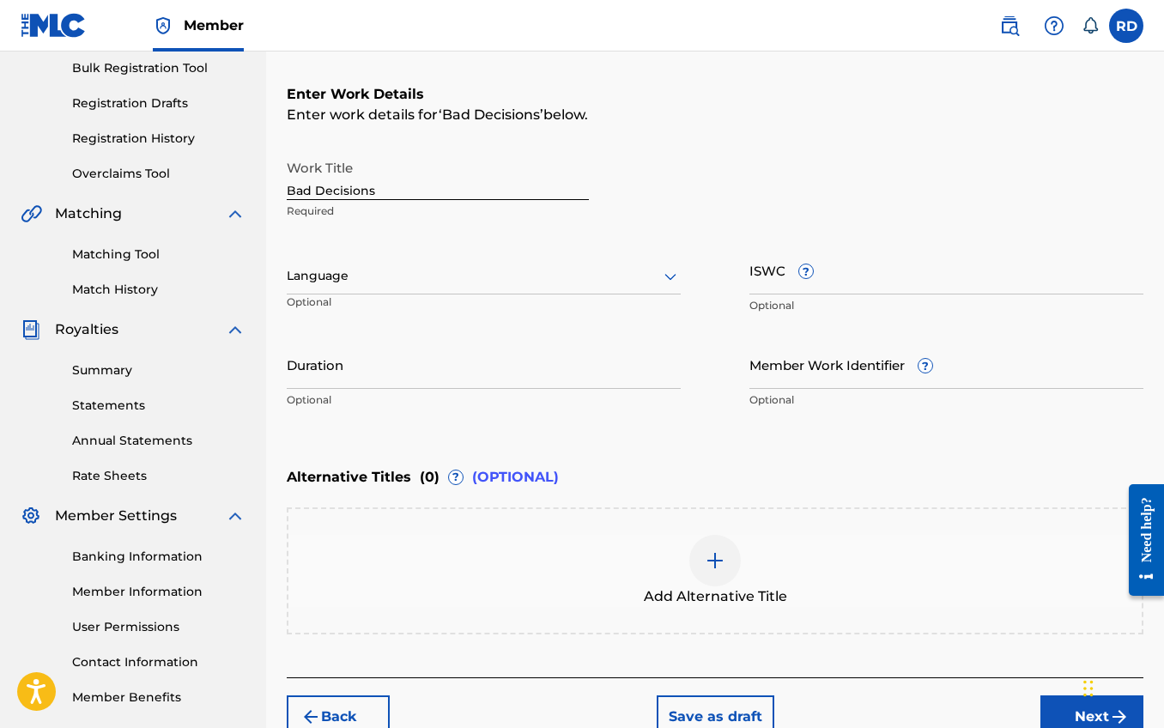
click at [434, 275] on div at bounding box center [484, 275] width 394 height 21
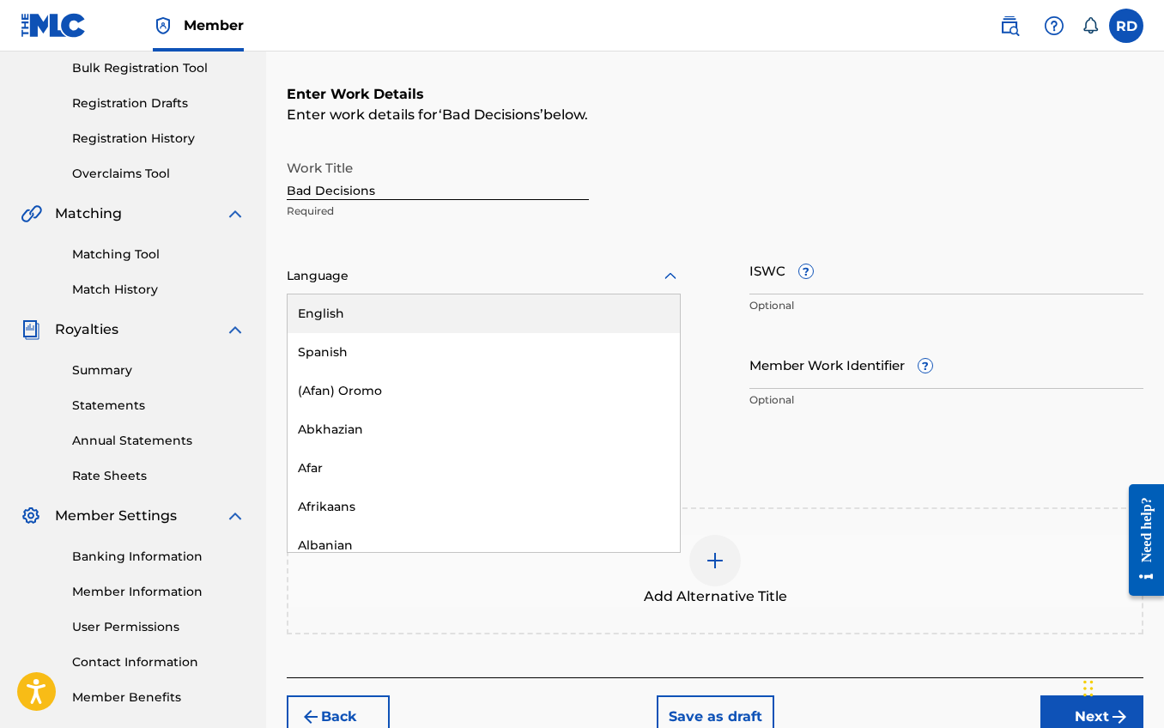
click at [356, 312] on div "English" at bounding box center [484, 313] width 392 height 39
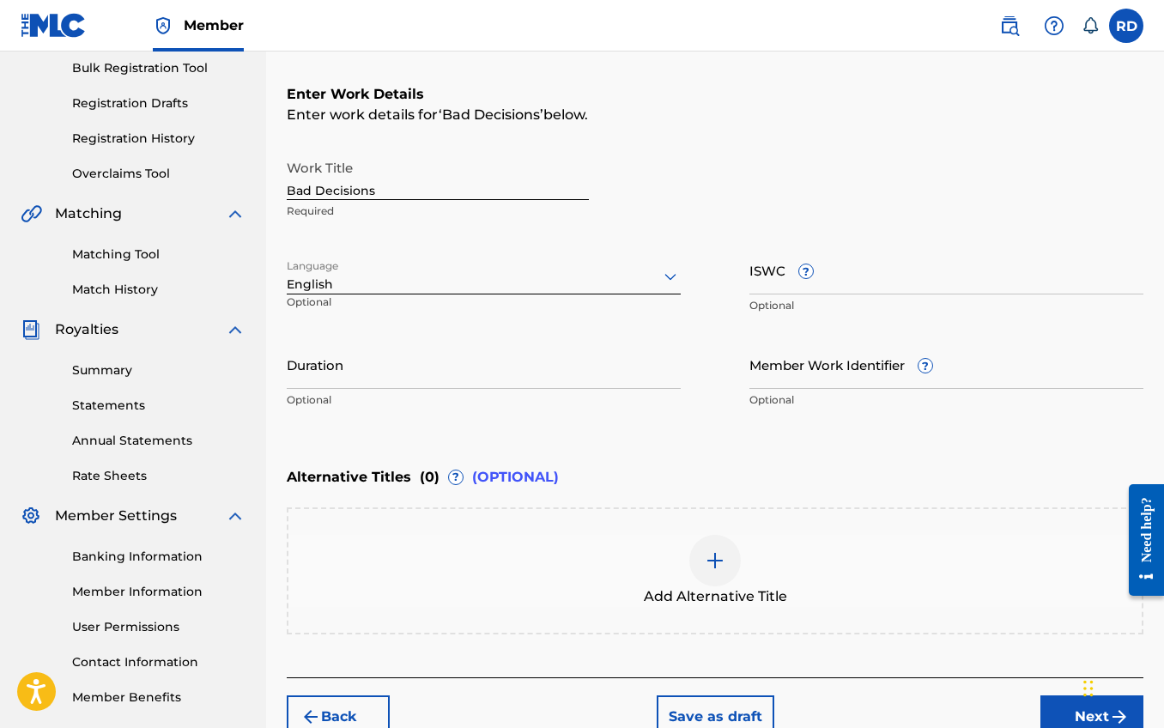
drag, startPoint x: 447, startPoint y: 374, endPoint x: 460, endPoint y: 372, distance: 13.1
click at [447, 374] on input "Duration" at bounding box center [484, 364] width 394 height 49
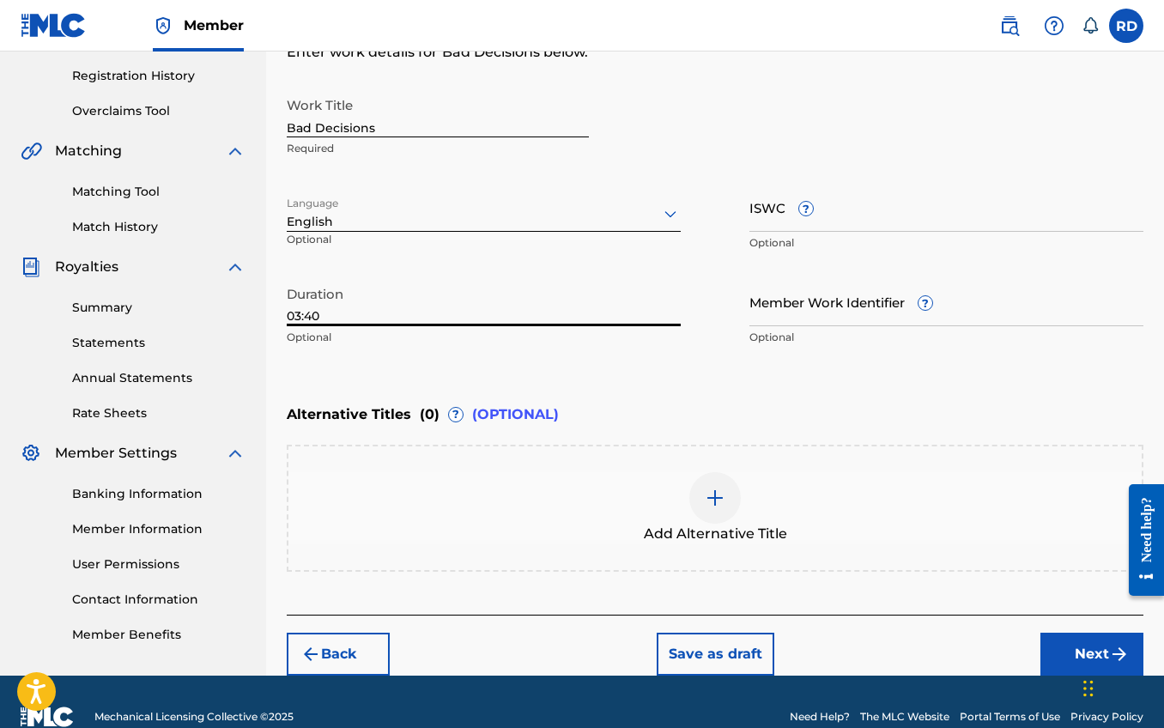
scroll to position [348, 0]
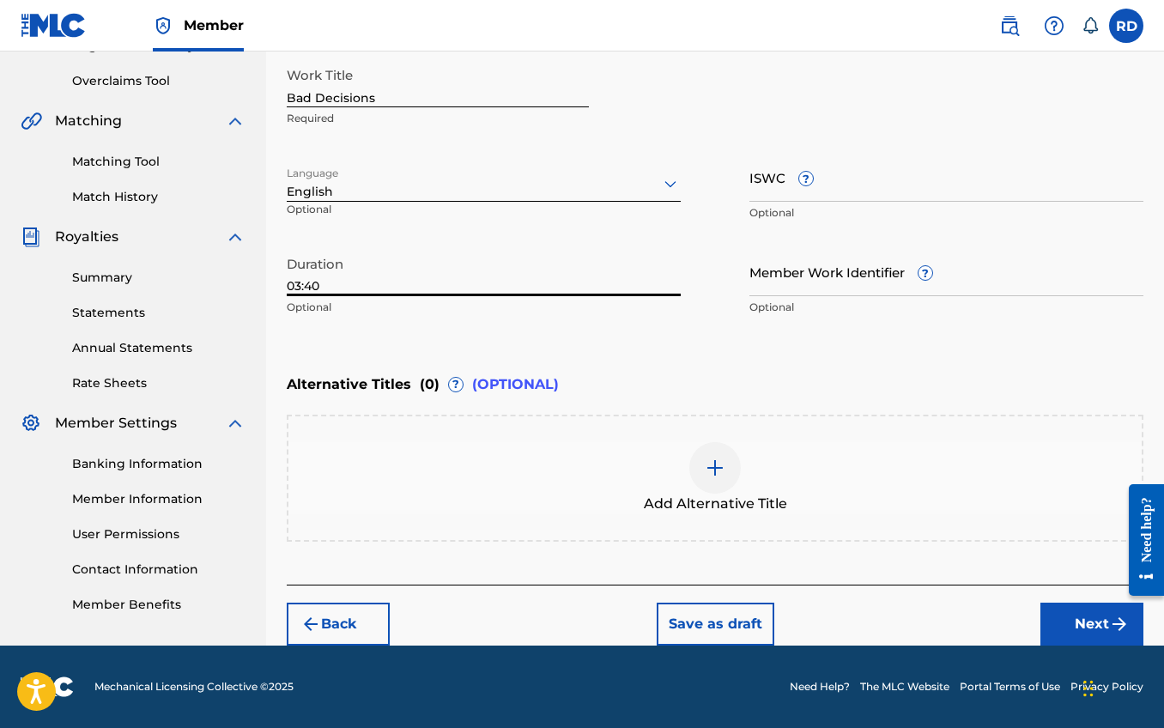
type input "03:40"
click at [1072, 625] on button "Next" at bounding box center [1092, 624] width 103 height 43
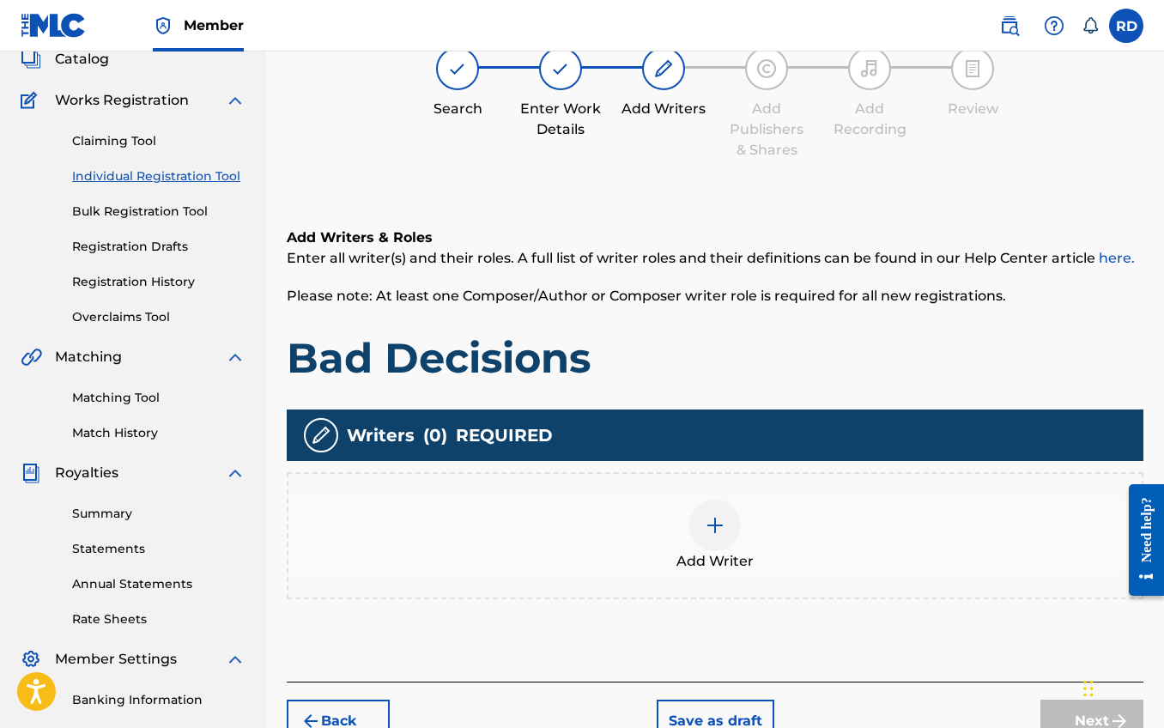
scroll to position [77, 0]
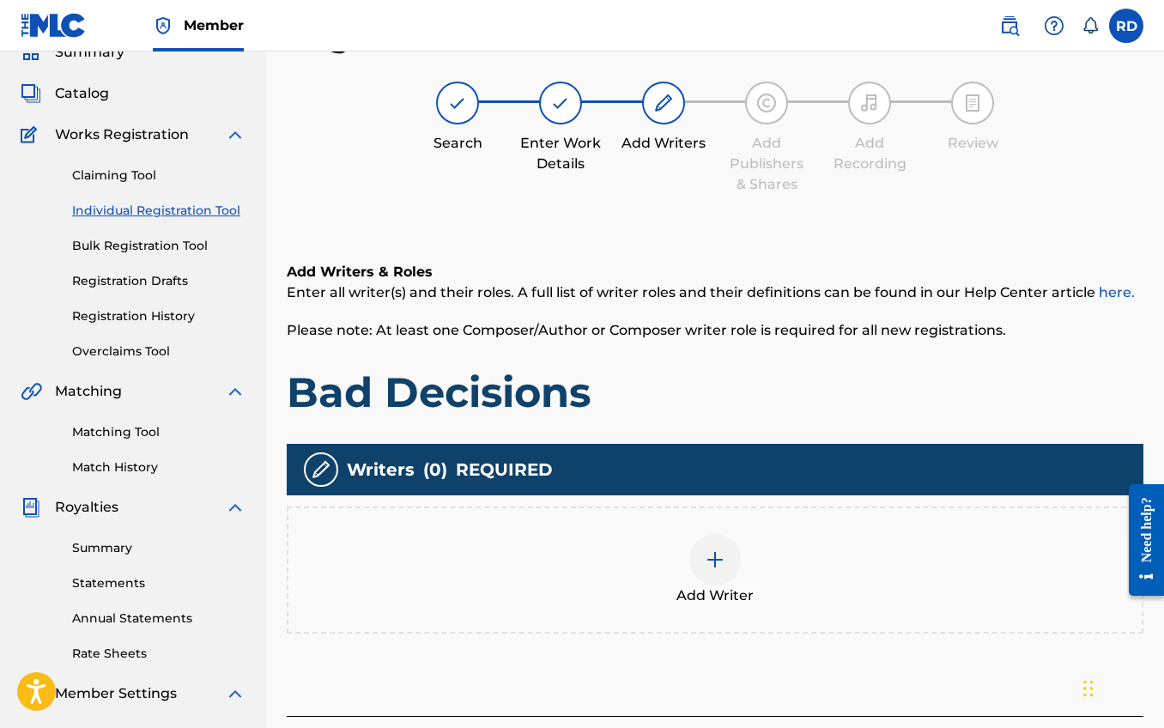
click at [730, 549] on div at bounding box center [715, 560] width 52 height 52
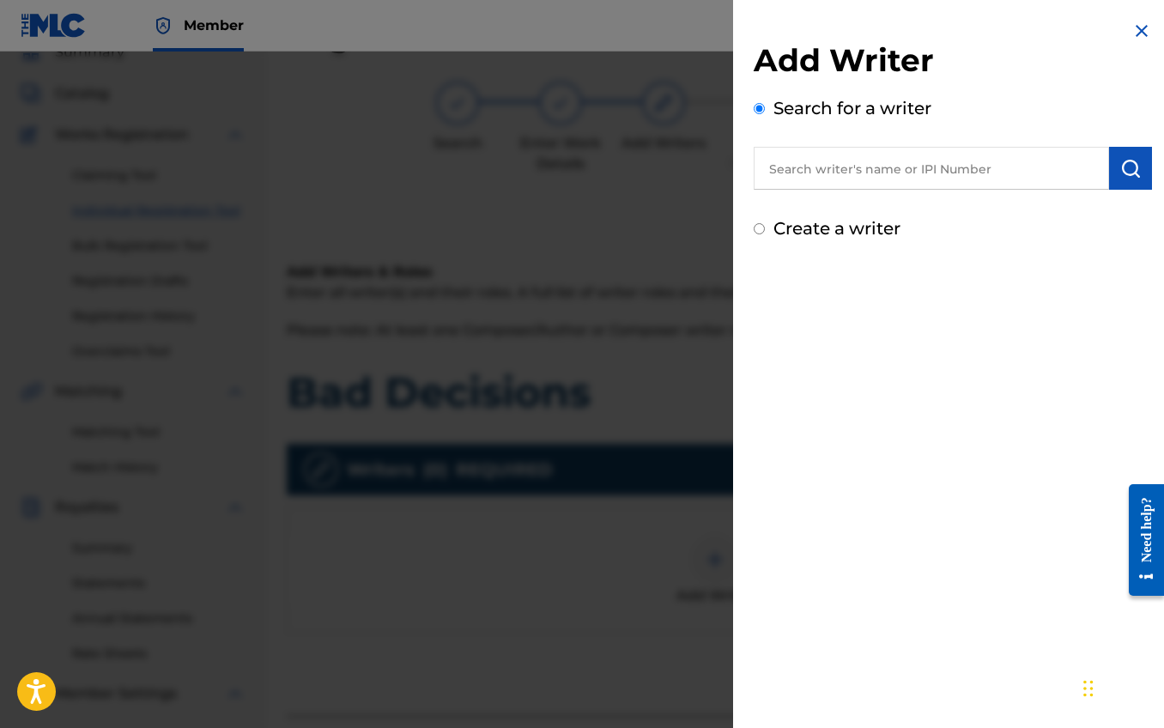
click at [851, 171] on input "text" at bounding box center [931, 168] width 355 height 43
type input "[PERSON_NAME] [PERSON_NAME]"
click at [1126, 179] on button "submit" at bounding box center [1130, 168] width 43 height 43
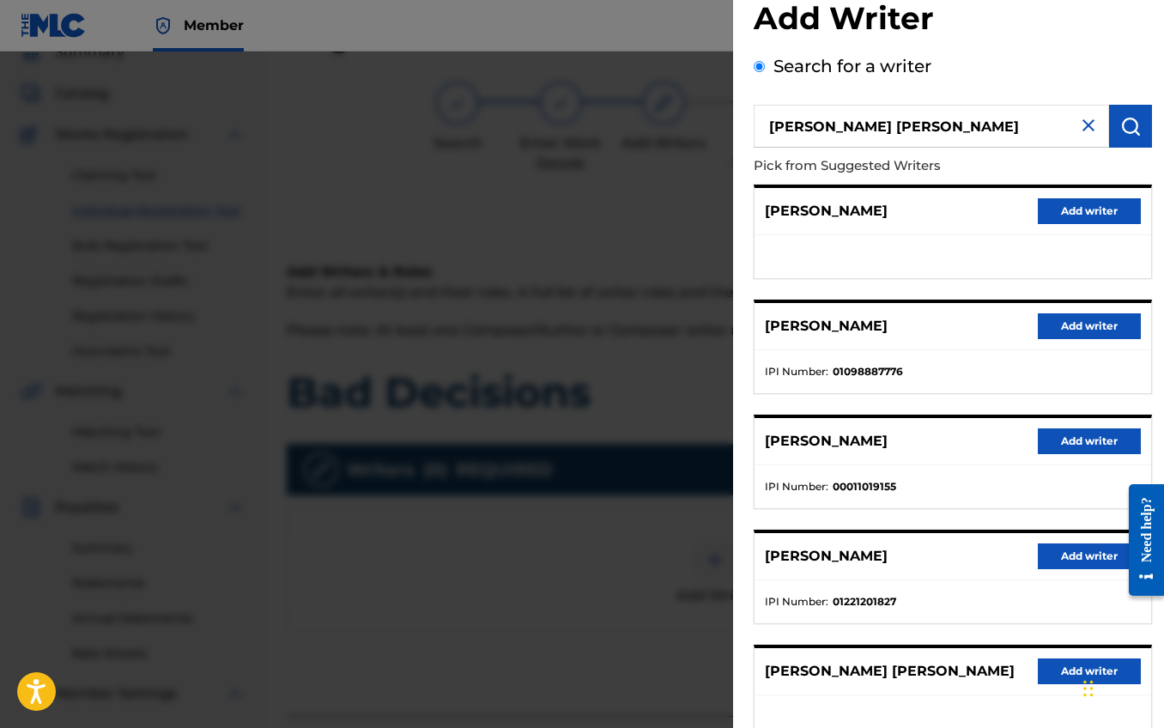
scroll to position [76, 0]
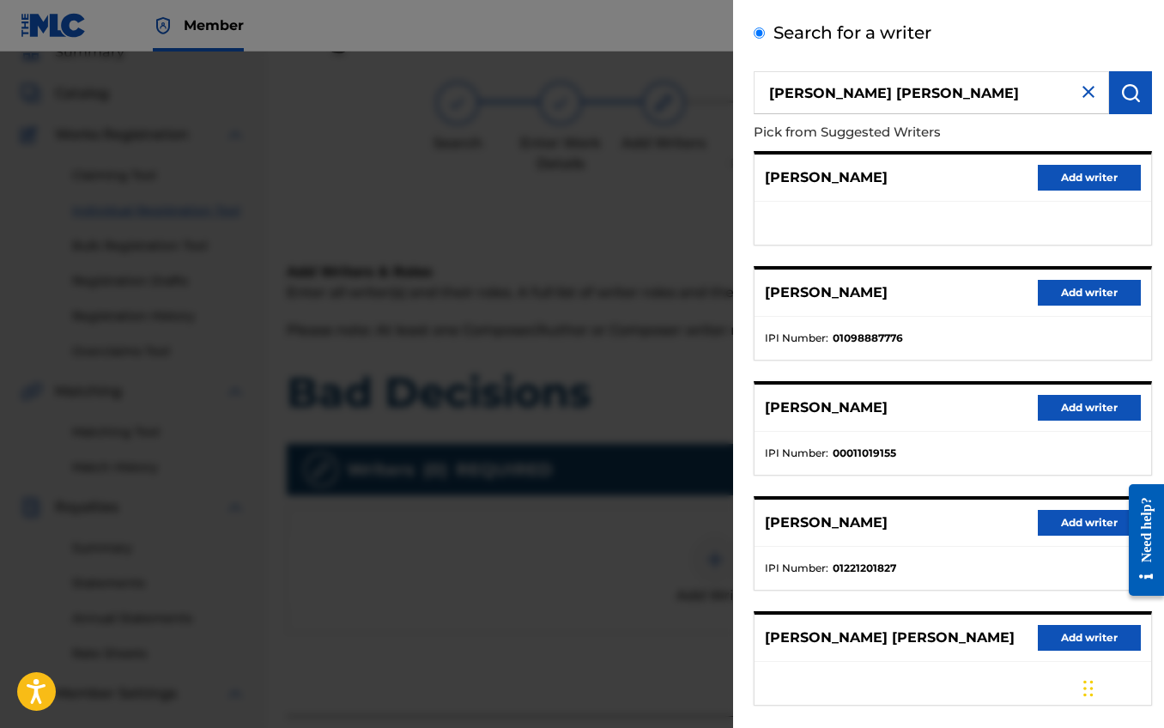
click at [1074, 517] on button "Add writer" at bounding box center [1089, 523] width 103 height 26
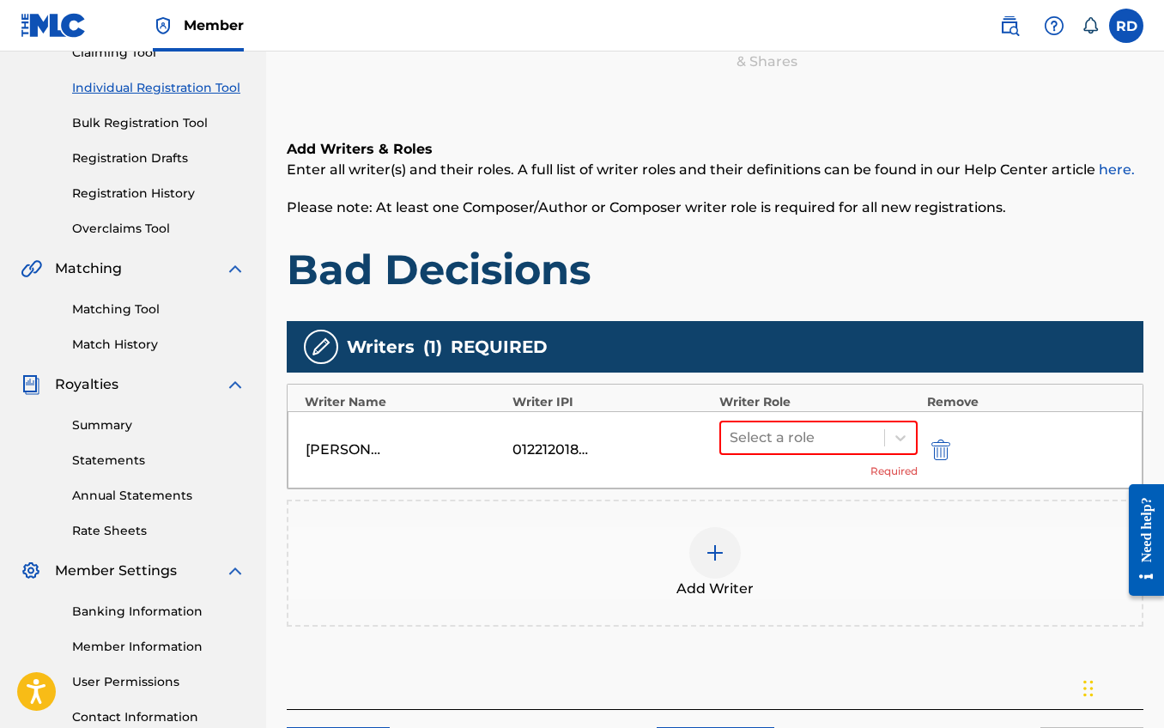
scroll to position [203, 0]
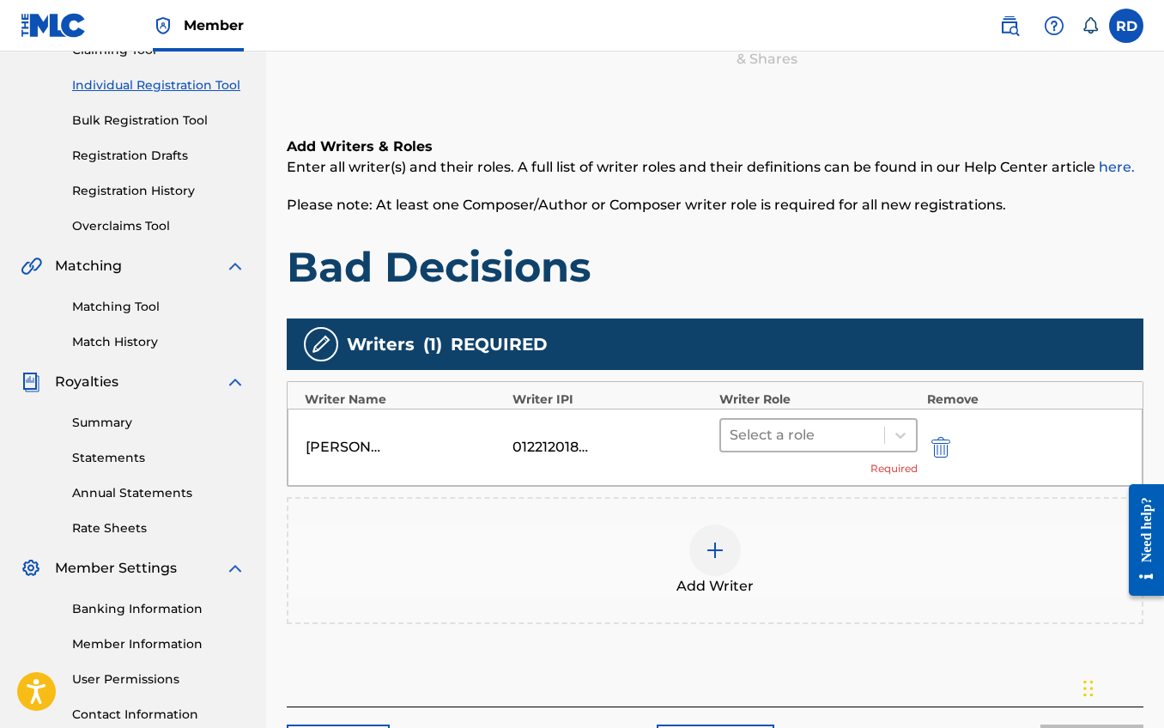
click at [861, 440] on div at bounding box center [803, 435] width 146 height 24
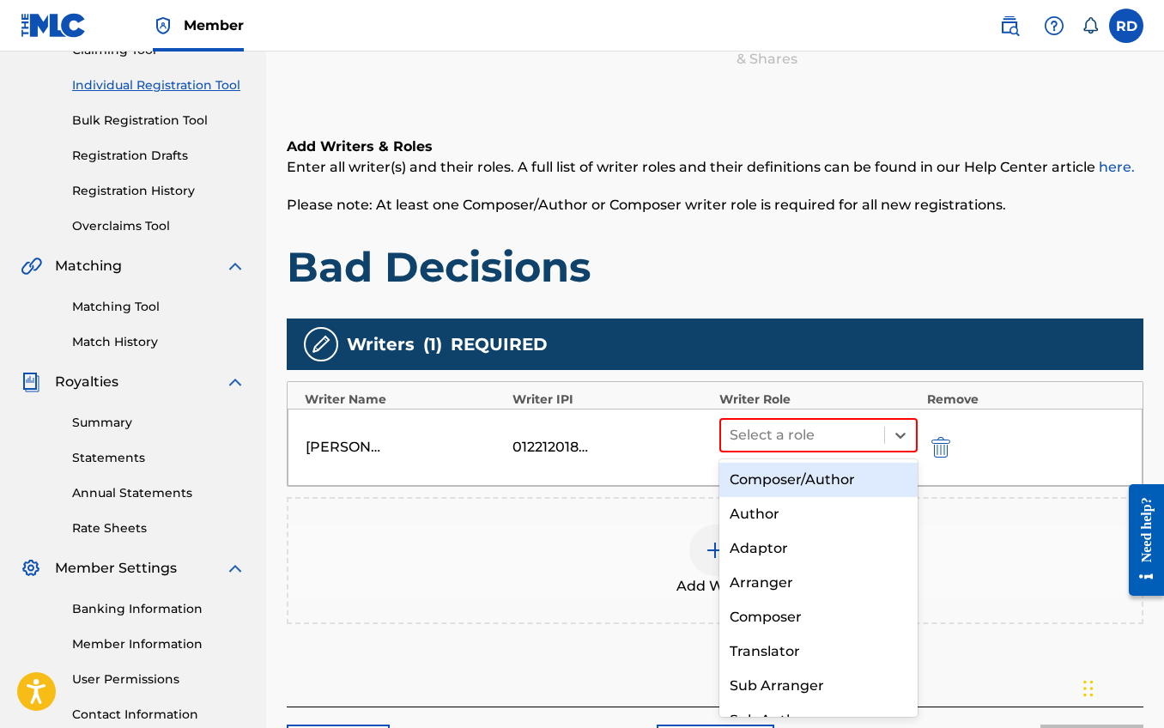
click at [816, 478] on div "Composer/Author" at bounding box center [818, 480] width 198 height 34
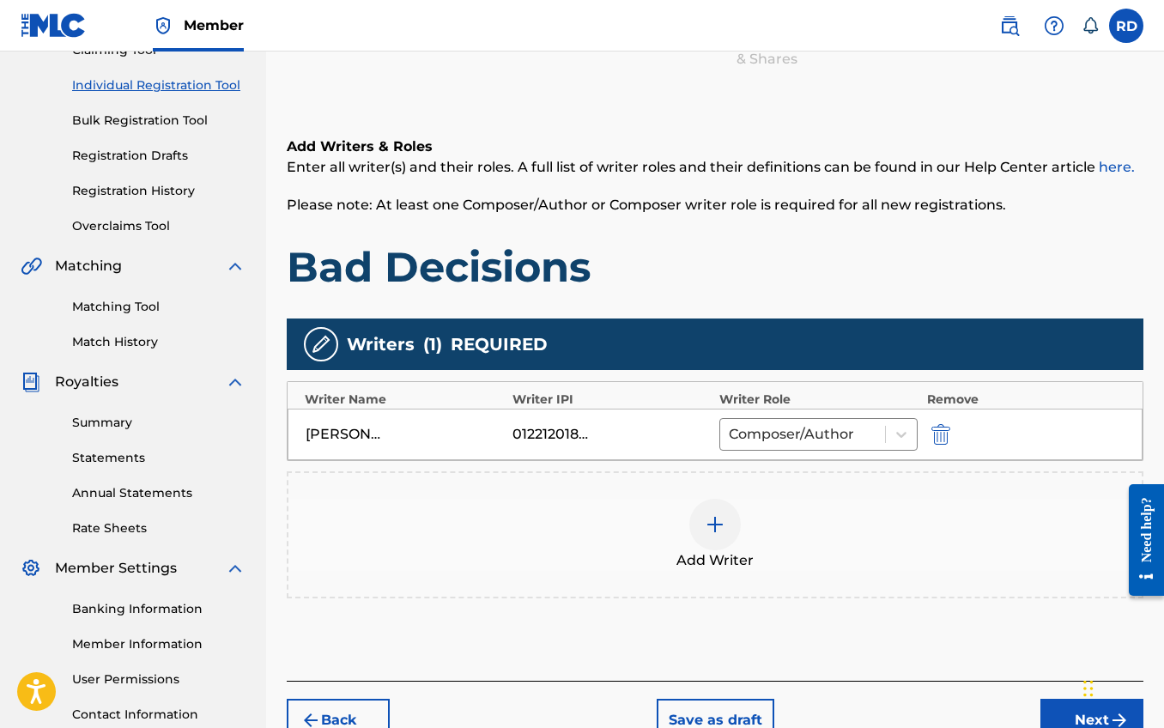
click at [707, 534] on img at bounding box center [715, 524] width 21 height 21
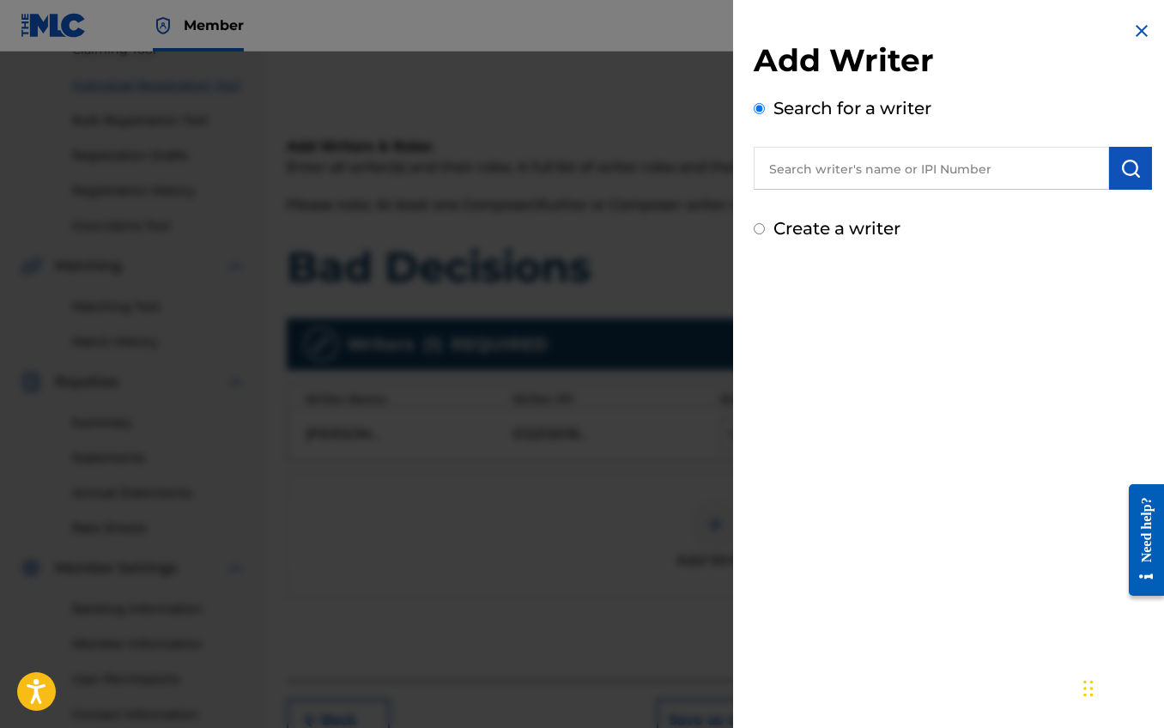
click at [972, 170] on input "text" at bounding box center [931, 168] width 355 height 43
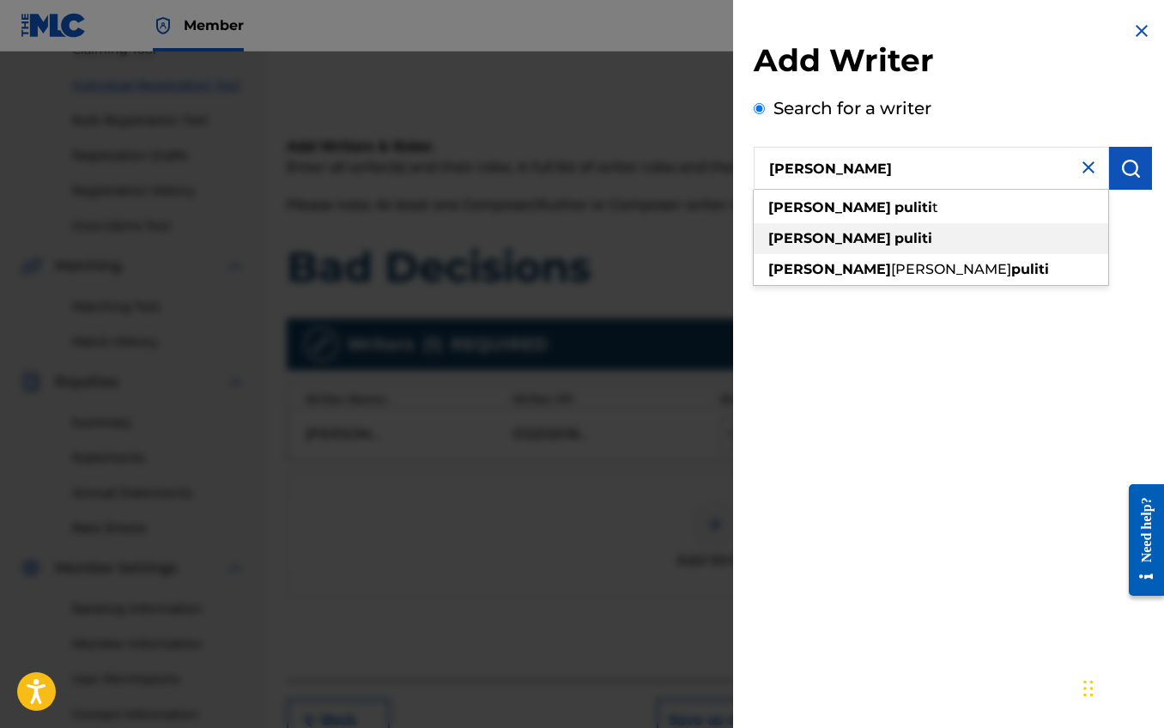
click at [876, 234] on div "jake puliti" at bounding box center [931, 238] width 355 height 31
type input "jake puliti"
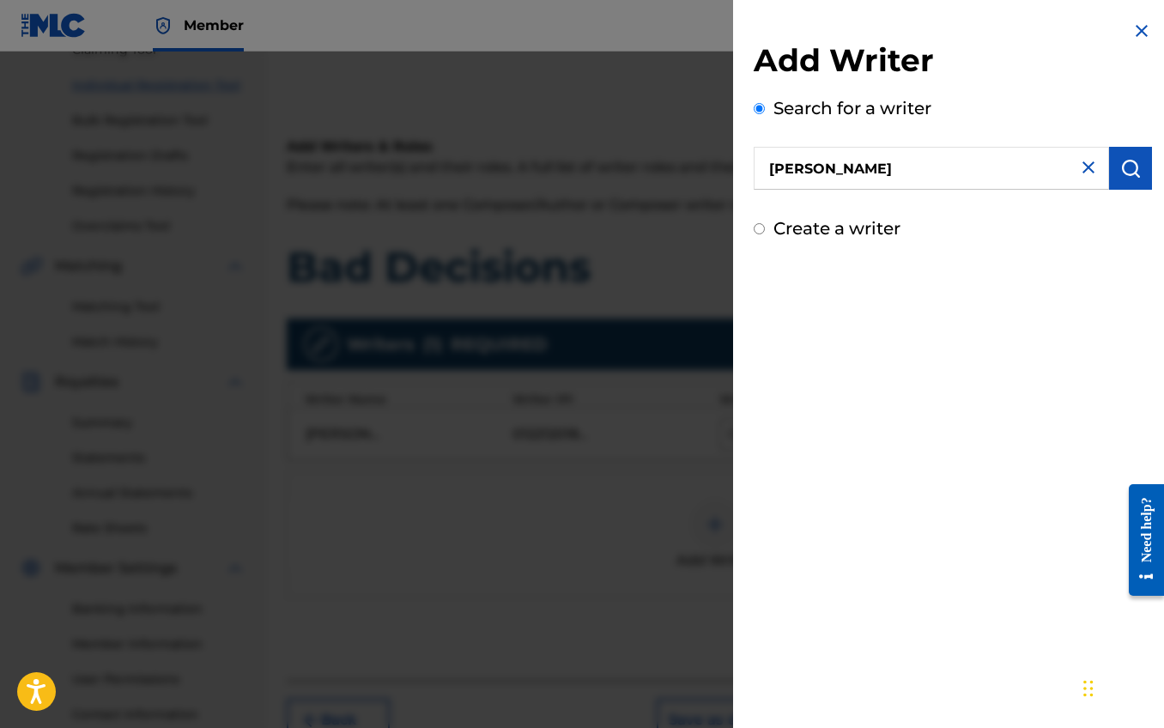
drag, startPoint x: 1130, startPoint y: 178, endPoint x: 1119, endPoint y: 189, distance: 15.8
click at [1130, 178] on img "submit" at bounding box center [1130, 168] width 21 height 21
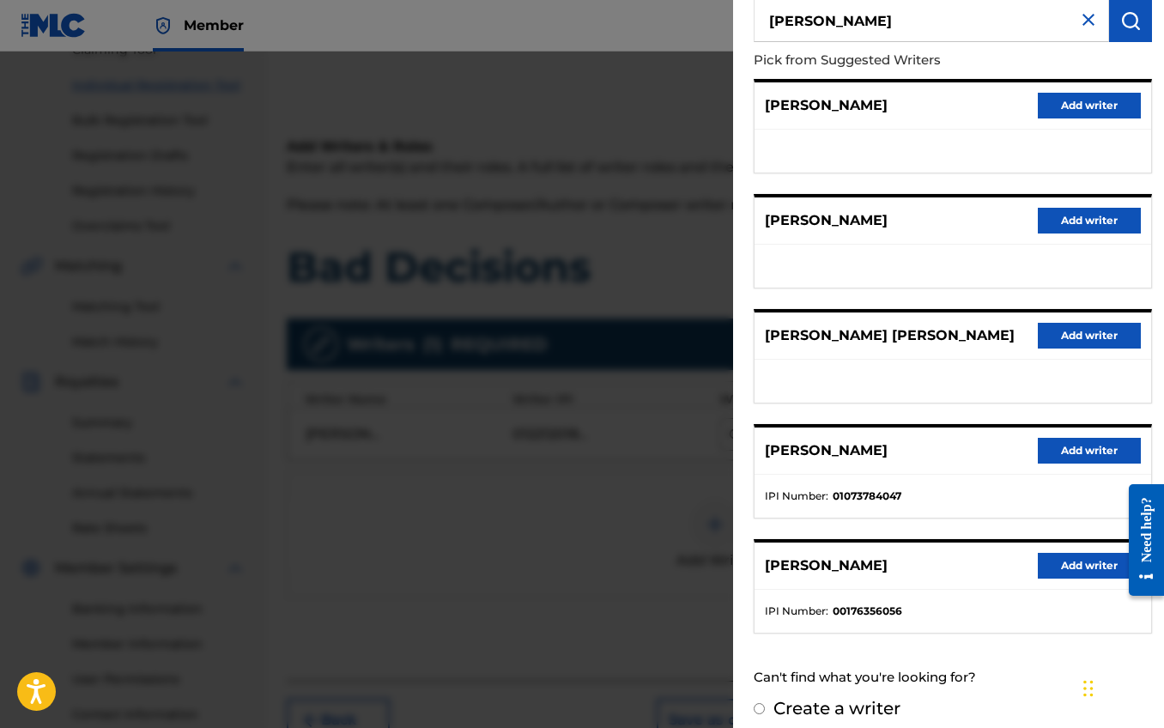
scroll to position [157, 0]
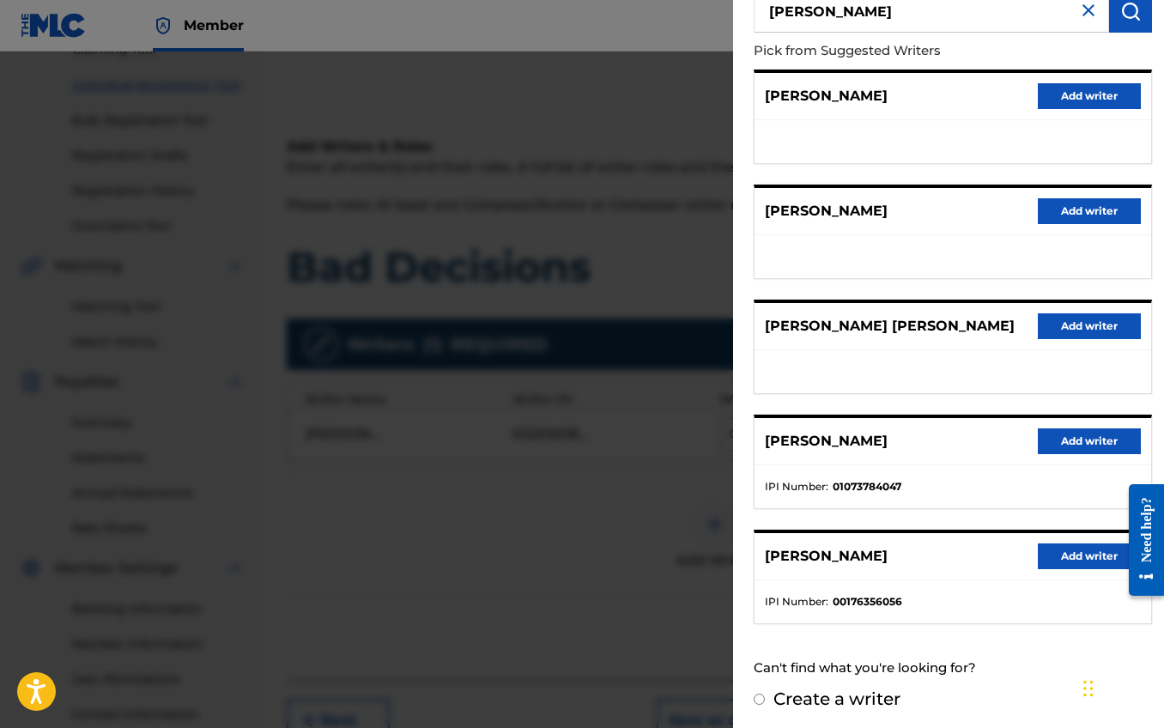
click at [1064, 330] on button "Add writer" at bounding box center [1089, 326] width 103 height 26
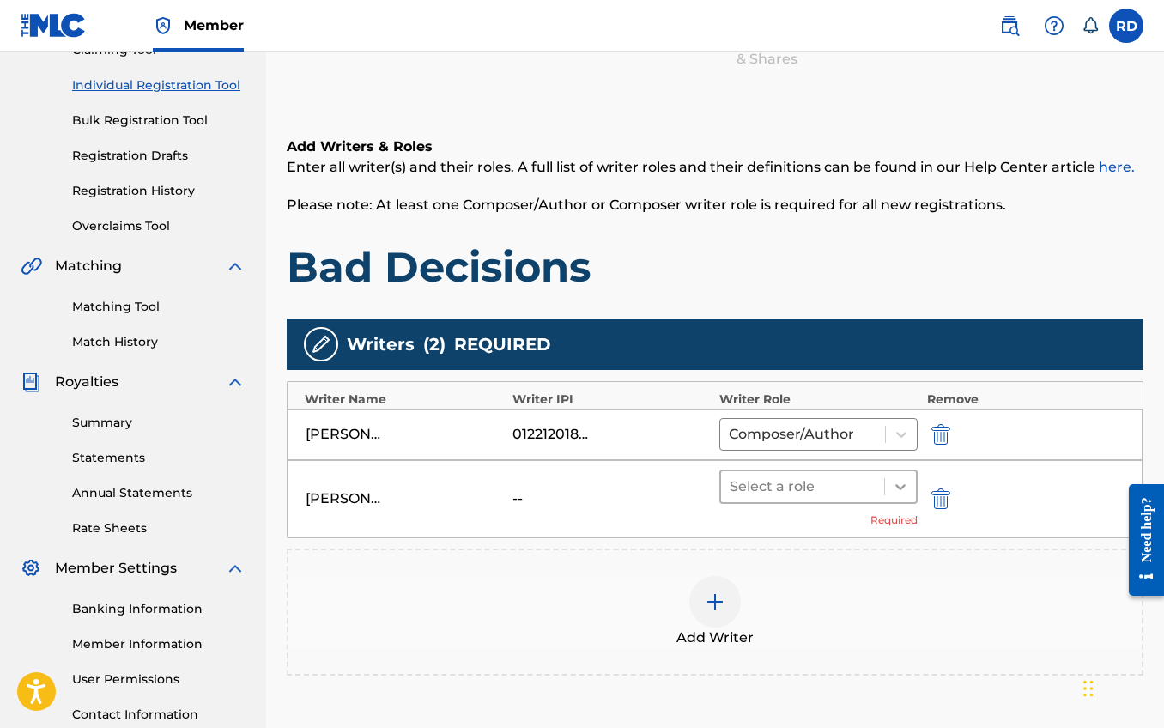
click at [905, 486] on icon at bounding box center [900, 486] width 17 height 17
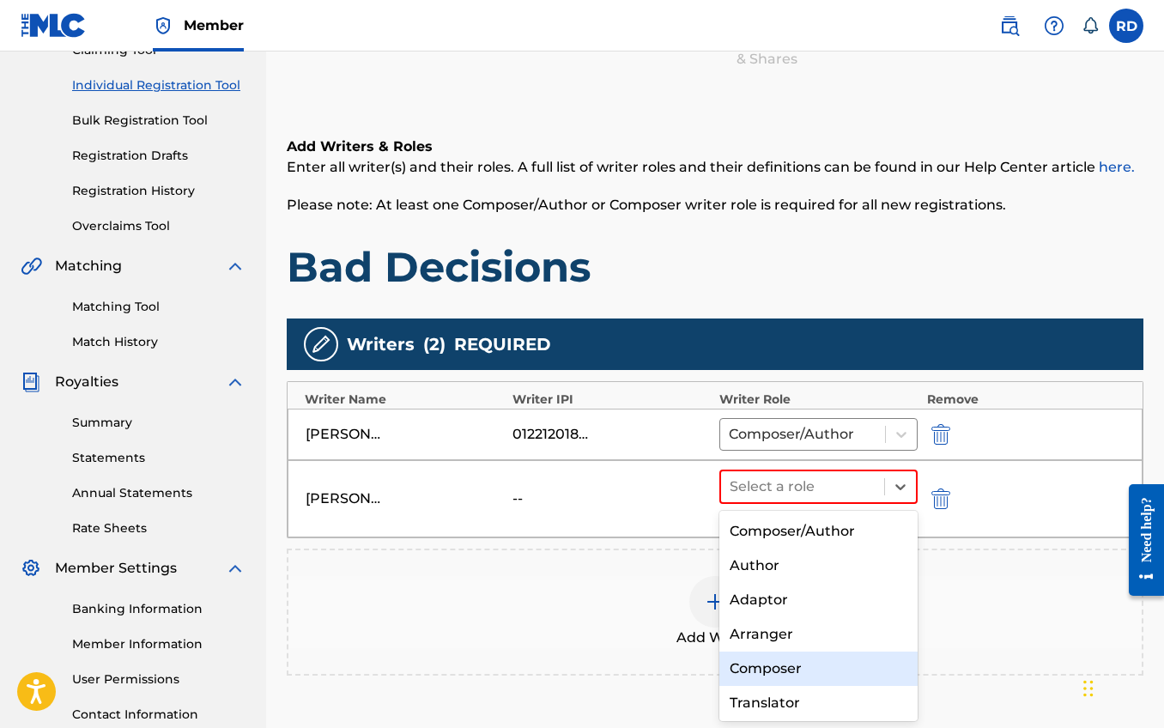
click at [790, 662] on div "Composer" at bounding box center [818, 669] width 198 height 34
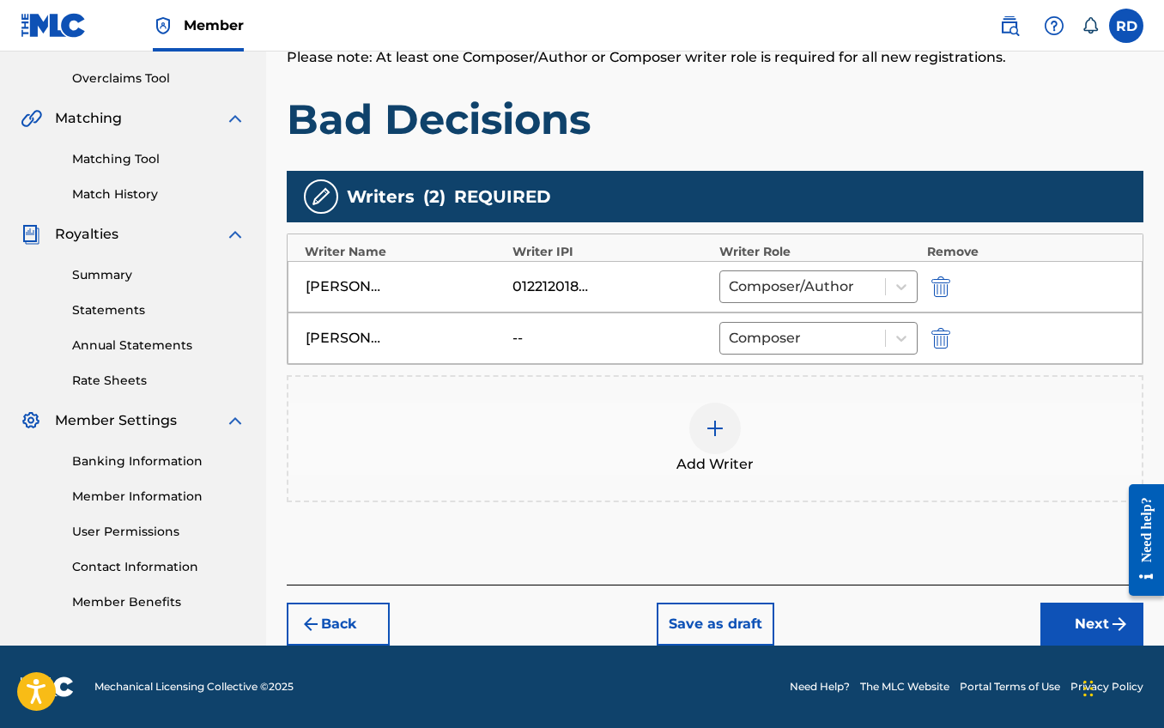
click at [1065, 628] on button "Next" at bounding box center [1092, 624] width 103 height 43
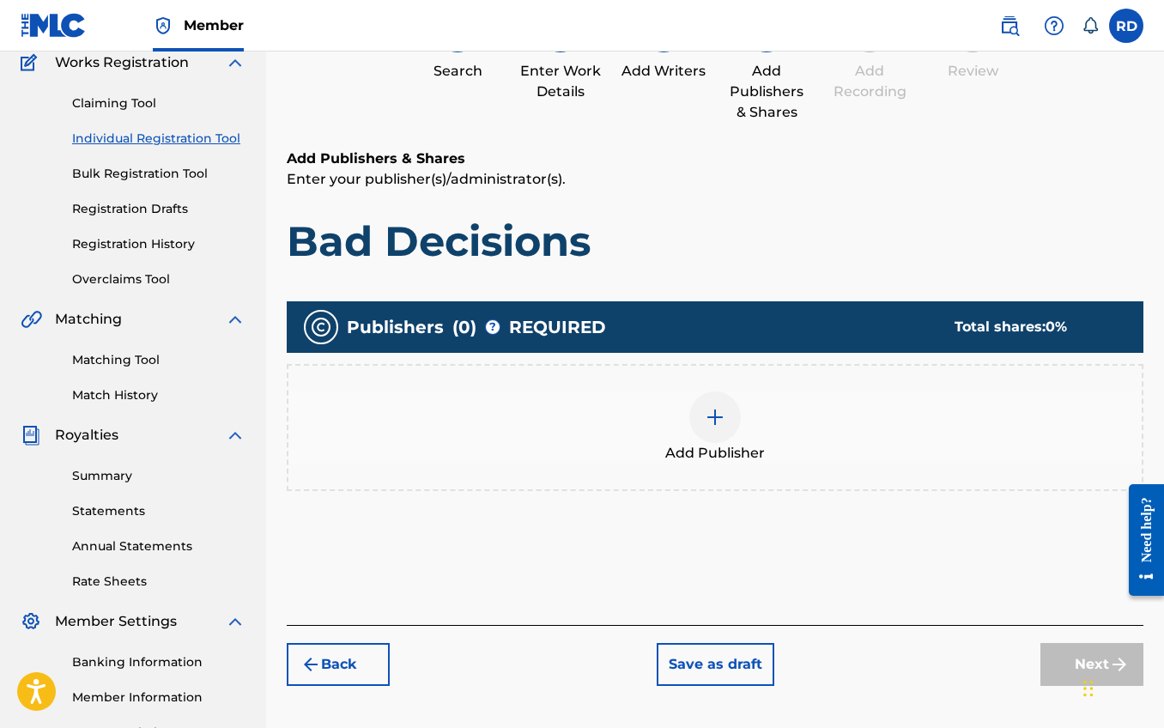
scroll to position [77, 0]
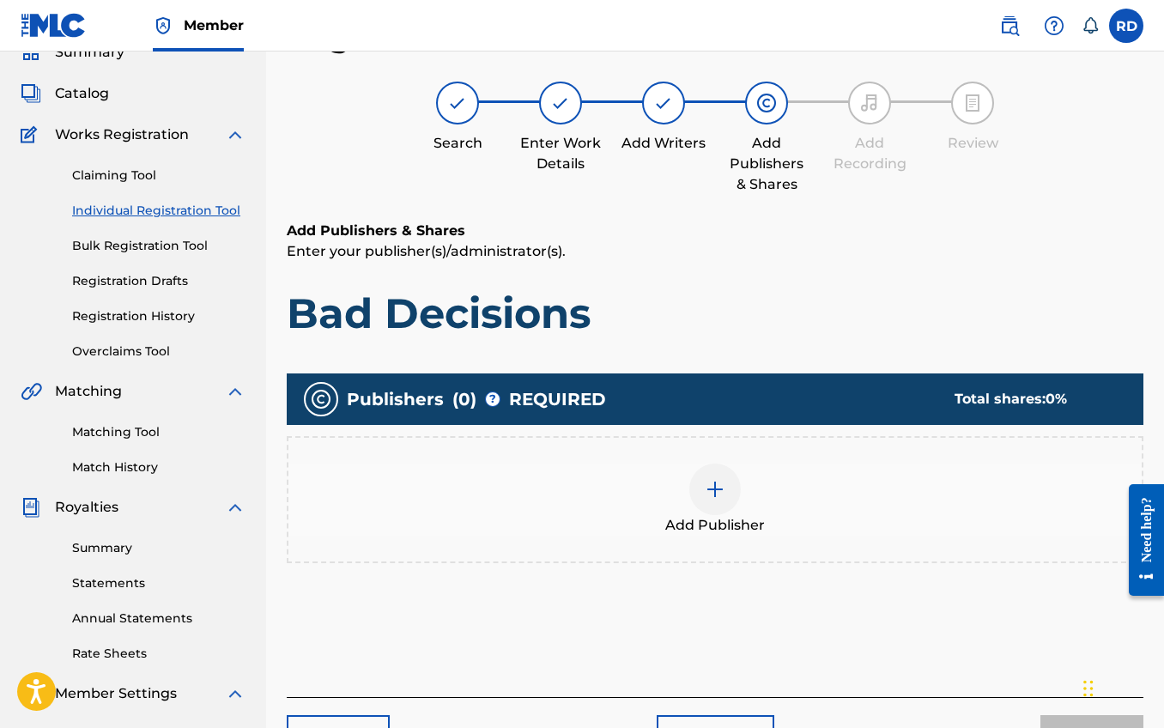
click at [721, 495] on img at bounding box center [715, 489] width 21 height 21
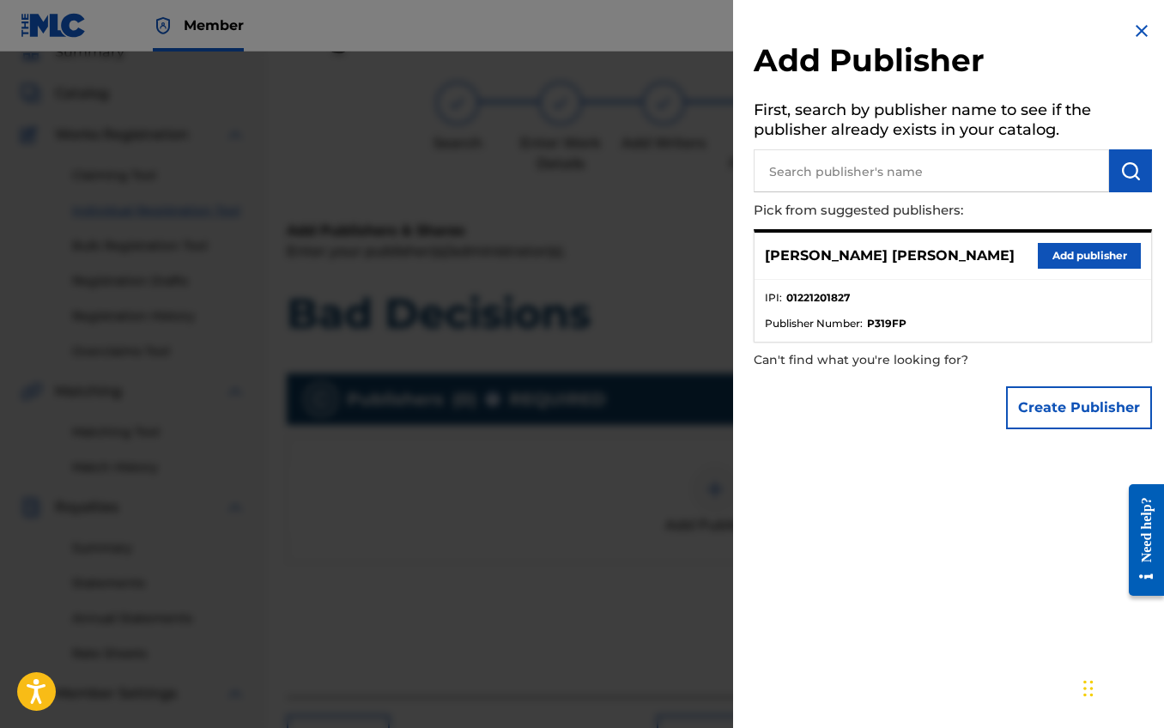
click at [1069, 255] on button "Add publisher" at bounding box center [1089, 256] width 103 height 26
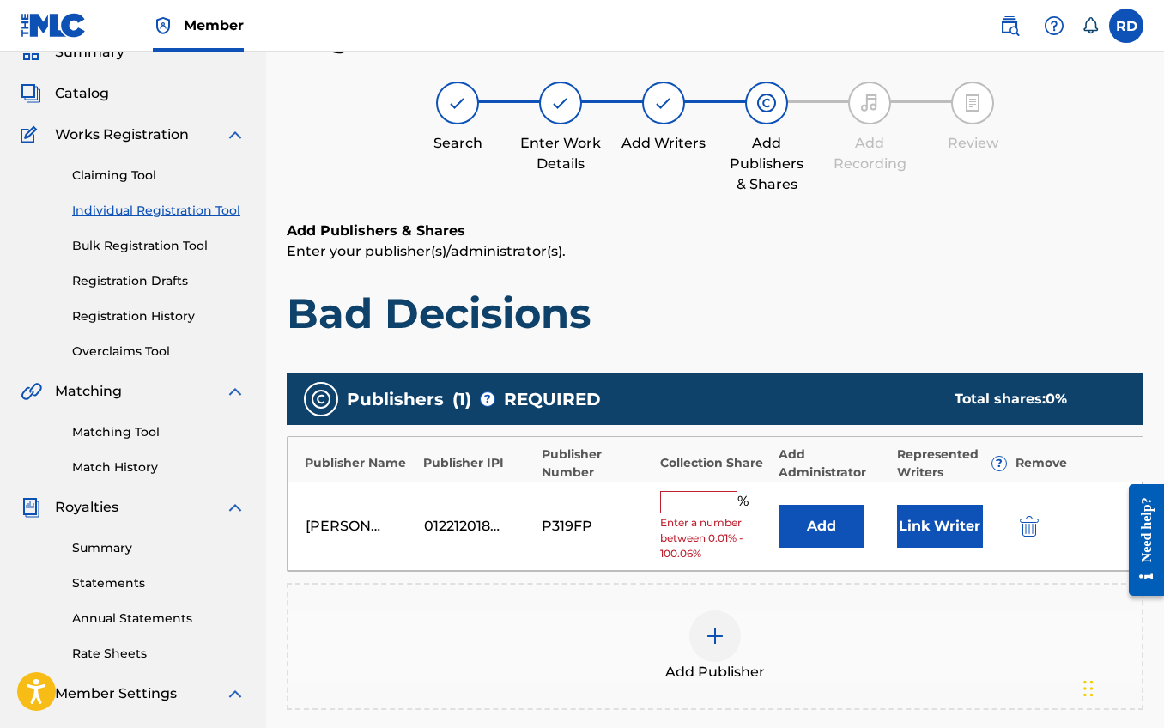
click at [704, 501] on input "text" at bounding box center [698, 502] width 77 height 22
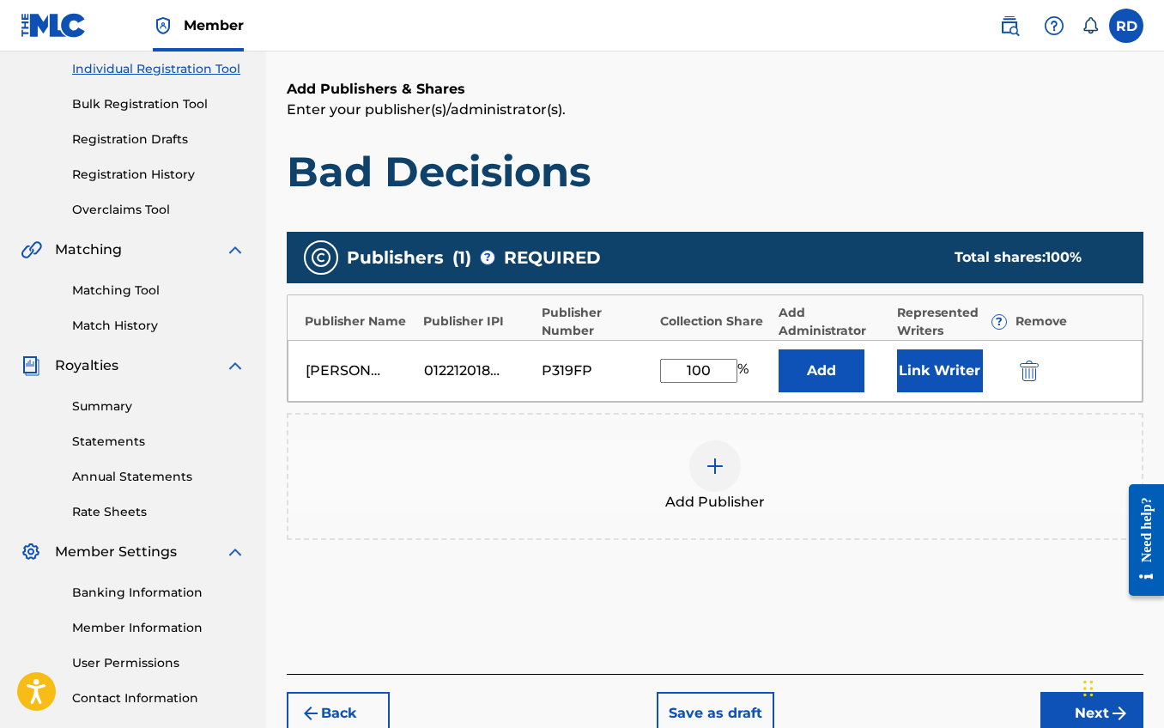
scroll to position [230, 0]
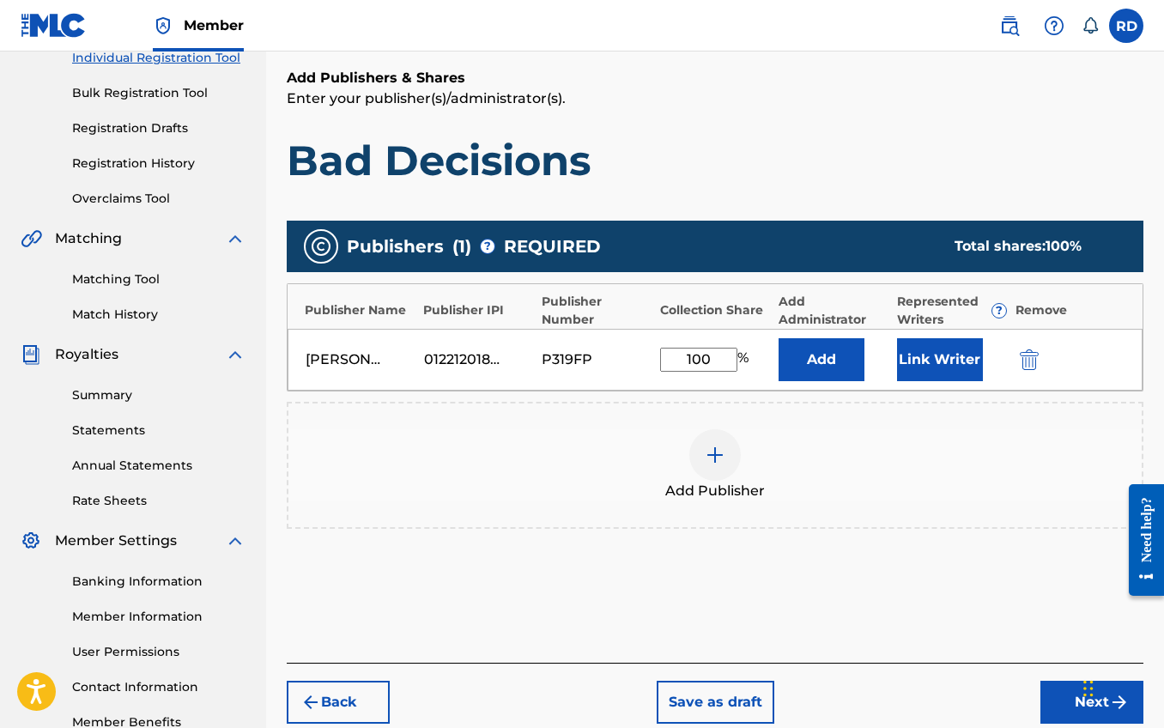
type input "100"
click at [954, 355] on button "Link Writer" at bounding box center [940, 359] width 86 height 43
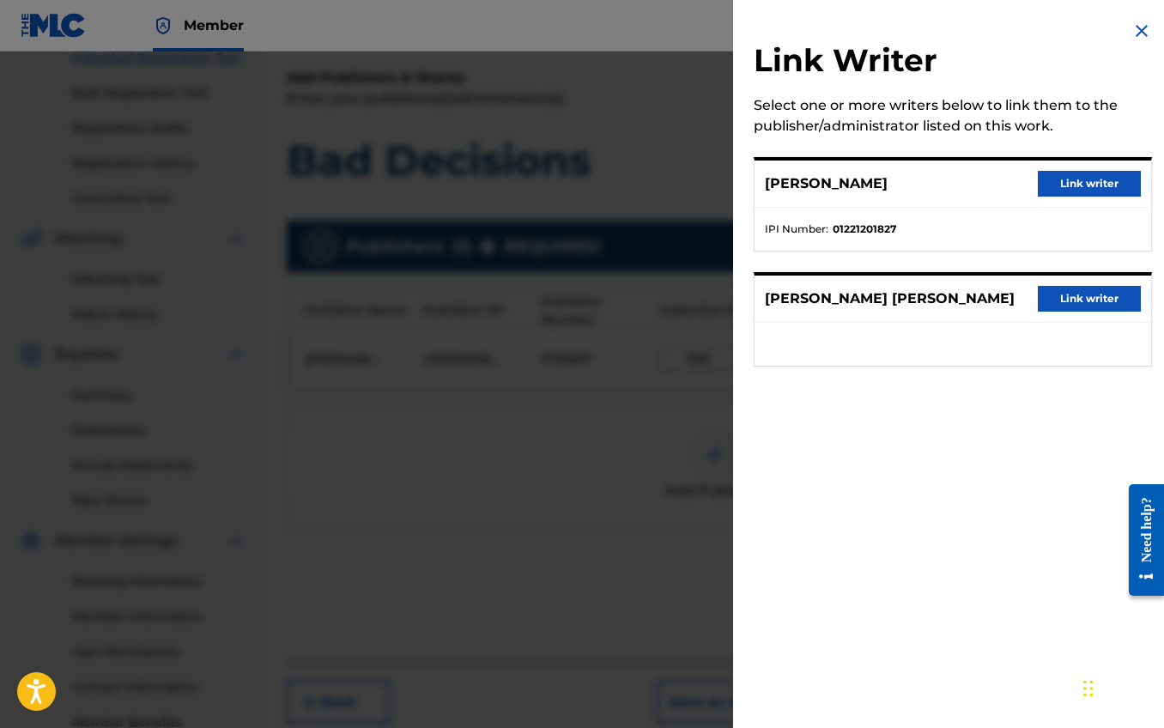
click at [1045, 183] on button "Link writer" at bounding box center [1089, 184] width 103 height 26
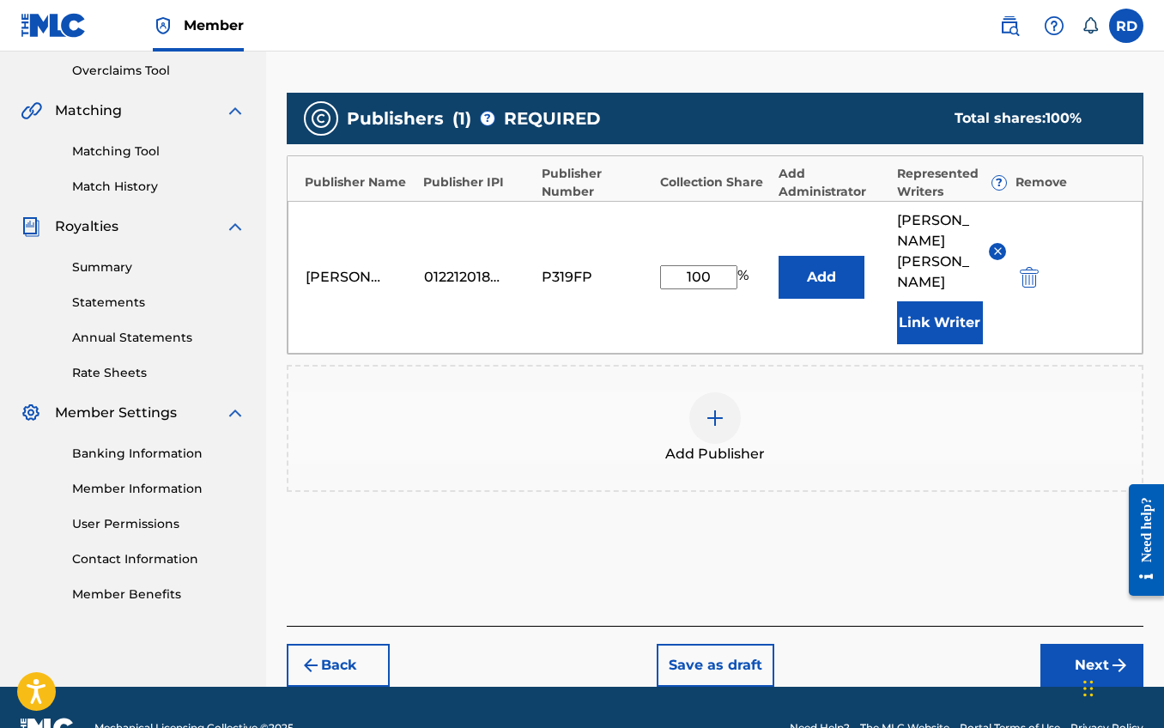
click at [1073, 644] on button "Next" at bounding box center [1092, 665] width 103 height 43
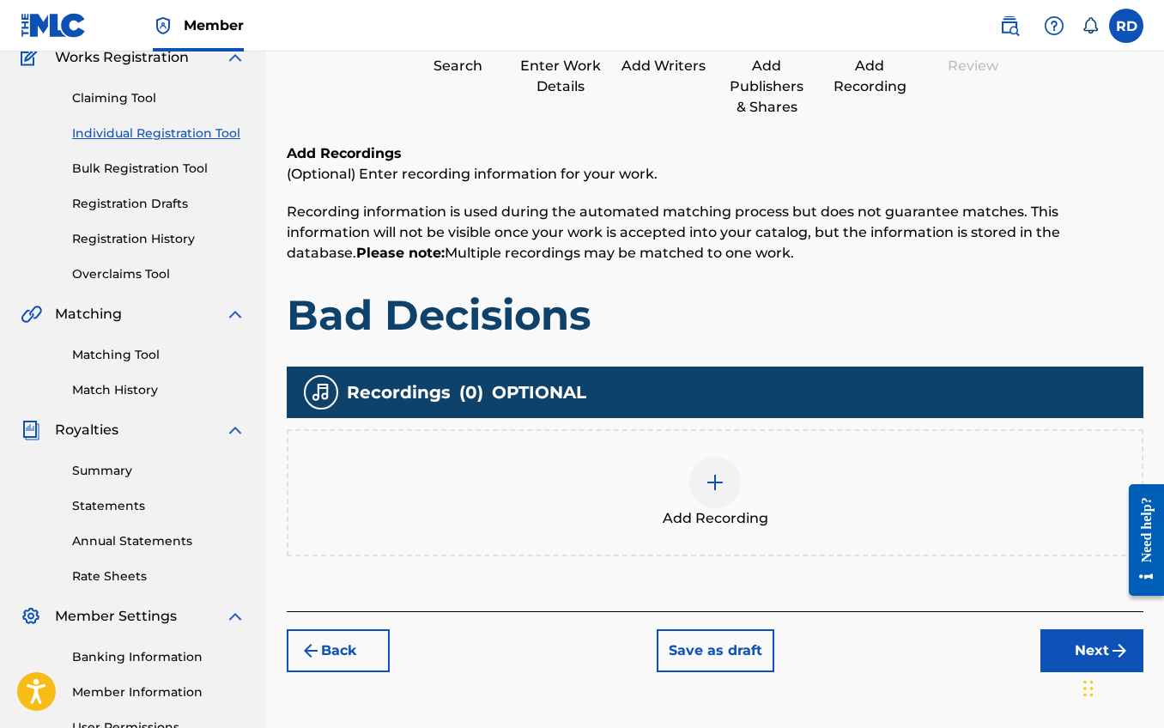
scroll to position [193, 0]
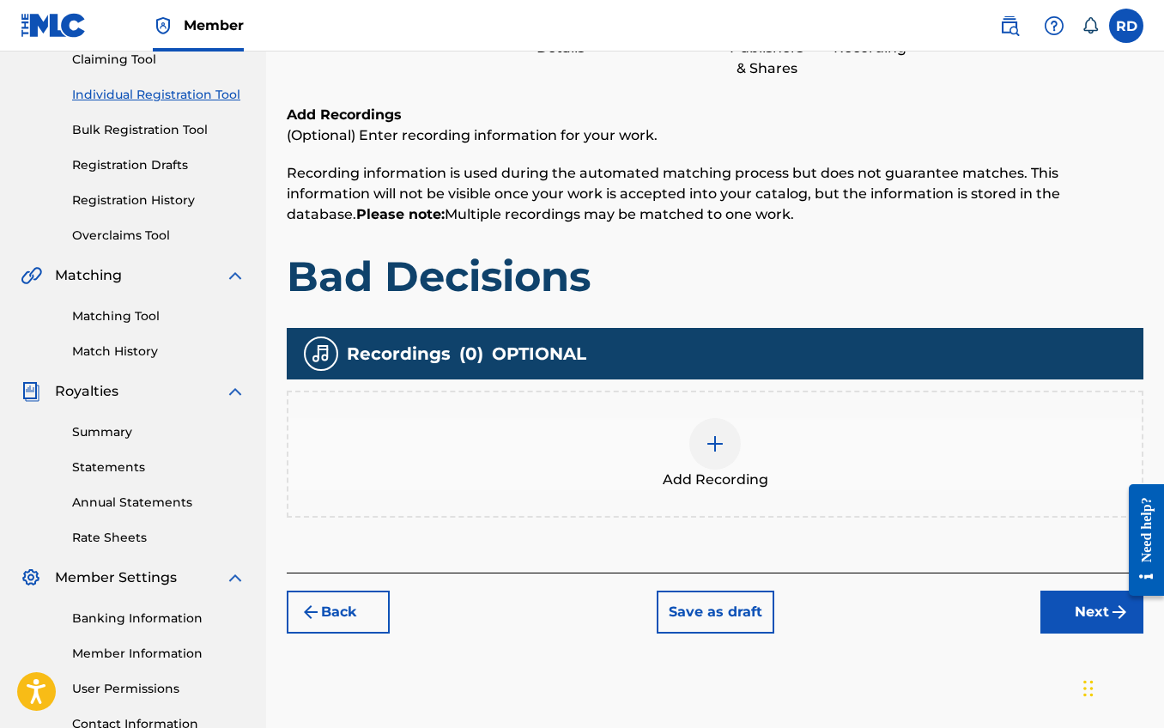
click at [734, 463] on div "Add Recording" at bounding box center [714, 454] width 853 height 72
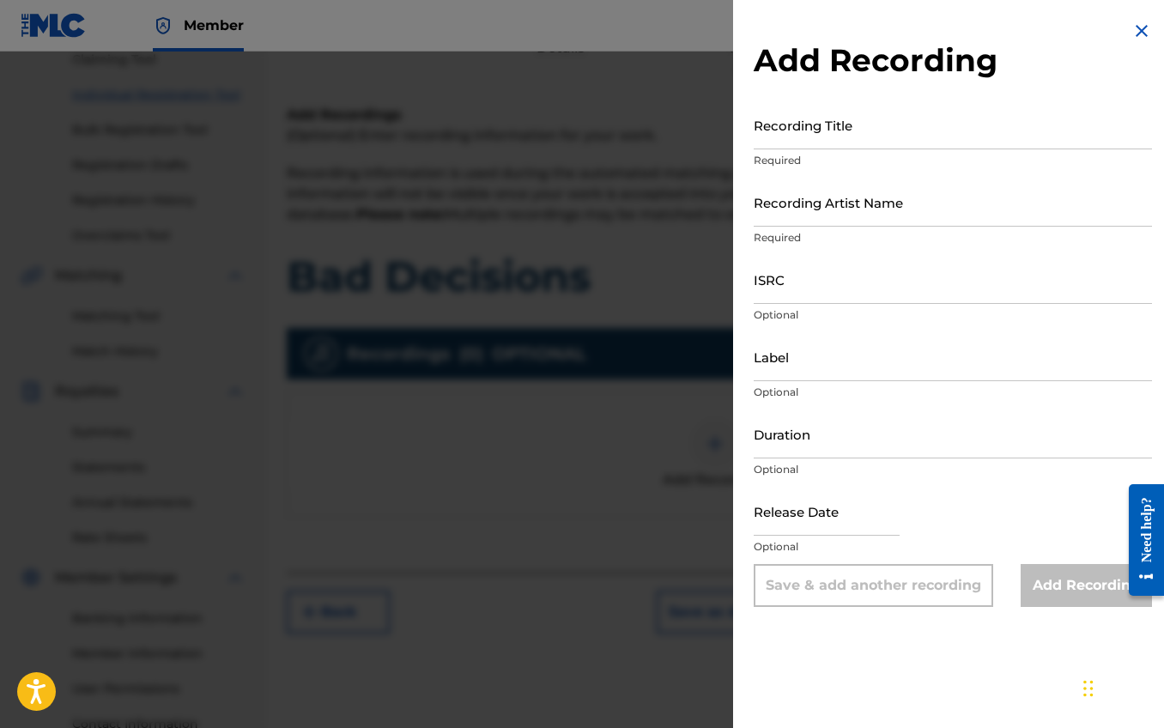
click at [816, 143] on input "Recording Title" at bounding box center [953, 124] width 398 height 49
type input "Bad Decisions"
click at [825, 220] on input "Recording Artist Name" at bounding box center [953, 202] width 398 height 49
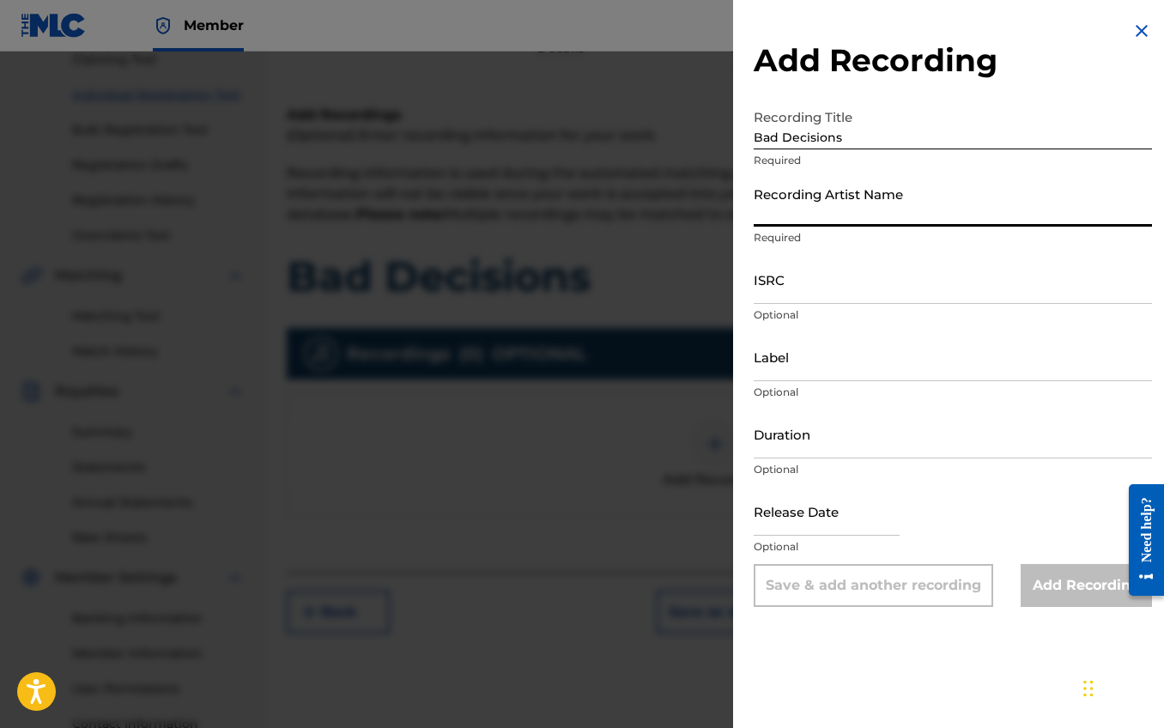
scroll to position [194, 0]
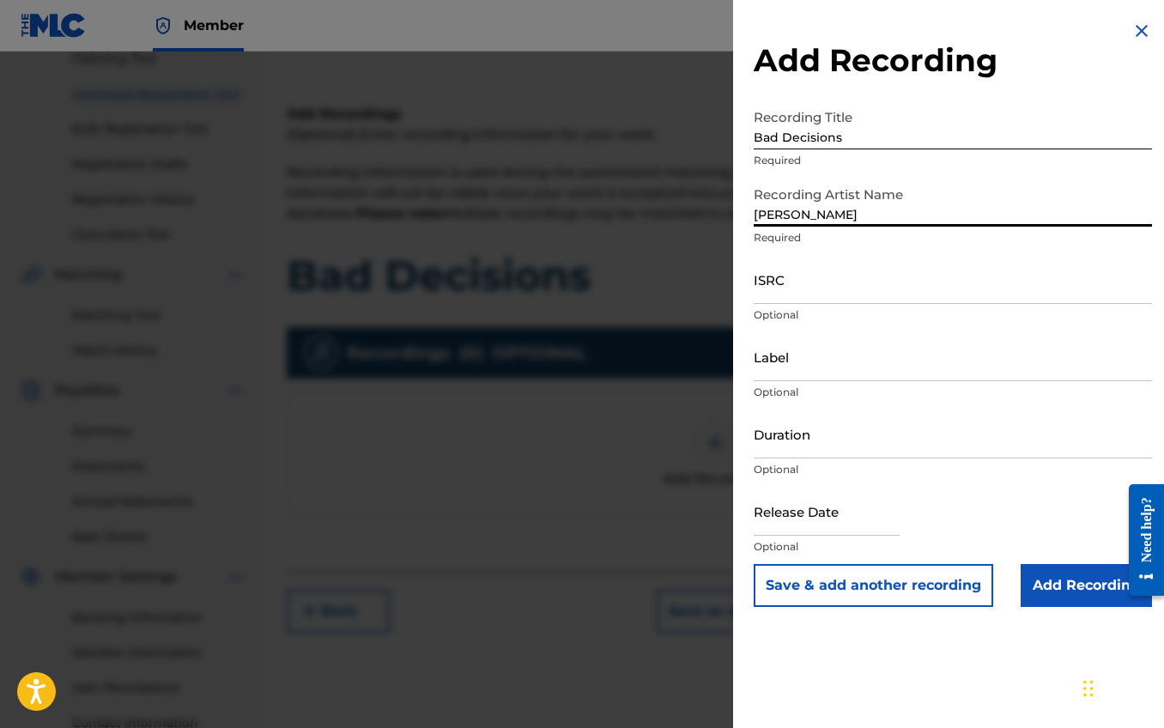
type input "FULLER"
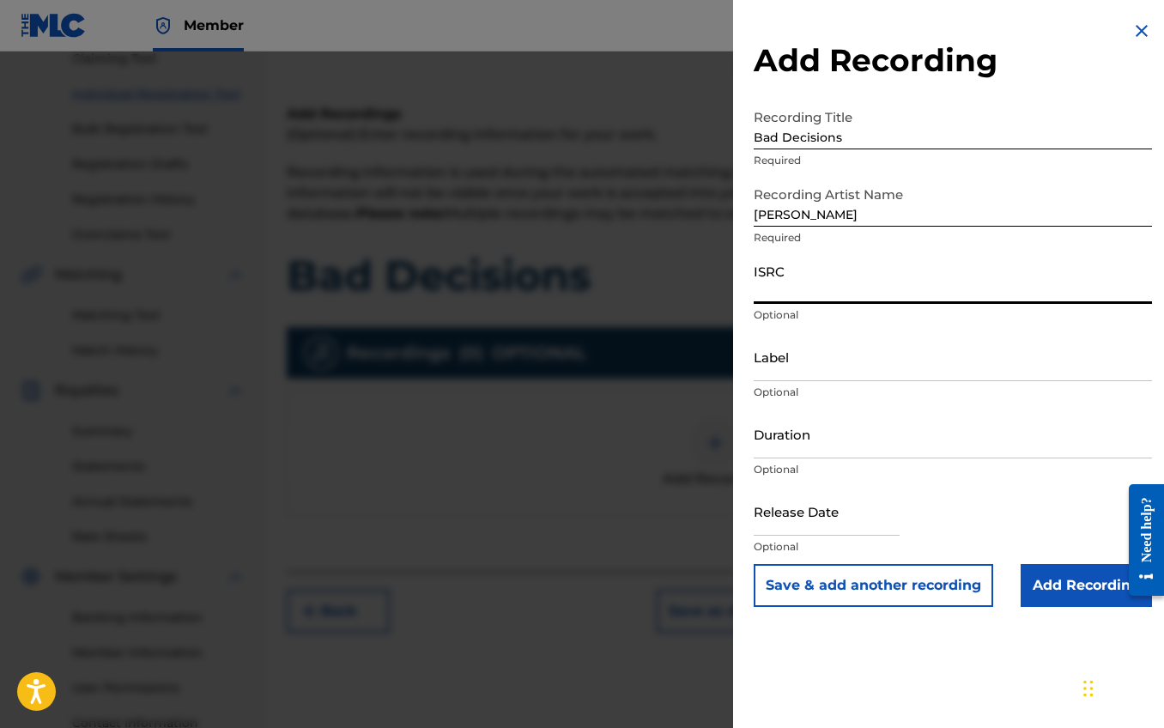
drag, startPoint x: 825, startPoint y: 296, endPoint x: 773, endPoint y: 304, distance: 52.9
click at [825, 296] on input "ISRC" at bounding box center [953, 279] width 398 height 49
type input "GXBNP2509857"
click at [781, 371] on input "Label" at bounding box center [953, 356] width 398 height 49
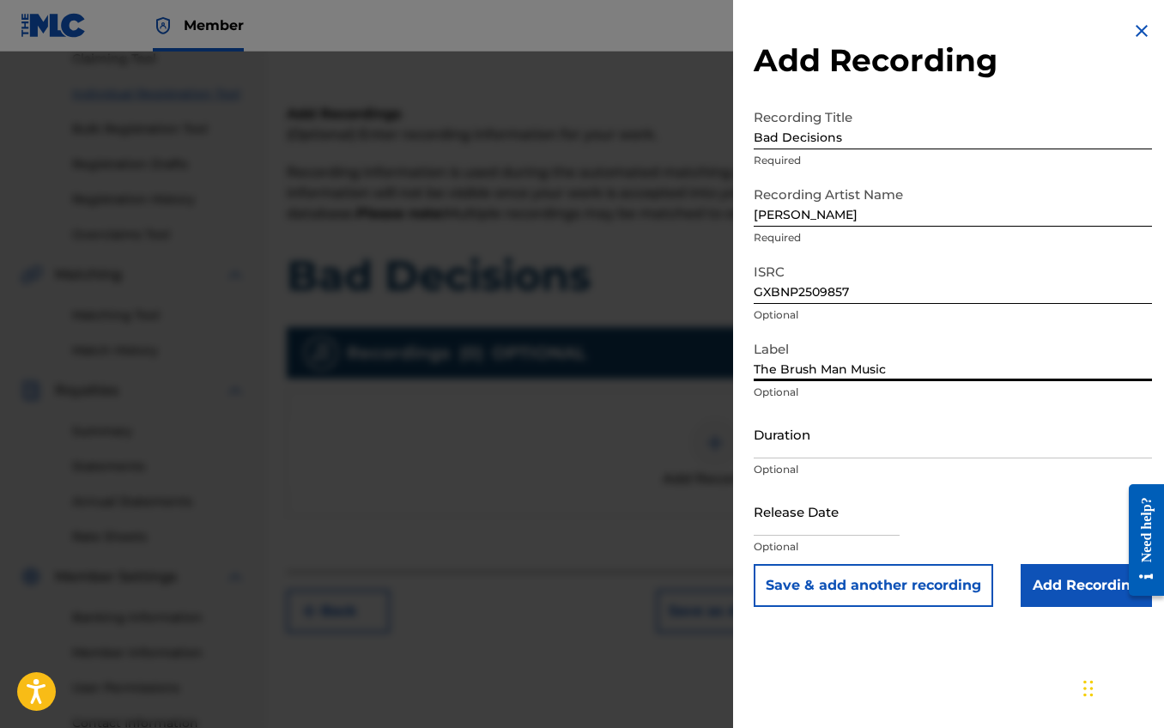
type input "The Brush Man Music"
click at [813, 459] on div "Duration Optional" at bounding box center [953, 448] width 398 height 77
click at [815, 446] on input "Duration" at bounding box center [953, 434] width 398 height 49
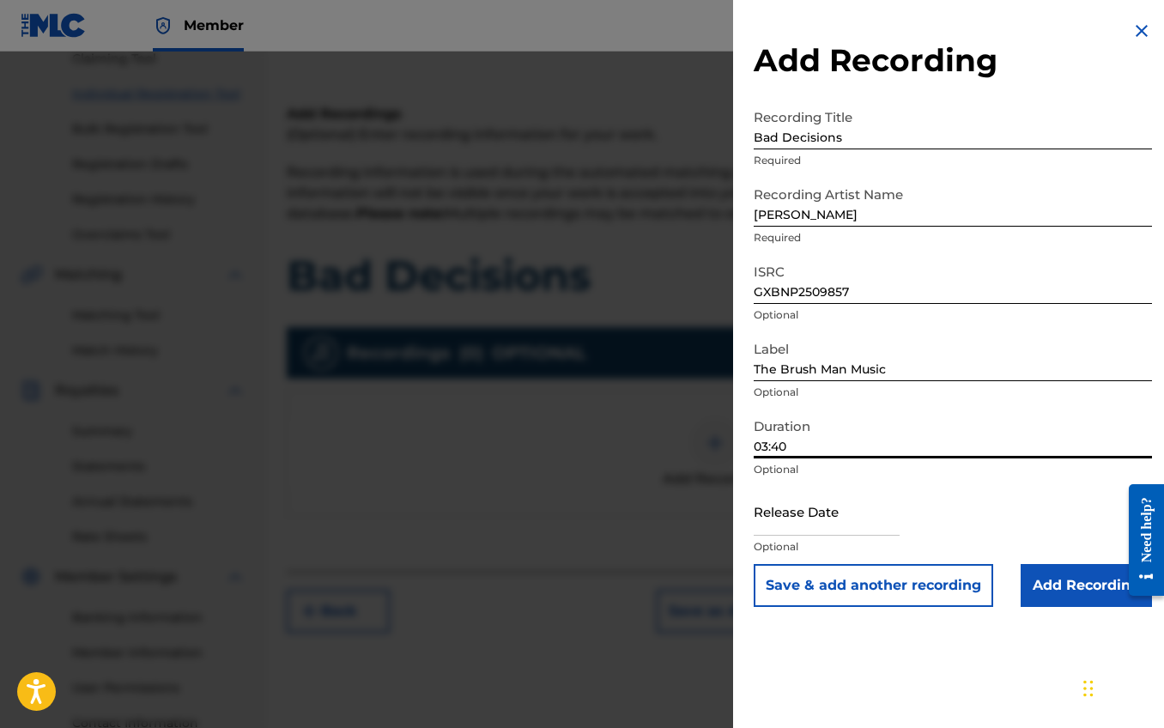
type input "03:40"
click at [820, 524] on input "text" at bounding box center [827, 511] width 146 height 49
select select "7"
select select "2025"
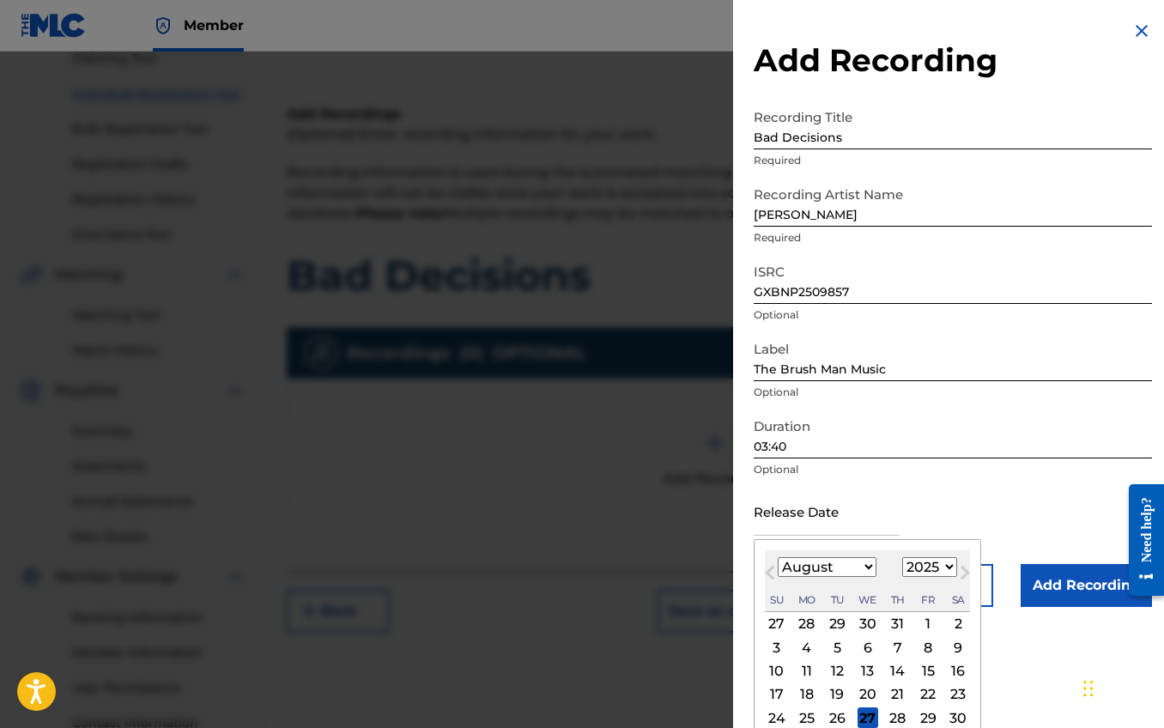
click at [853, 573] on select "January February March April May June July August September October November De…" at bounding box center [827, 567] width 99 height 20
select select "6"
click at [778, 557] on select "January February March April May June July August September October November De…" at bounding box center [827, 567] width 99 height 20
click at [922, 695] on div "25" at bounding box center [928, 694] width 21 height 21
type input "July 25 2025"
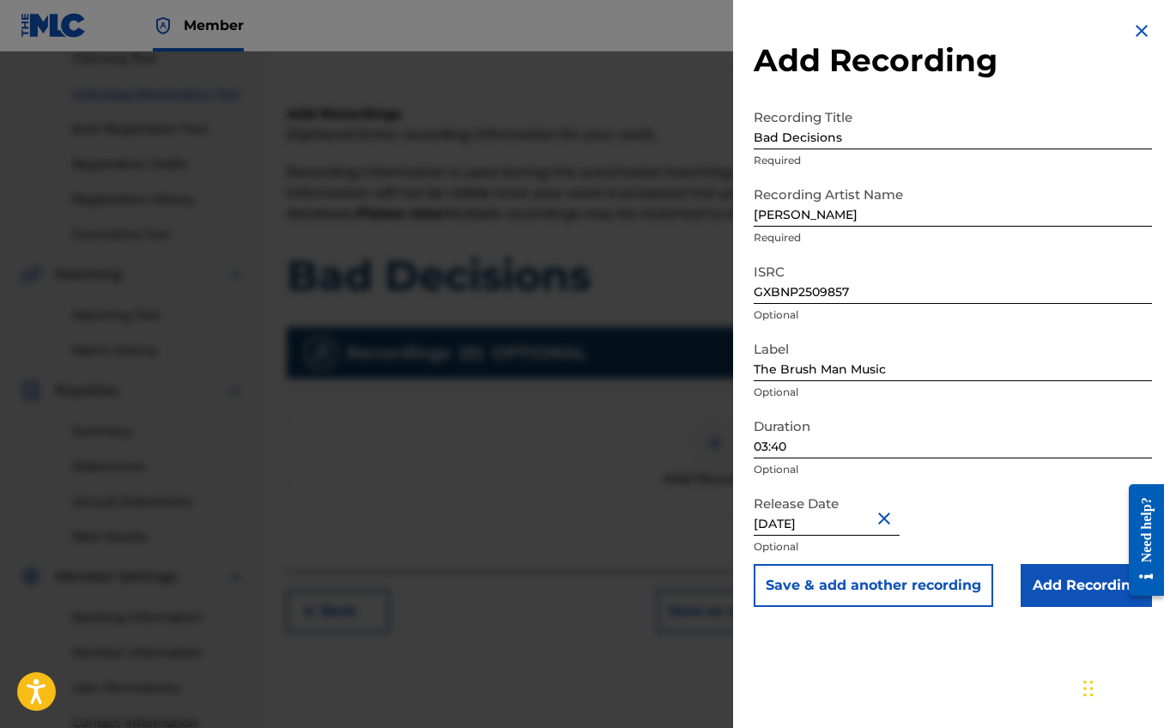
click at [1040, 585] on input "Add Recording" at bounding box center [1086, 585] width 131 height 43
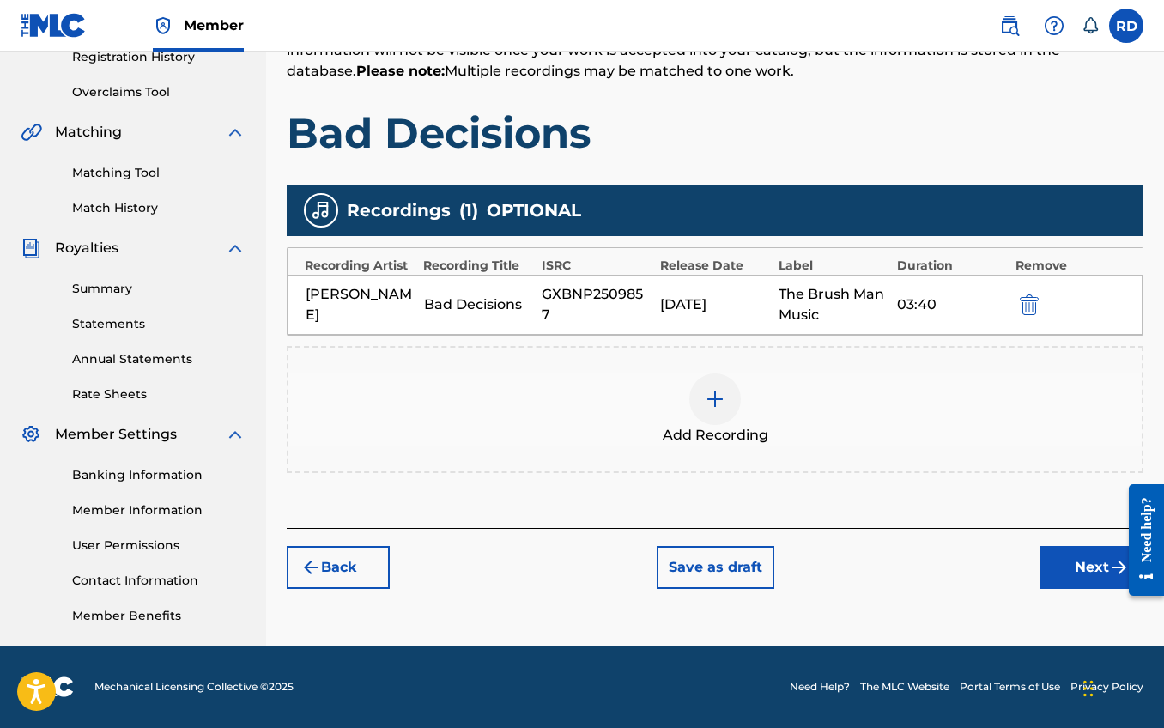
click at [1059, 574] on button "Next" at bounding box center [1092, 567] width 103 height 43
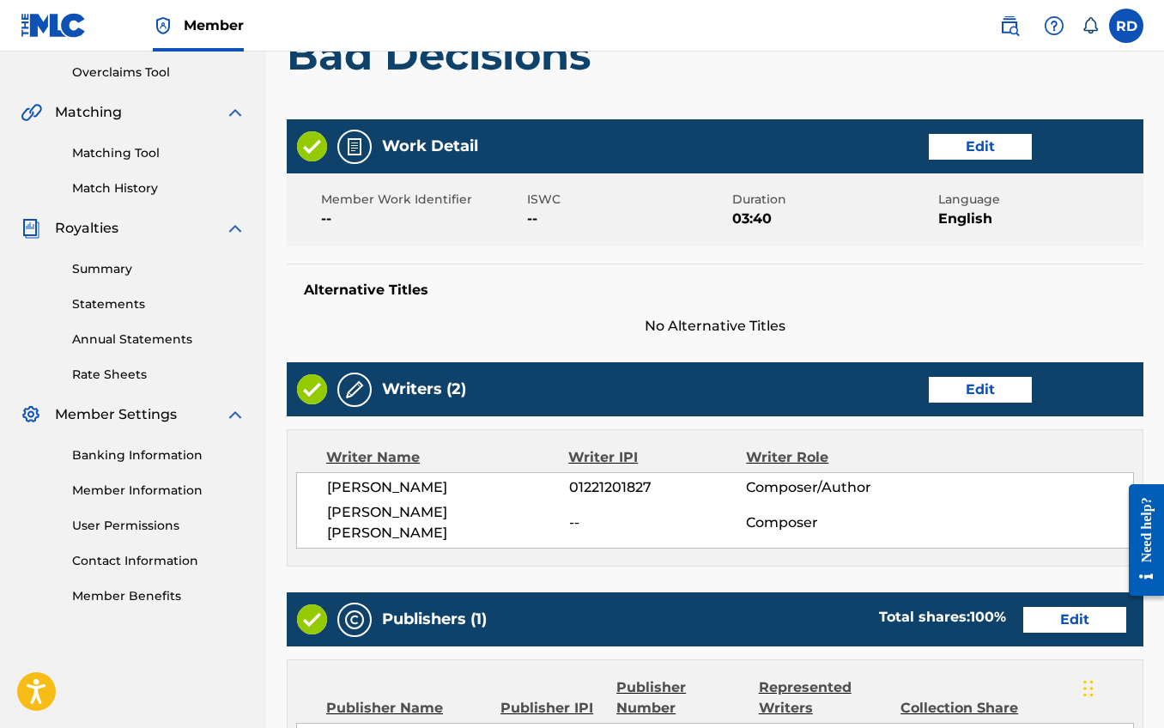
scroll to position [757, 0]
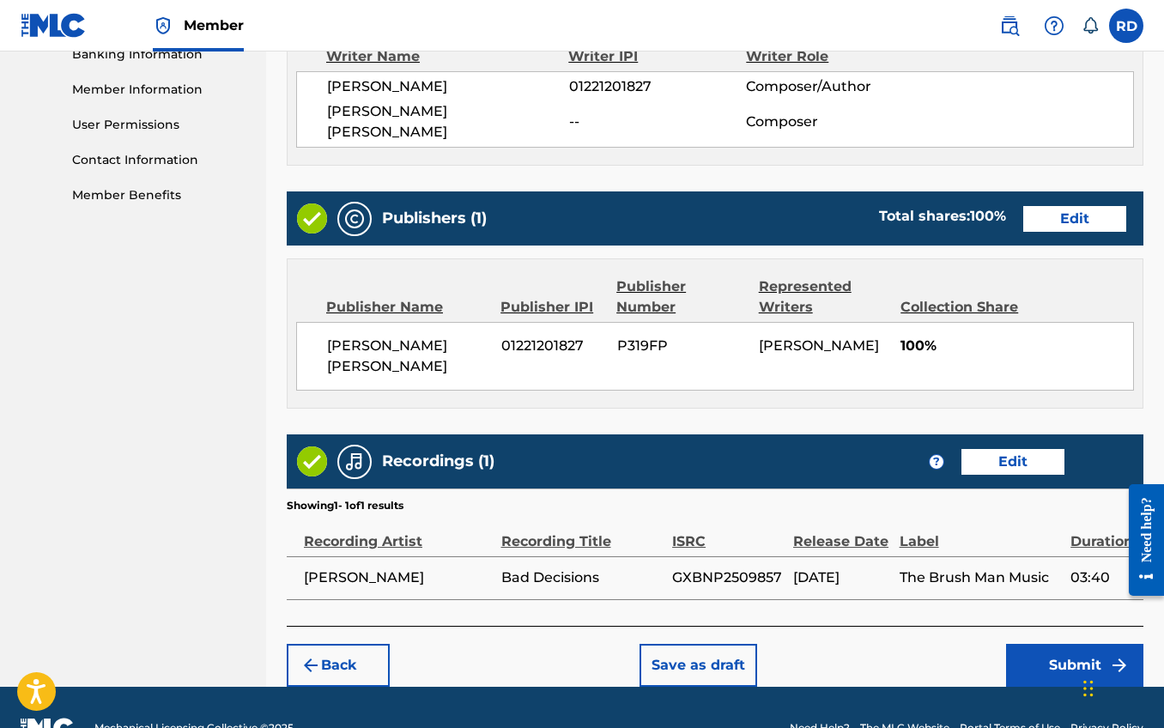
click at [1048, 644] on button "Submit" at bounding box center [1074, 665] width 137 height 43
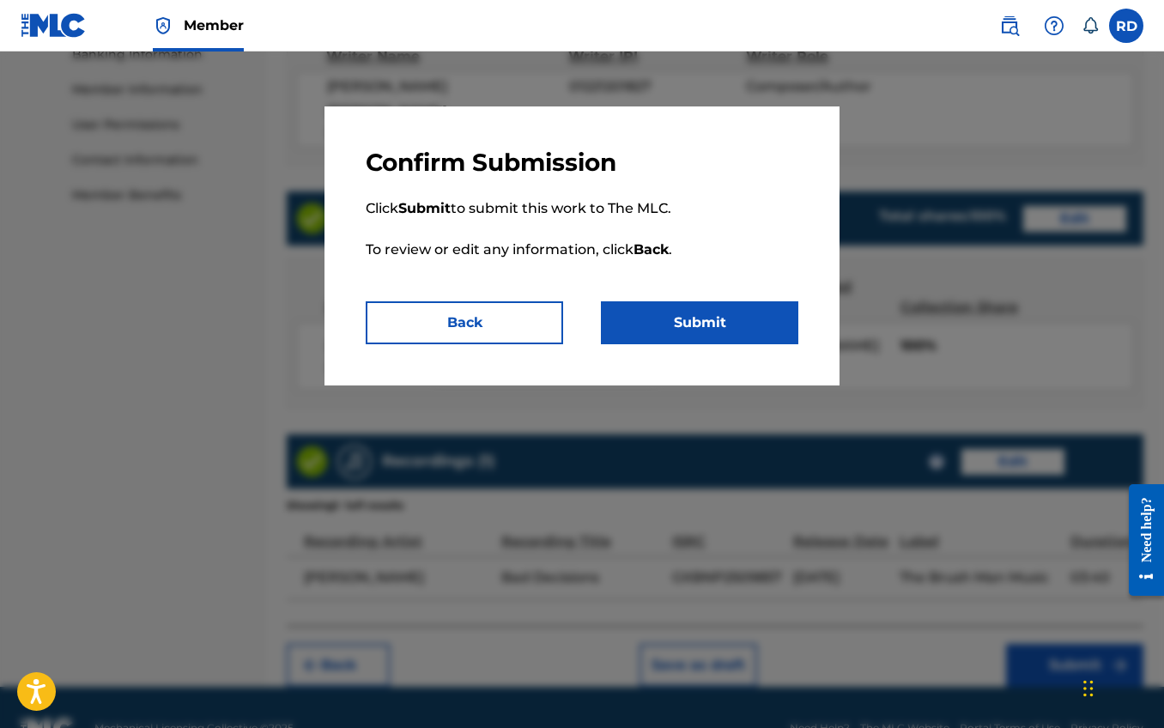
drag, startPoint x: 649, startPoint y: 315, endPoint x: 643, endPoint y: 330, distance: 15.8
click at [649, 316] on button "Submit" at bounding box center [699, 322] width 197 height 43
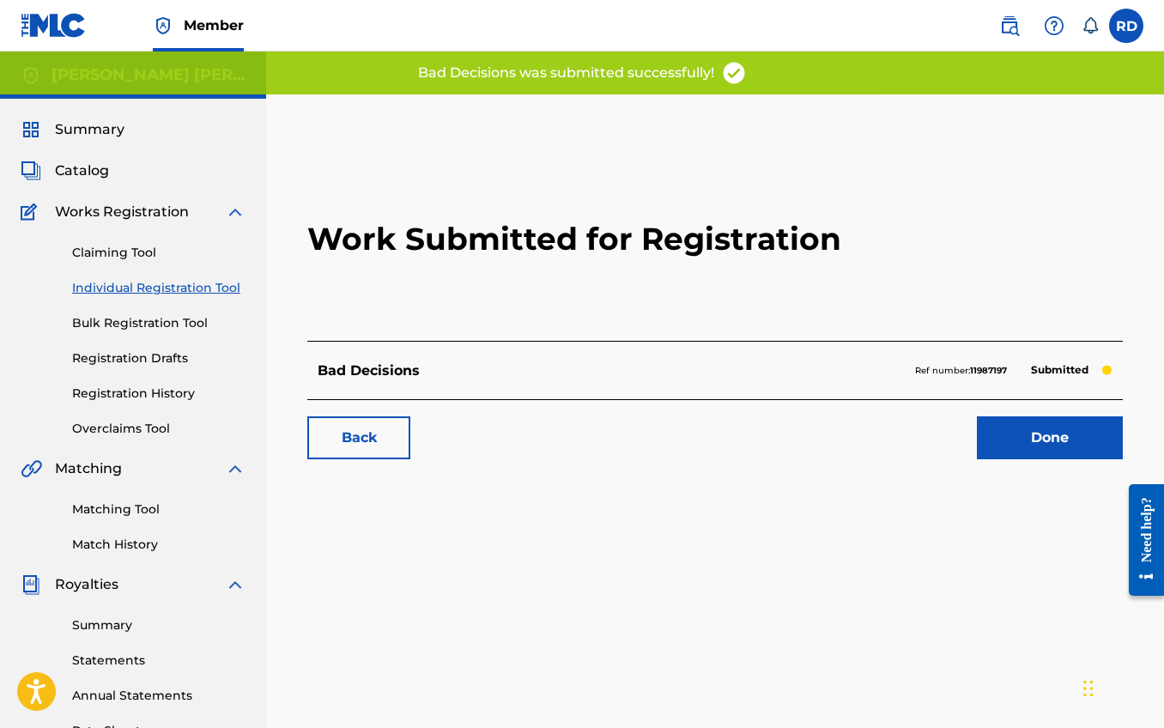
click at [1067, 445] on link "Done" at bounding box center [1050, 437] width 146 height 43
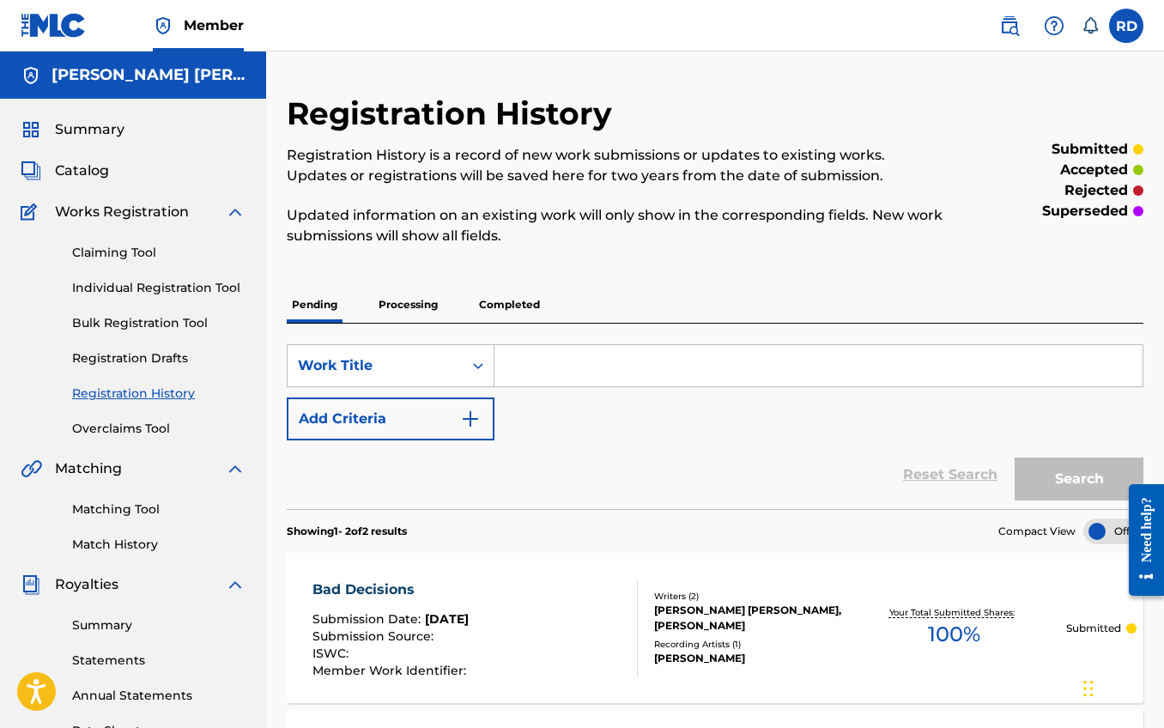
click at [77, 173] on span "Catalog" at bounding box center [82, 171] width 54 height 21
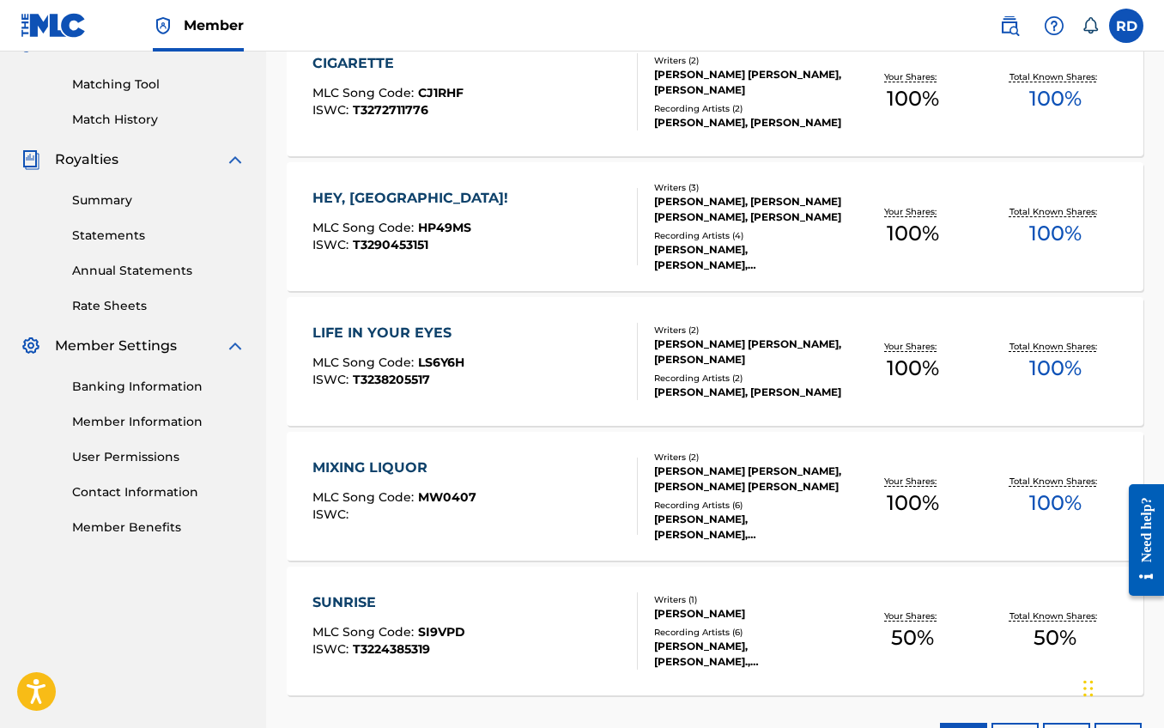
scroll to position [423, 0]
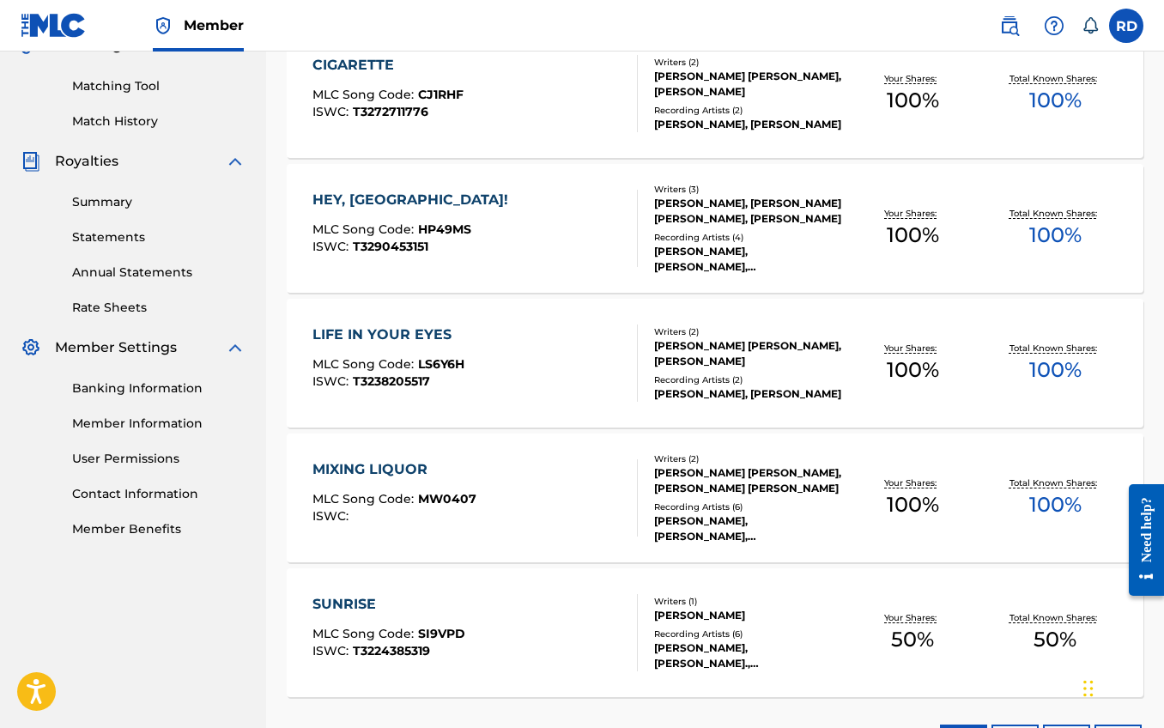
click at [101, 206] on link "Summary" at bounding box center [158, 202] width 173 height 18
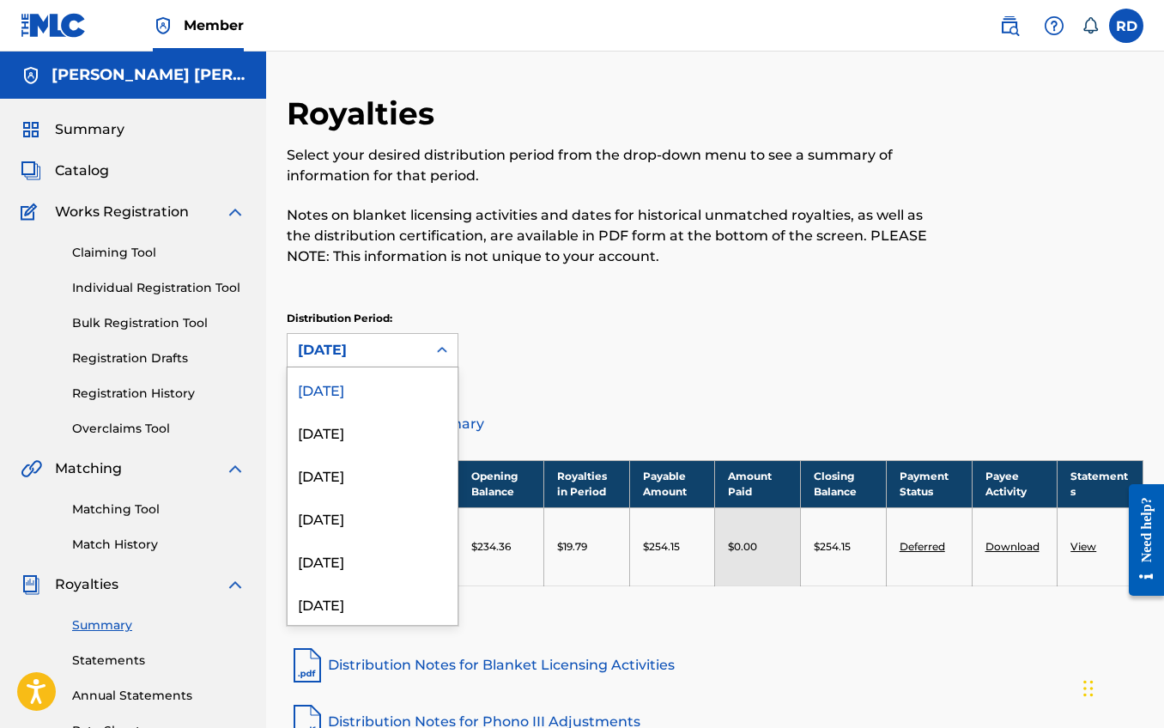
click at [400, 349] on div "[DATE]" at bounding box center [357, 350] width 118 height 21
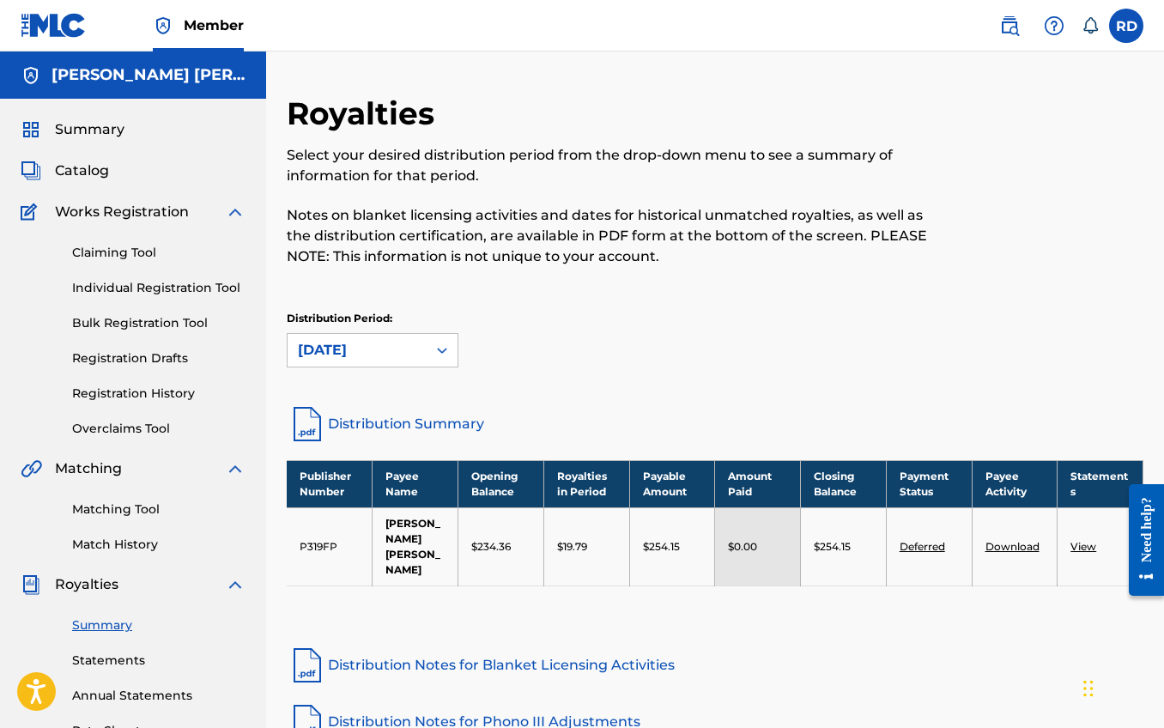
click at [548, 340] on div "Distribution Period: August 2025" at bounding box center [715, 339] width 857 height 57
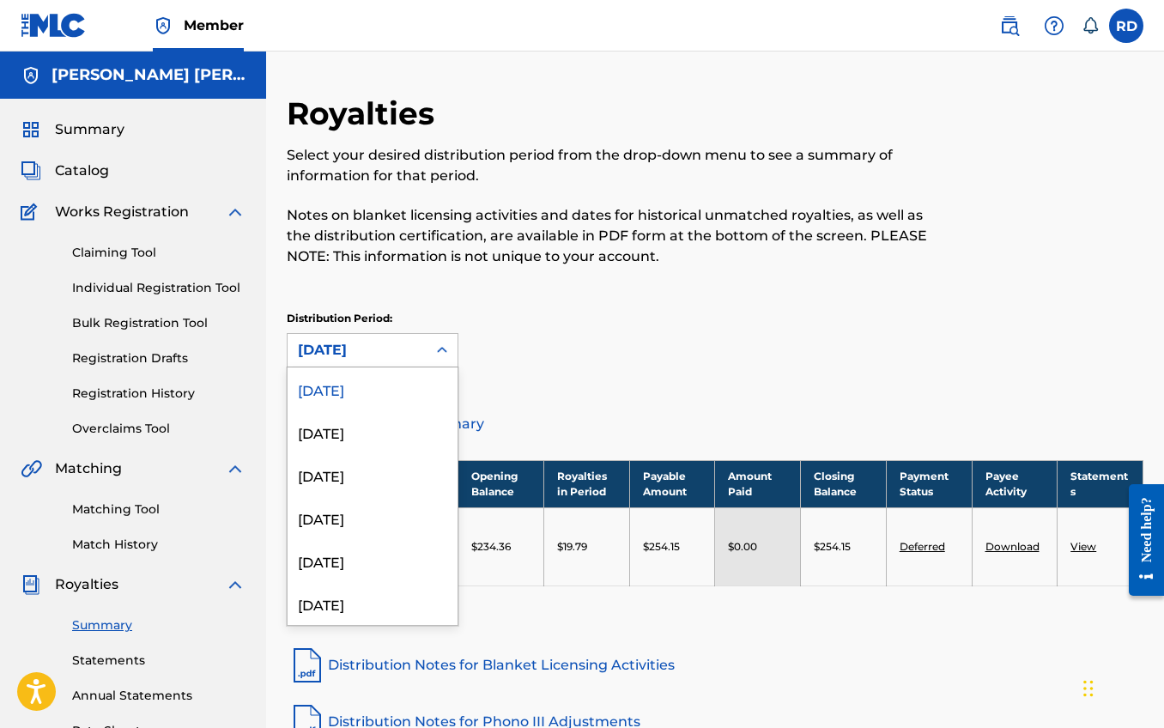
click at [428, 353] on div at bounding box center [442, 350] width 31 height 31
click at [385, 422] on div "[DATE]" at bounding box center [373, 431] width 170 height 43
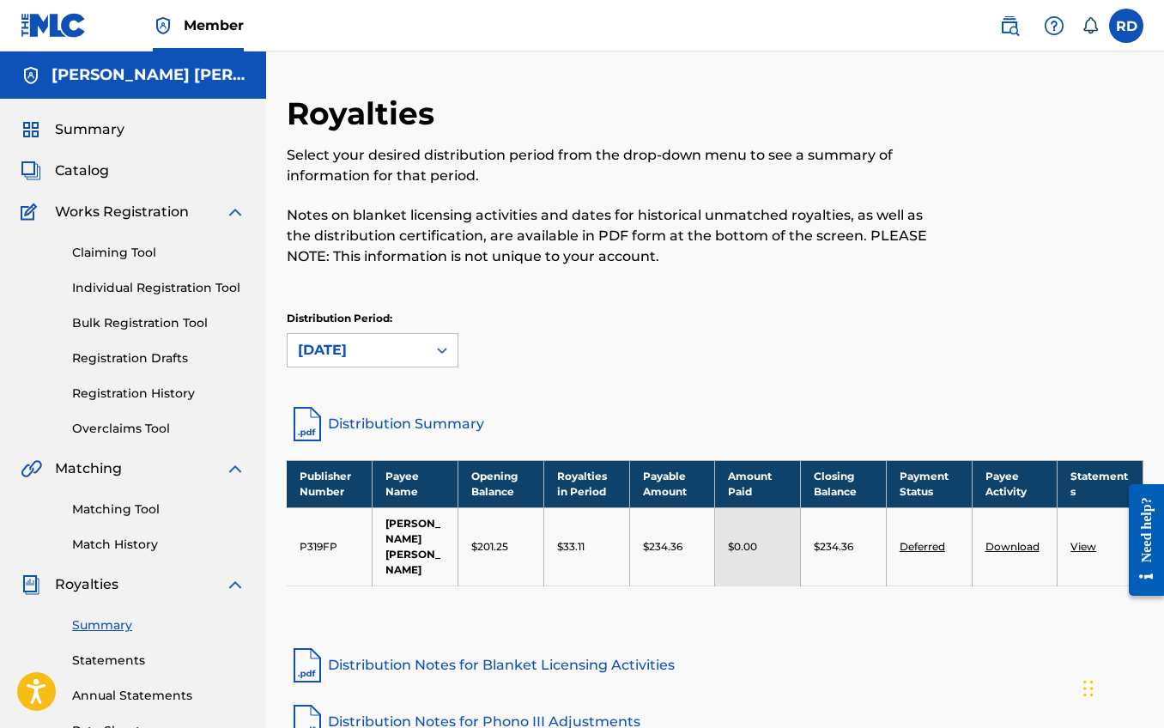
click at [416, 350] on div "[DATE]" at bounding box center [357, 350] width 139 height 33
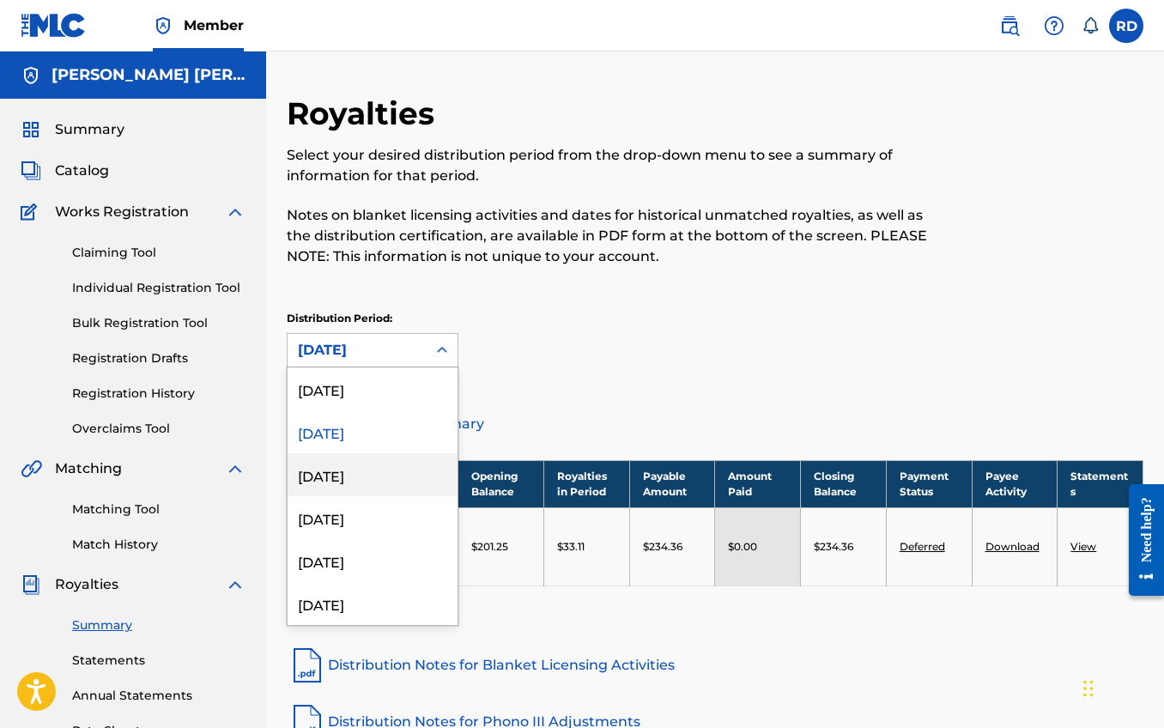
click at [361, 475] on div "[DATE]" at bounding box center [373, 474] width 170 height 43
click at [410, 334] on div "[DATE]" at bounding box center [357, 350] width 139 height 33
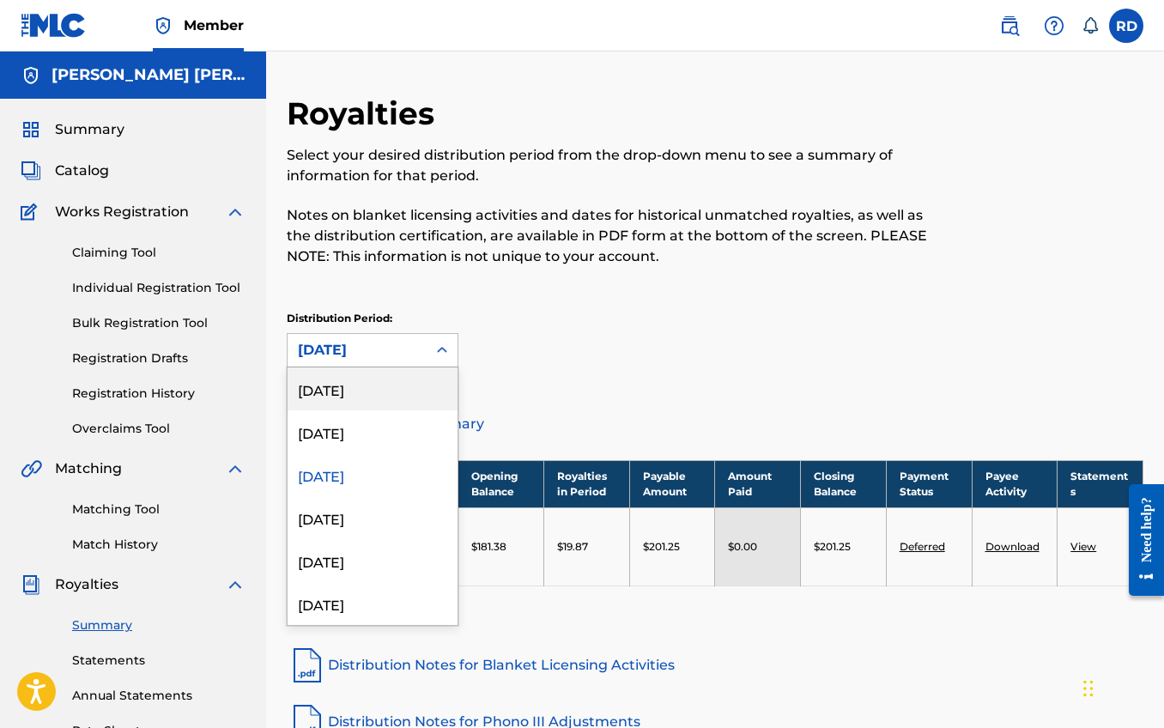
drag, startPoint x: 386, startPoint y: 388, endPoint x: 400, endPoint y: 385, distance: 14.2
click at [386, 388] on div "[DATE]" at bounding box center [373, 388] width 170 height 43
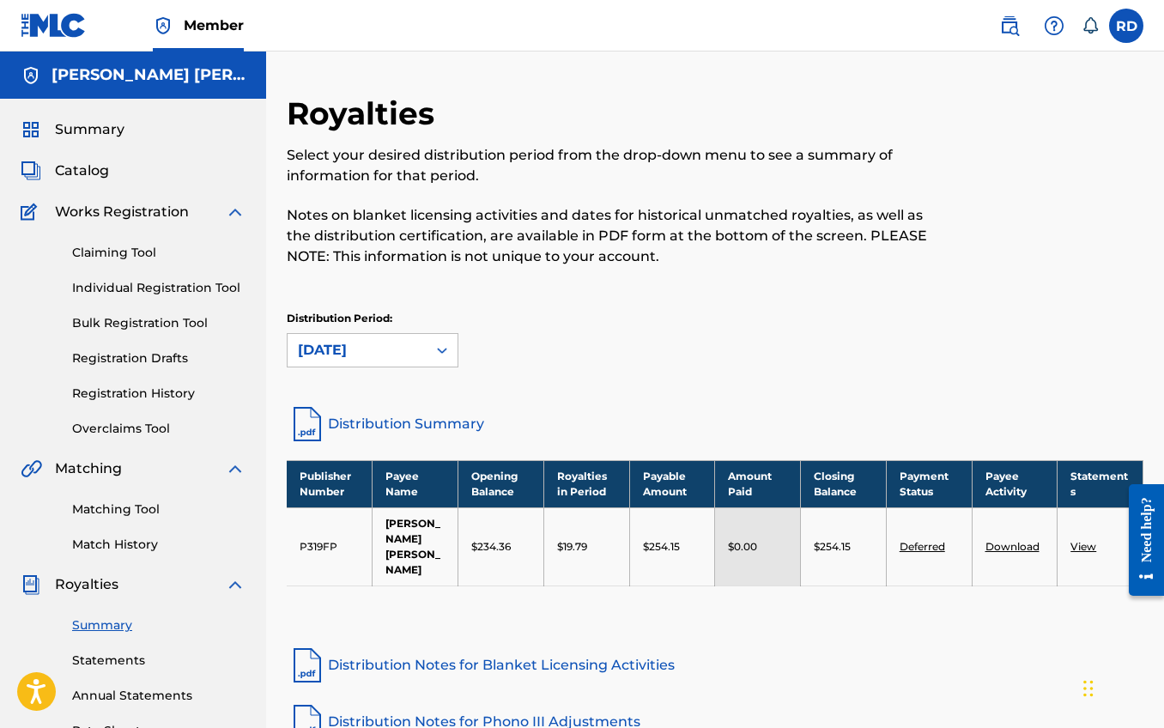
click at [604, 361] on div "Distribution Period: August 2025" at bounding box center [715, 339] width 857 height 57
click at [90, 132] on span "Summary" at bounding box center [90, 129] width 70 height 21
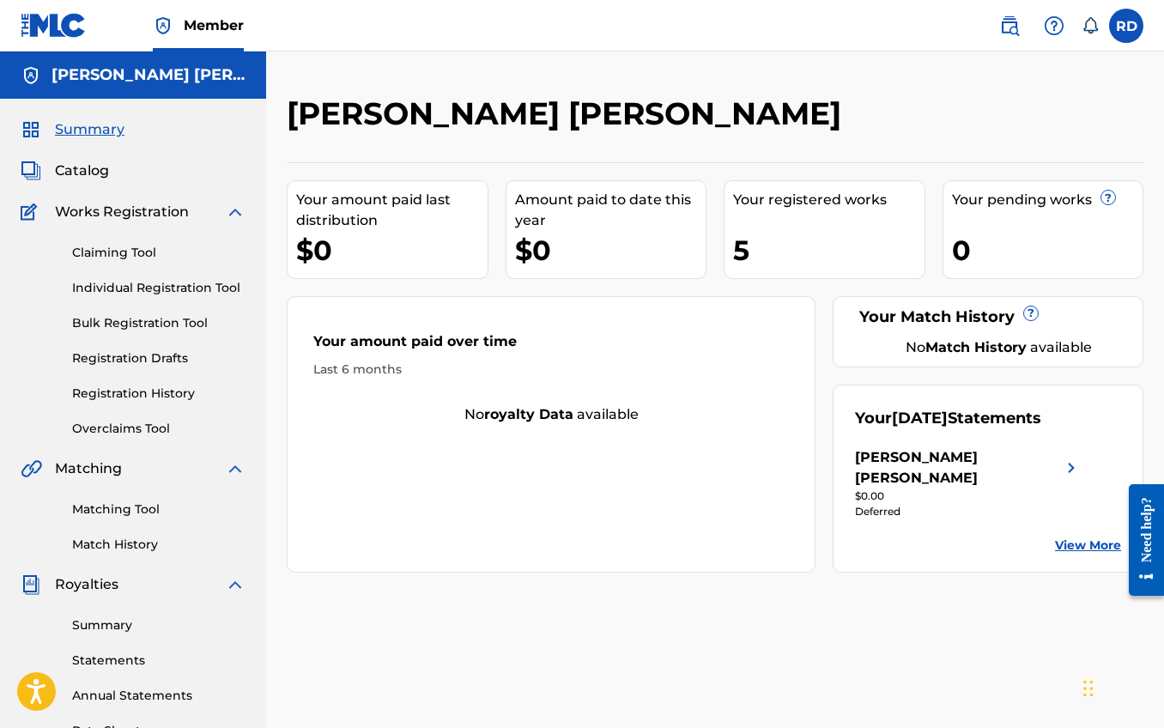
click at [989, 455] on div "[PERSON_NAME] [PERSON_NAME]" at bounding box center [957, 467] width 205 height 41
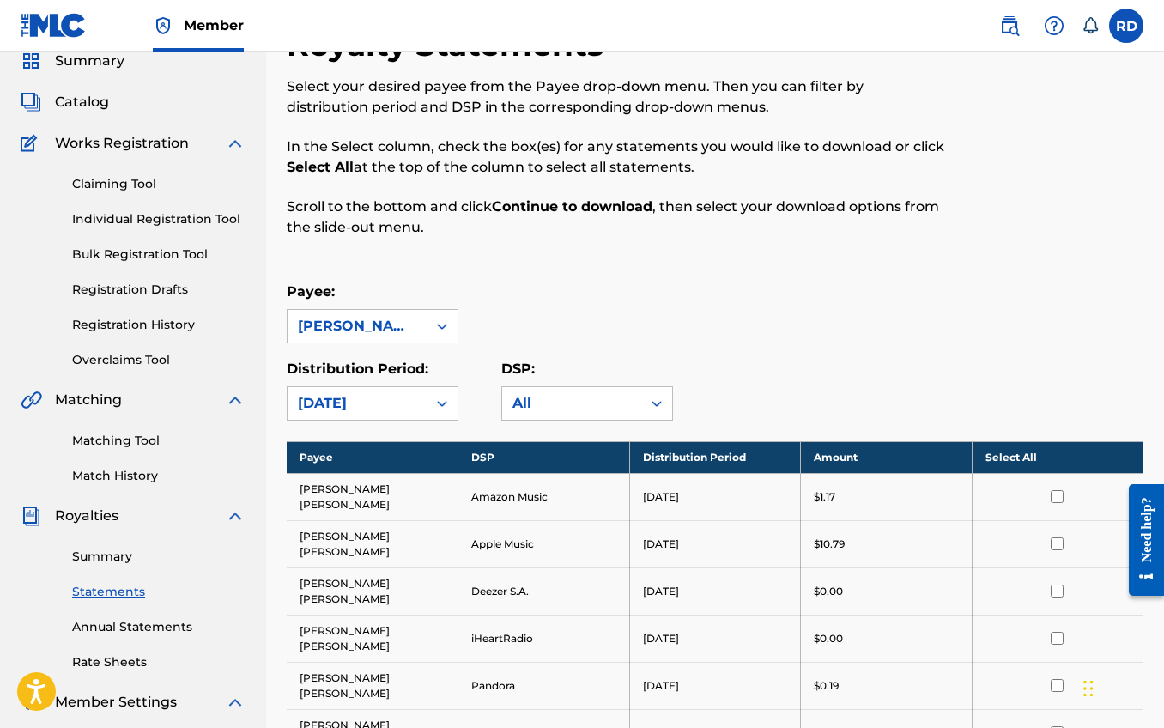
scroll to position [199, 0]
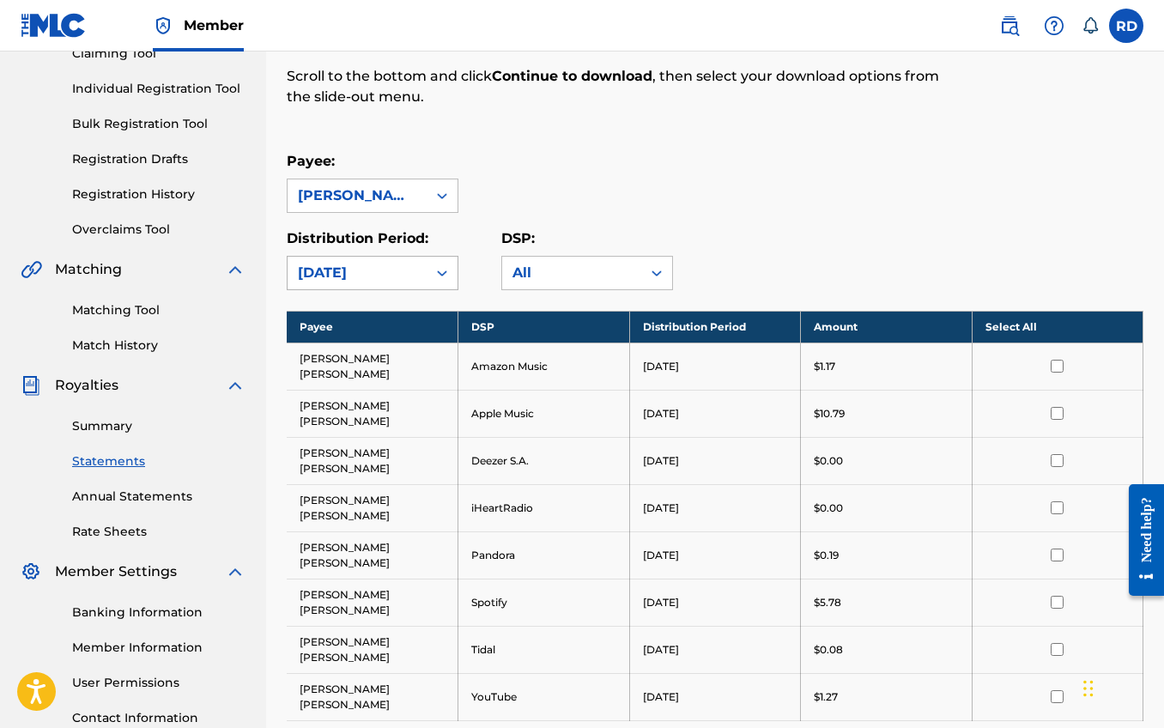
click at [404, 268] on div "[DATE]" at bounding box center [357, 273] width 118 height 21
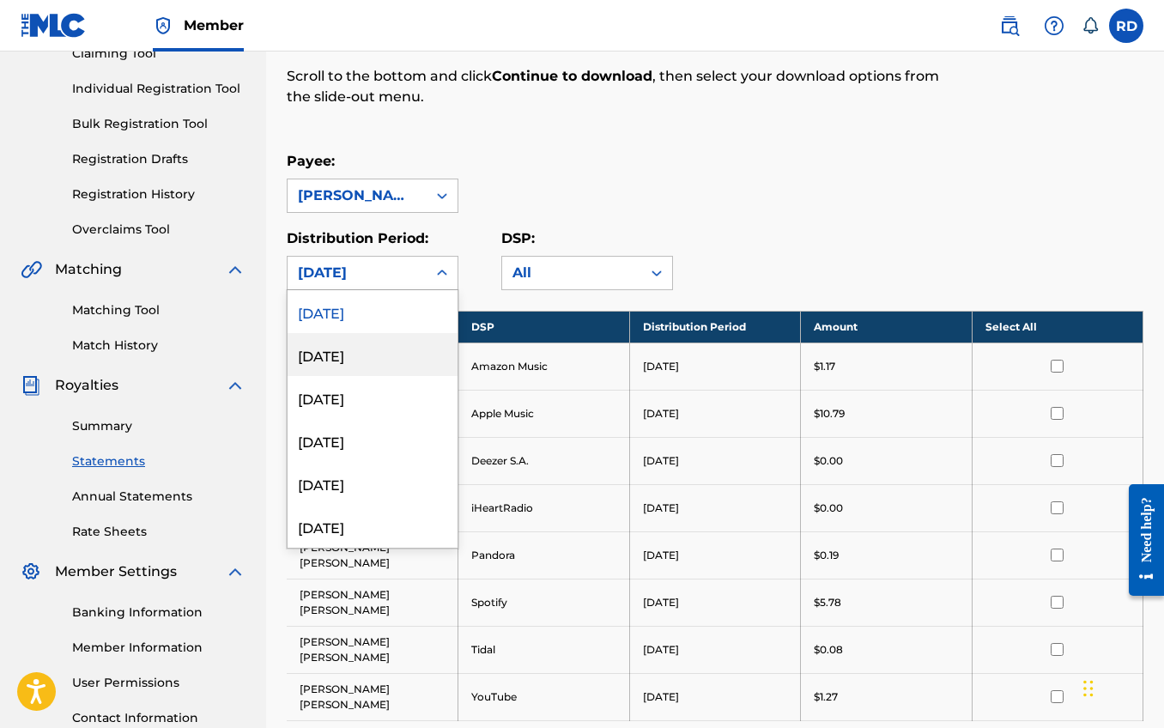
click at [360, 353] on div "[DATE]" at bounding box center [373, 354] width 170 height 43
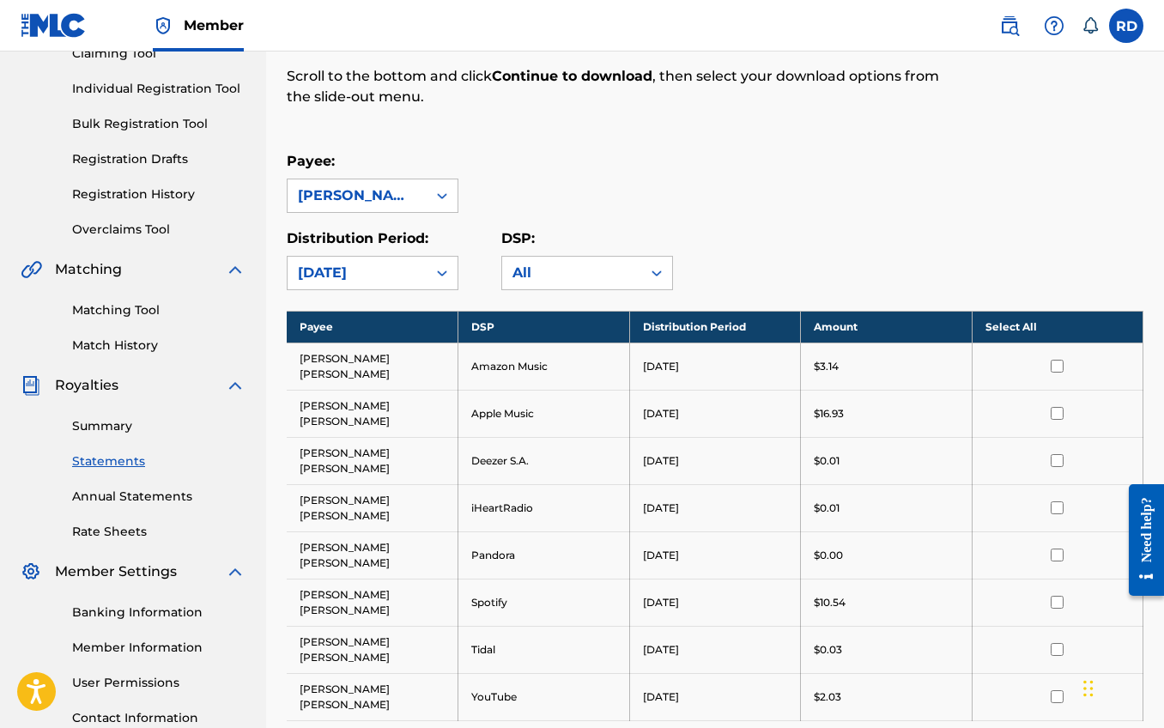
click at [365, 278] on div "[DATE]" at bounding box center [357, 273] width 118 height 21
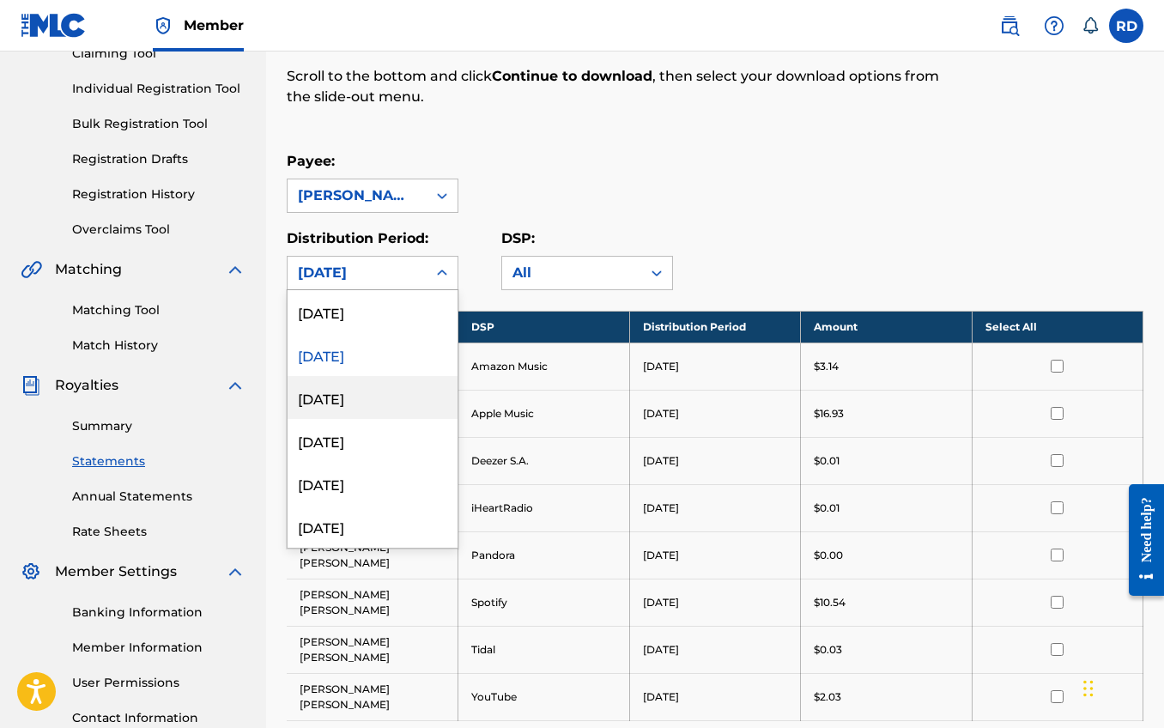
click at [359, 400] on div "[DATE]" at bounding box center [373, 397] width 170 height 43
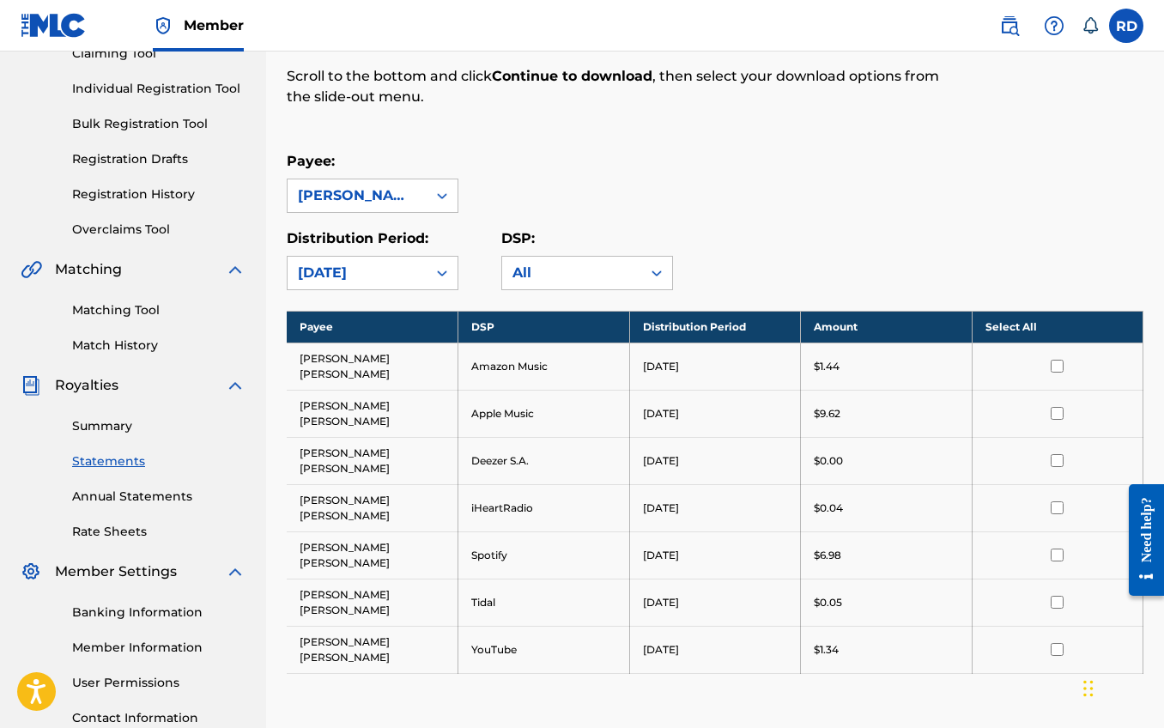
click at [368, 281] on div "[DATE]" at bounding box center [357, 273] width 118 height 21
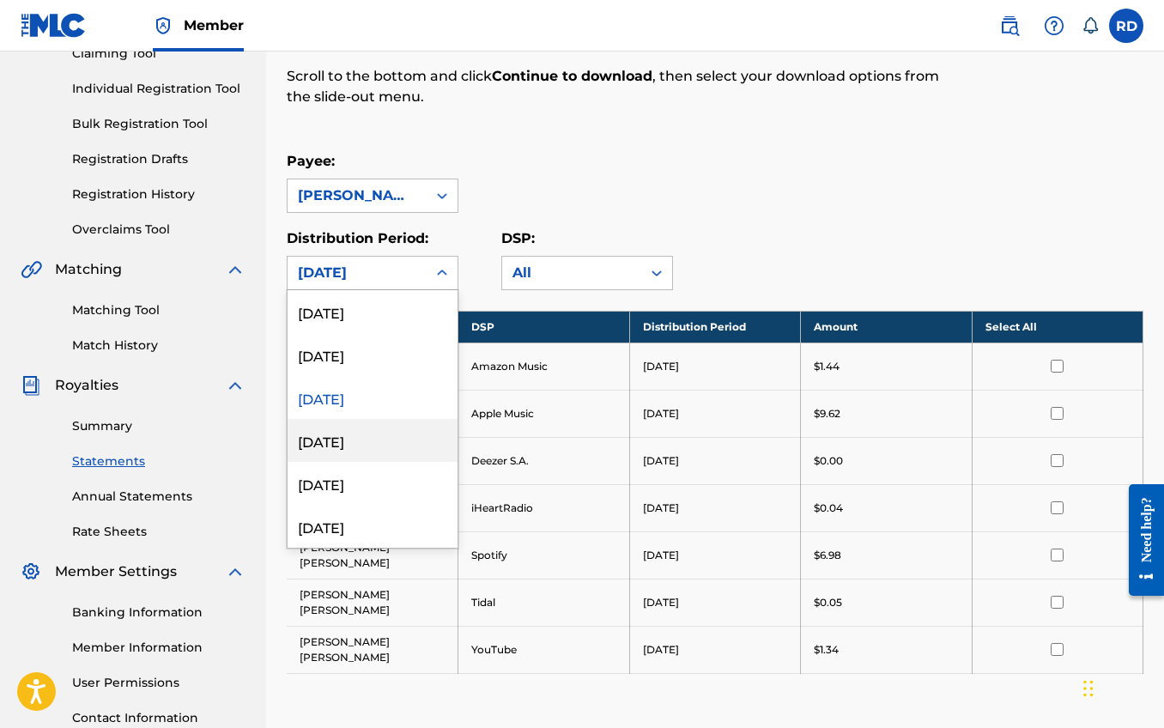
click at [359, 440] on div "[DATE]" at bounding box center [373, 440] width 170 height 43
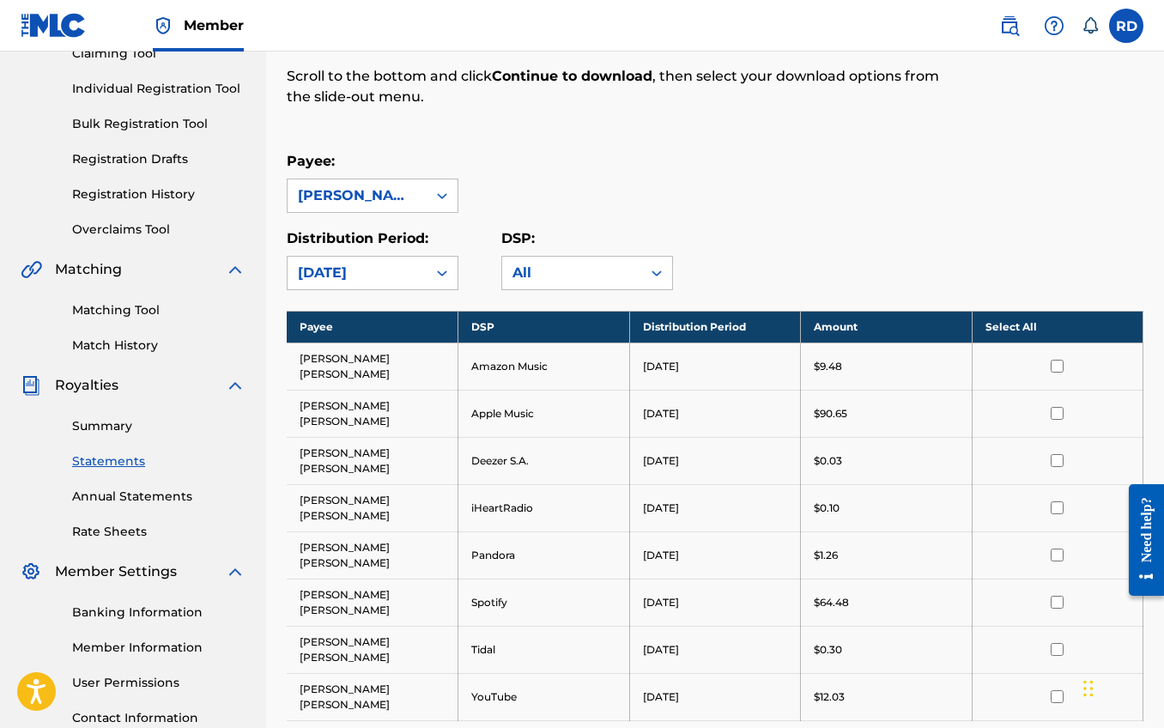
click at [411, 276] on div "[DATE]" at bounding box center [357, 273] width 118 height 21
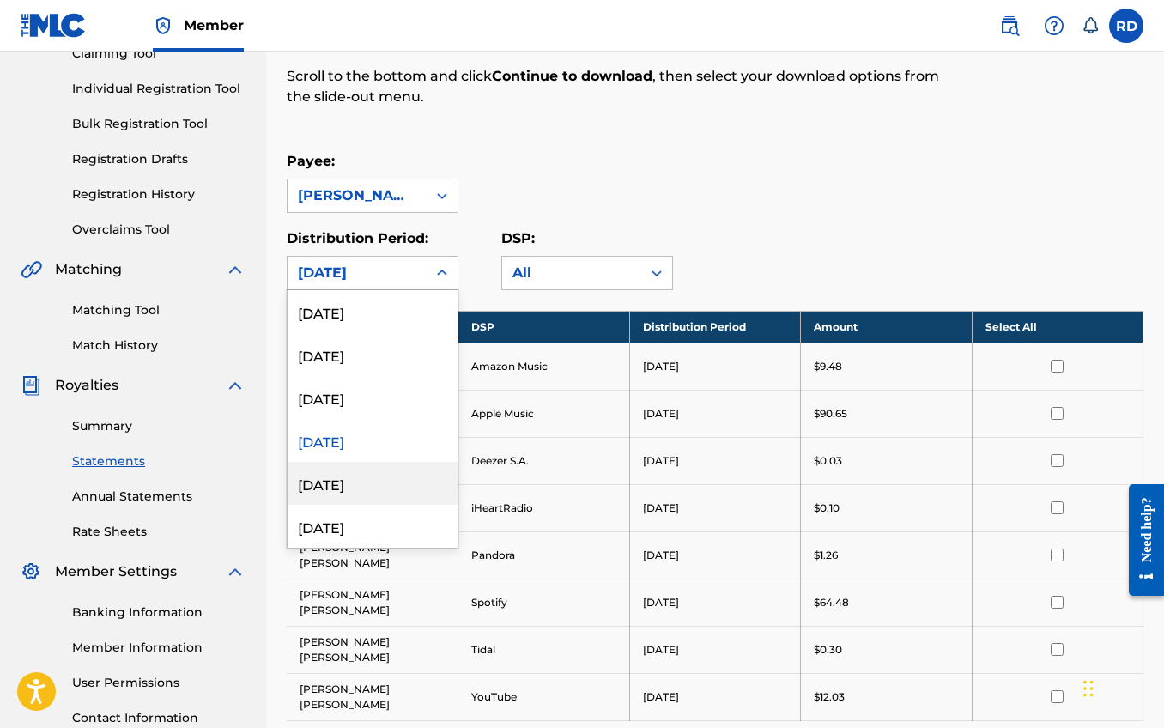
click at [391, 470] on div "[DATE]" at bounding box center [373, 483] width 170 height 43
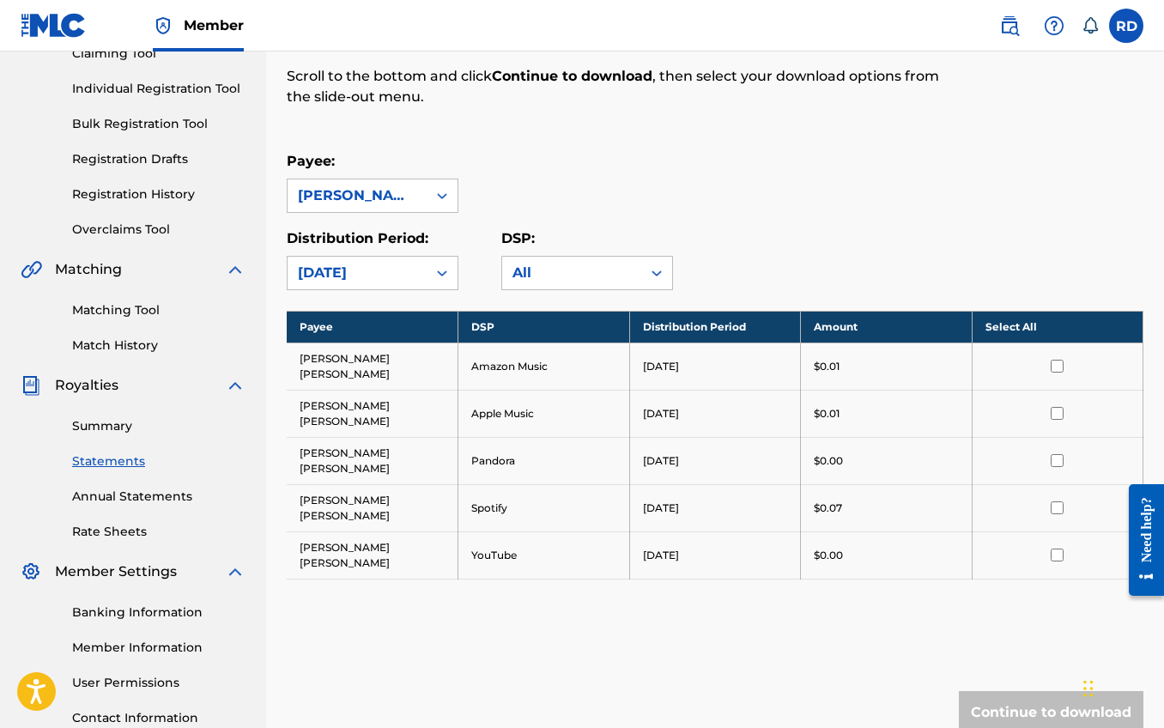
click at [397, 276] on div "[DATE]" at bounding box center [357, 273] width 118 height 21
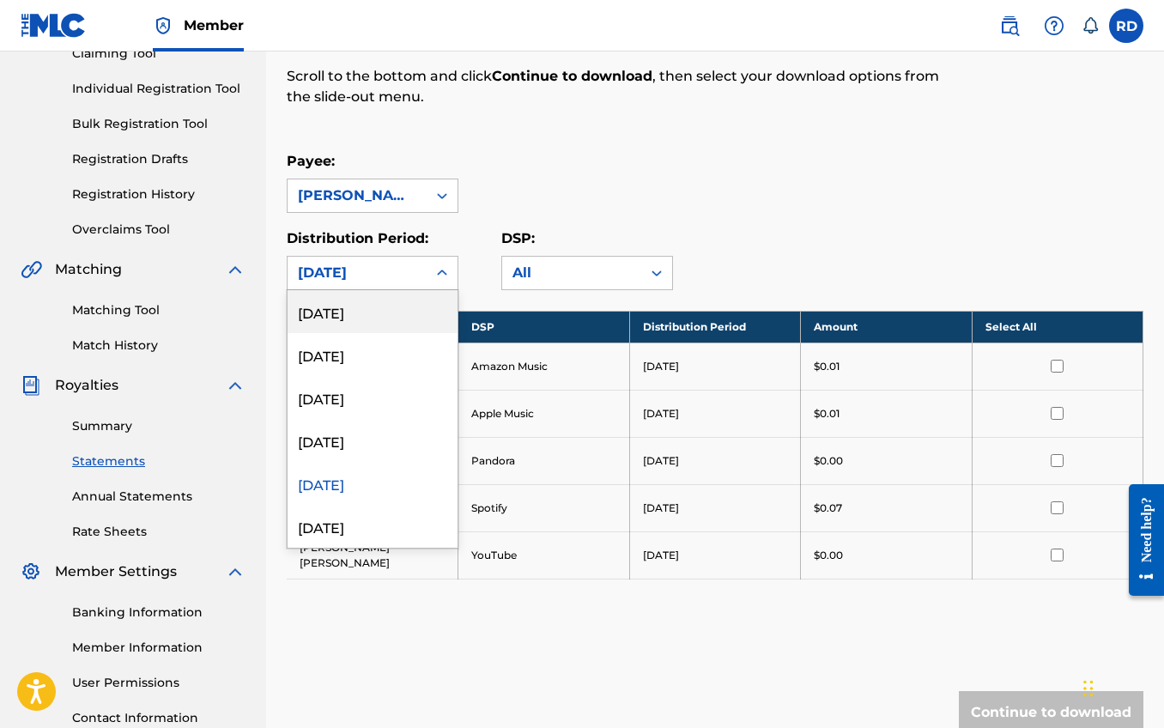
click at [368, 314] on div "[DATE]" at bounding box center [373, 311] width 170 height 43
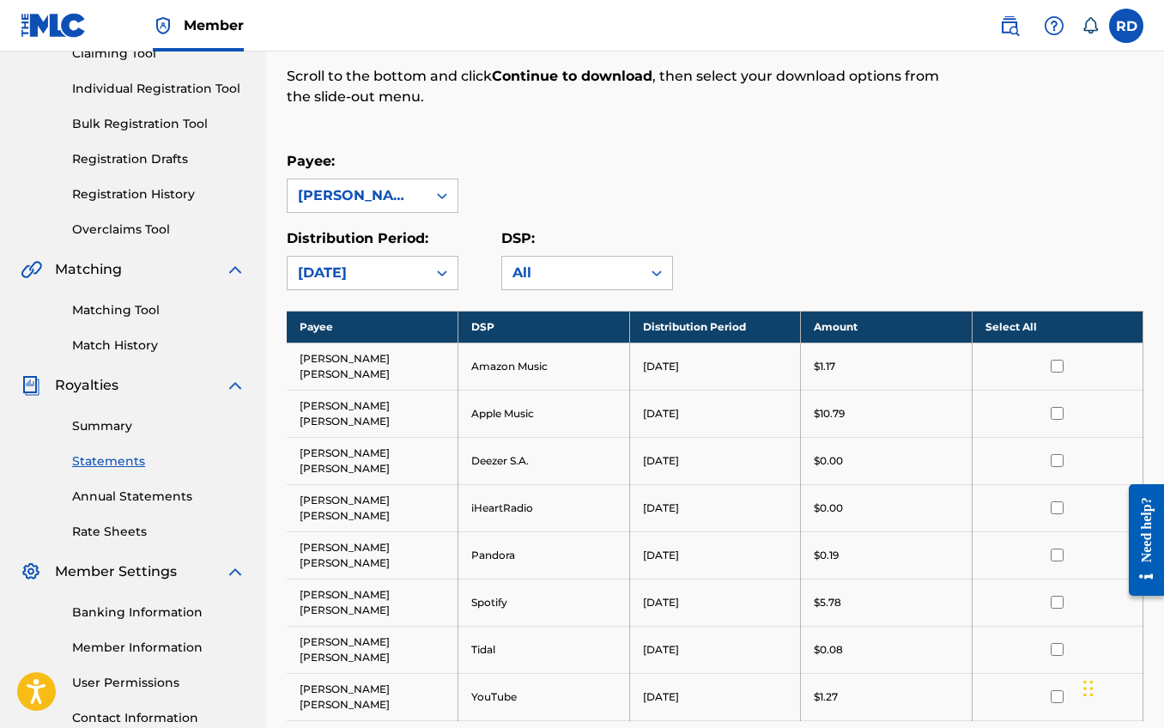
click at [698, 231] on div "DSP: All" at bounding box center [608, 259] width 215 height 62
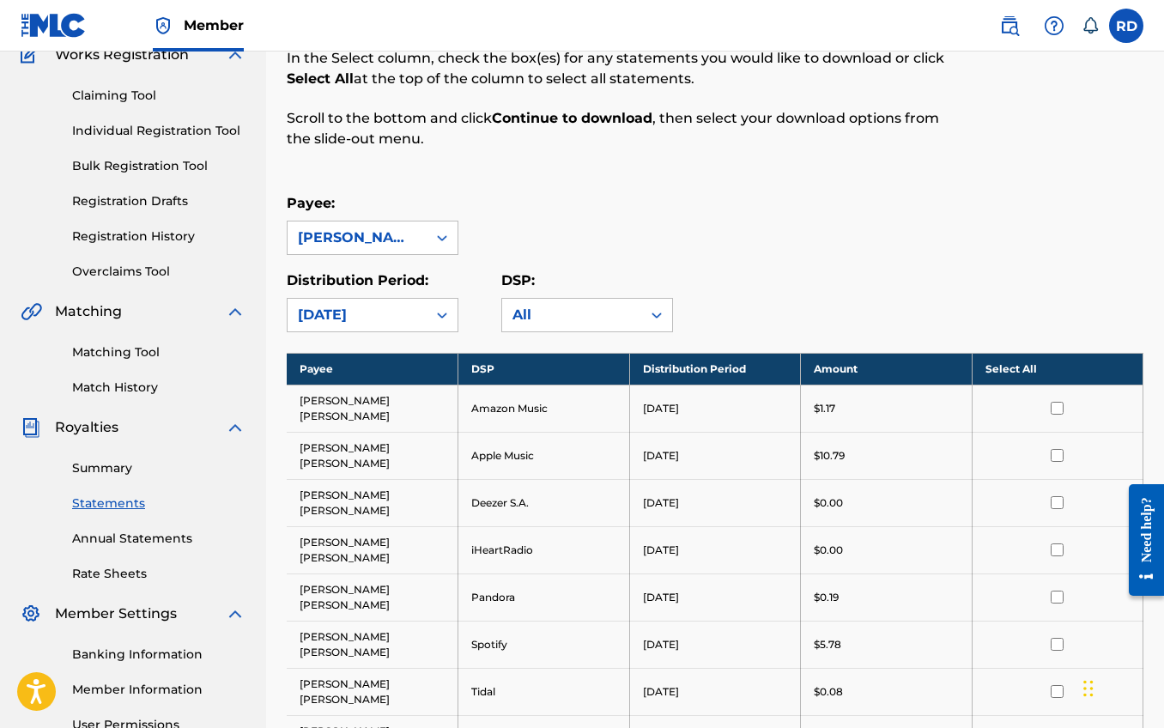
scroll to position [149, 0]
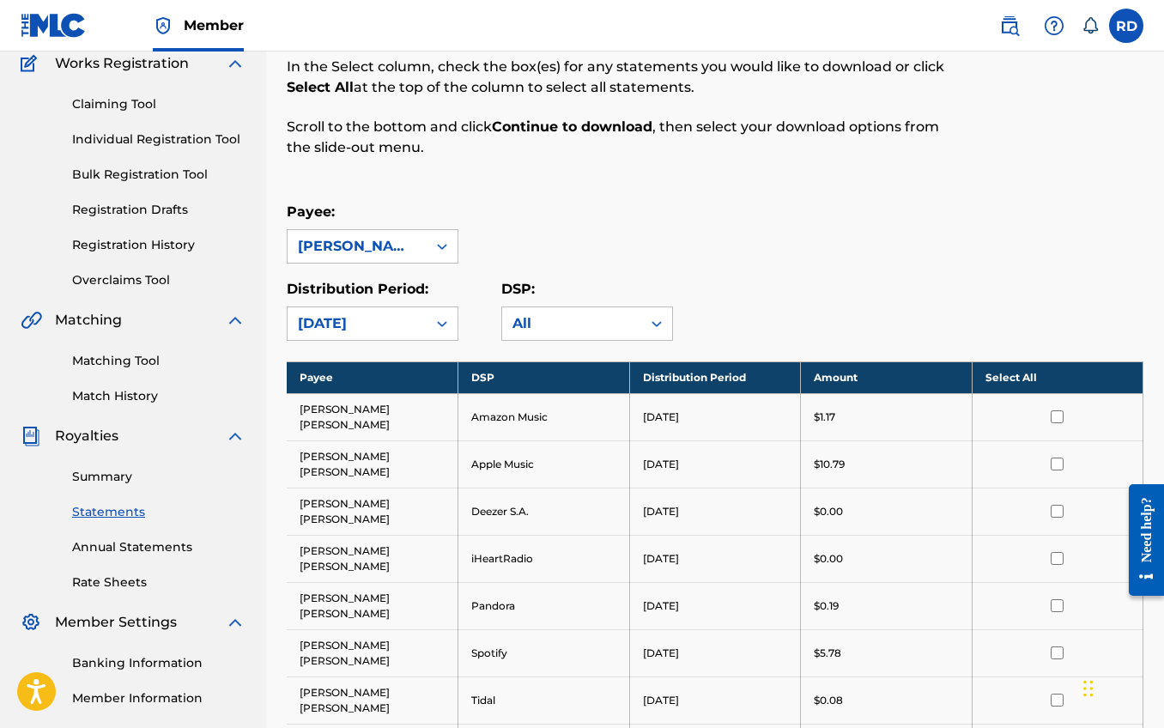
click at [99, 485] on link "Summary" at bounding box center [158, 477] width 173 height 18
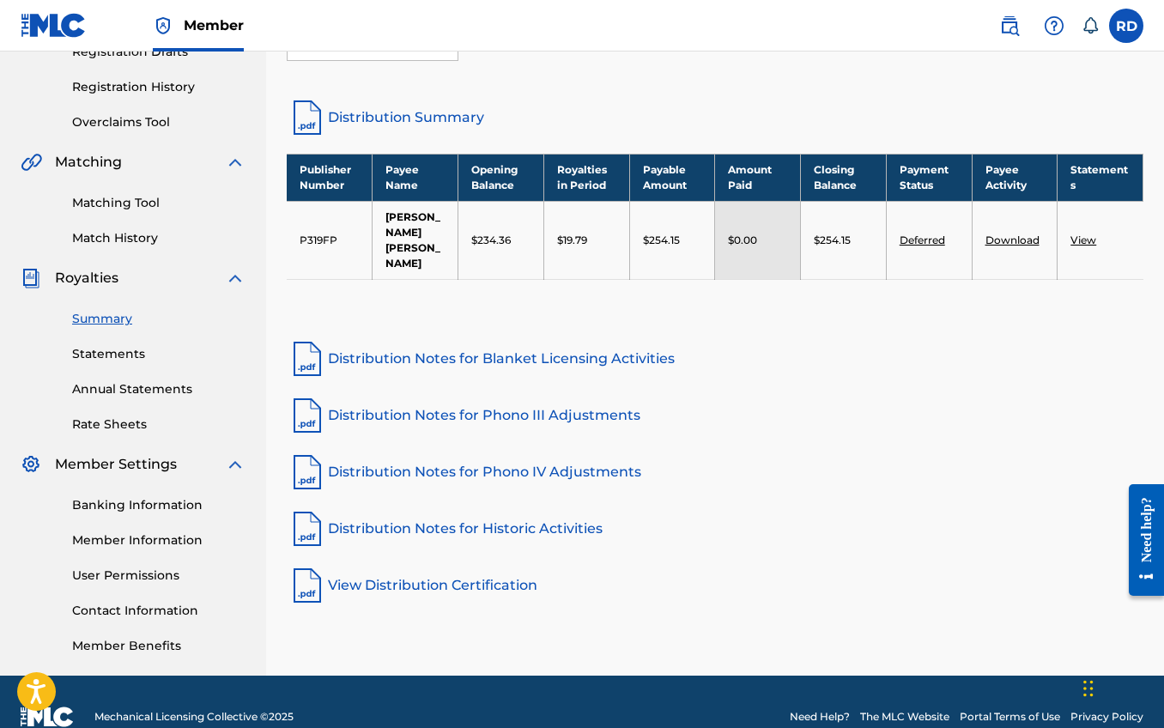
scroll to position [316, 0]
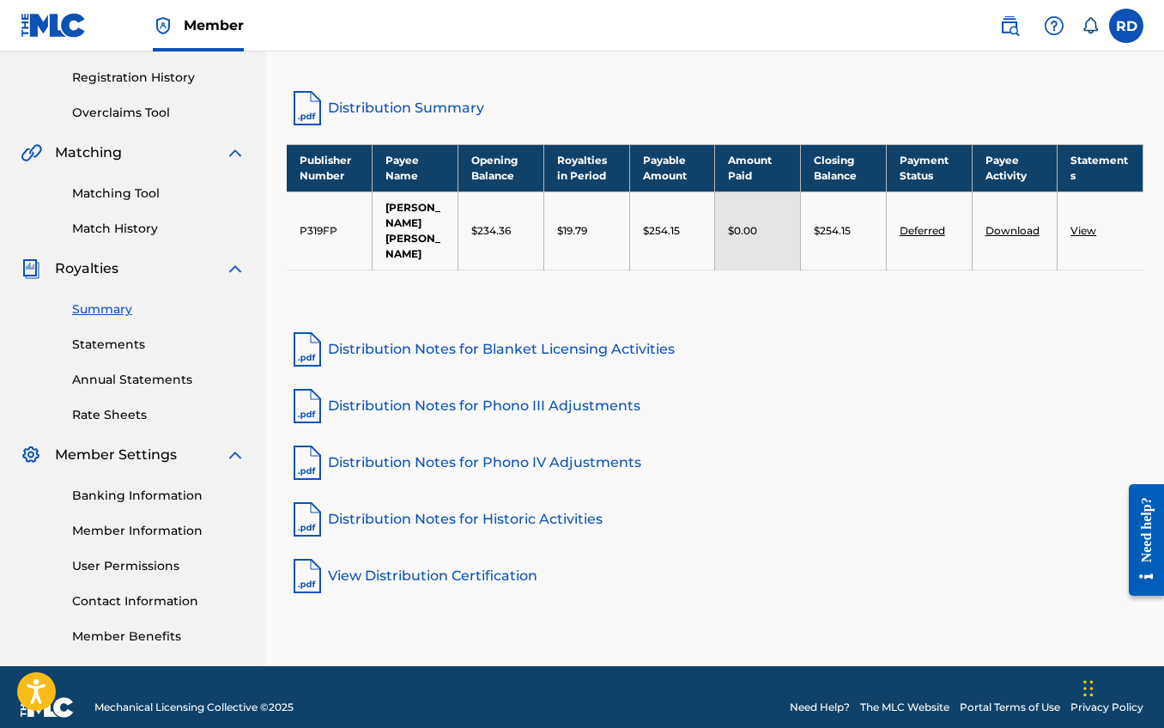
click at [126, 500] on link "Banking Information" at bounding box center [158, 496] width 173 height 18
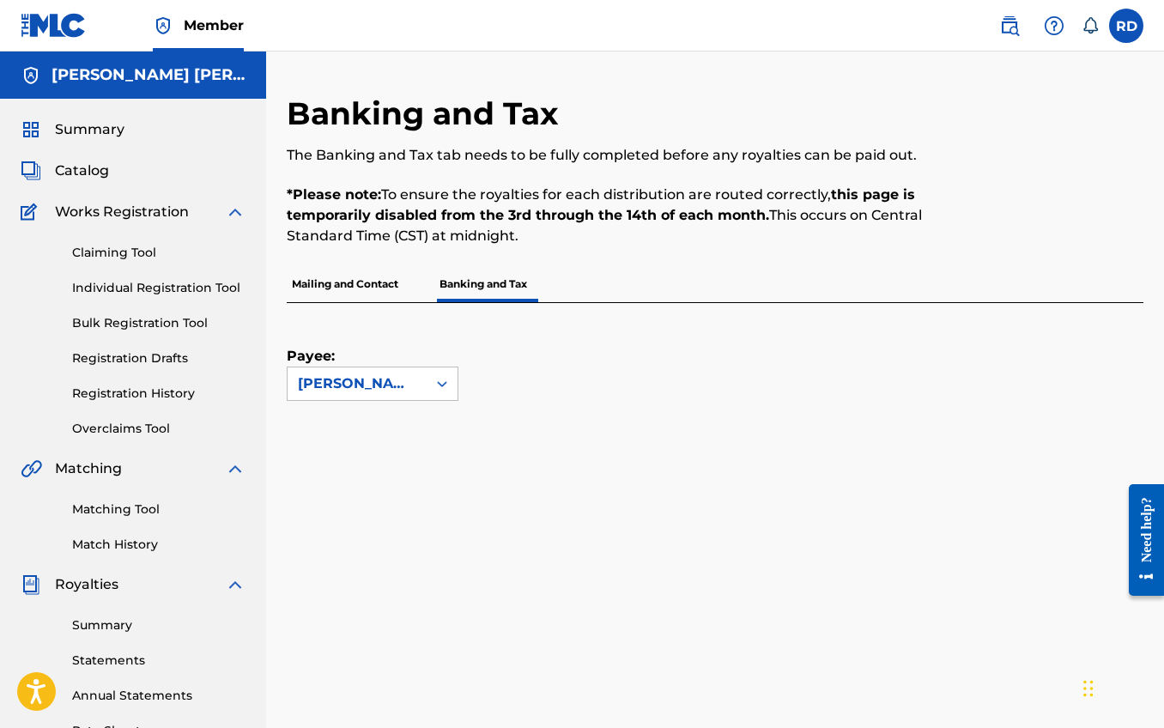
click at [361, 282] on p "Mailing and Contact" at bounding box center [345, 284] width 117 height 36
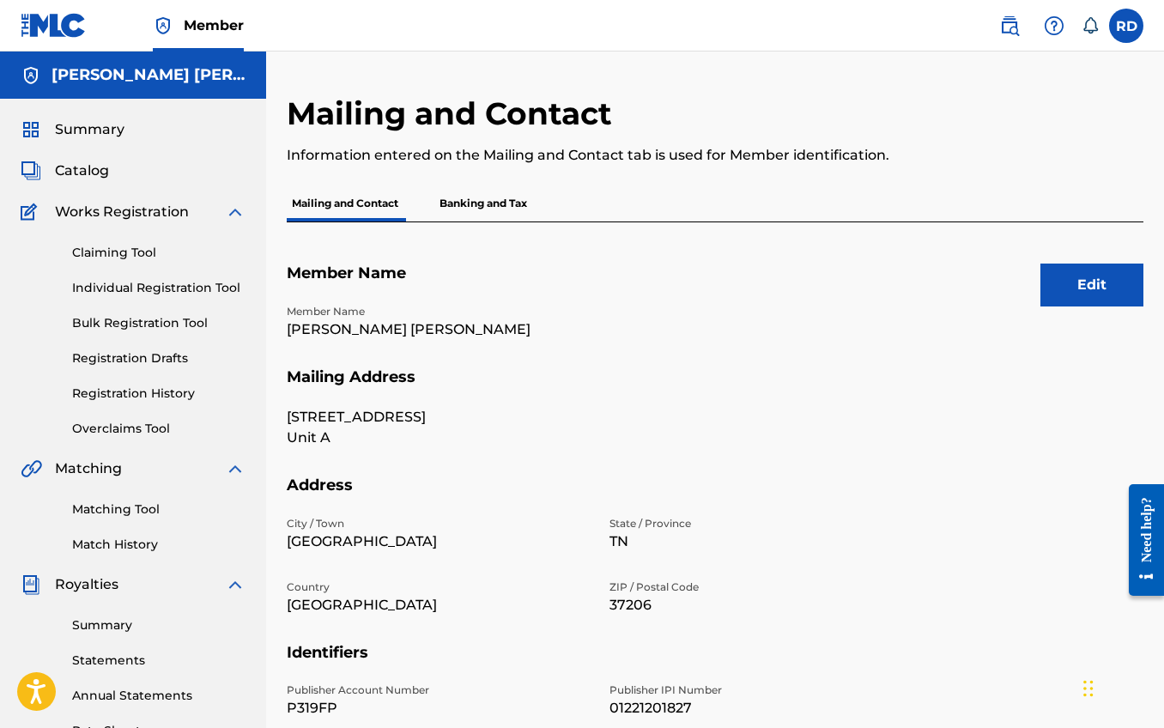
click at [495, 206] on p "Banking and Tax" at bounding box center [483, 203] width 98 height 36
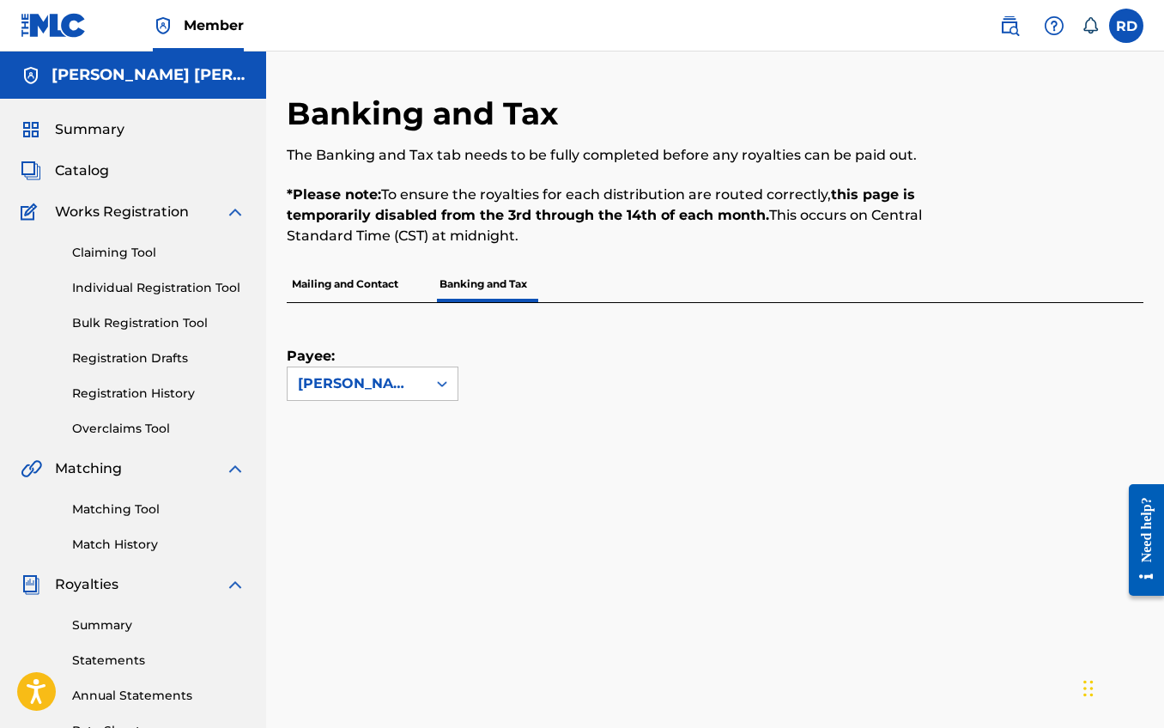
click at [77, 135] on span "Summary" at bounding box center [90, 129] width 70 height 21
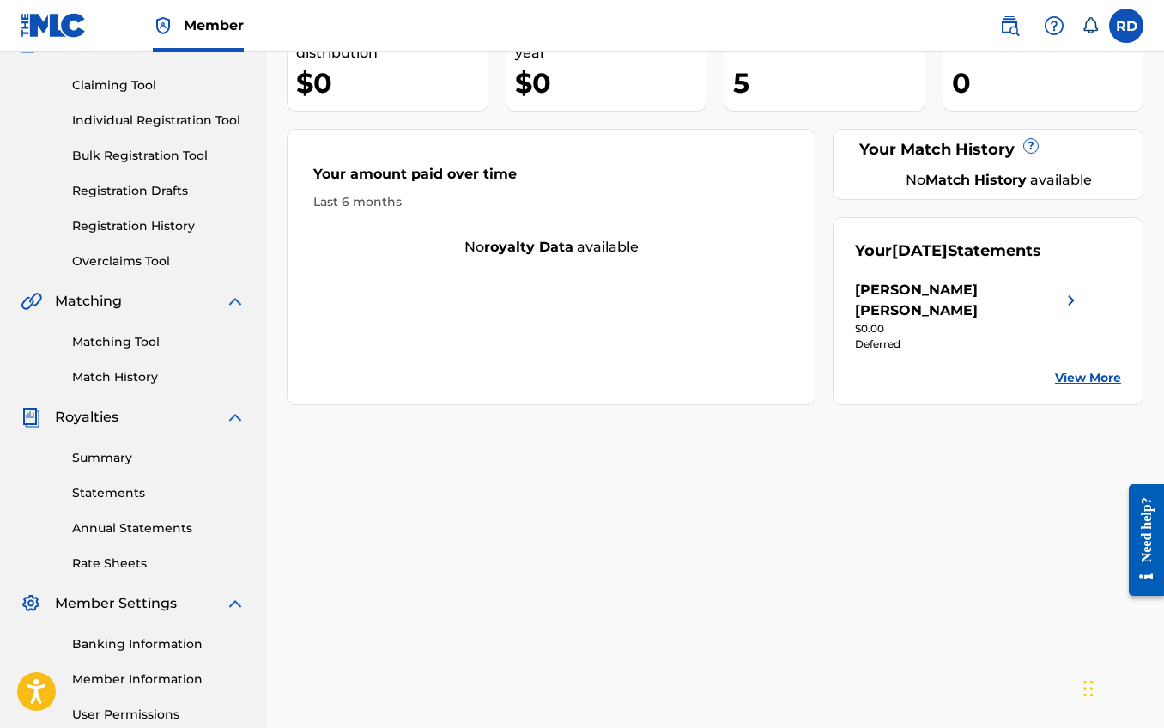
scroll to position [337, 0]
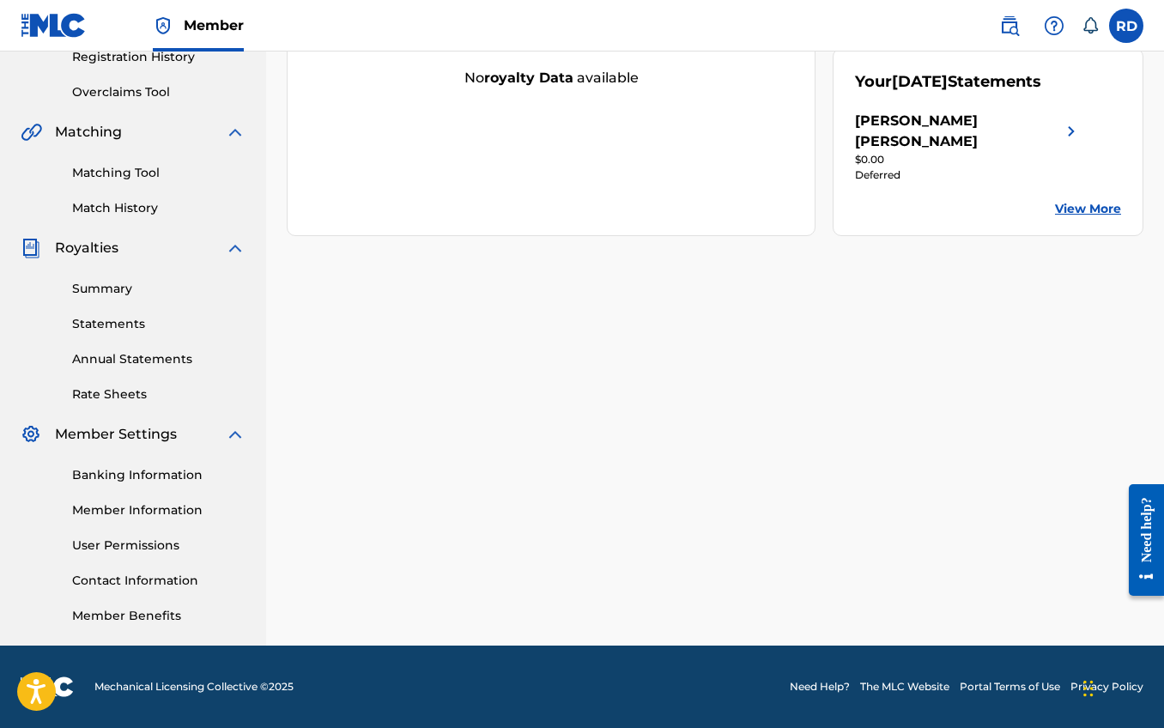
click at [138, 480] on link "Banking Information" at bounding box center [158, 475] width 173 height 18
